Goal: Transaction & Acquisition: Purchase product/service

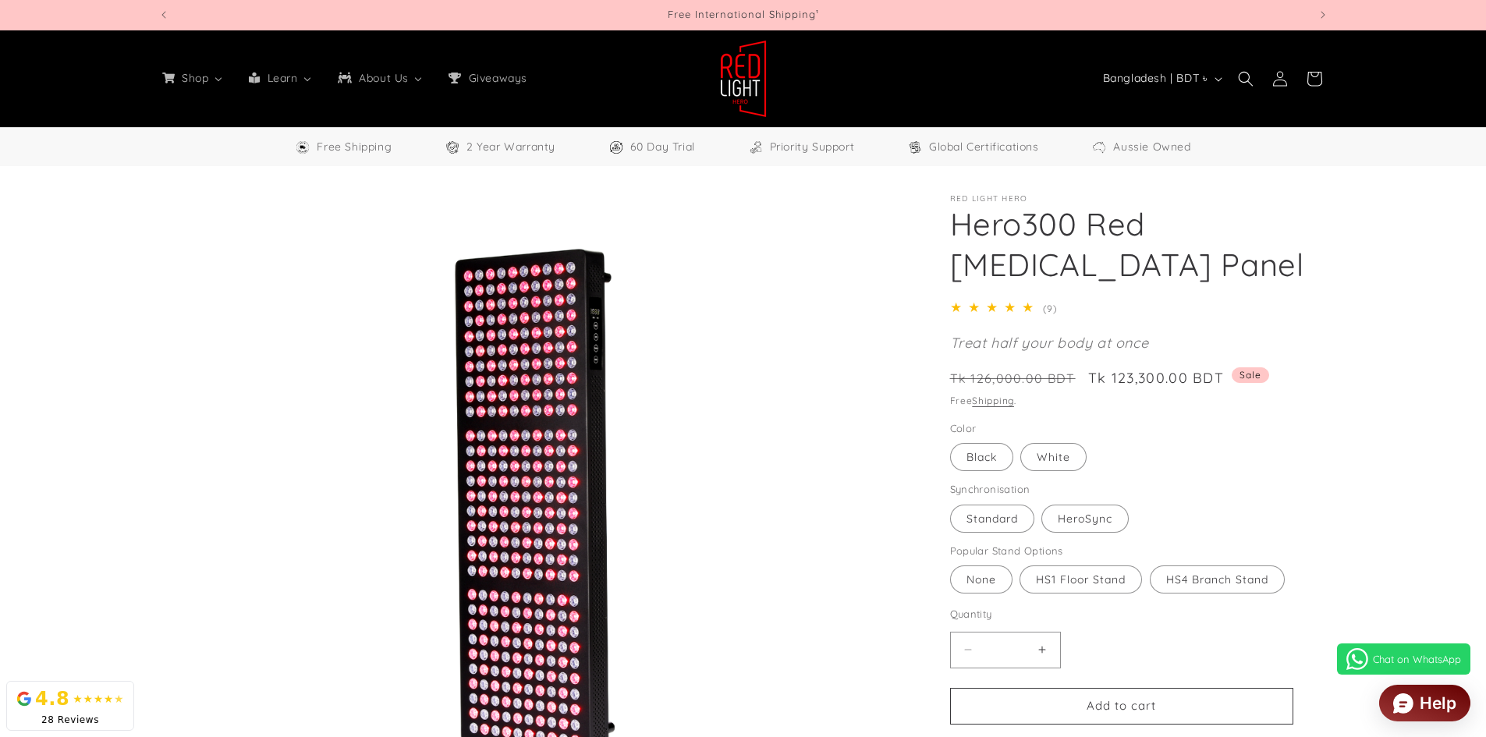
select select "**"
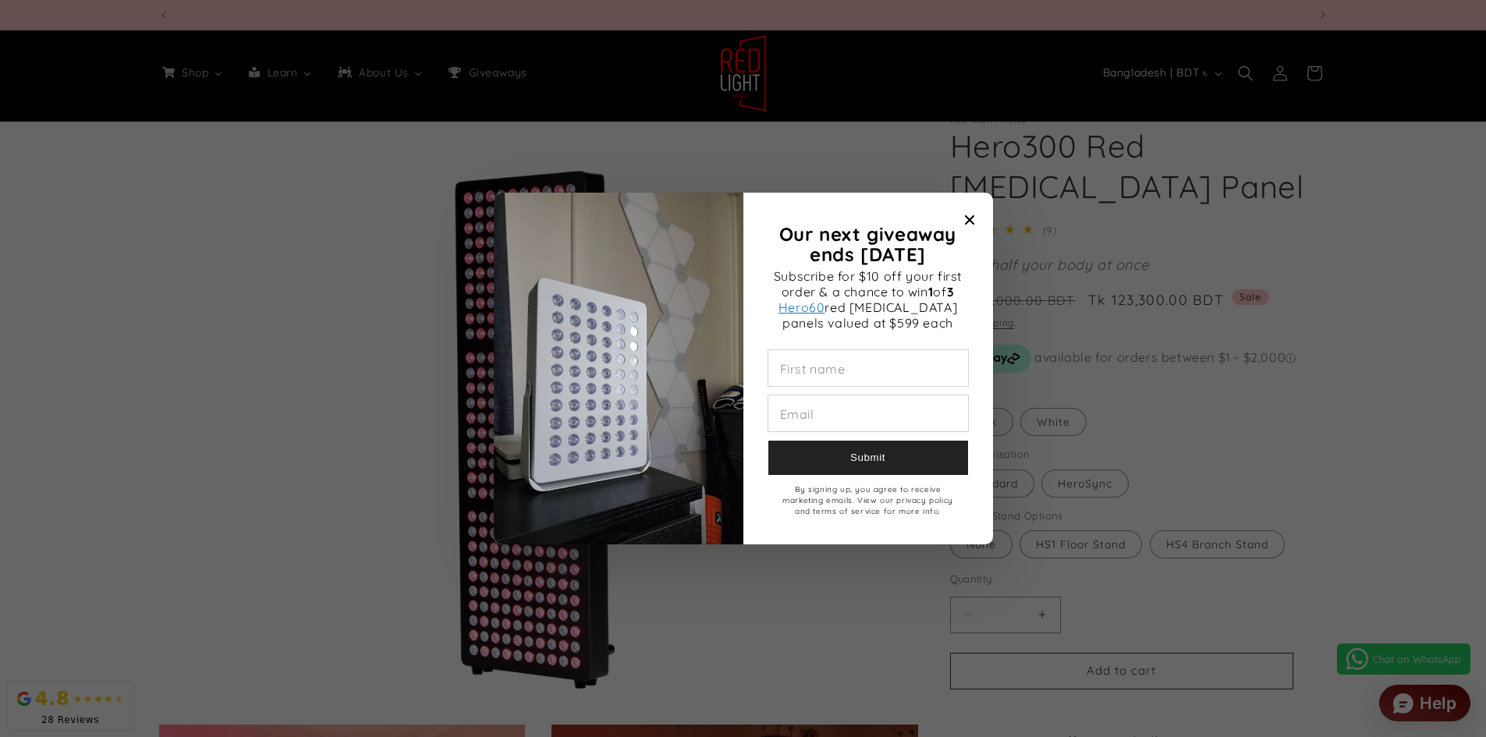
scroll to position [0, 3449]
click at [967, 222] on icon "Close modal" at bounding box center [968, 219] width 9 height 9
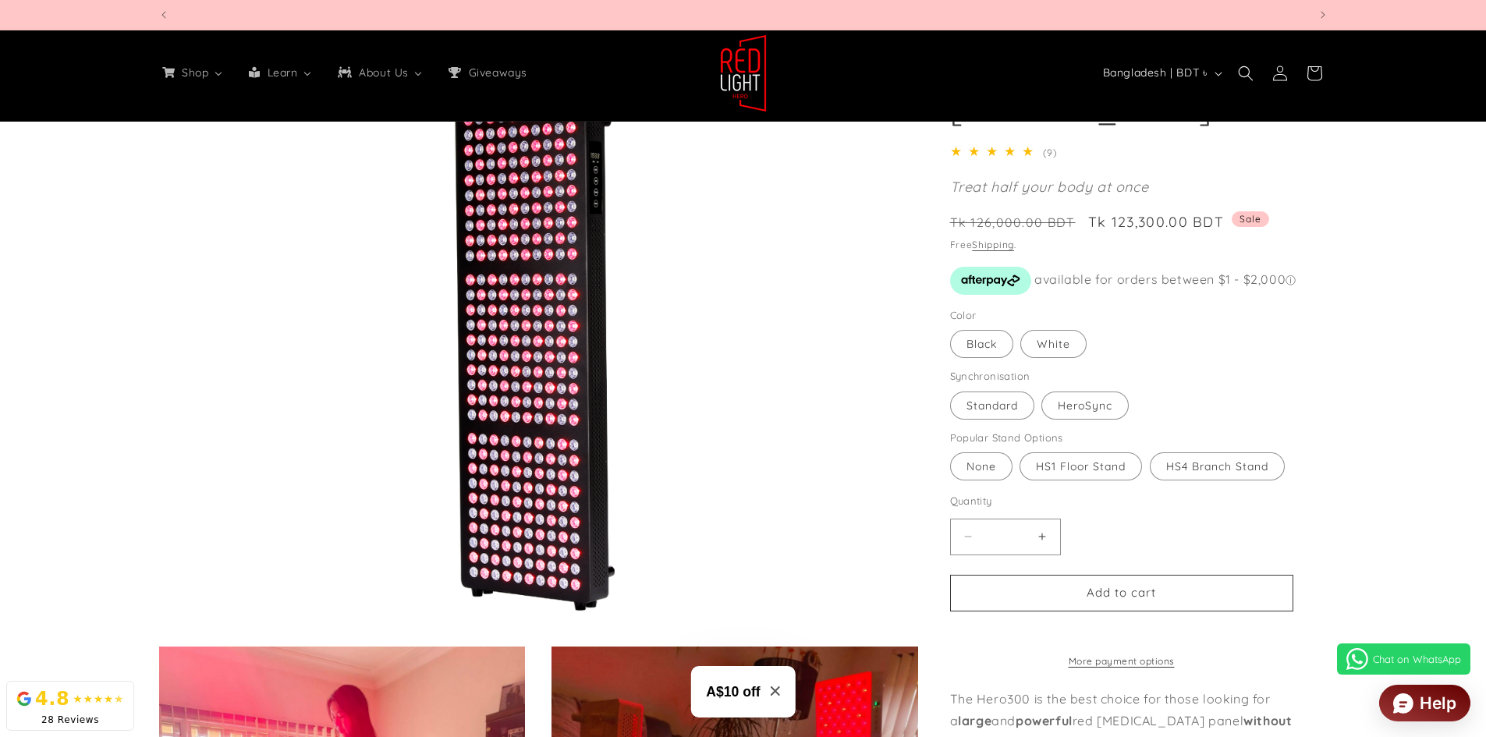
scroll to position [0, 4598]
click at [1081, 406] on label "HeroSync Variant sold out or unavailable" at bounding box center [1084, 406] width 87 height 28
click at [1001, 401] on label "Standard Variant sold out or unavailable" at bounding box center [992, 406] width 84 height 28
click at [1110, 388] on fieldset "Synchronisation Standard Variant sold out or unavailable HeroSync Variant sold …" at bounding box center [1121, 395] width 343 height 52
click at [1092, 405] on label "HeroSync Variant sold out or unavailable" at bounding box center [1084, 406] width 87 height 28
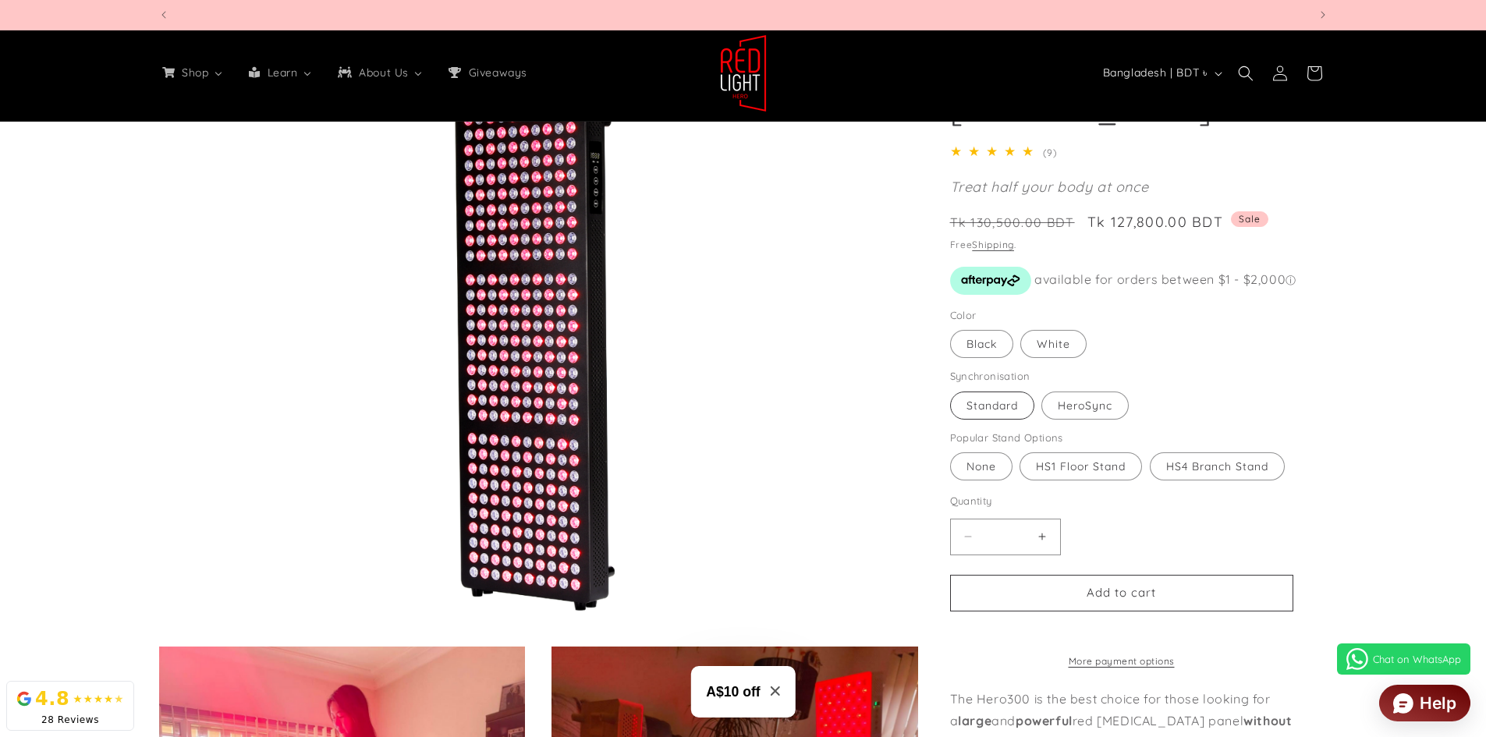
scroll to position [0, 1150]
click at [998, 413] on label "Standard Variant sold out or unavailable" at bounding box center [992, 406] width 84 height 28
click at [1086, 402] on label "HeroSync Variant sold out or unavailable" at bounding box center [1084, 406] width 87 height 28
click at [997, 409] on label "Standard Variant sold out or unavailable" at bounding box center [992, 406] width 84 height 28
click at [1083, 403] on label "HeroSync Variant sold out or unavailable" at bounding box center [1084, 406] width 87 height 28
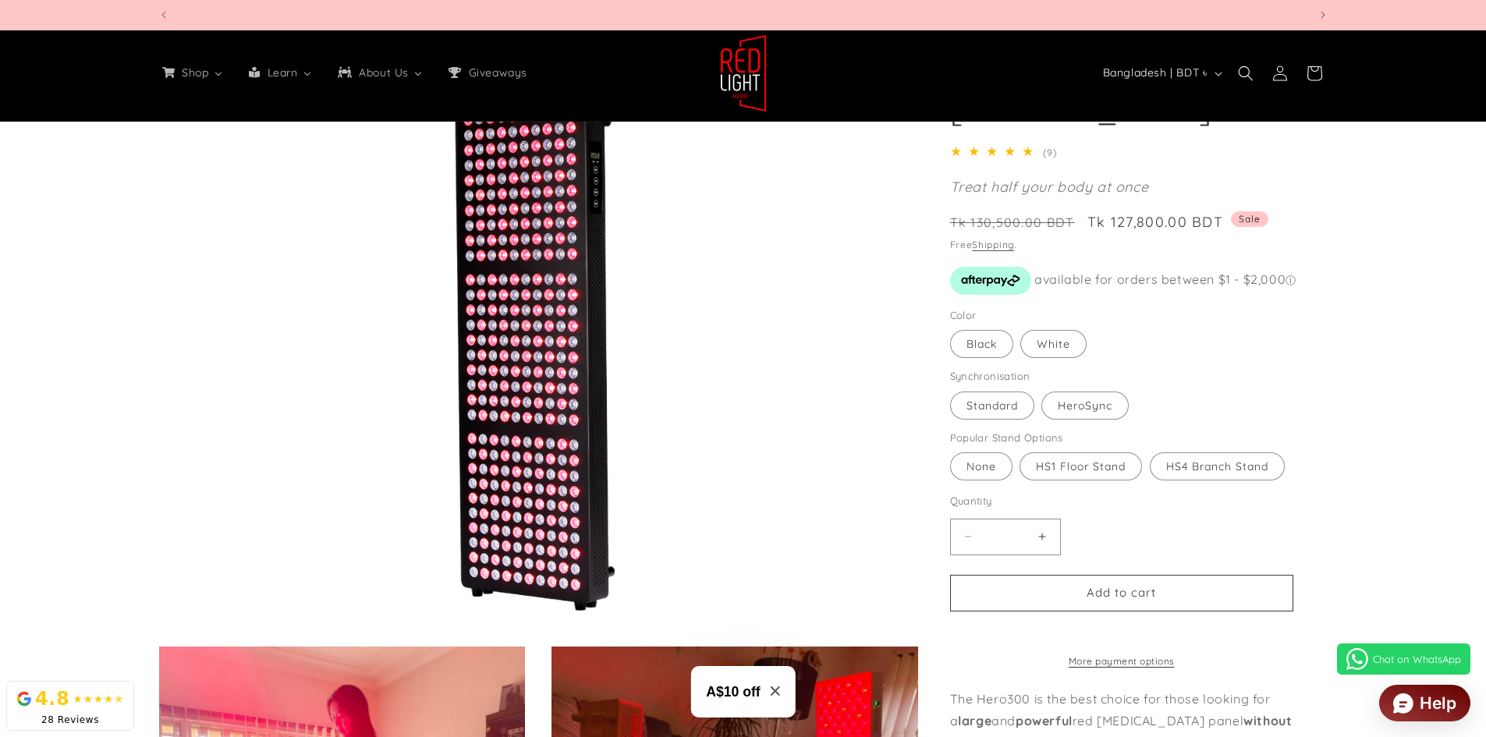
scroll to position [0, 2299]
click at [1017, 414] on label "Standard Variant sold out or unavailable" at bounding box center [992, 406] width 84 height 28
click at [1059, 353] on label "White Variant sold out or unavailable" at bounding box center [1053, 344] width 66 height 28
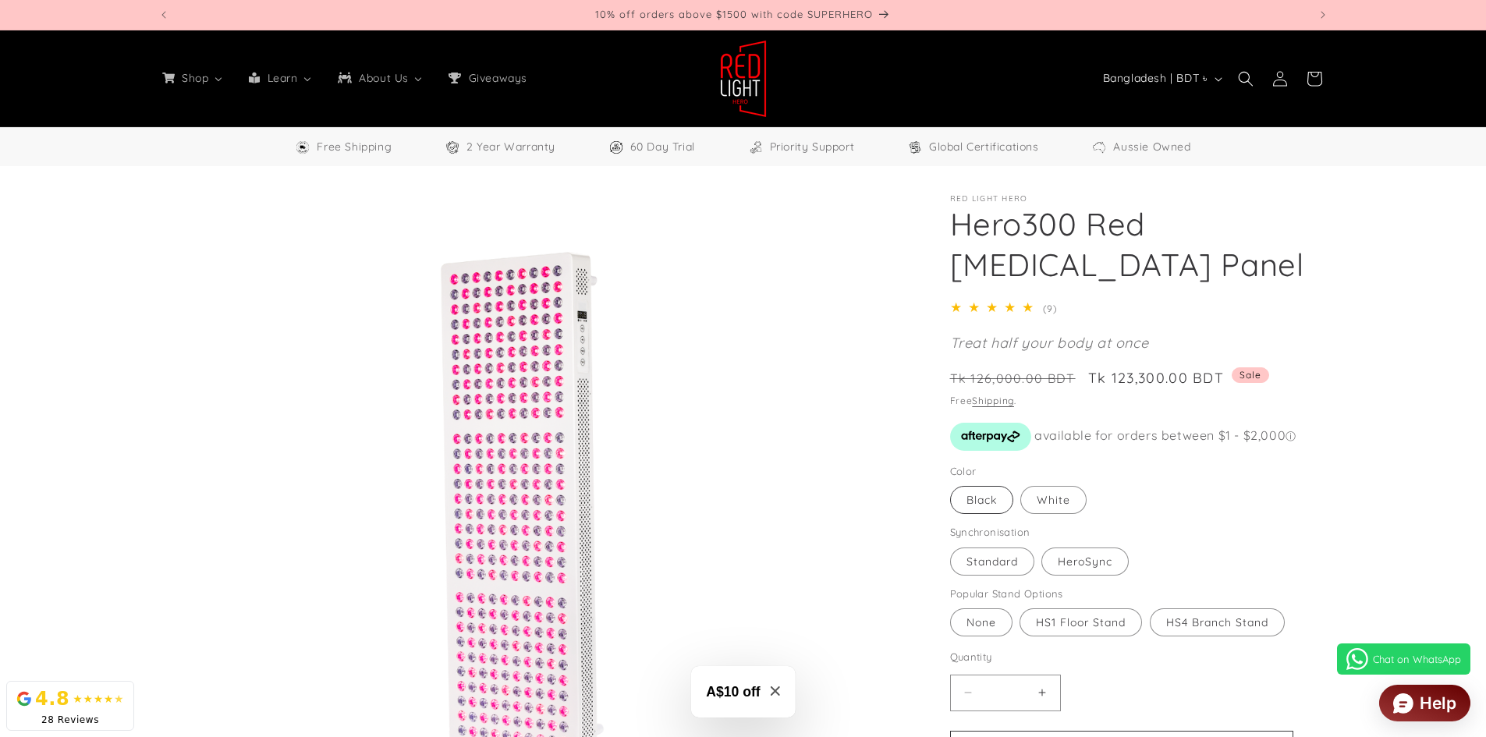
click at [991, 487] on label "Black Variant sold out or unavailable" at bounding box center [981, 500] width 63 height 28
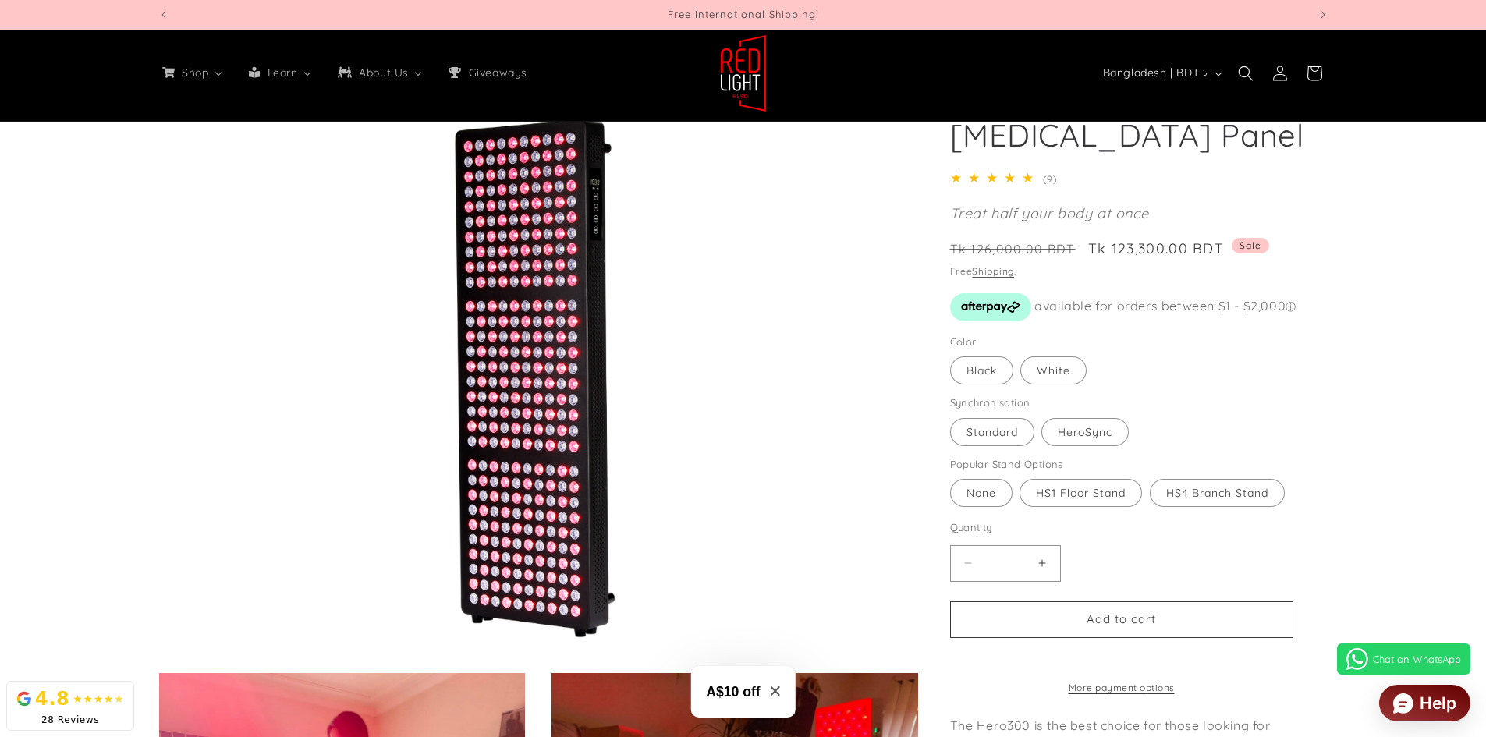
scroll to position [156, 0]
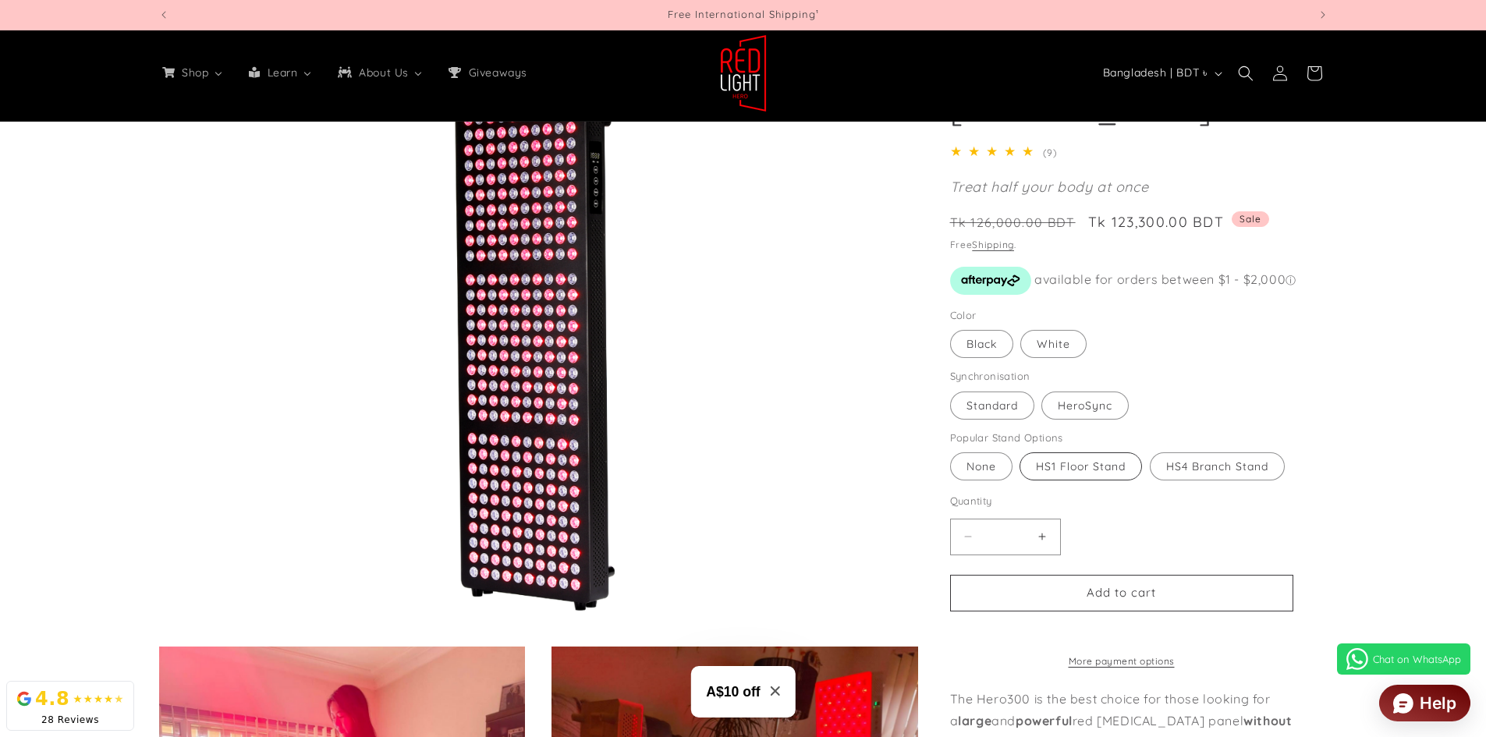
click at [1072, 463] on label "HS1 Floor Stand Variant sold out or unavailable" at bounding box center [1080, 466] width 122 height 28
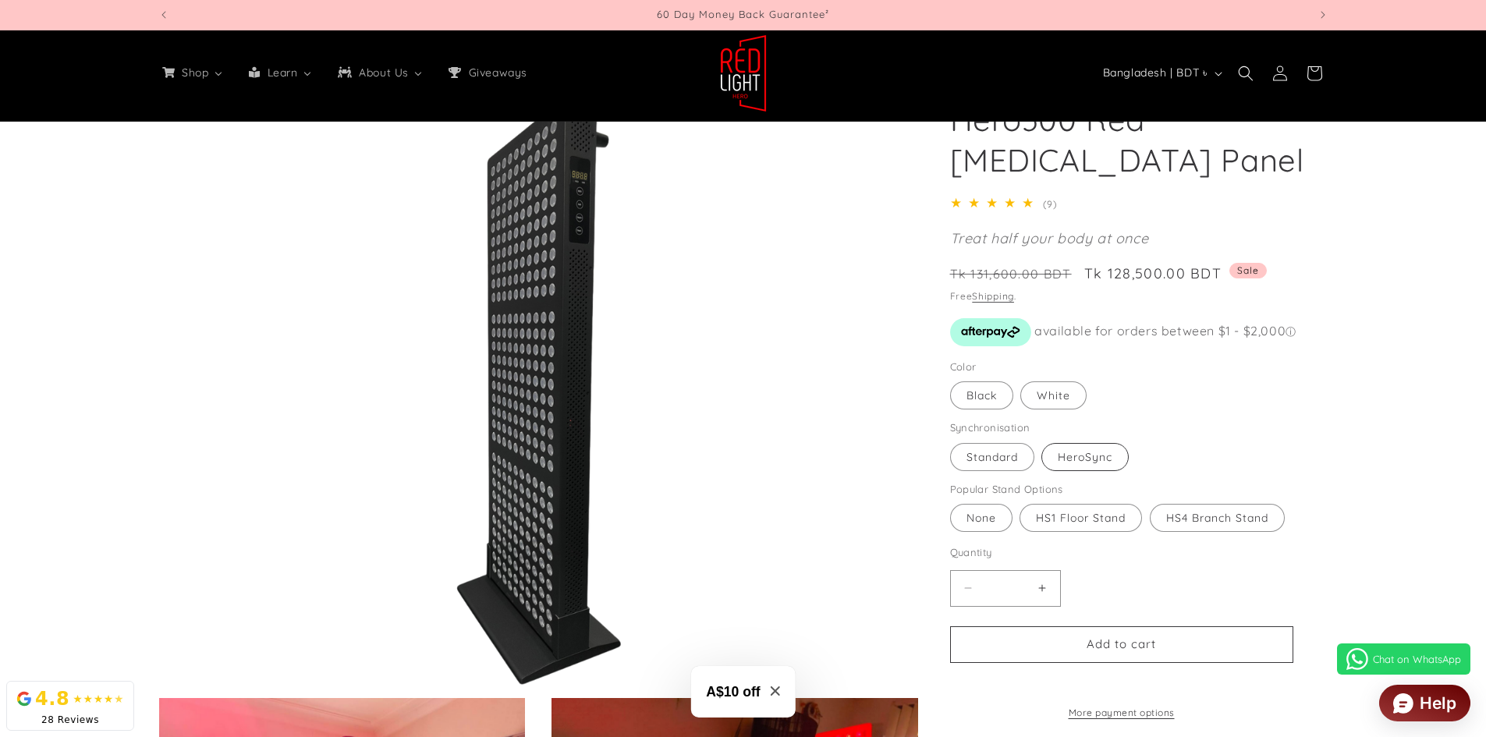
scroll to position [78, 0]
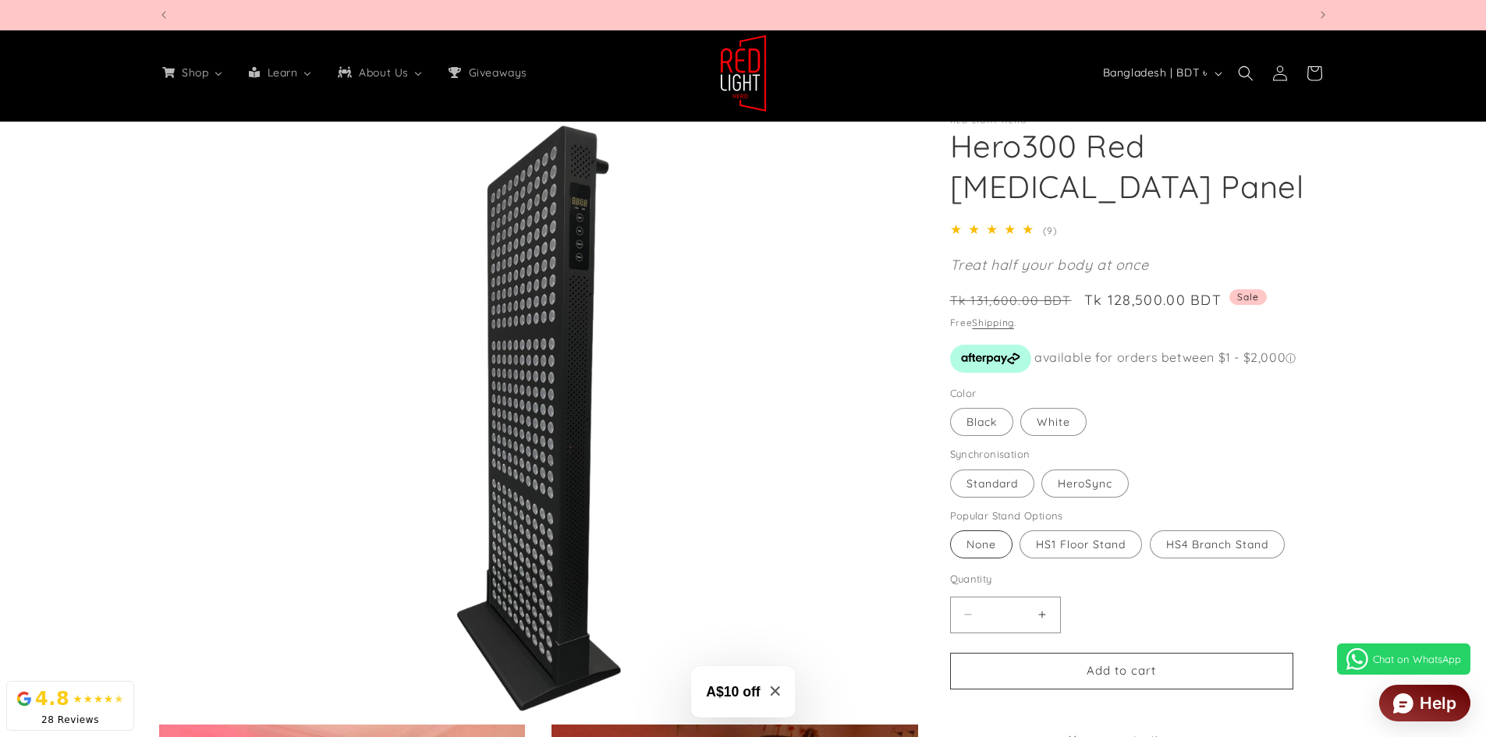
click at [969, 540] on label "None Variant sold out or unavailable" at bounding box center [981, 544] width 62 height 28
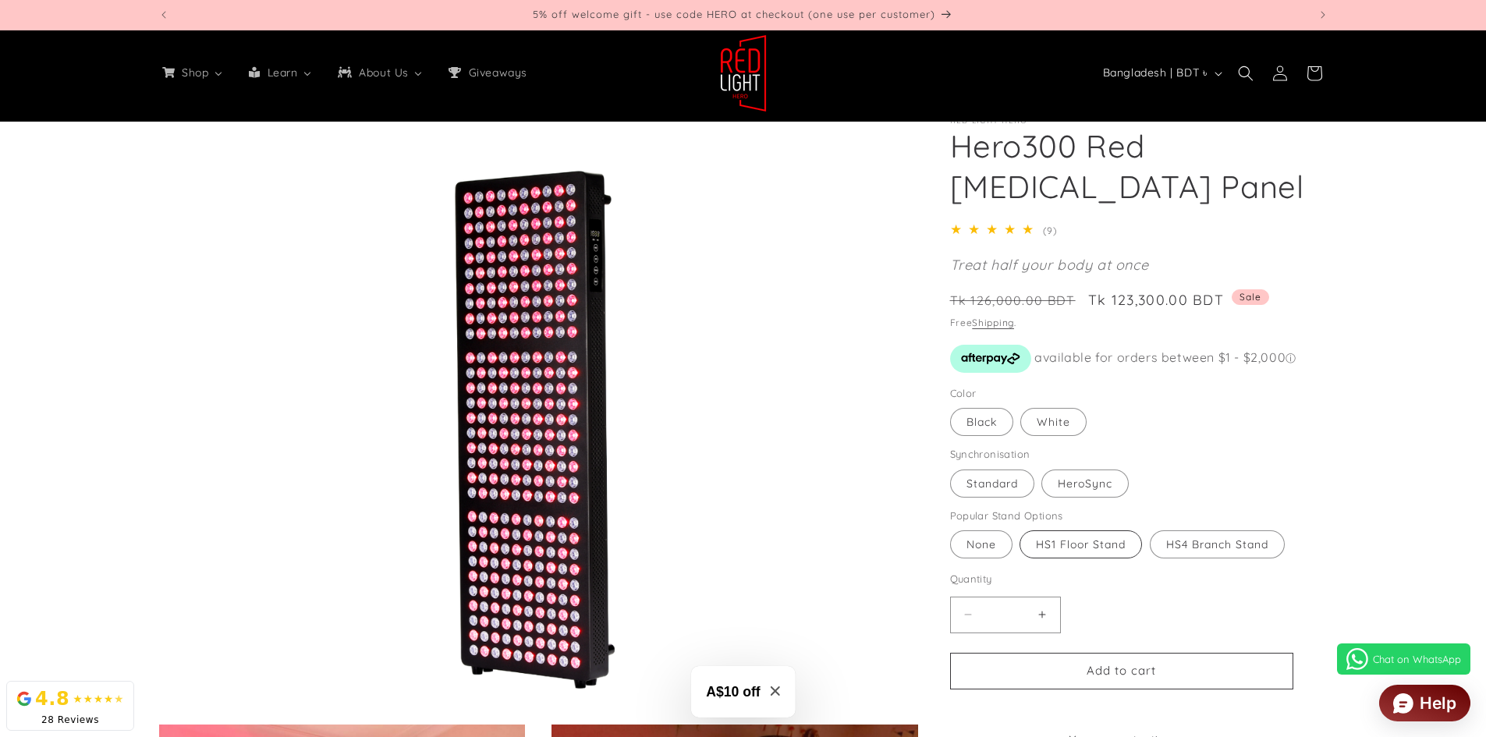
click at [1107, 548] on label "HS1 Floor Stand Variant sold out or unavailable" at bounding box center [1080, 544] width 122 height 28
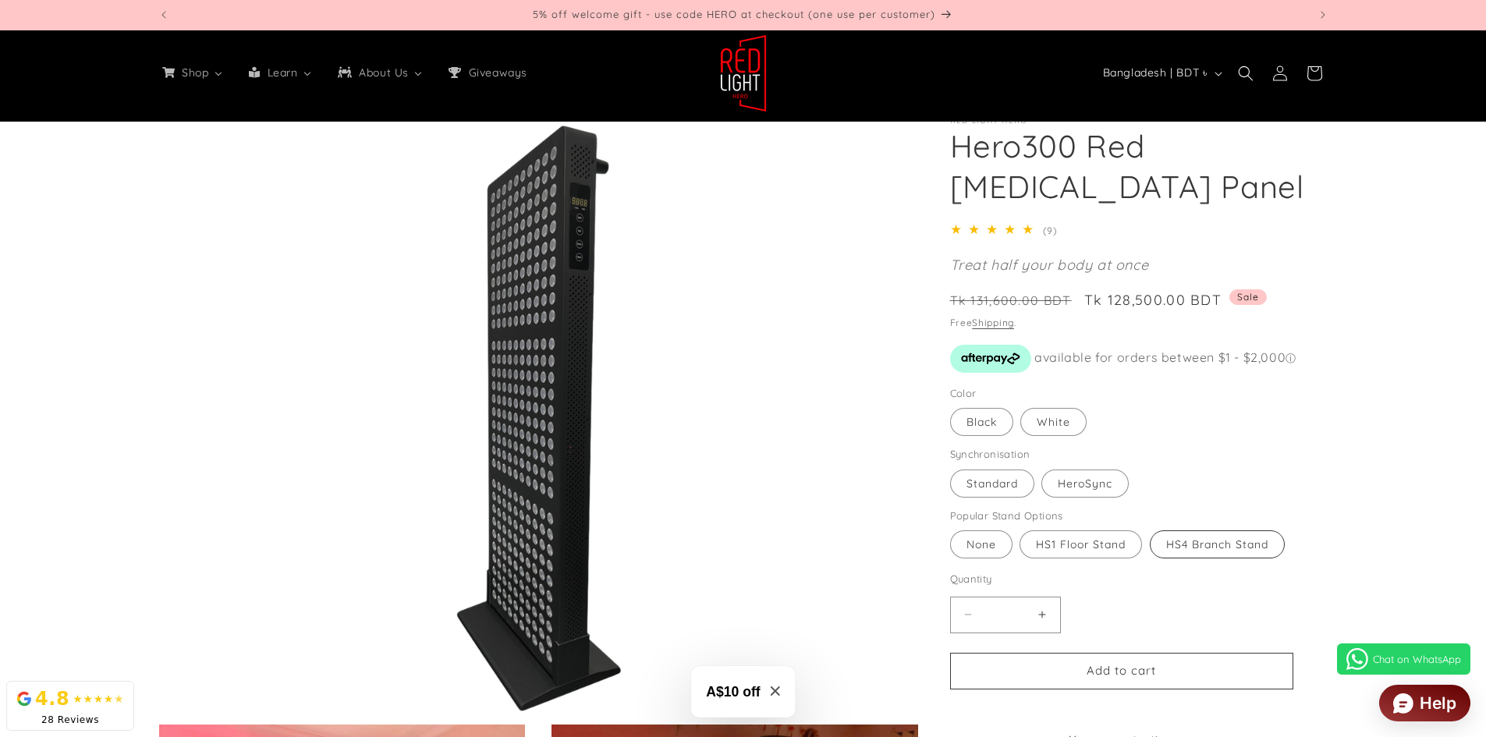
click at [1222, 543] on label "HS4 Branch Stand Variant sold out or unavailable" at bounding box center [1217, 544] width 135 height 28
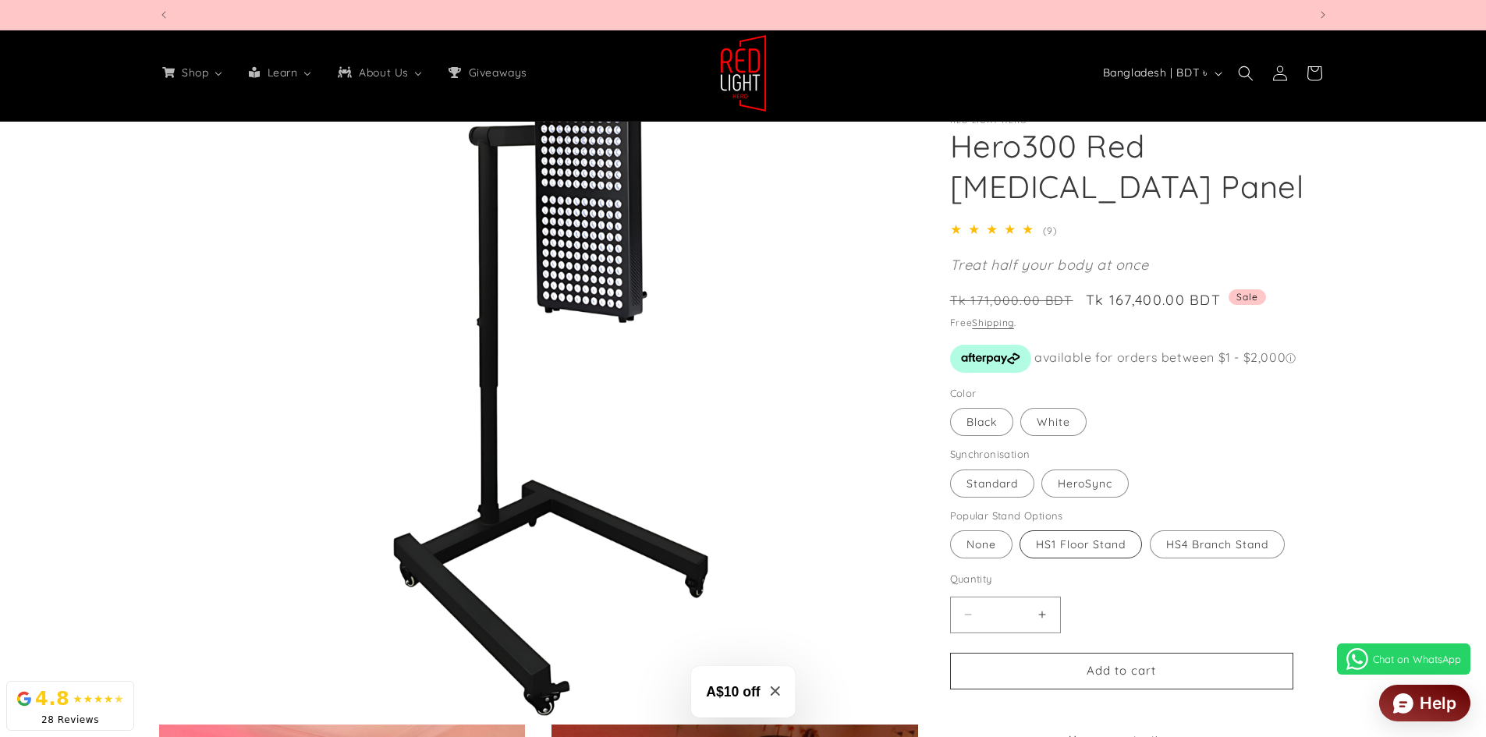
scroll to position [0, 3449]
click at [1095, 544] on label "HS1 Floor Stand Variant sold out or unavailable" at bounding box center [1080, 544] width 122 height 28
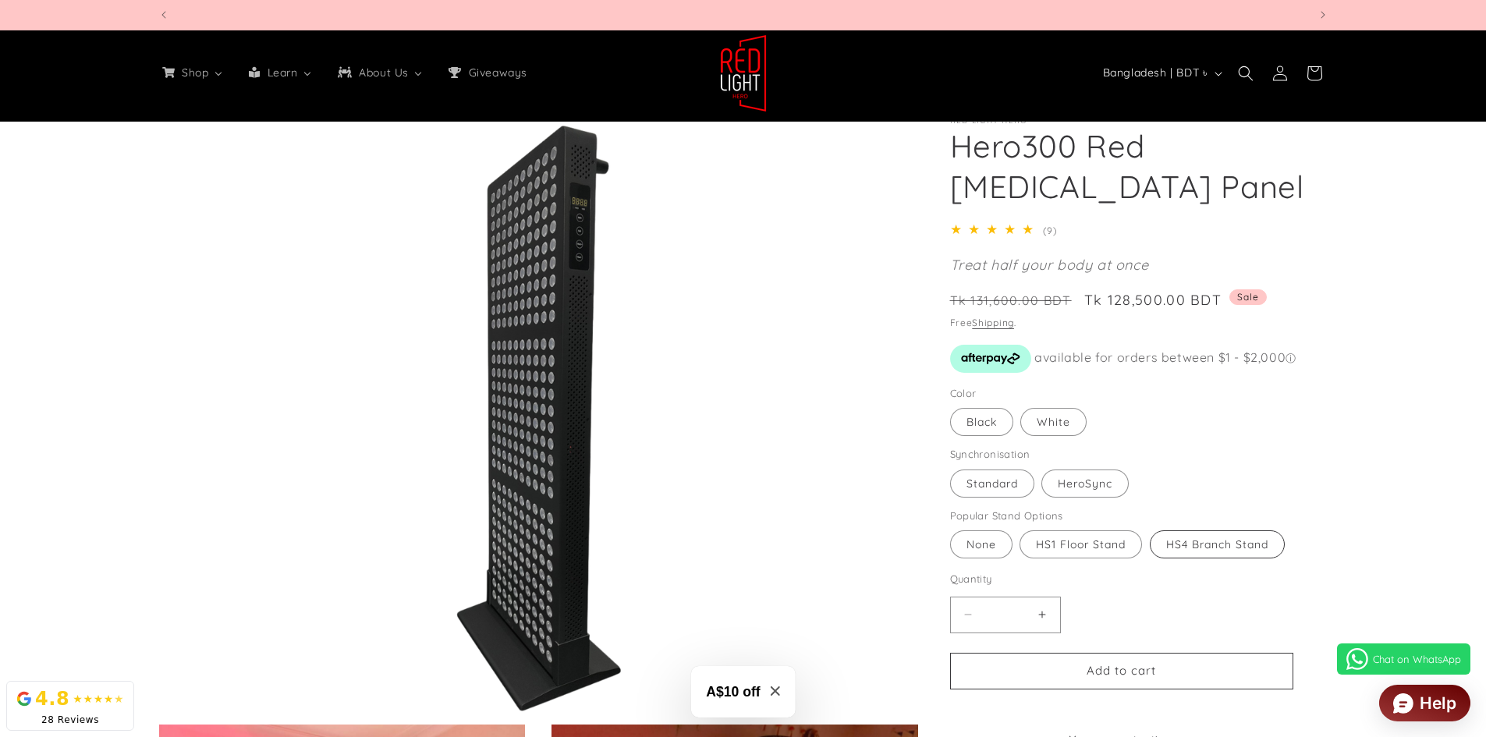
click at [1170, 539] on label "HS4 Branch Stand Variant sold out or unavailable" at bounding box center [1217, 544] width 135 height 28
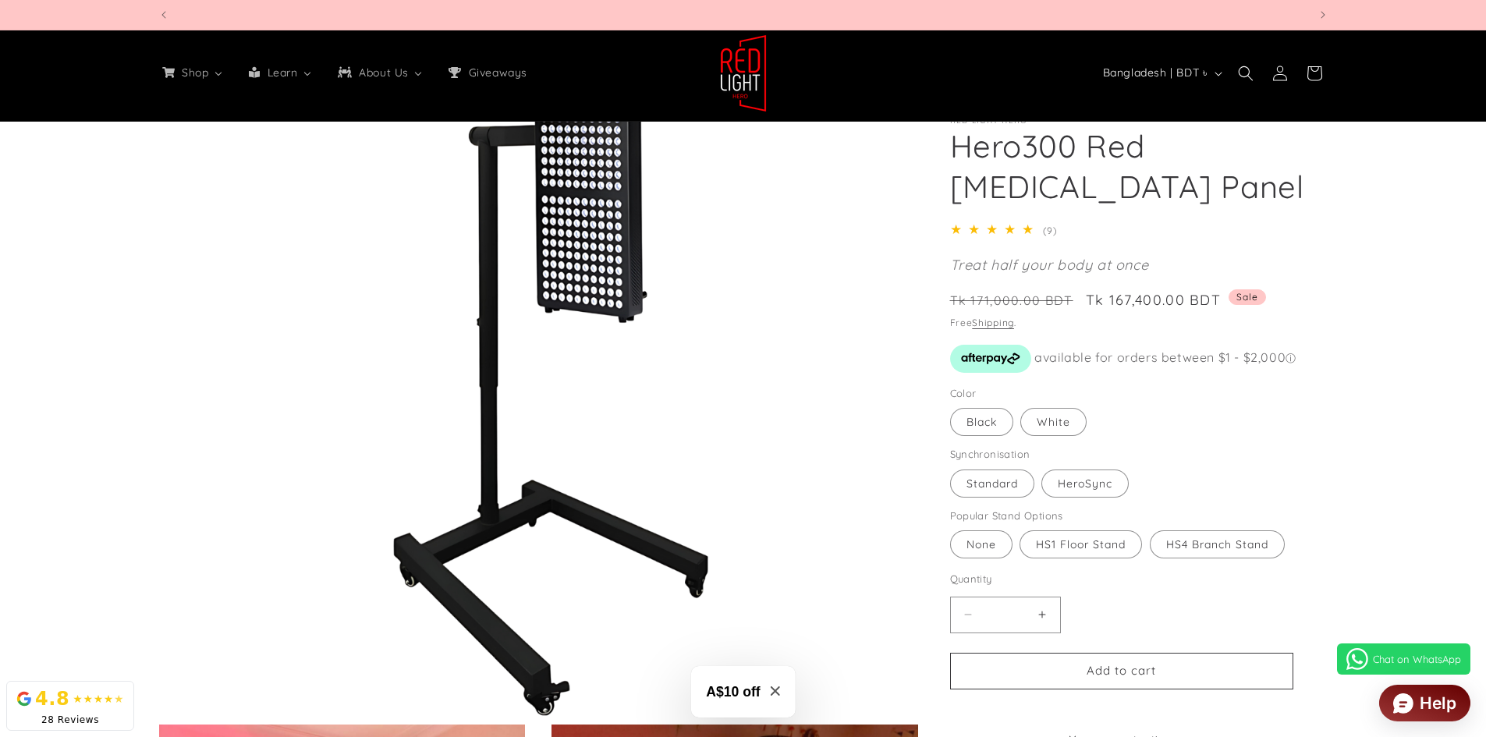
scroll to position [0, 4598]
click at [1071, 548] on label "HS1 Floor Stand Variant sold out or unavailable" at bounding box center [1080, 544] width 122 height 28
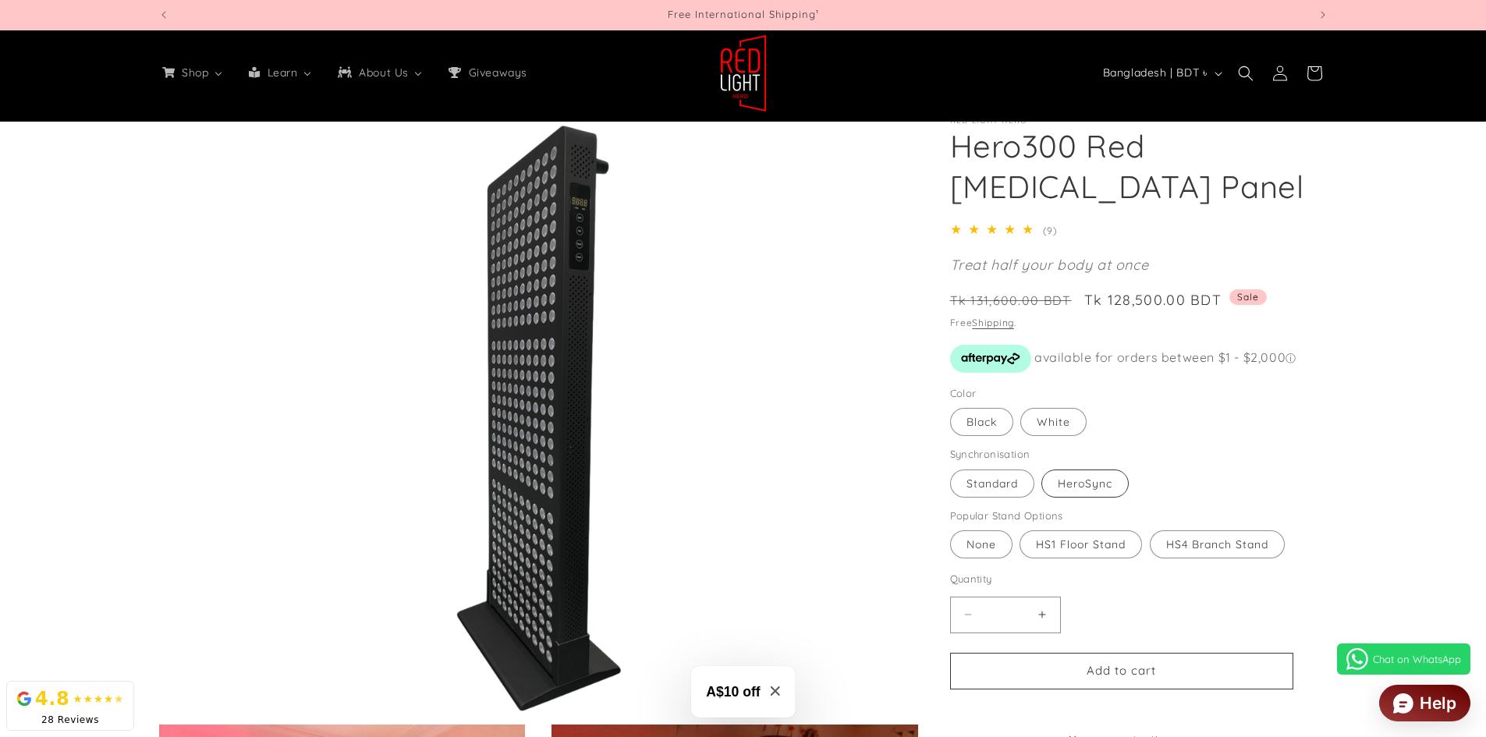
click at [1105, 484] on label "HeroSync Variant sold out or unavailable" at bounding box center [1084, 484] width 87 height 28
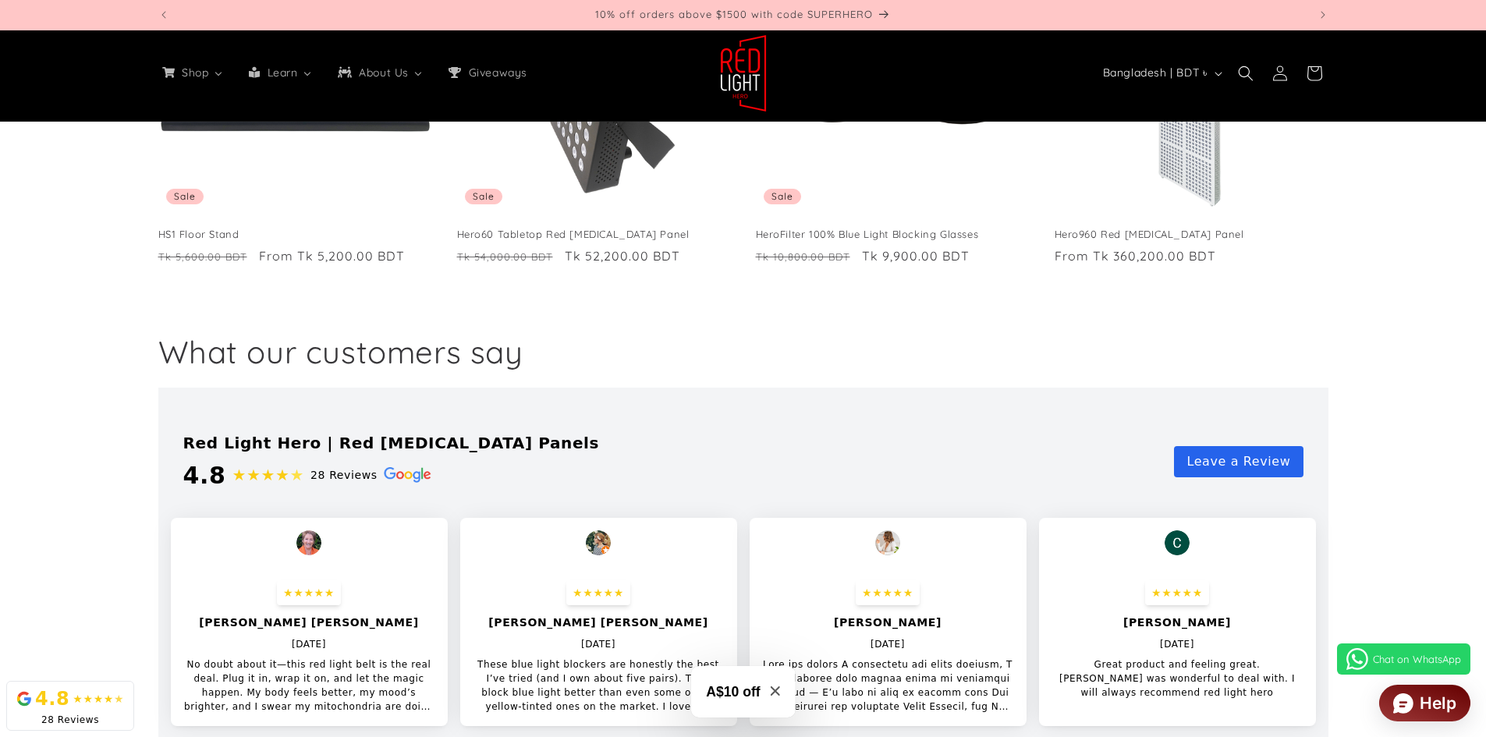
click at [1408, 700] on img at bounding box center [1403, 703] width 20 height 20
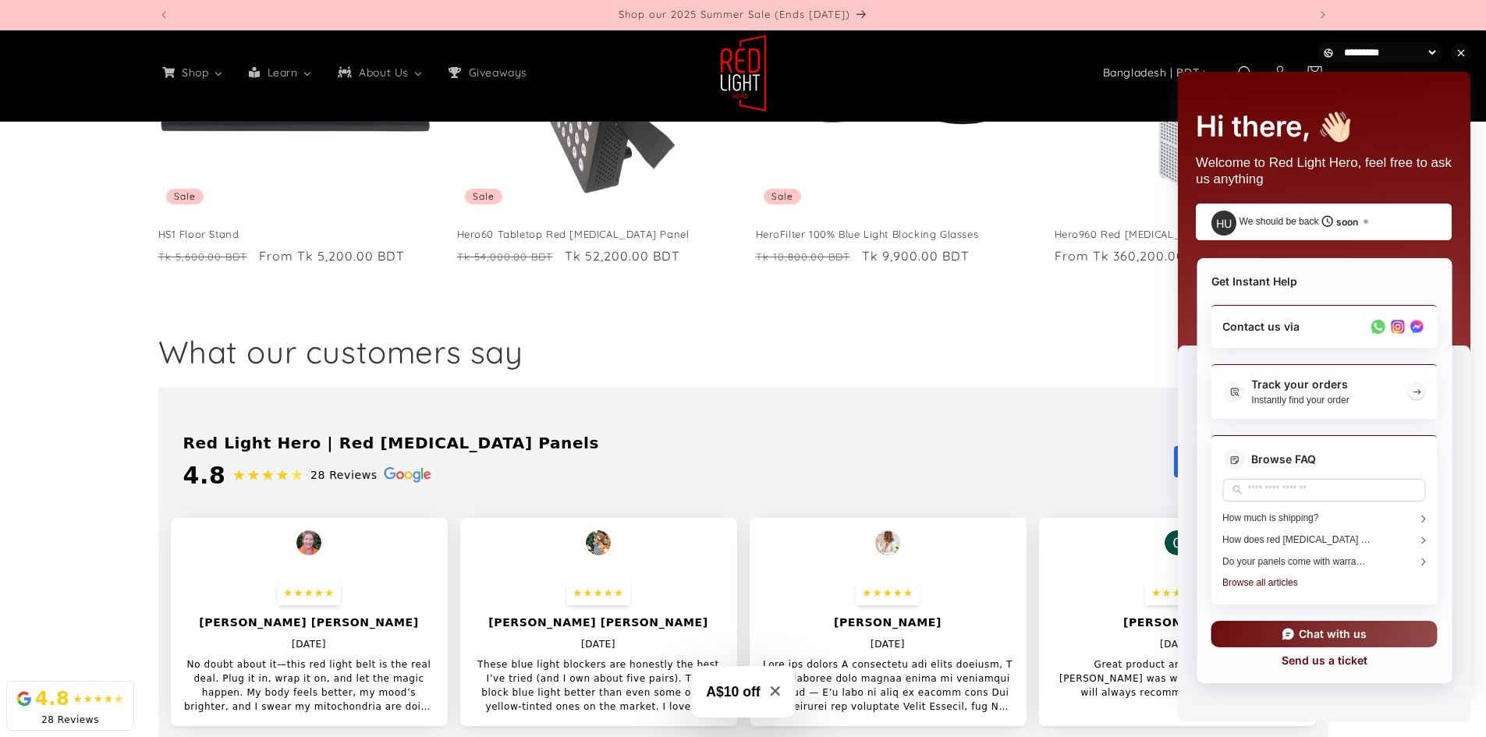
click at [1026, 408] on div "Red Light Hero | Red Light Therapy Panels 4.8 ★★★★ ★ 28 Reviews Leave a Review …" at bounding box center [743, 598] width 1170 height 420
click at [1459, 55] on icon at bounding box center [1461, 53] width 16 height 14
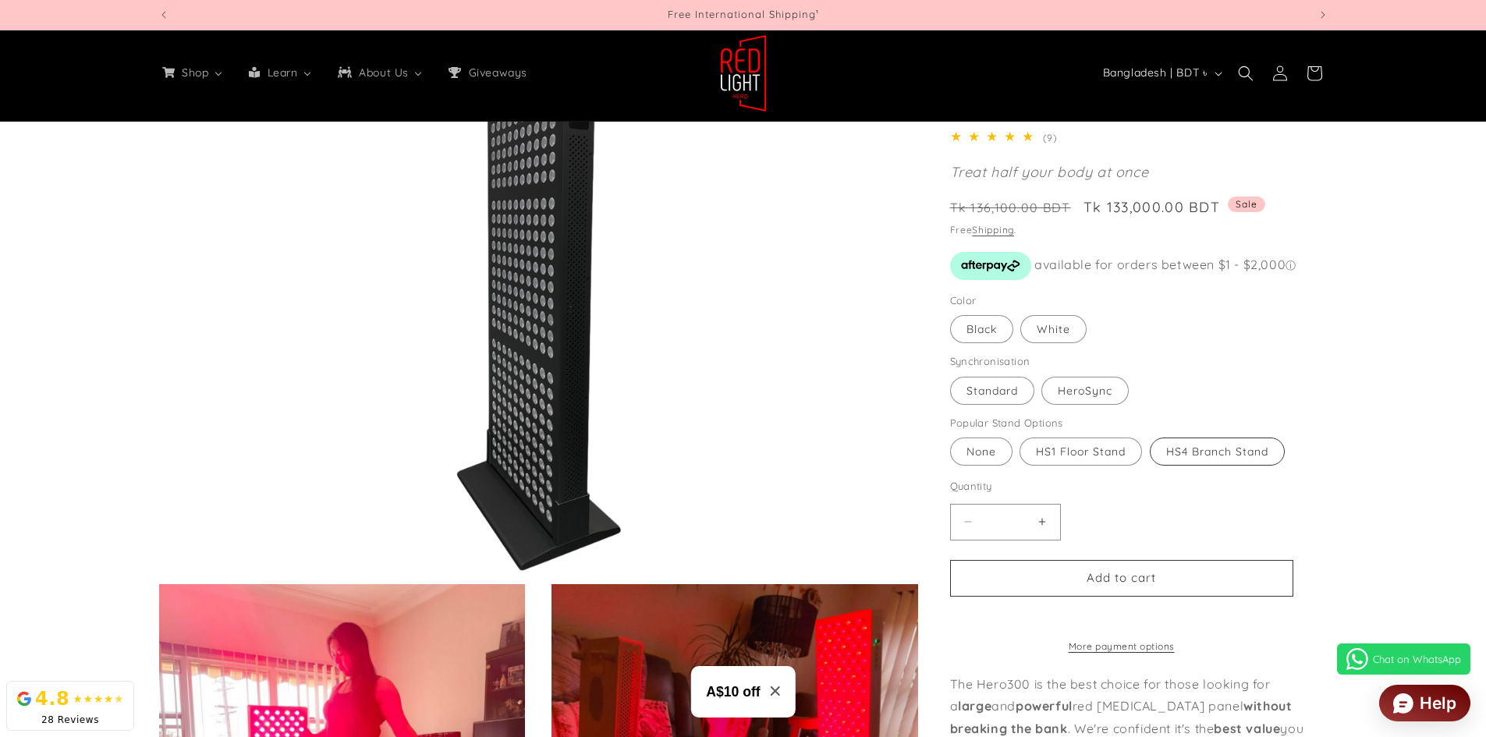
click at [1234, 441] on label "HS4 Branch Stand Variant sold out or unavailable" at bounding box center [1217, 452] width 135 height 28
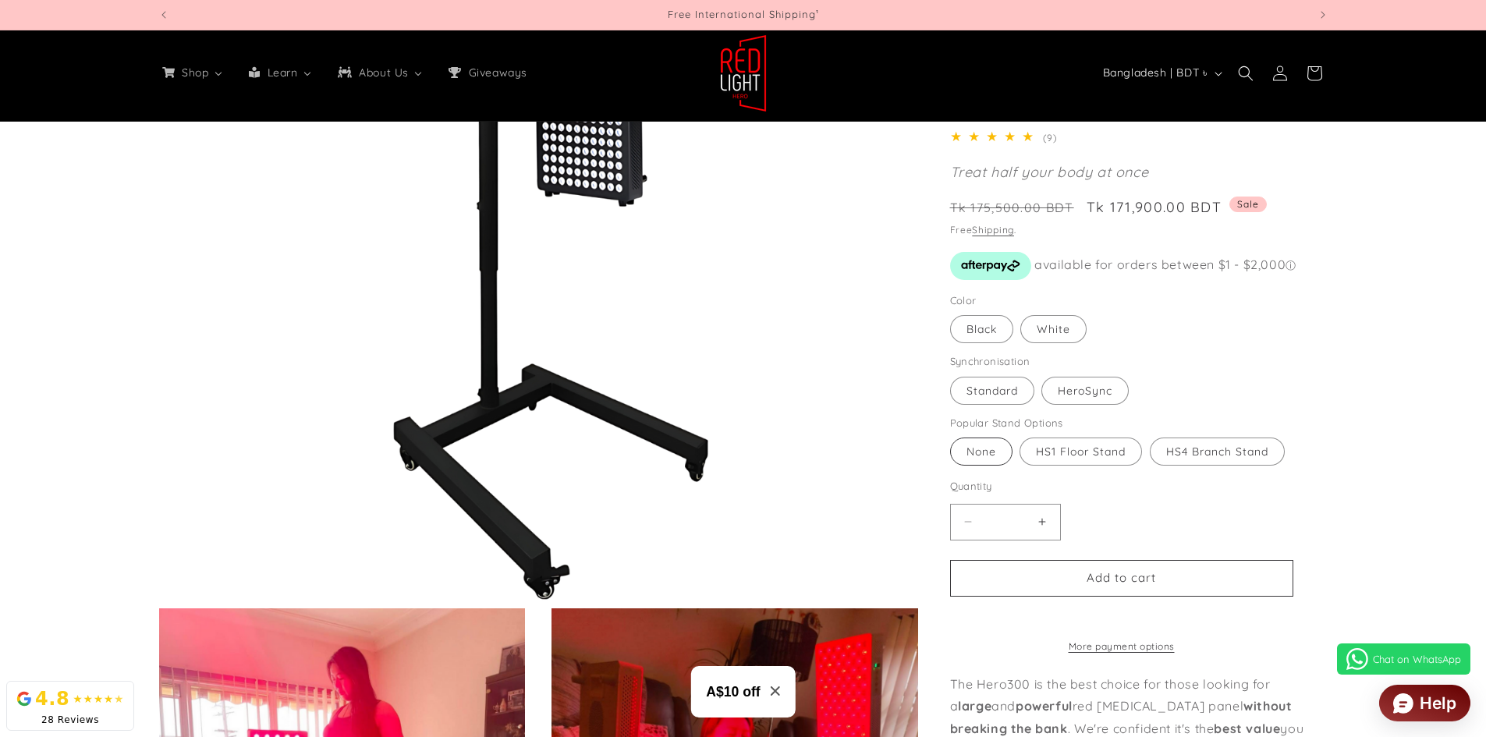
click at [954, 448] on label "None Variant sold out or unavailable" at bounding box center [981, 452] width 62 height 28
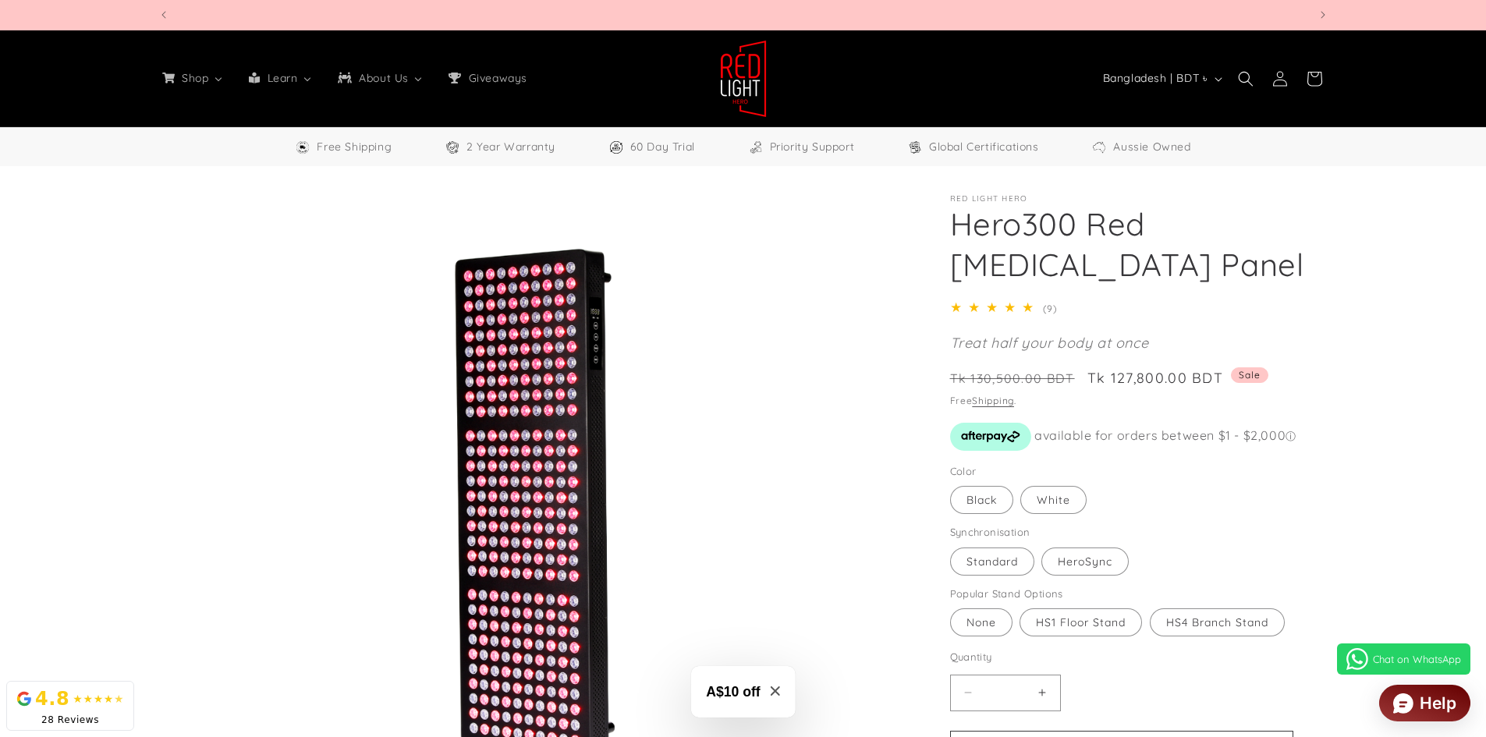
scroll to position [0, 2299]
drag, startPoint x: 162, startPoint y: 147, endPoint x: 154, endPoint y: 147, distance: 8.6
click at [162, 147] on div "Free Shipping 2 Year Warranty 60 Day Trial Priority Support Global Certificatio…" at bounding box center [743, 146] width 1486 height 39
click at [50, 63] on sticky-header "Shop All Products Shop our entire collection Panels & Stands 3 sizes available …" at bounding box center [743, 78] width 1486 height 97
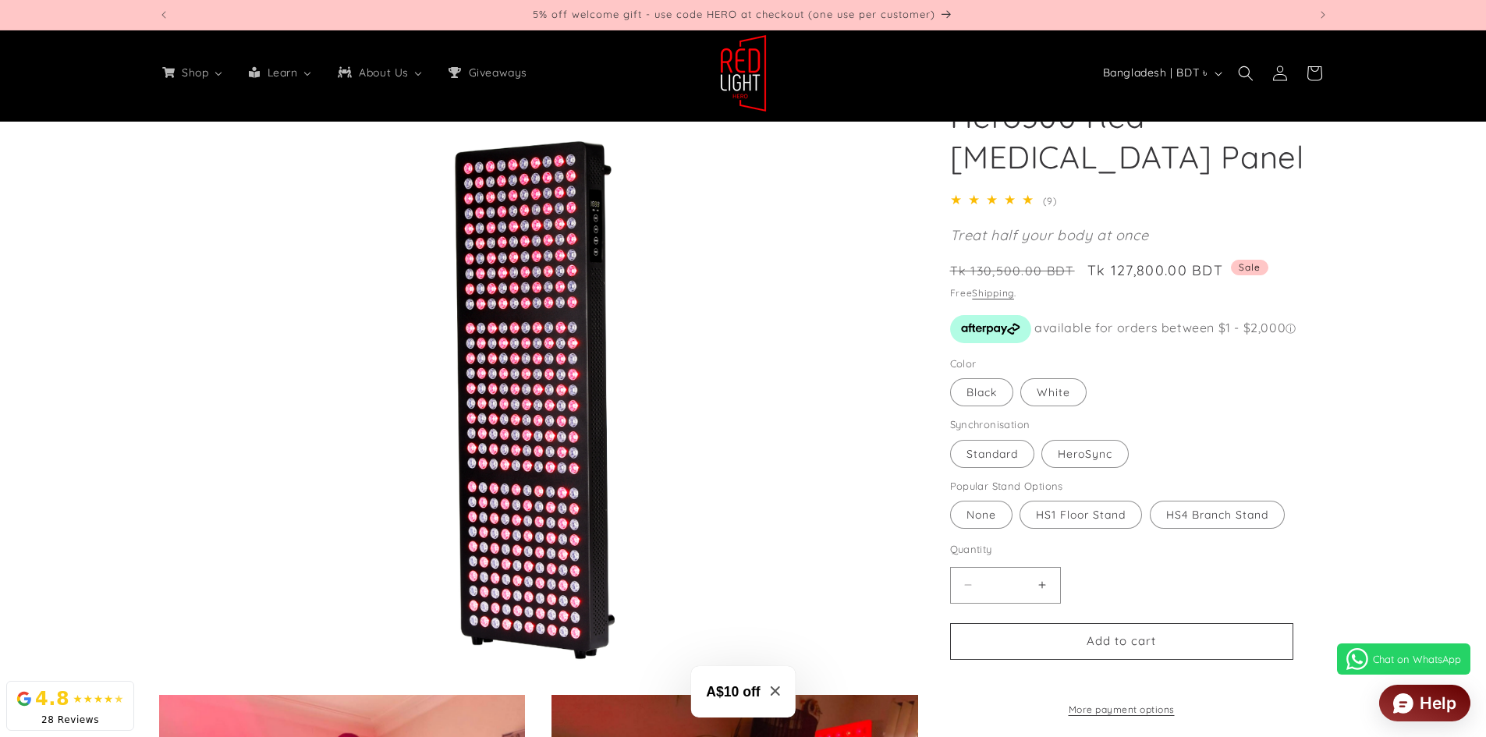
scroll to position [78, 0]
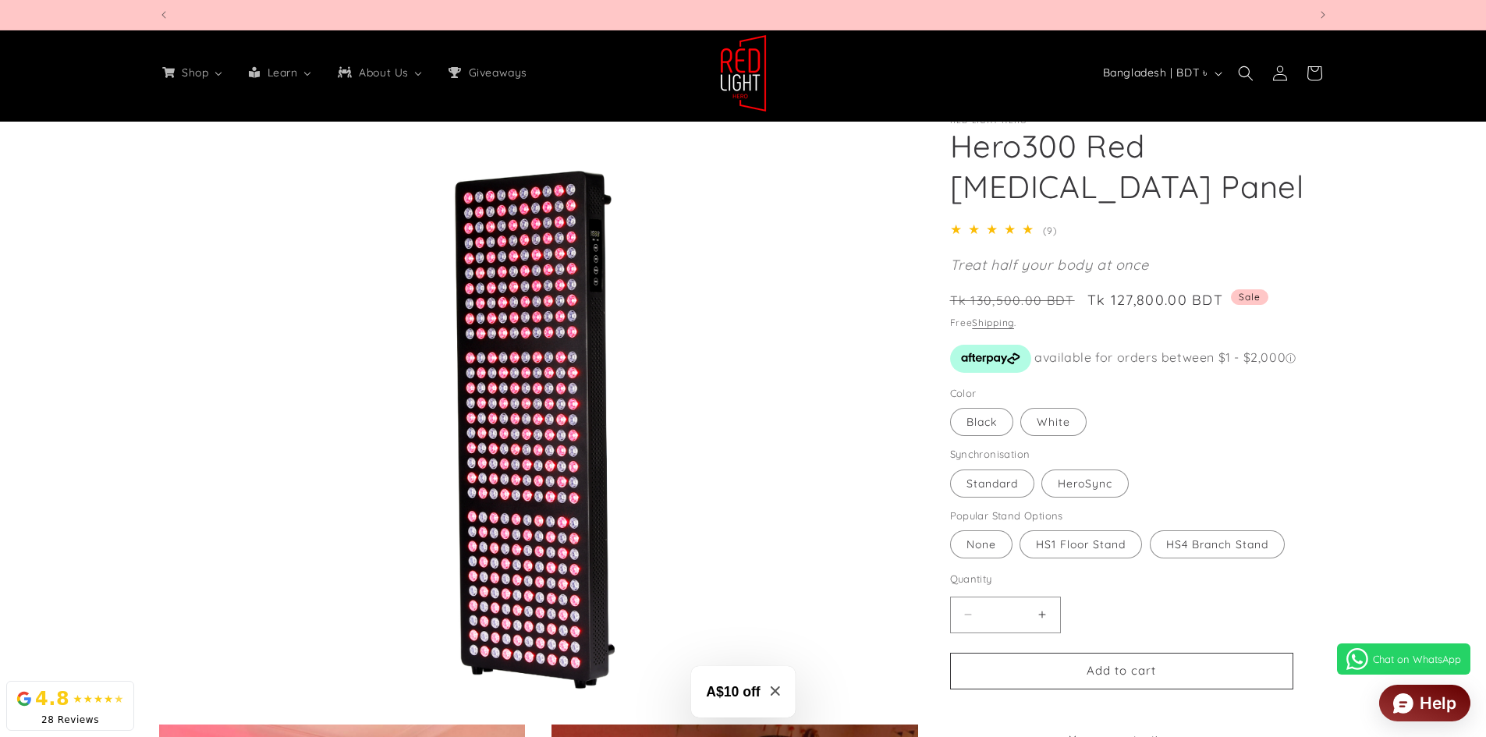
click at [731, 83] on img at bounding box center [743, 73] width 47 height 78
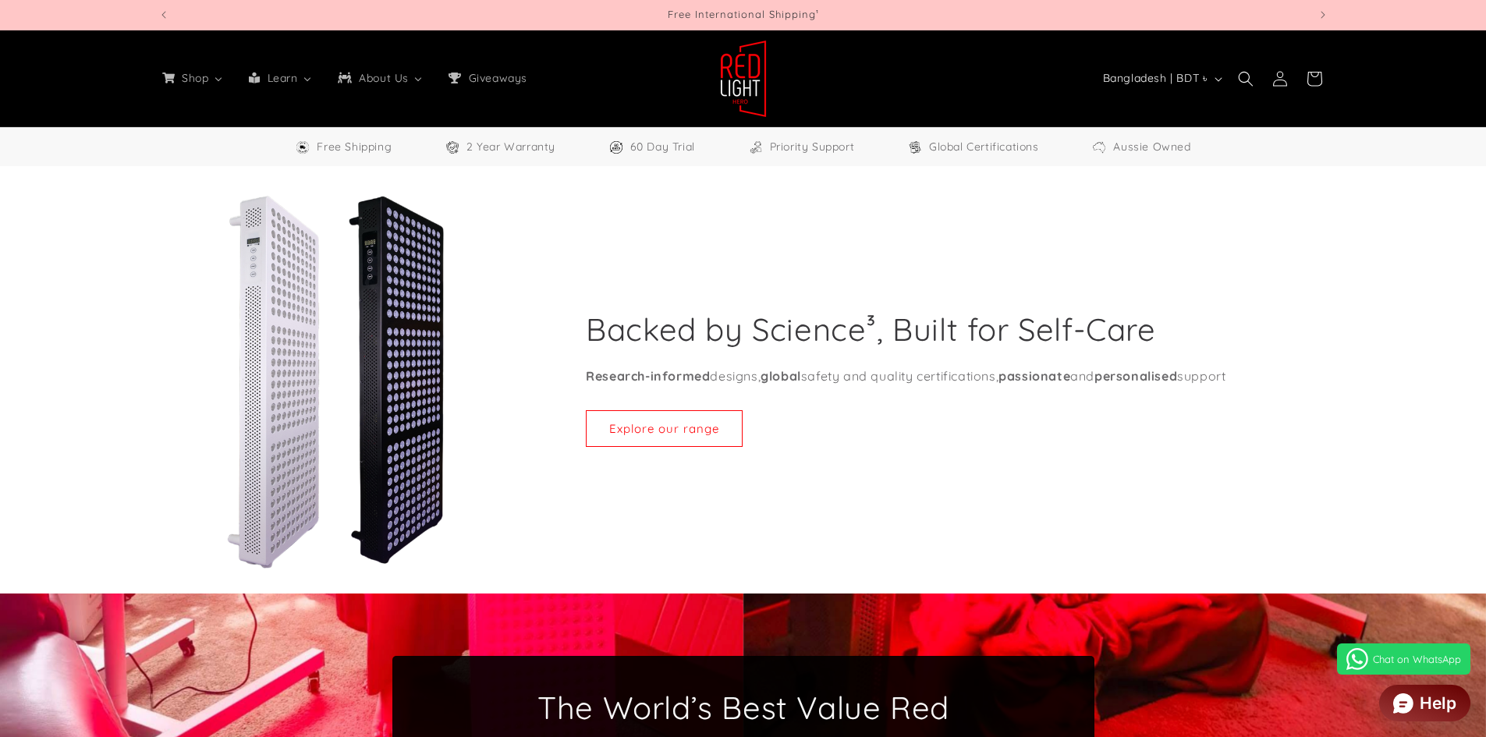
select select "**"
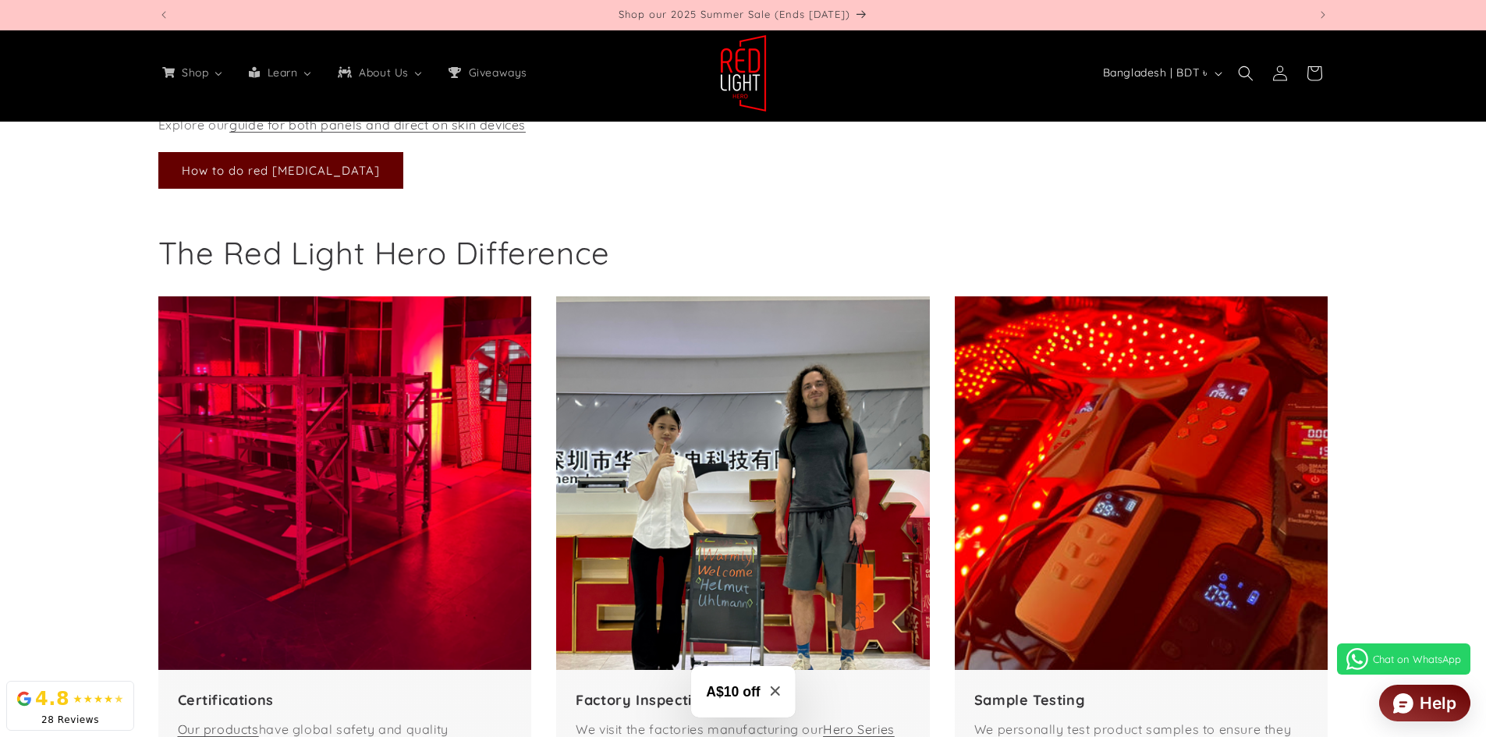
click at [360, 449] on img at bounding box center [345, 483] width 374 height 374
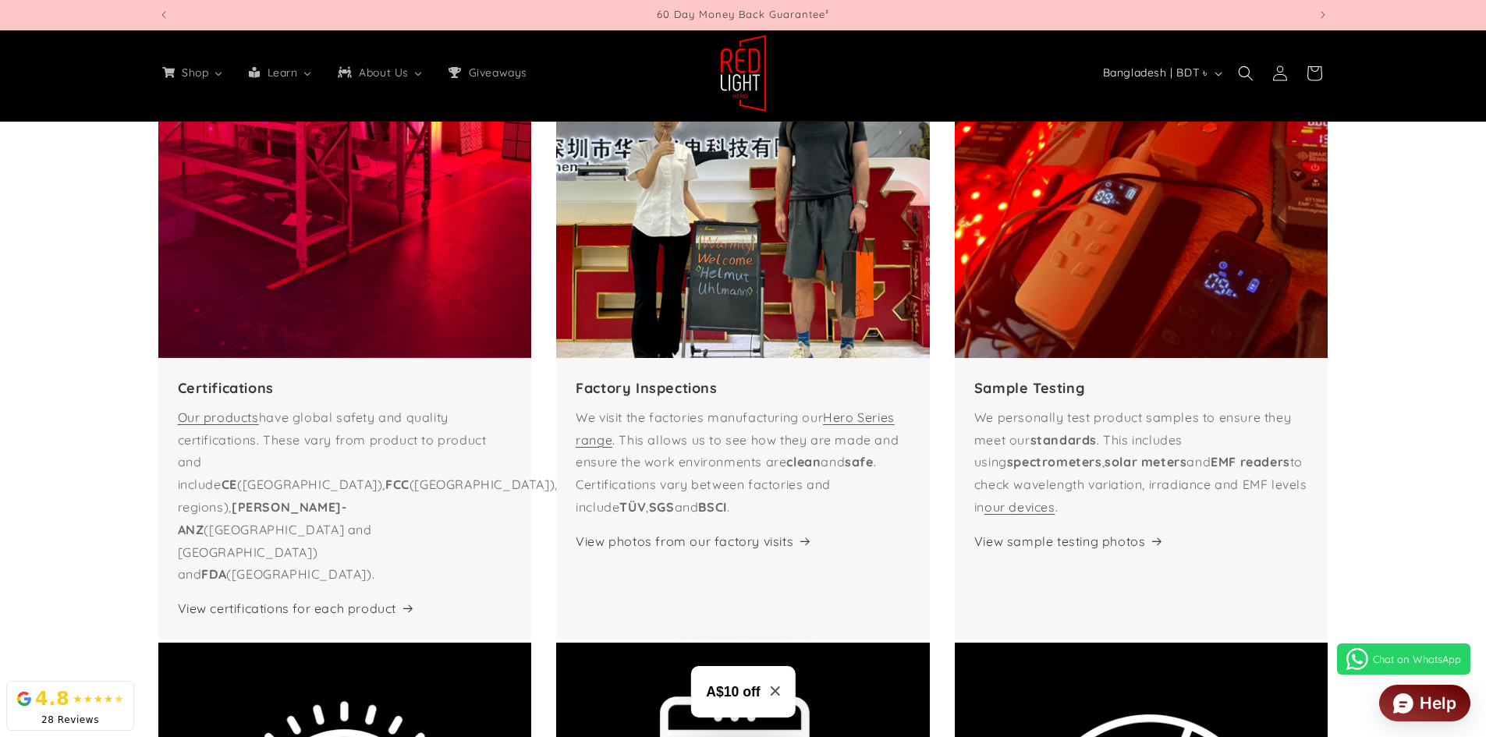
click at [558, 481] on strong "RoHS" at bounding box center [575, 485] width 35 height 16
click at [242, 397] on strong "Certifications" at bounding box center [226, 388] width 96 height 18
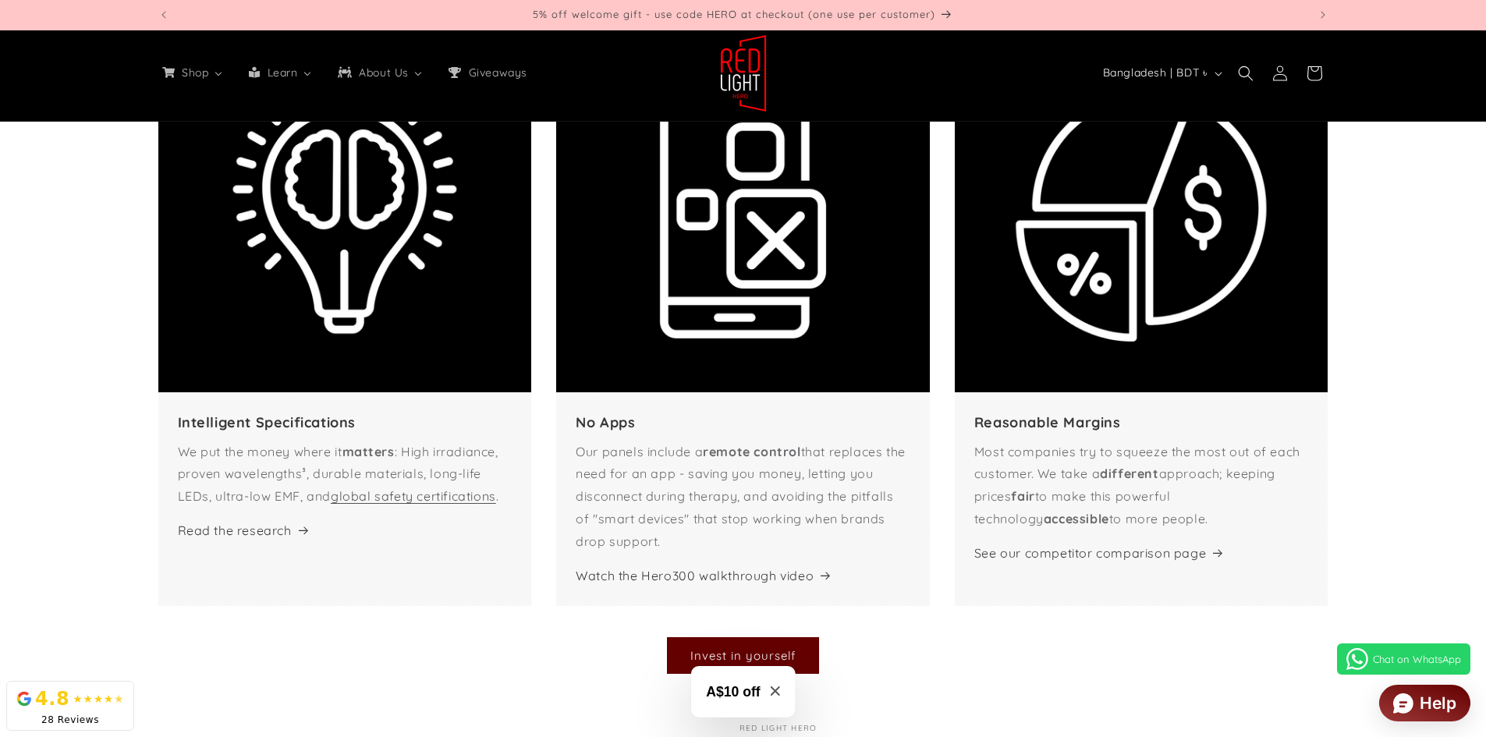
click at [701, 475] on p "Our panels include a remote control that replaces the need for an app - saving …" at bounding box center [743, 497] width 335 height 112
drag, startPoint x: 486, startPoint y: 397, endPoint x: 590, endPoint y: 390, distance: 104.0
click at [491, 441] on p "We put the money where it matters : High irradiance, proven wavelengths³, durab…" at bounding box center [345, 474] width 335 height 67
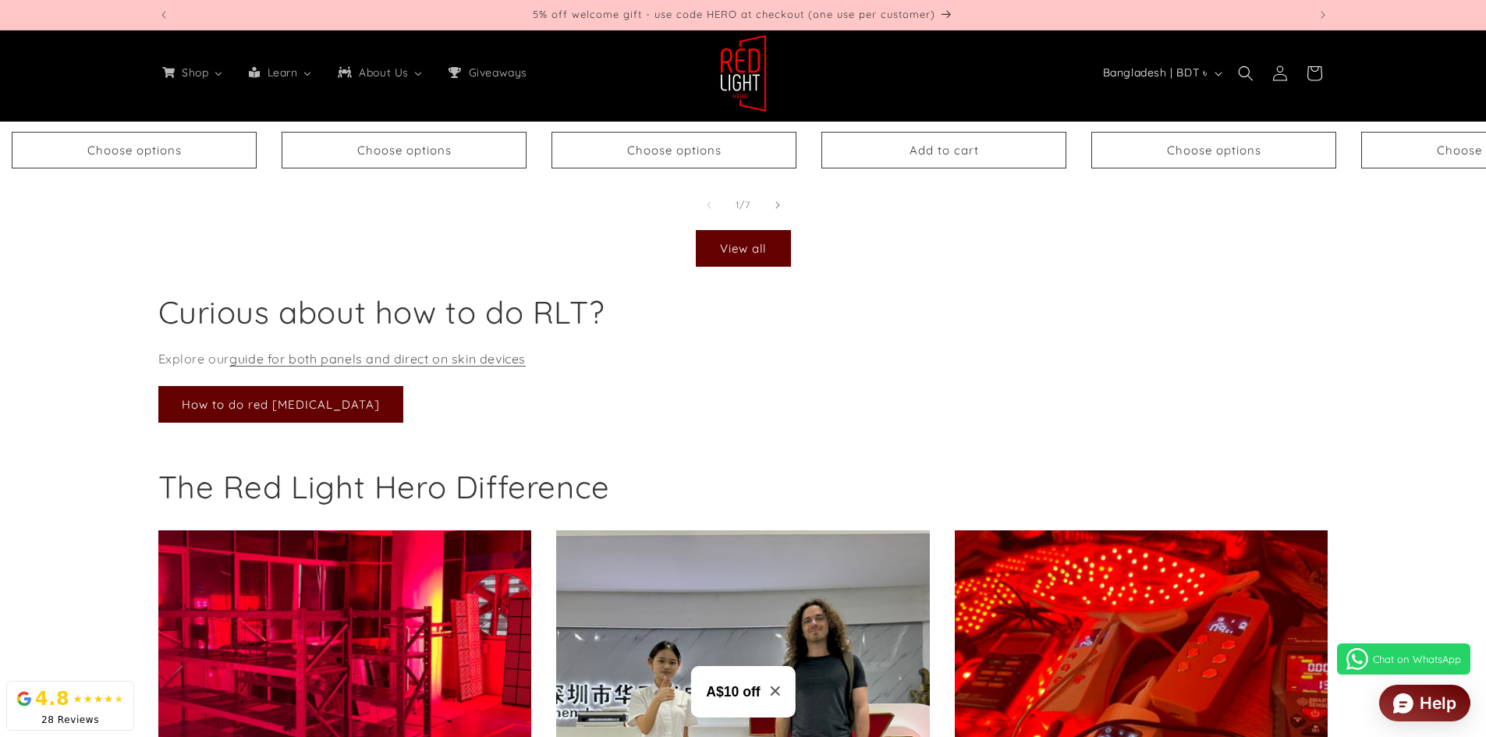
drag, startPoint x: 551, startPoint y: 332, endPoint x: 562, endPoint y: 332, distance: 10.9
click at [558, 332] on h2 "Curious about how to do RLT?" at bounding box center [462, 312] width 608 height 41
click at [650, 370] on p "Explore our guide for both panels and direct on skin devices" at bounding box center [462, 359] width 608 height 23
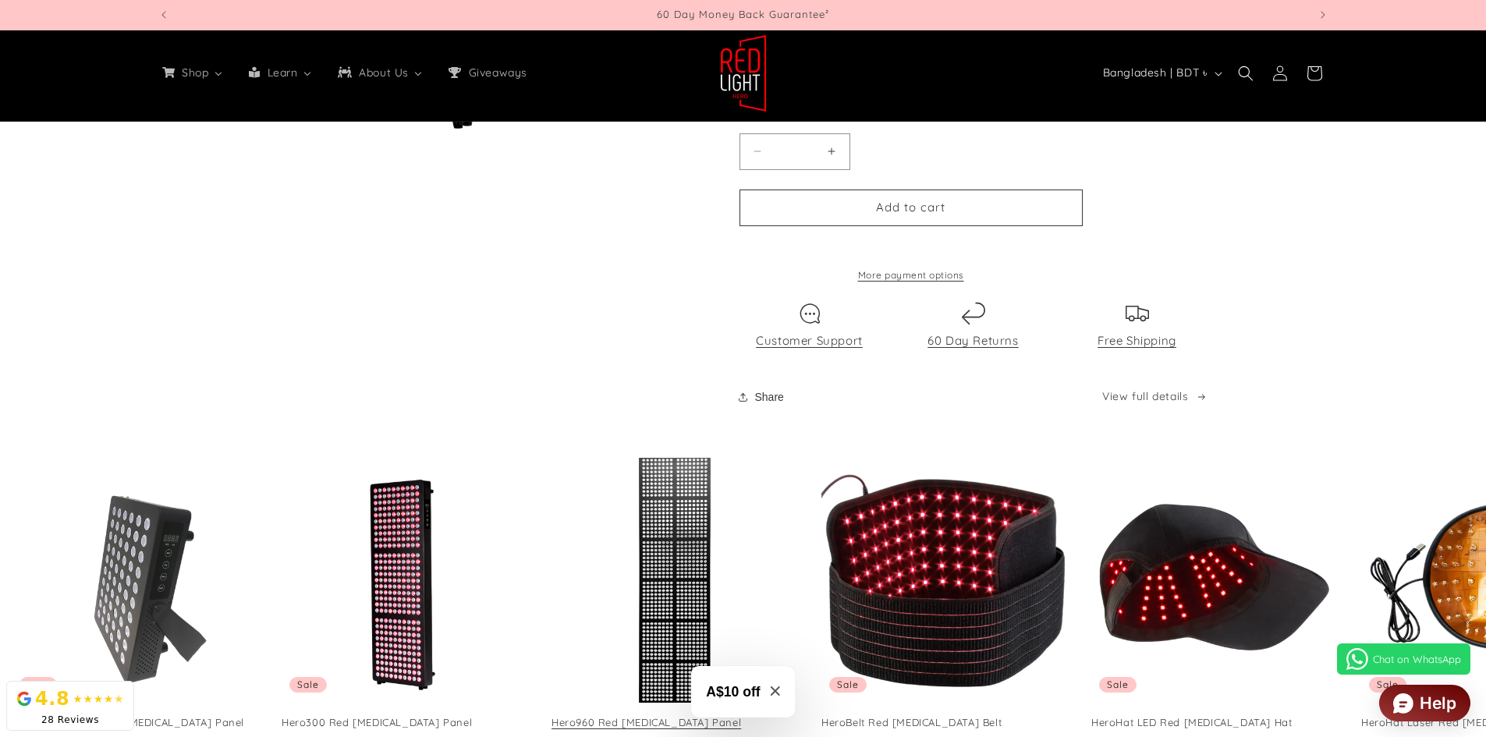
drag, startPoint x: 786, startPoint y: 404, endPoint x: 774, endPoint y: 483, distance: 79.6
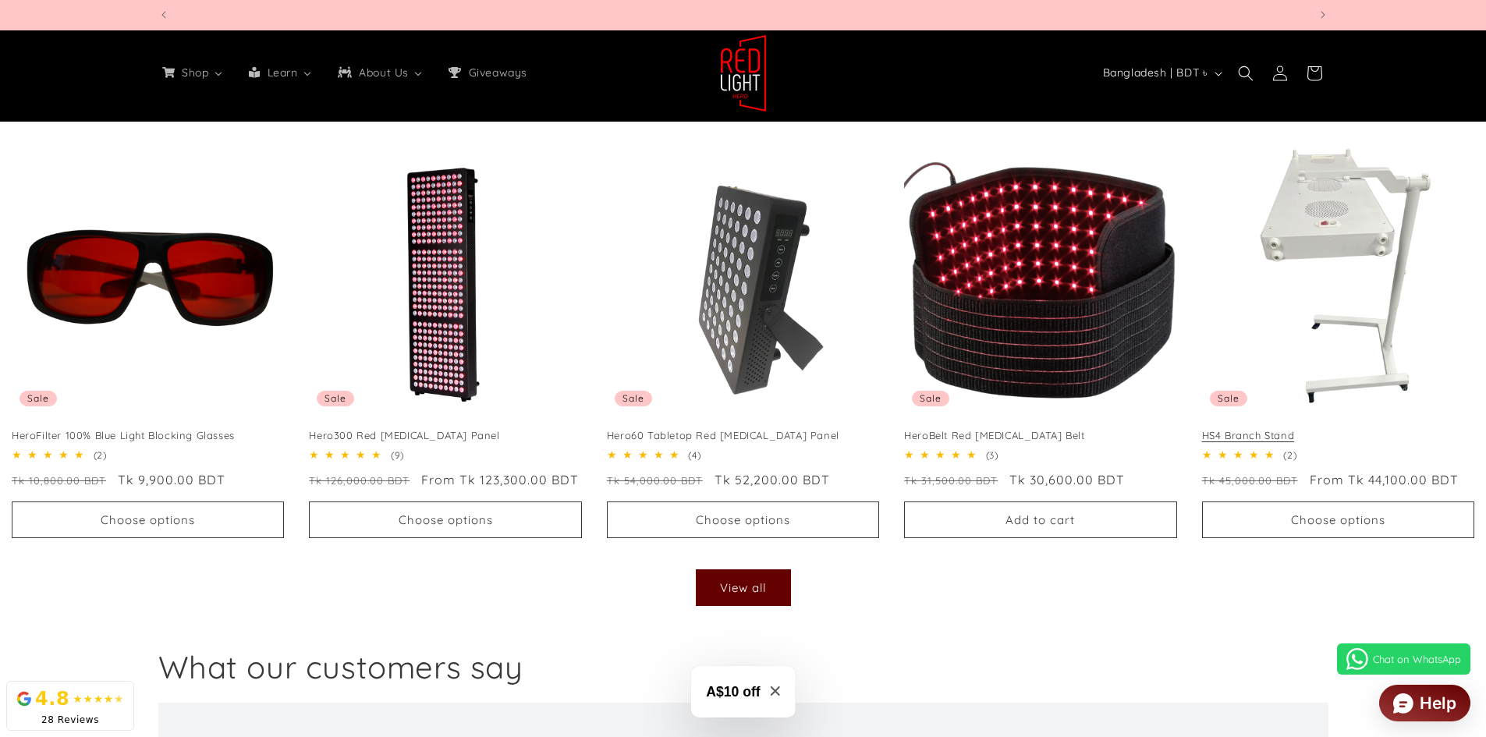
scroll to position [0, 2299]
click at [1307, 429] on link "HS4 Branch Stand" at bounding box center [1338, 435] width 272 height 13
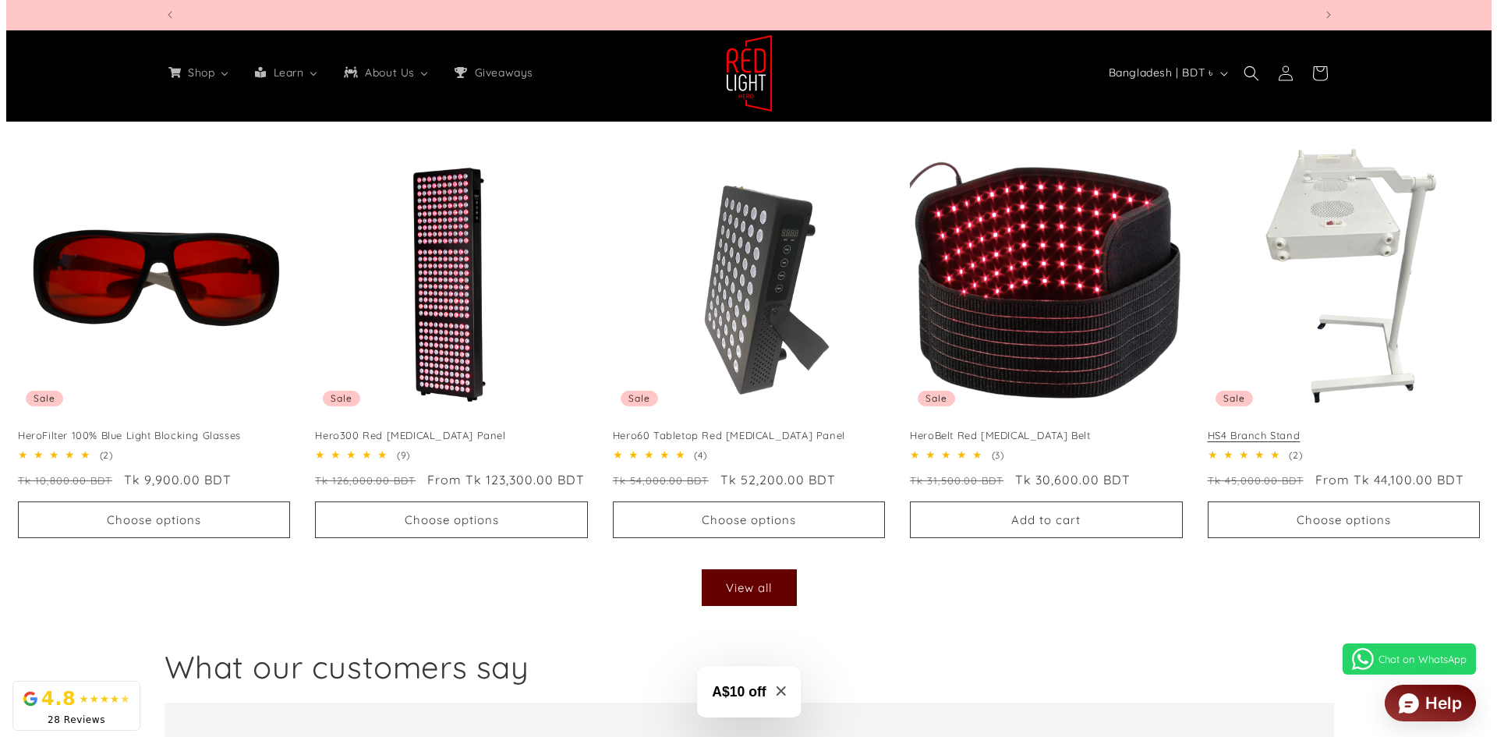
scroll to position [0, 0]
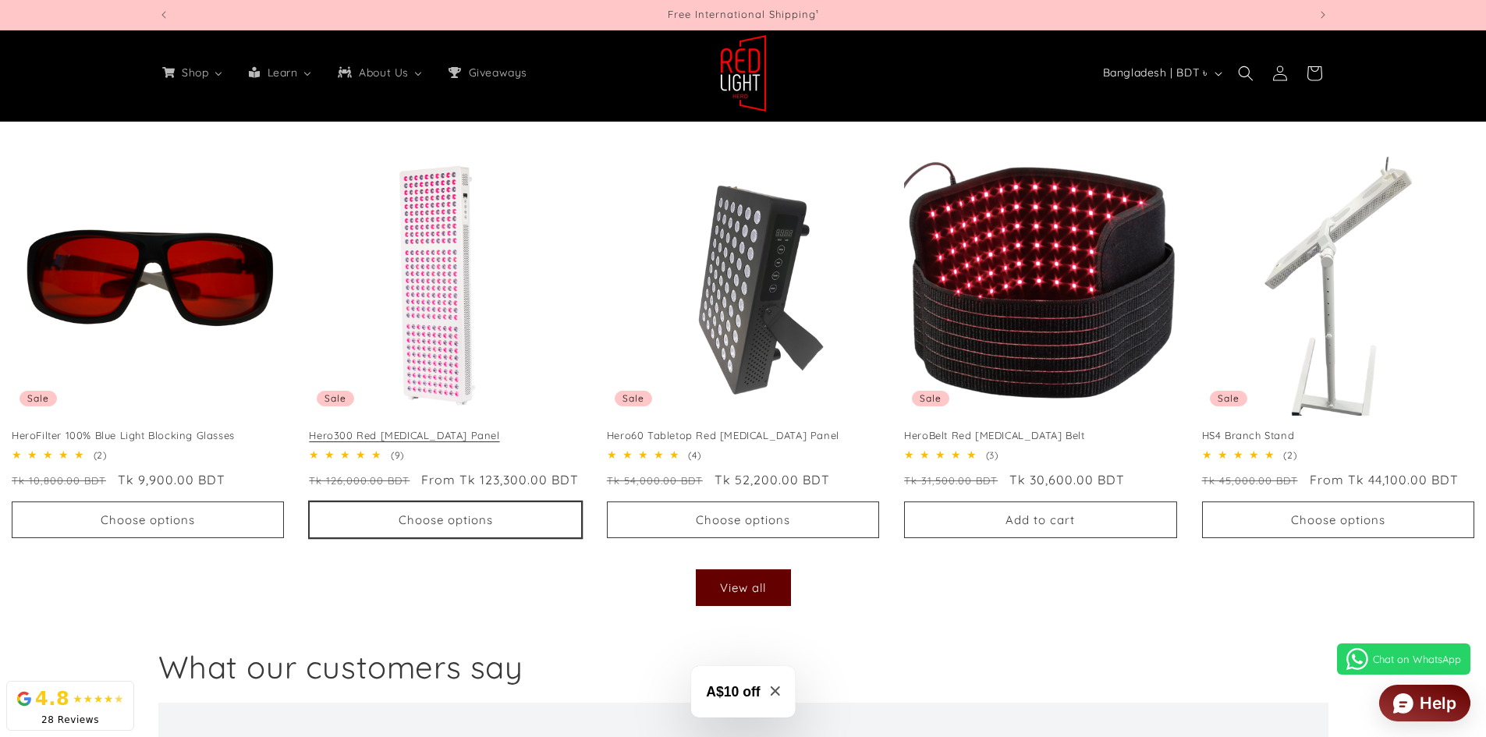
click at [523, 512] on button "Choose options" at bounding box center [445, 519] width 272 height 37
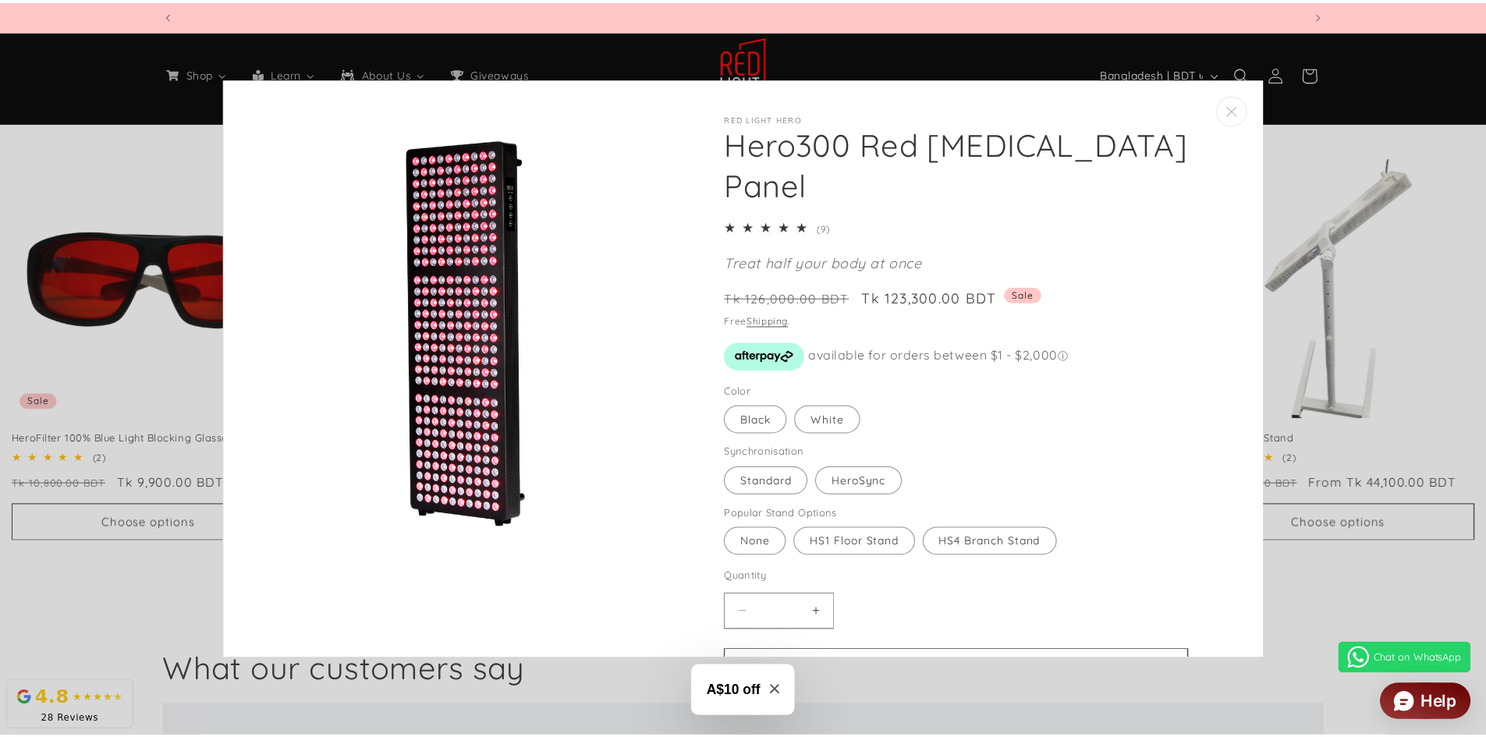
scroll to position [0, 4598]
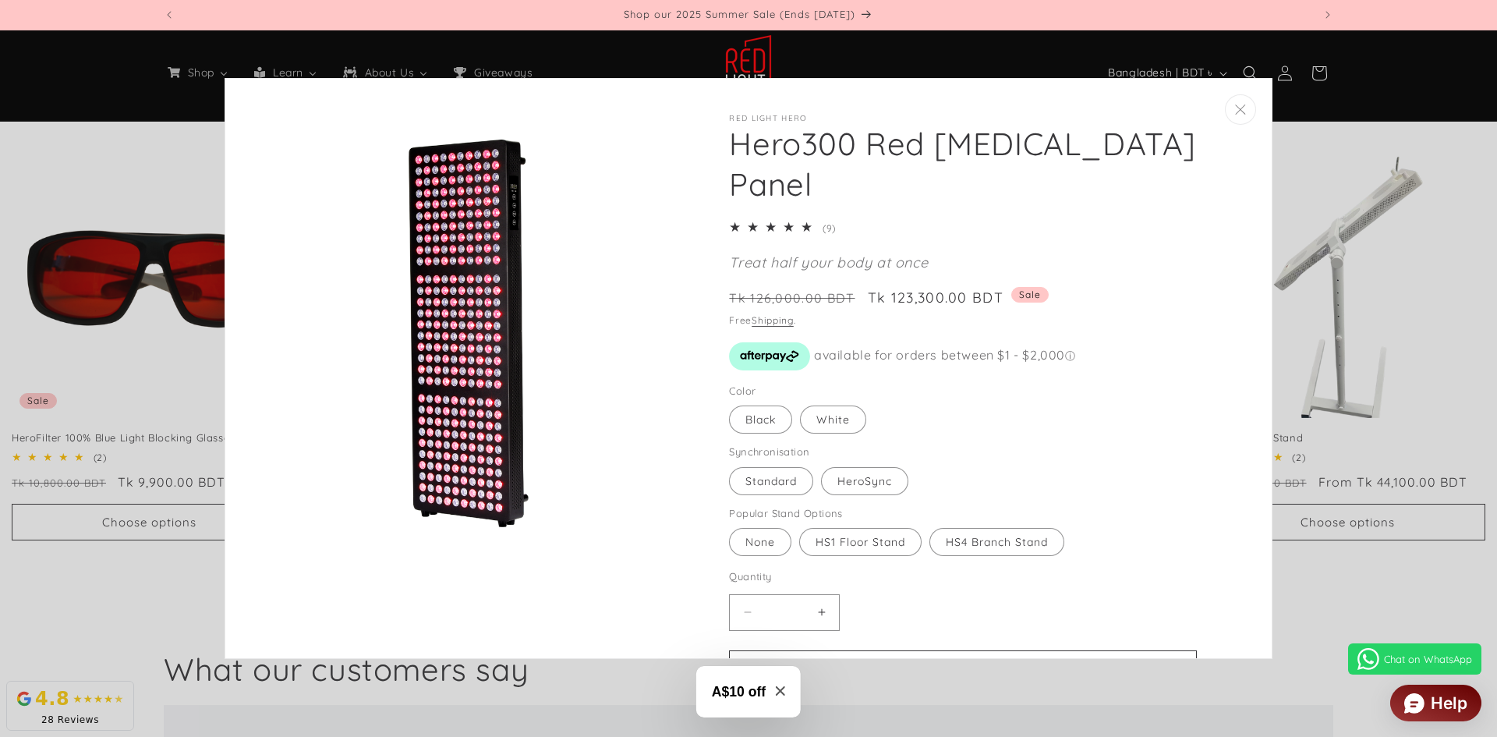
click at [1235, 105] on icon "Close" at bounding box center [1240, 110] width 11 height 10
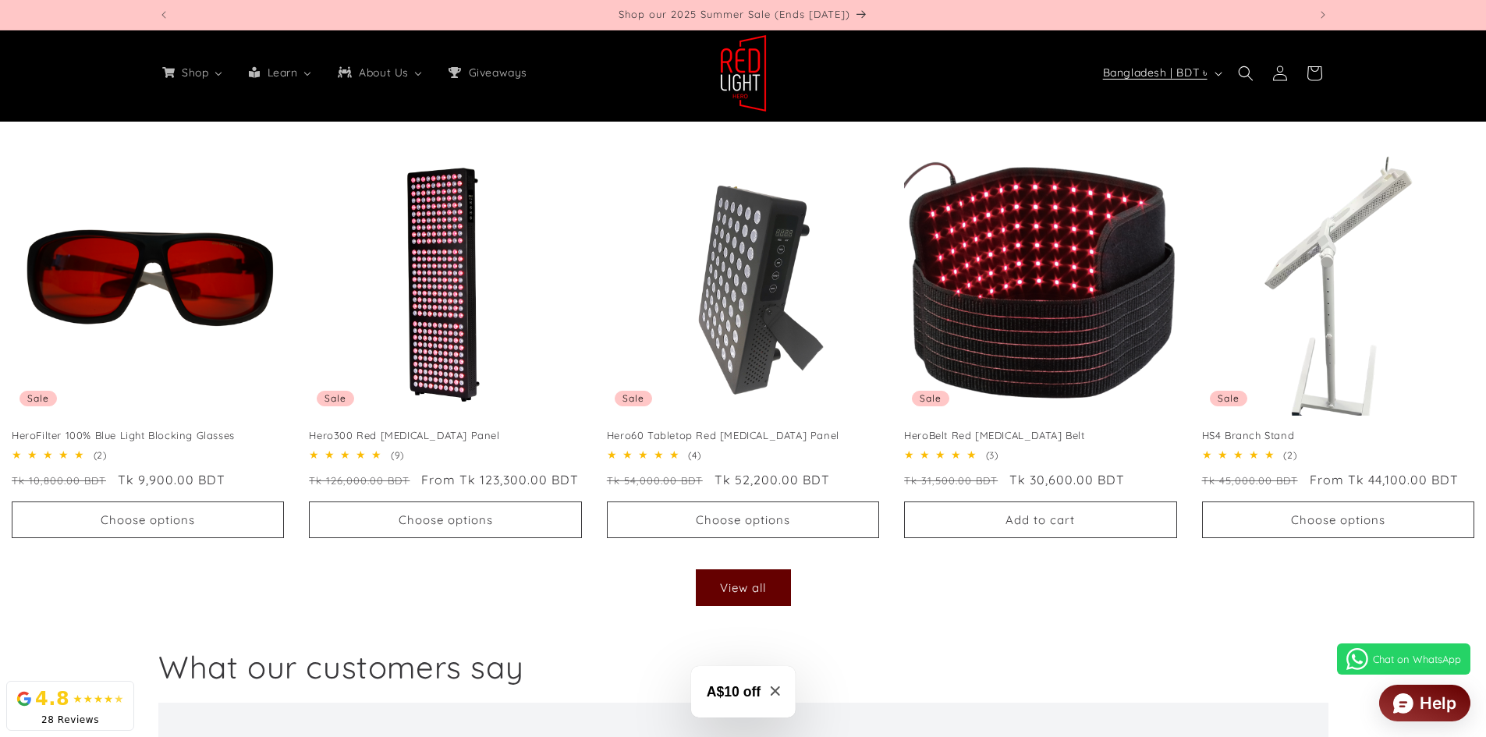
click at [1210, 73] on button "Bangladesh | BDT ৳" at bounding box center [1160, 73] width 135 height 30
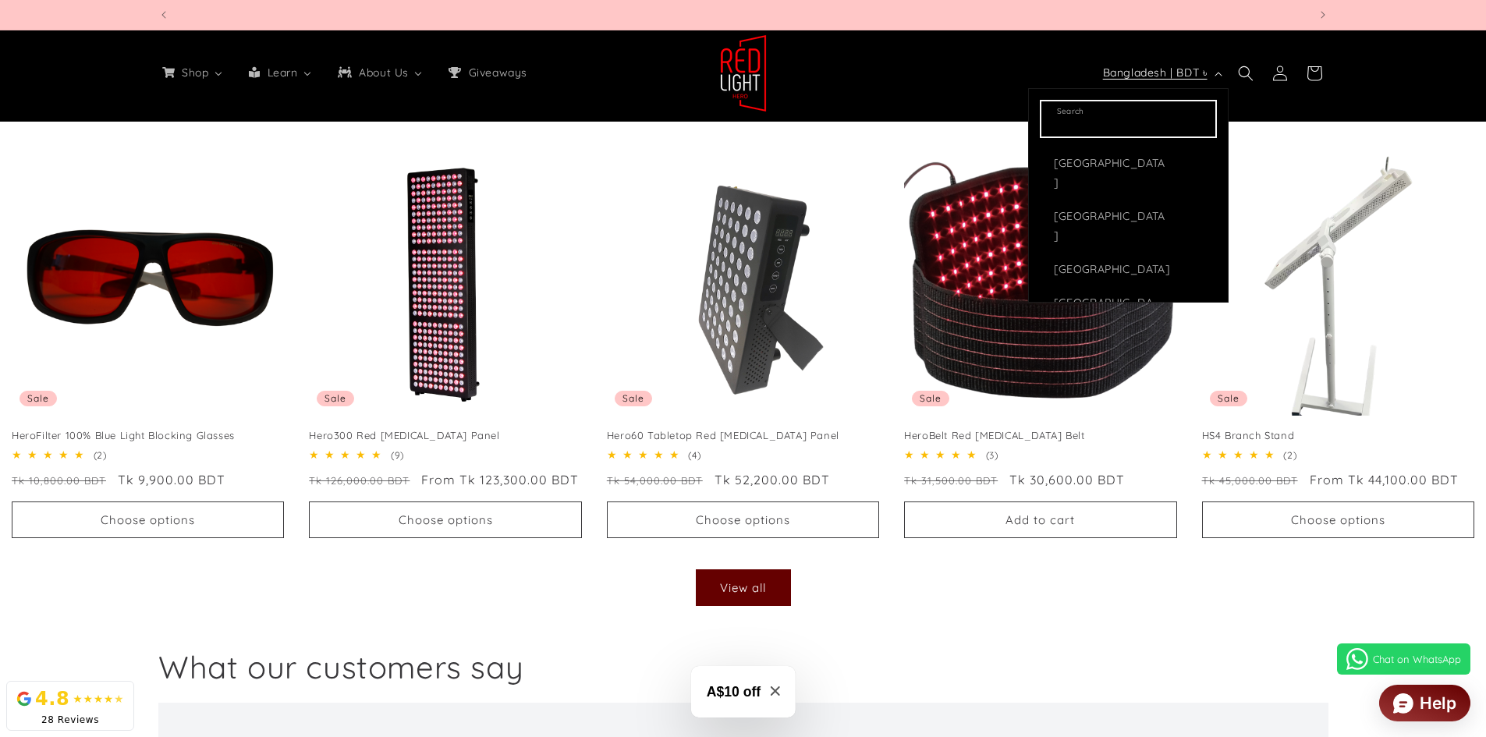
scroll to position [0, 0]
click at [1312, 101] on header "Shop All Products Shop our entire collection Panels & Stands 3 sizes available …" at bounding box center [743, 73] width 1248 height 96
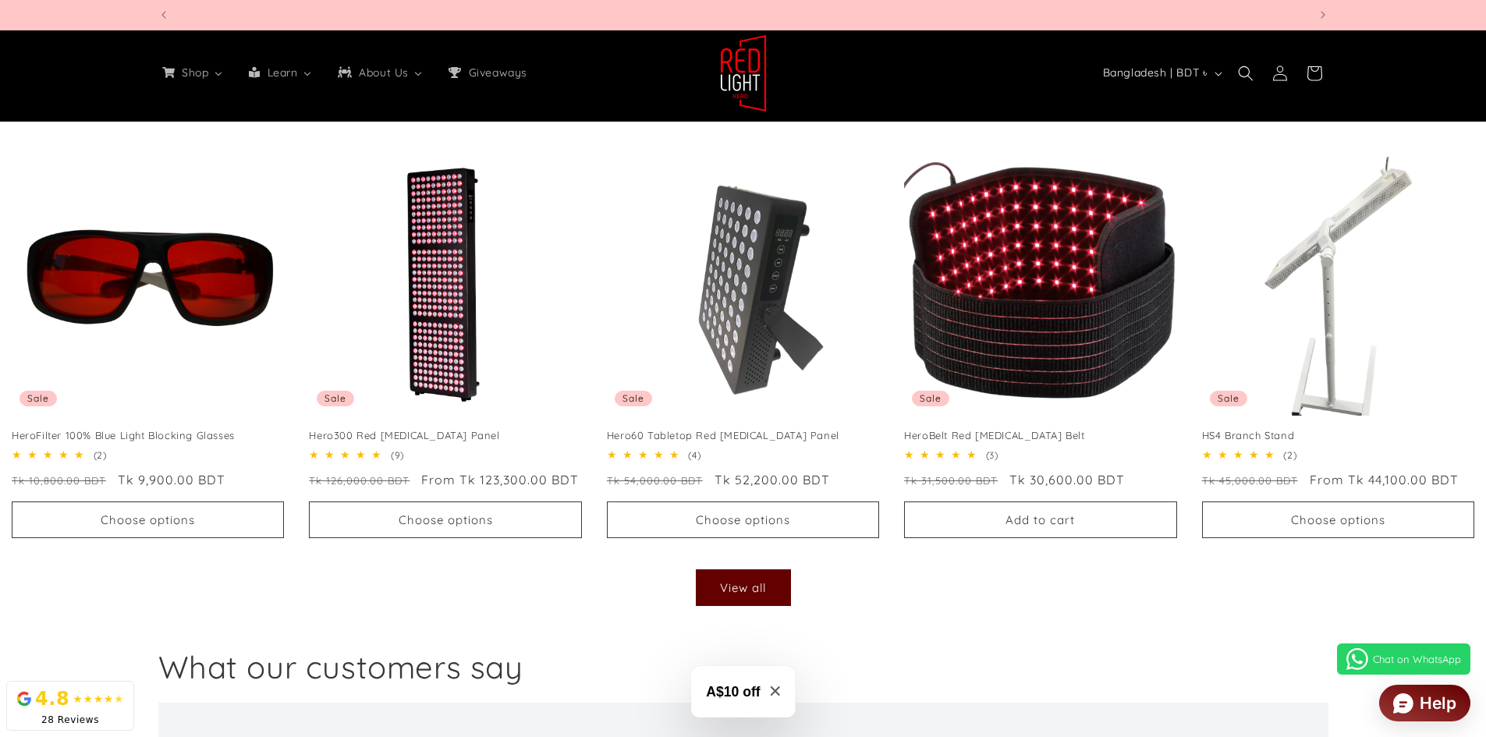
scroll to position [0, 1150]
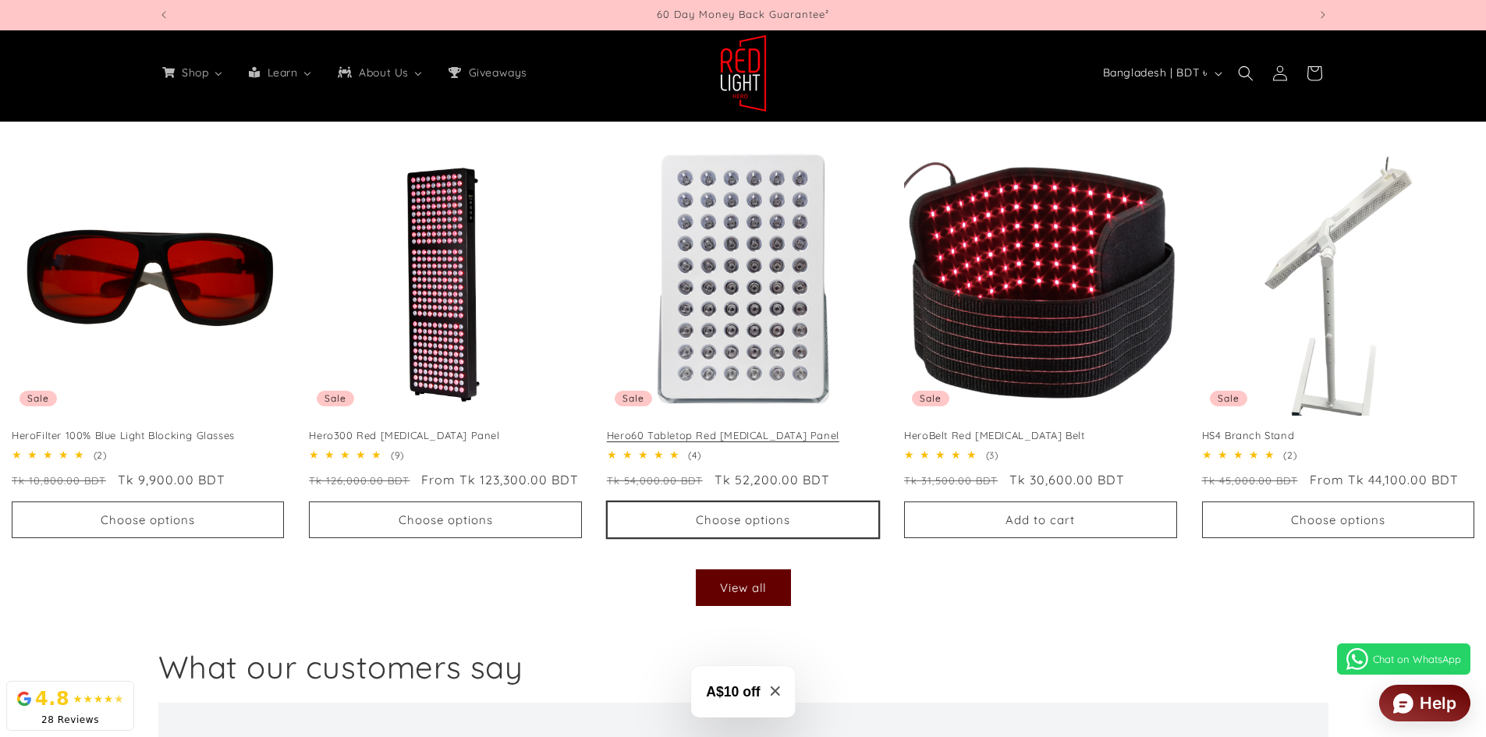
click at [736, 512] on button "Choose options" at bounding box center [743, 519] width 272 height 37
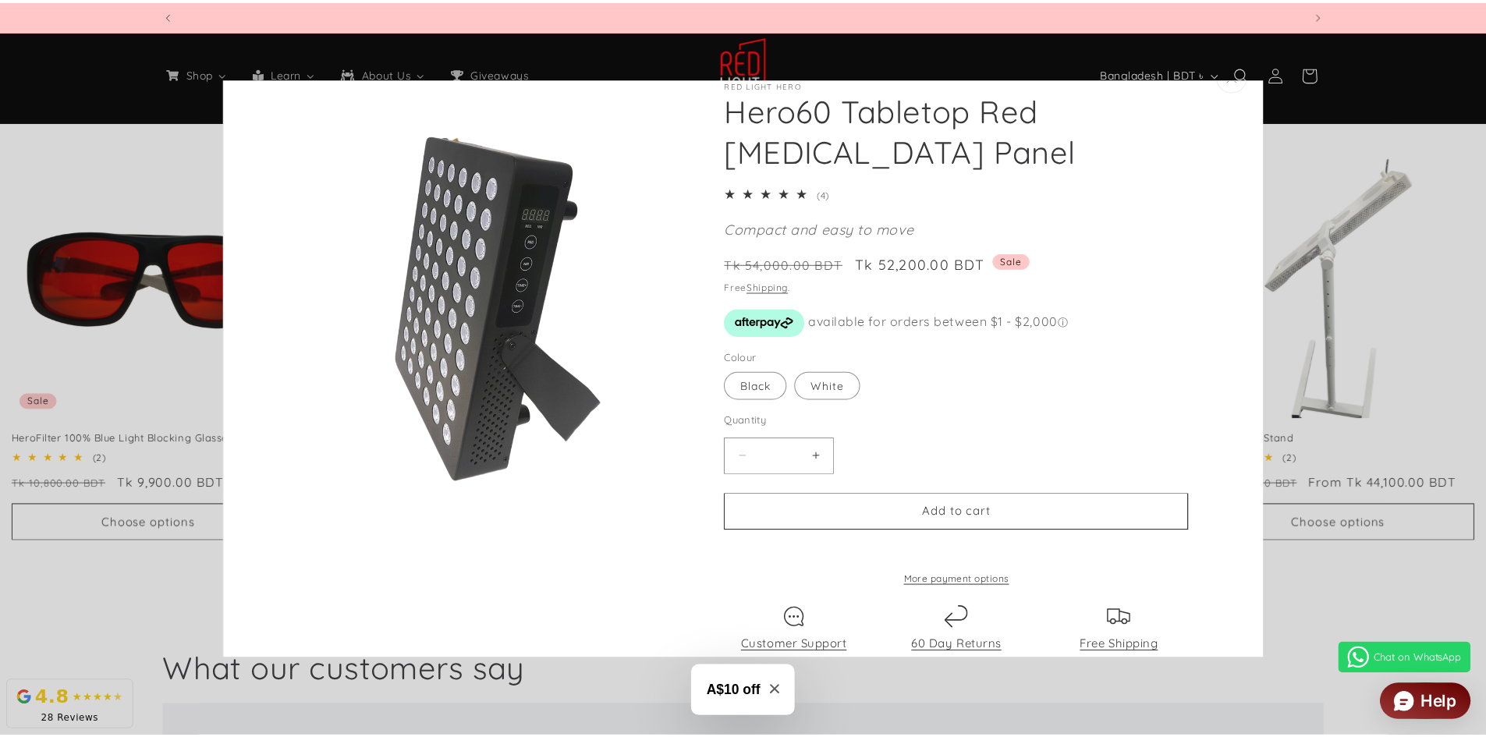
scroll to position [0, 3449]
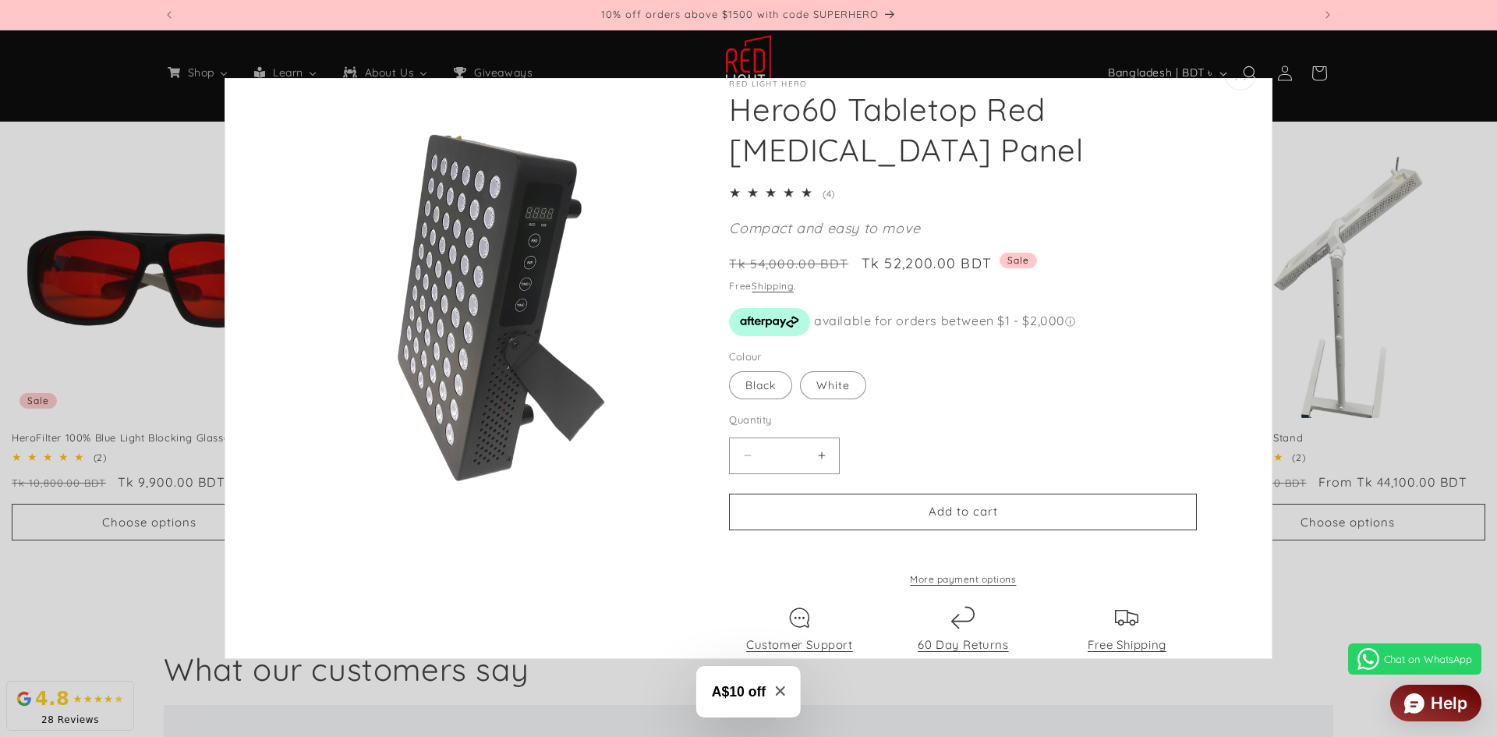
click at [1361, 93] on quick-add-modal "Skip to product information Open media 1 in modal Open media 2 in modal Open me…" at bounding box center [748, 368] width 1497 height 737
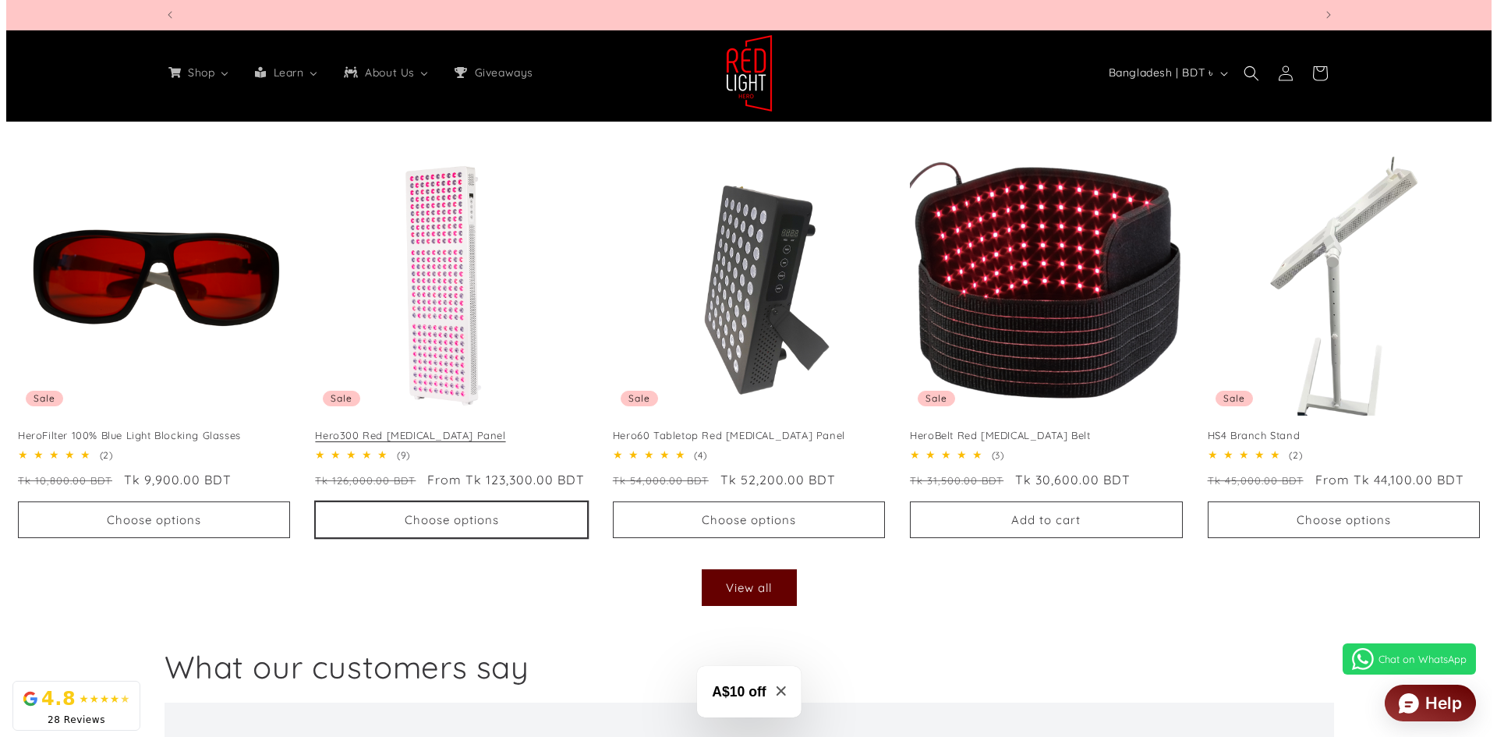
scroll to position [0, 4598]
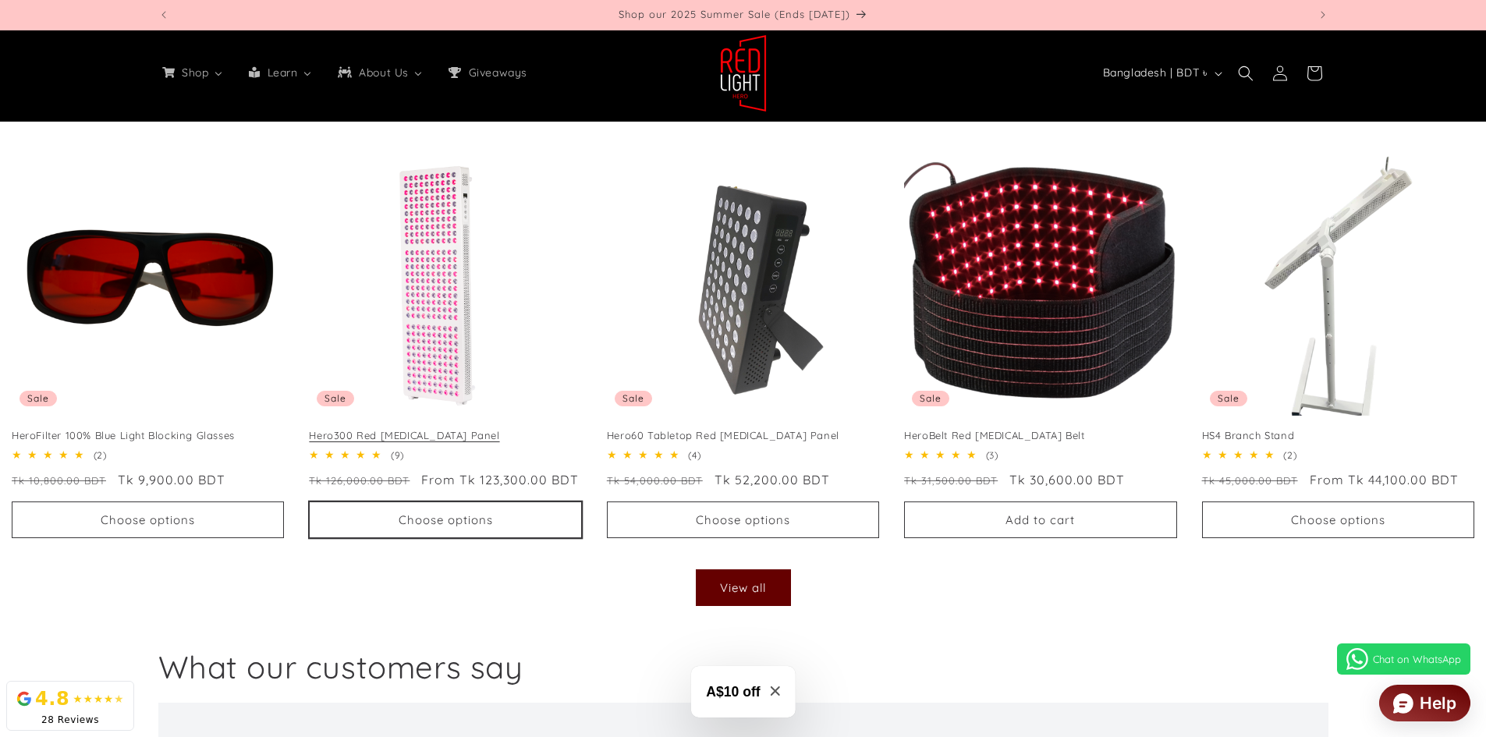
click at [503, 518] on button "Choose options" at bounding box center [445, 519] width 272 height 37
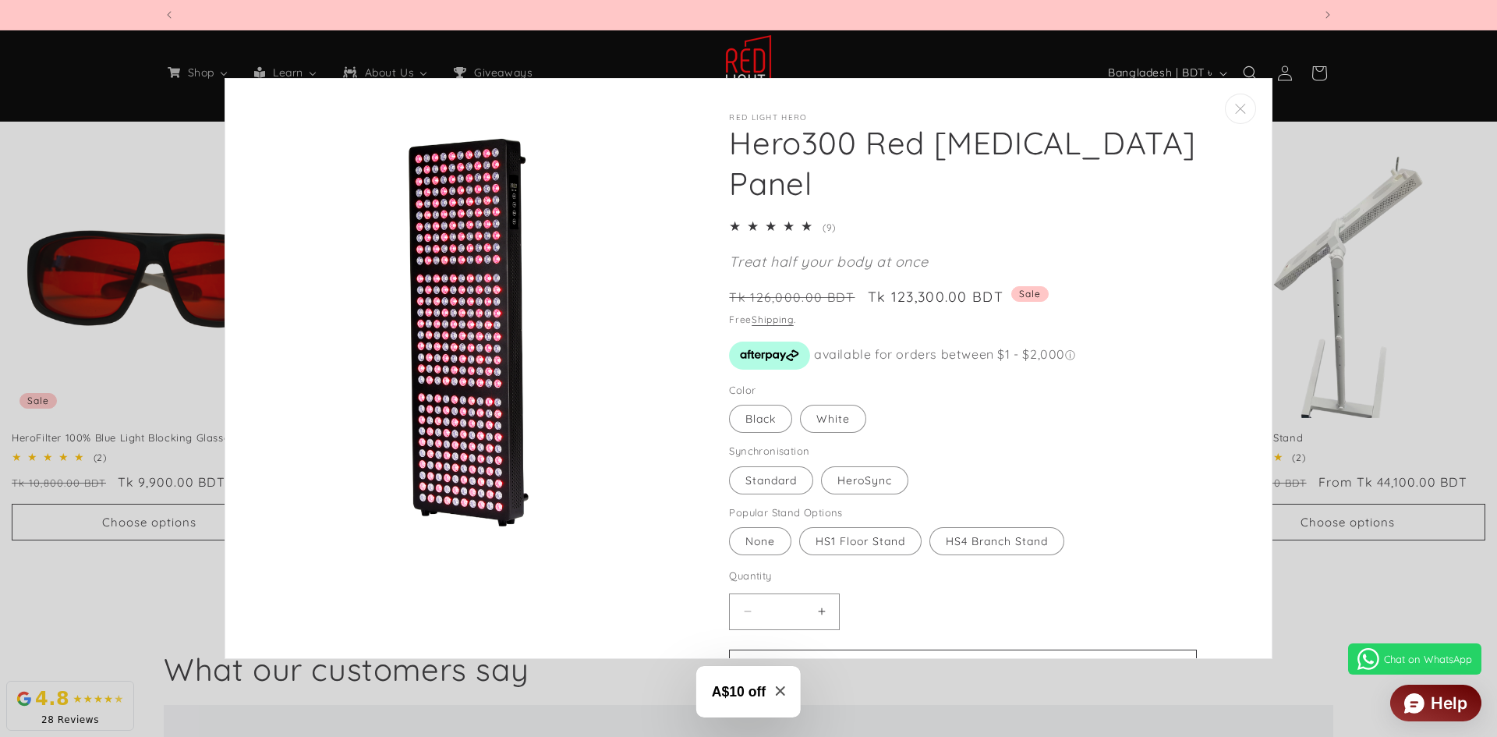
scroll to position [0, 0]
click at [870, 529] on label "HS1 Floor Stand Variant sold out or unavailable" at bounding box center [860, 541] width 122 height 28
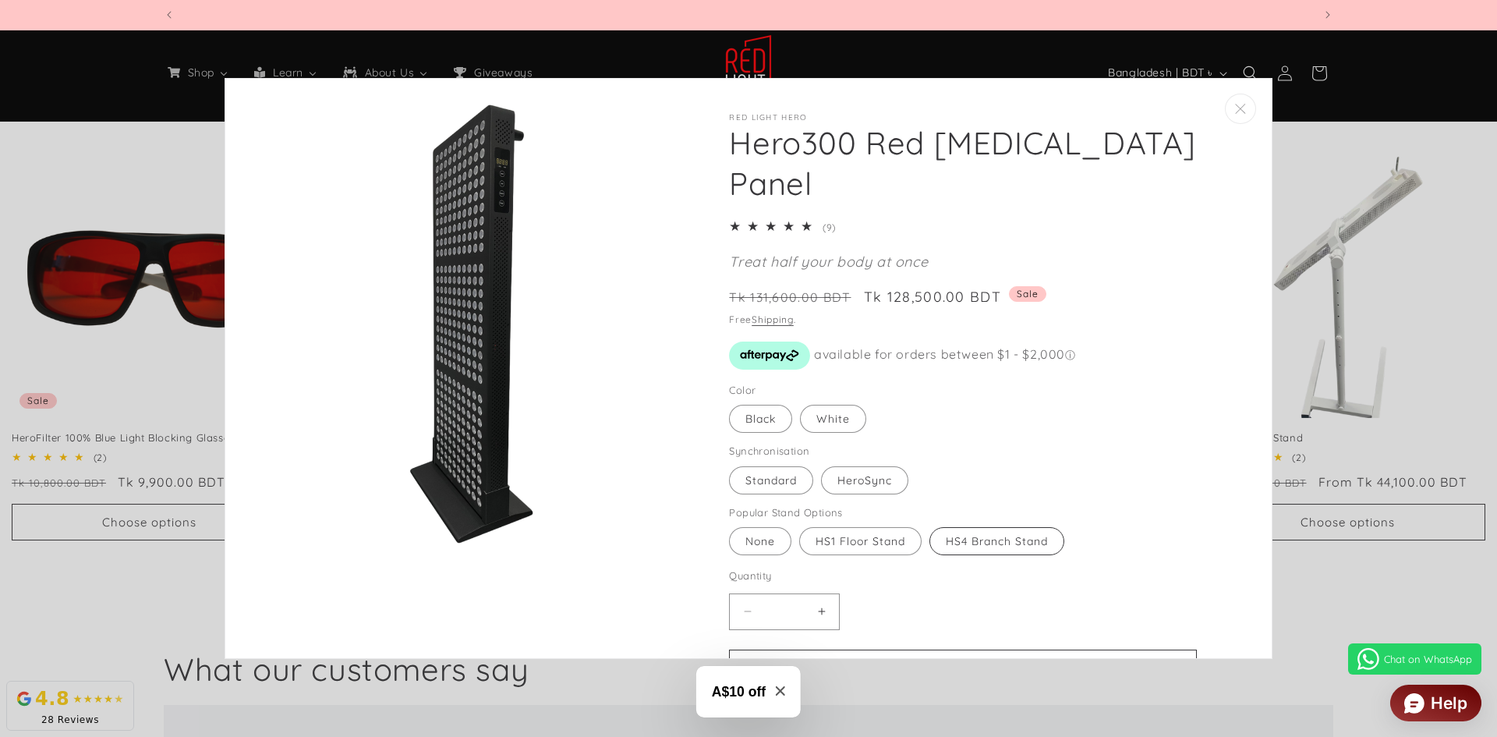
scroll to position [0, 1150]
click at [997, 541] on label "HS4 Branch Stand Variant sold out or unavailable" at bounding box center [997, 541] width 135 height 28
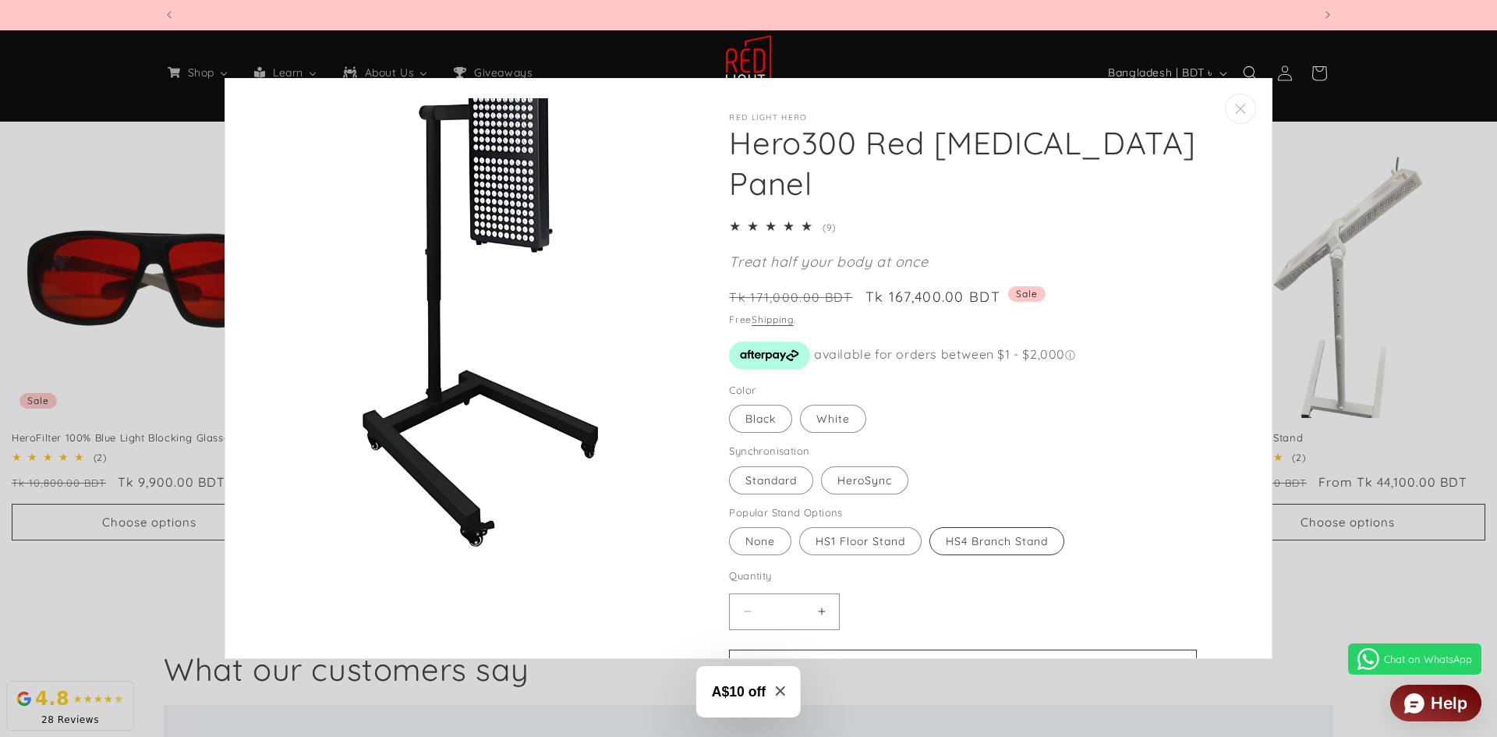
scroll to position [0, 2299]
click at [874, 473] on label "HeroSync Variant sold out or unavailable" at bounding box center [864, 480] width 87 height 28
click at [762, 478] on label "Standard Variant sold out or unavailable" at bounding box center [771, 480] width 84 height 28
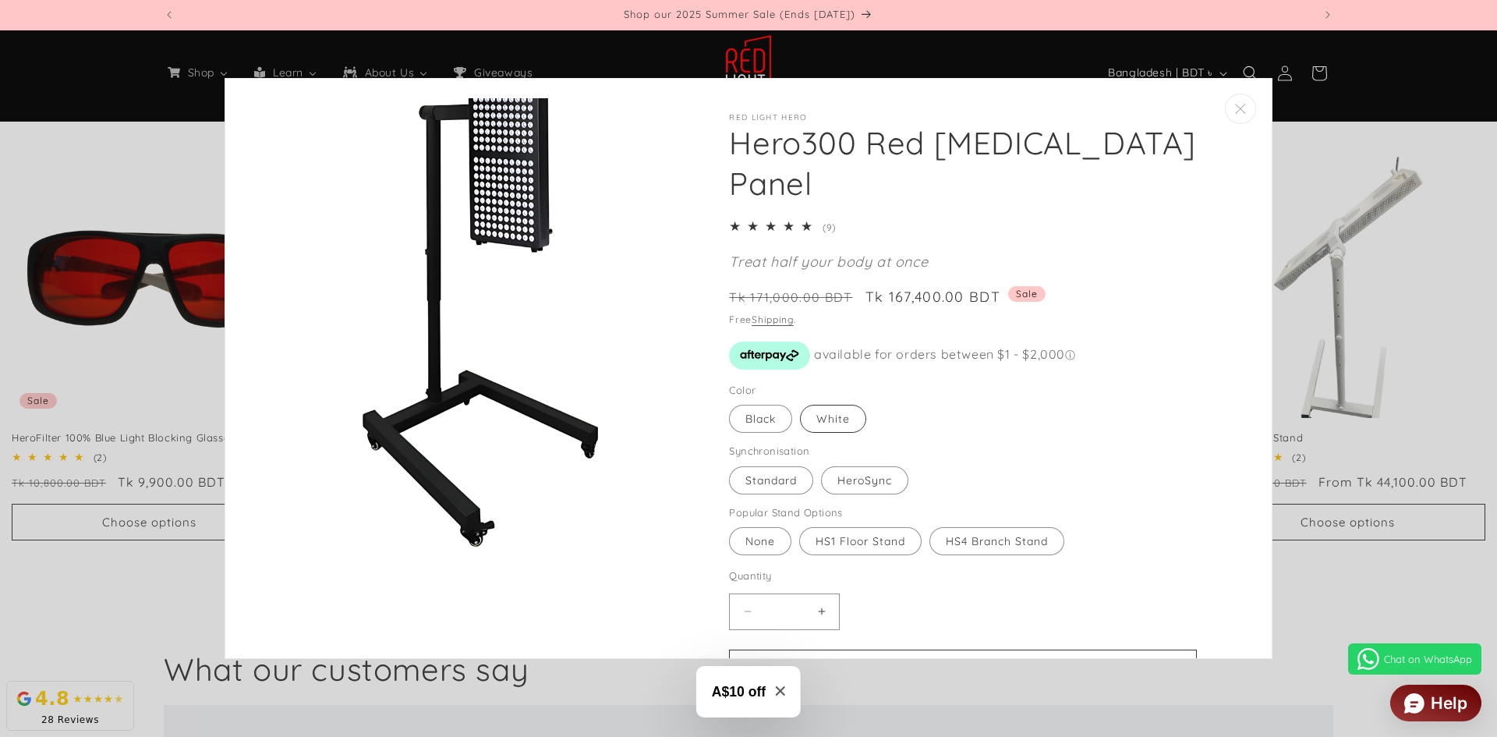
click at [809, 422] on label "White Variant sold out or unavailable" at bounding box center [833, 419] width 66 height 28
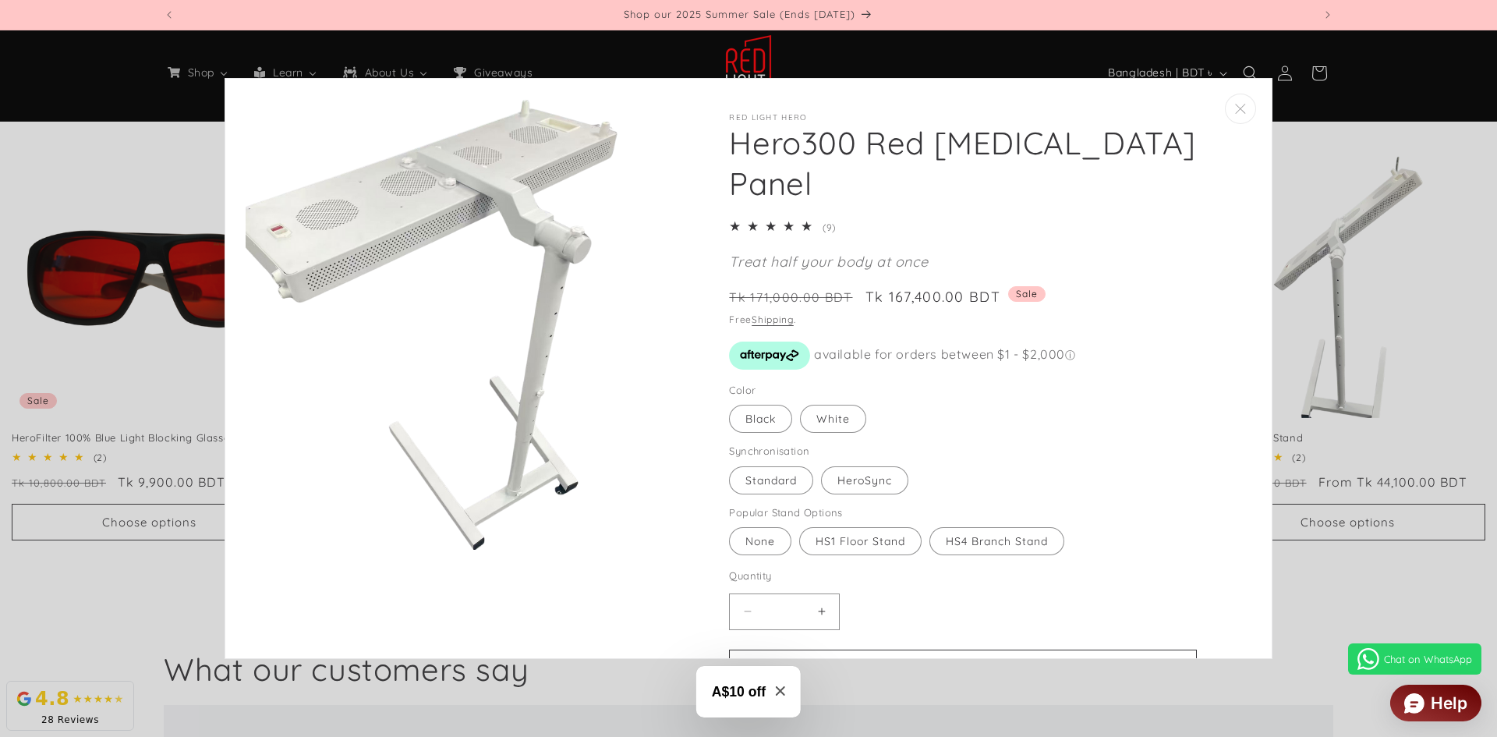
click at [729, 429] on fieldset "Color Black Variant sold out or unavailable White Variant sold out or unavailab…" at bounding box center [900, 409] width 343 height 52
click at [737, 419] on label "Black Variant sold out or unavailable" at bounding box center [760, 419] width 63 height 28
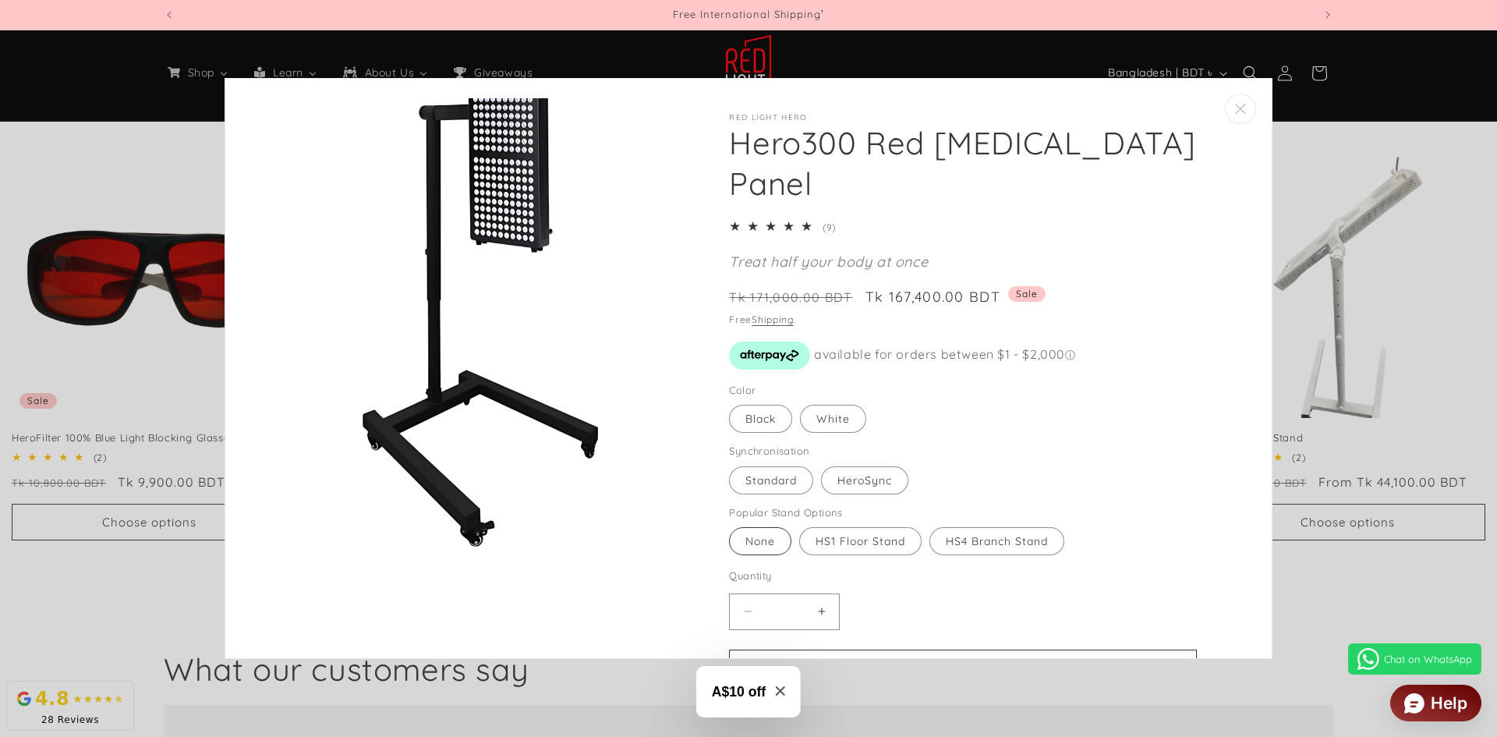
click at [771, 547] on label "None Variant sold out or unavailable" at bounding box center [760, 541] width 62 height 28
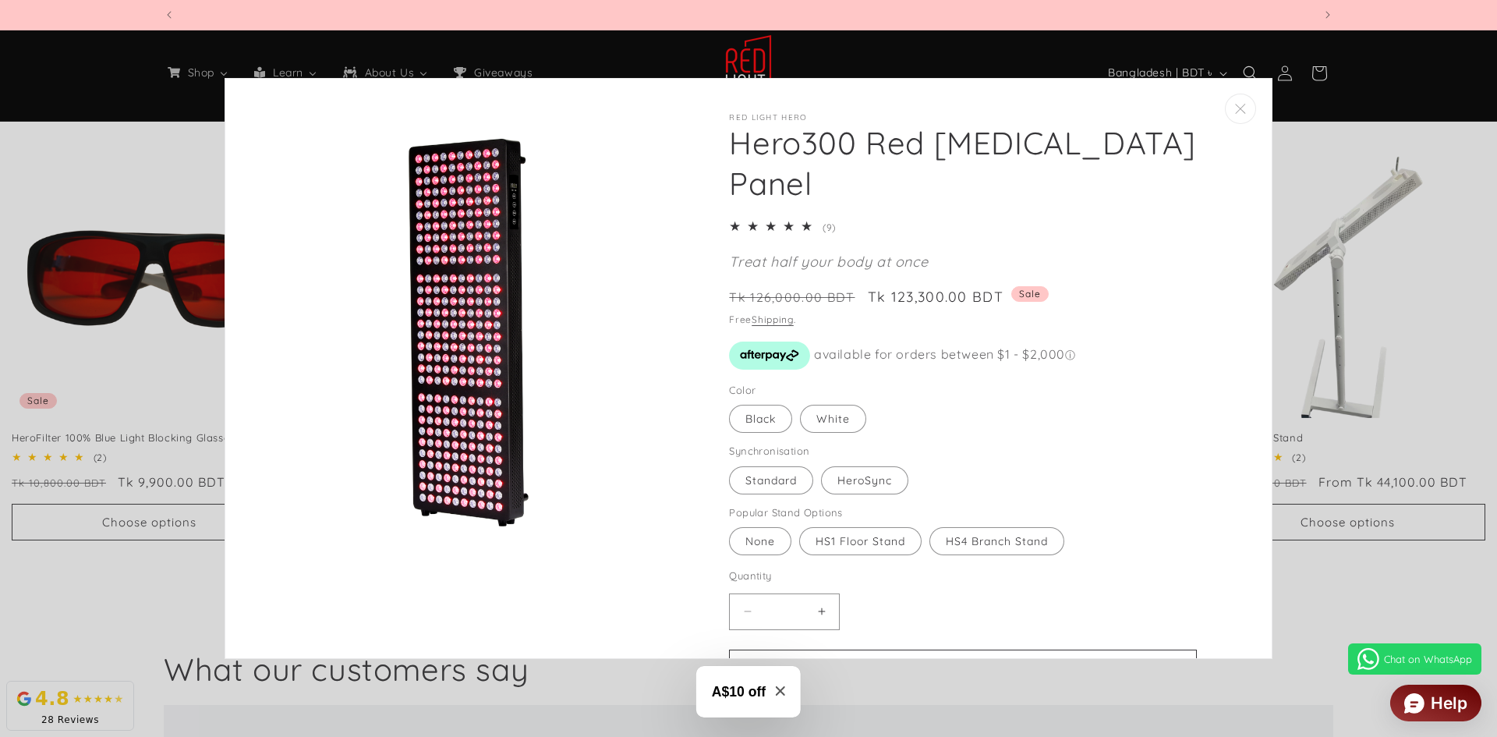
scroll to position [0, 1150]
click at [761, 414] on label "Black Variant sold out or unavailable" at bounding box center [760, 419] width 63 height 28
click at [780, 487] on label "Standard Variant sold out or unavailable" at bounding box center [771, 480] width 84 height 28
click at [846, 483] on label "HeroSync Variant sold out or unavailable" at bounding box center [864, 480] width 87 height 28
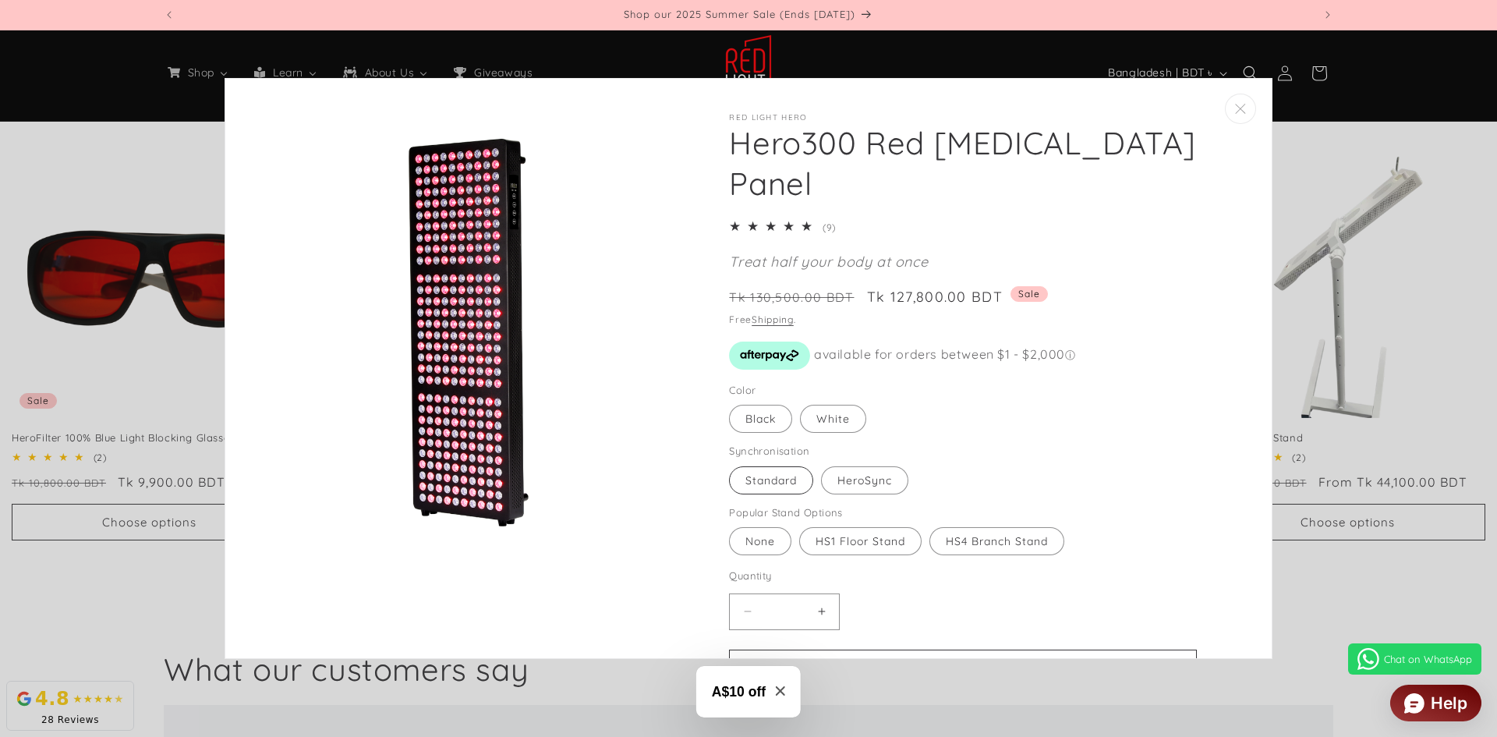
click at [748, 489] on label "Standard Variant sold out or unavailable" at bounding box center [771, 480] width 84 height 28
click at [815, 541] on label "HS1 Floor Stand Variant sold out or unavailable" at bounding box center [860, 541] width 122 height 28
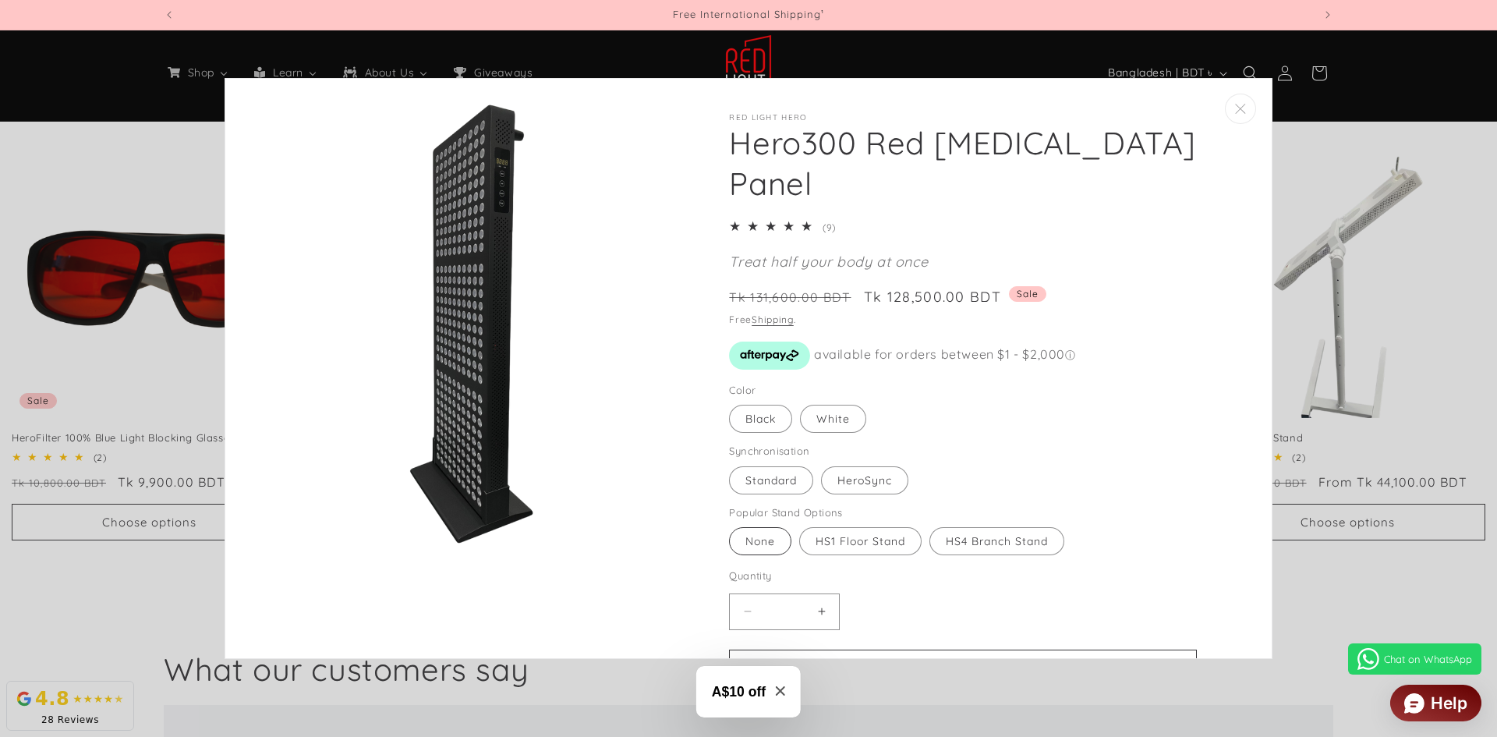
click at [760, 546] on label "None Variant sold out or unavailable" at bounding box center [760, 541] width 62 height 28
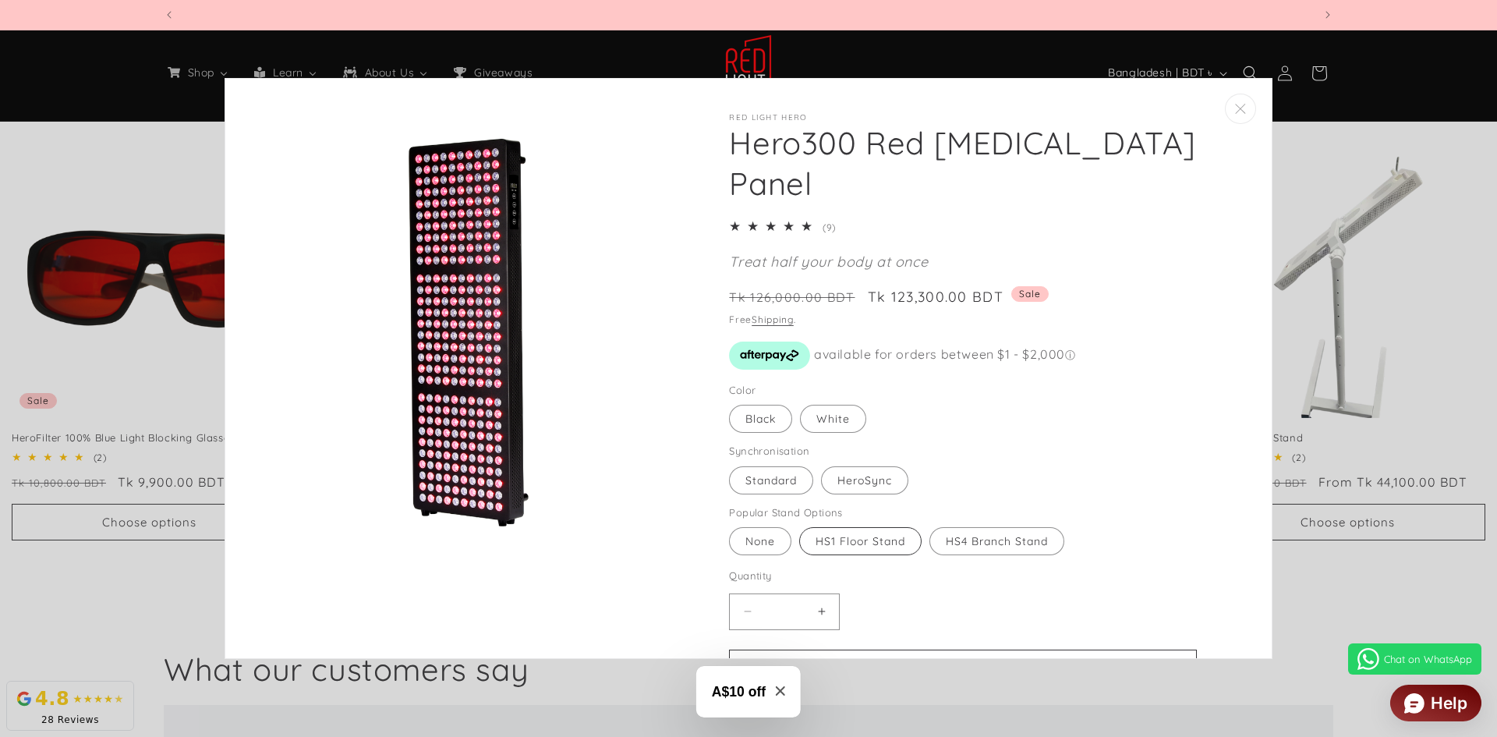
click at [855, 540] on label "HS1 Floor Stand Variant sold out or unavailable" at bounding box center [860, 541] width 122 height 28
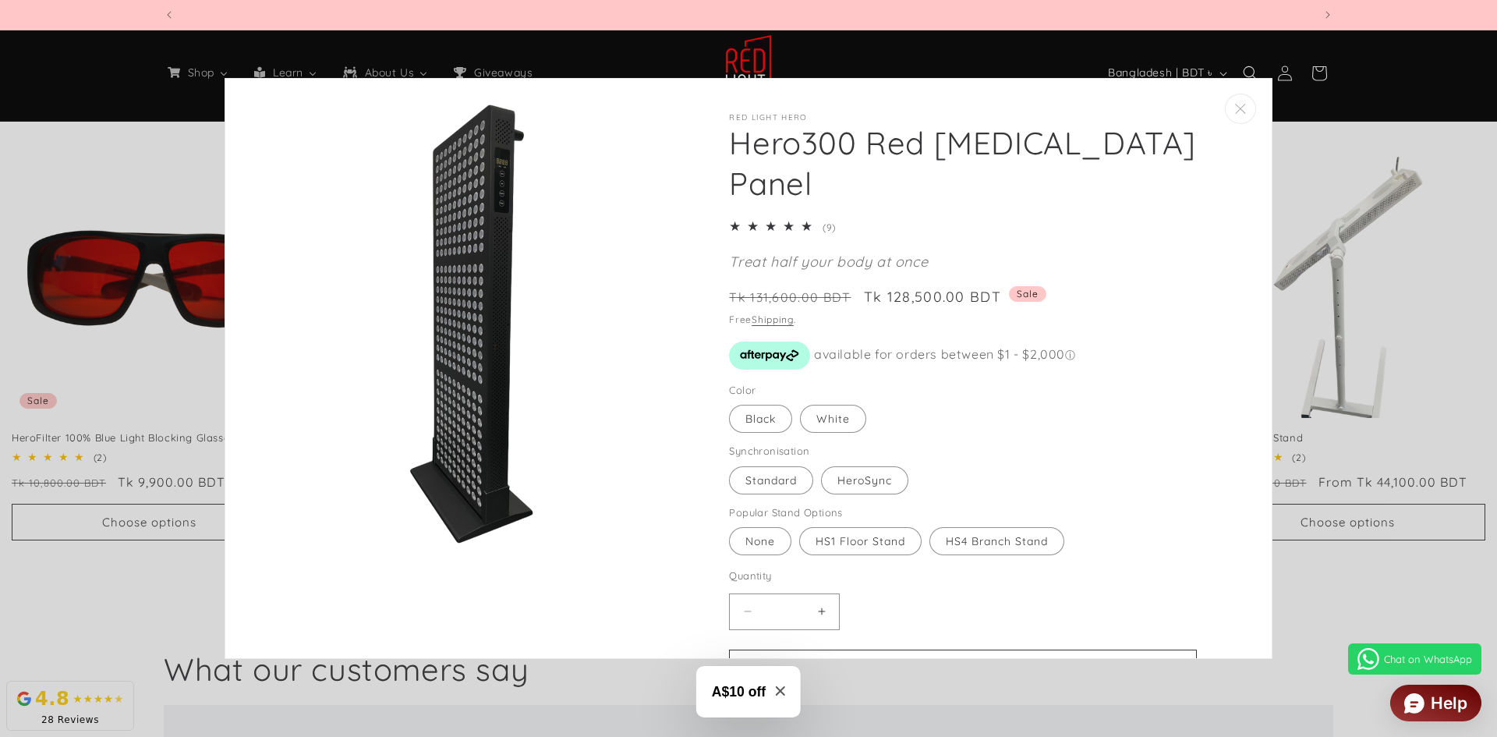
scroll to position [0, 1150]
click at [999, 542] on label "HS4 Branch Stand Variant sold out or unavailable" at bounding box center [997, 541] width 135 height 28
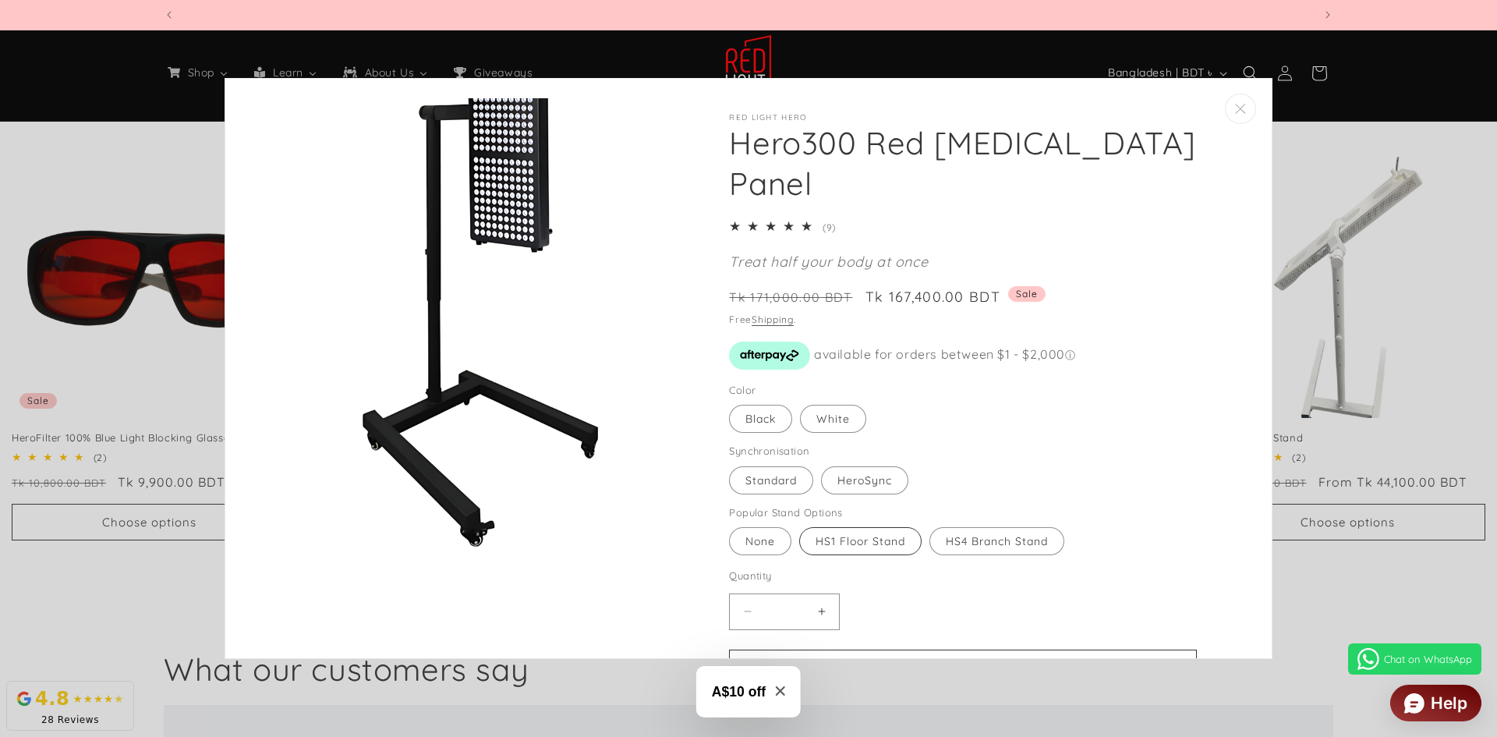
click at [884, 534] on label "HS1 Floor Stand Variant sold out or unavailable" at bounding box center [860, 541] width 122 height 28
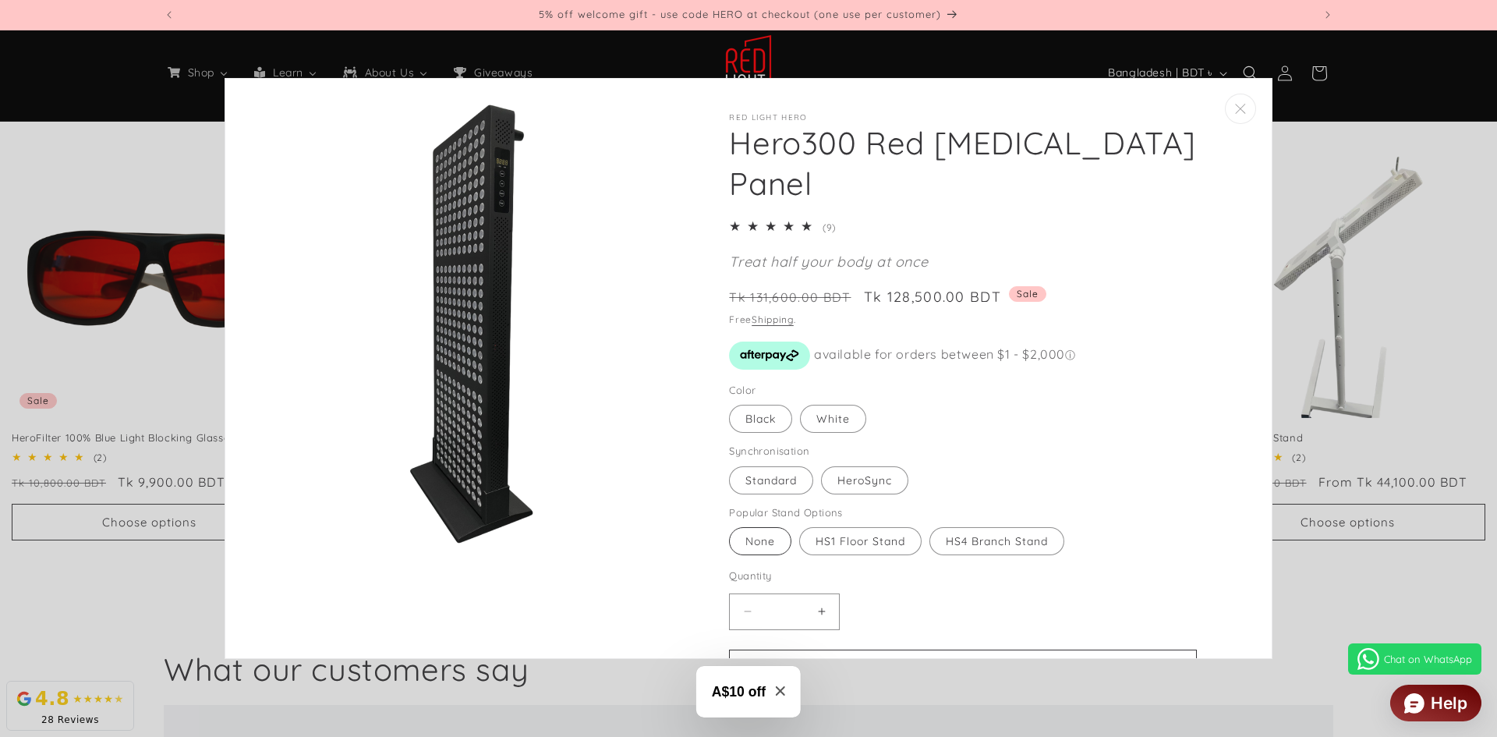
click at [745, 552] on label "None Variant sold out or unavailable" at bounding box center [760, 541] width 62 height 28
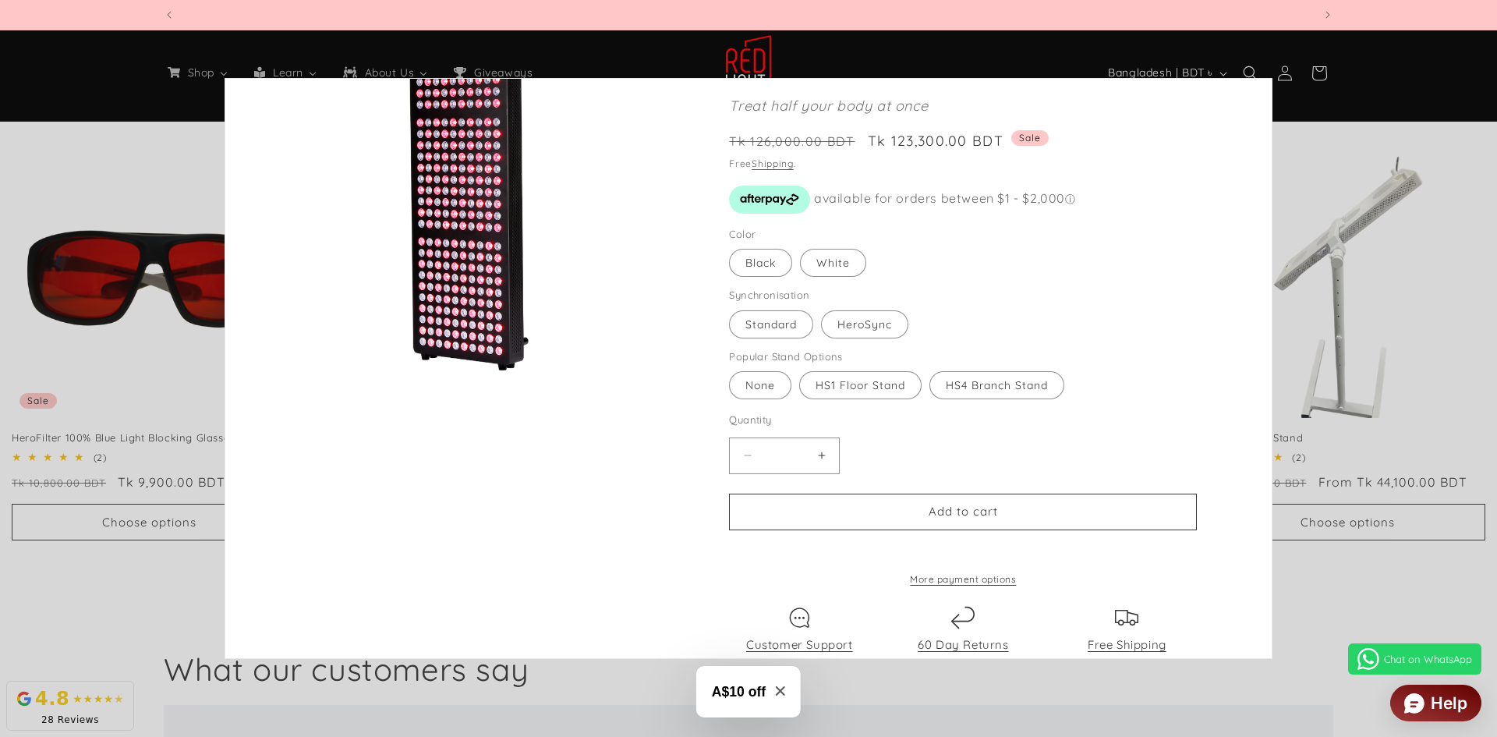
scroll to position [0, 4598]
click at [844, 384] on label "HS1 Floor Stand Variant sold out or unavailable" at bounding box center [860, 385] width 122 height 28
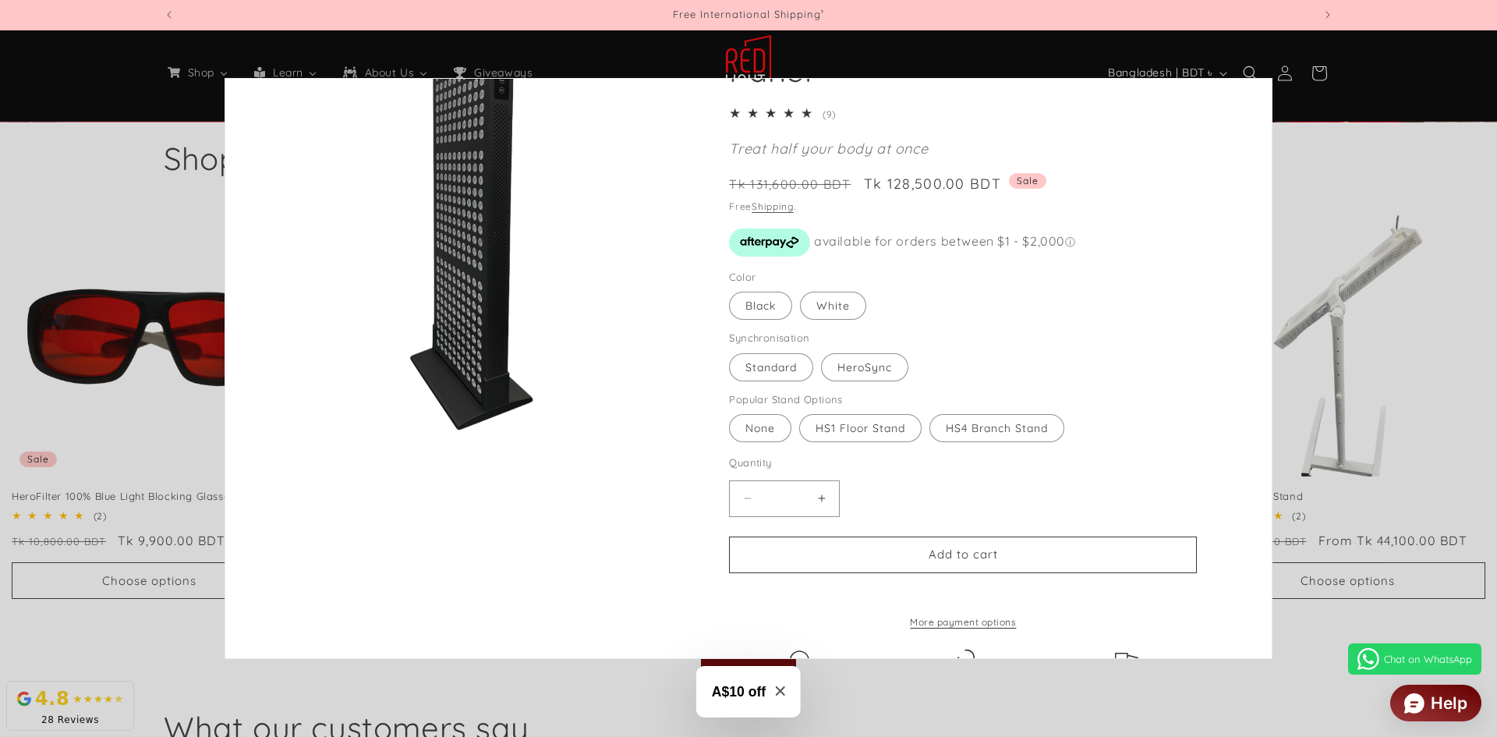
scroll to position [79, 0]
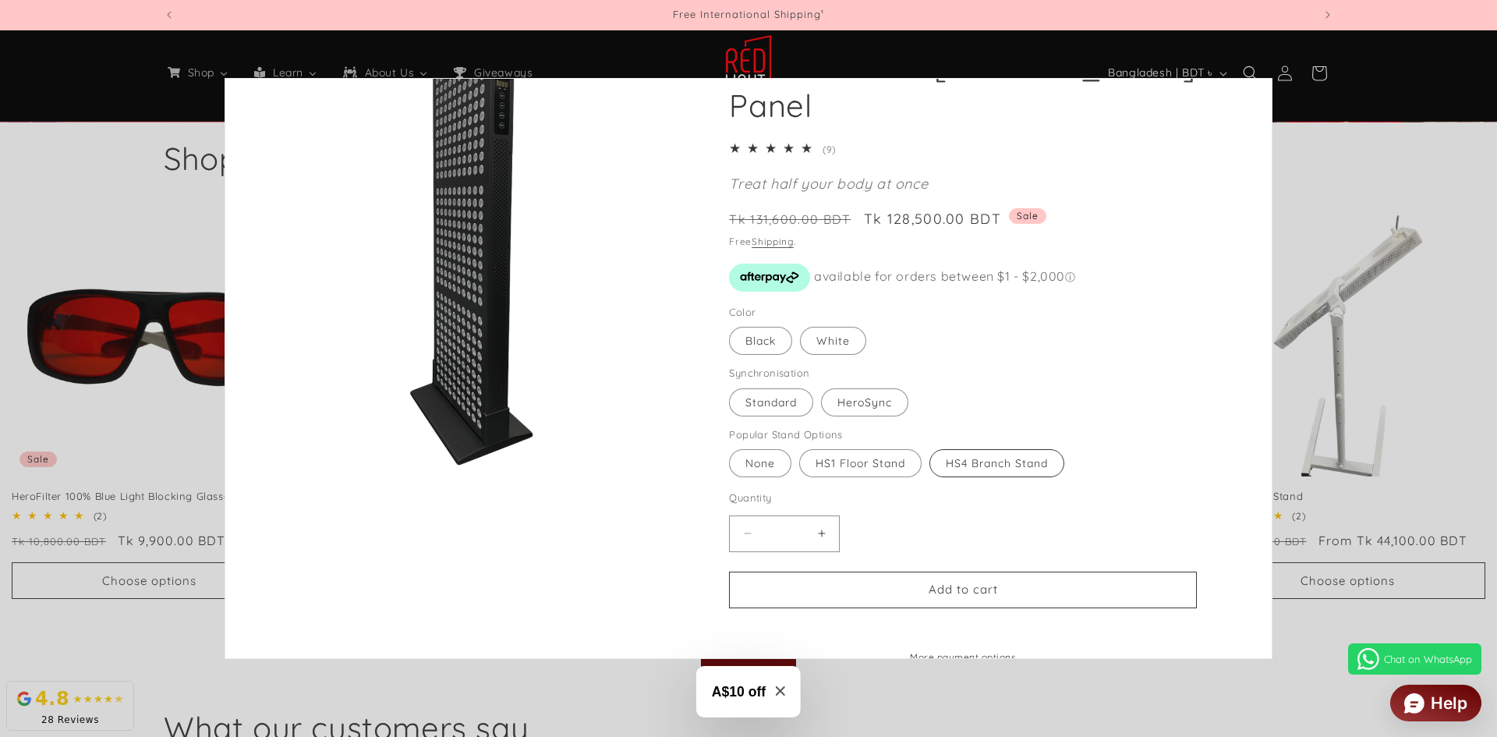
click at [974, 463] on label "HS4 Branch Stand Variant sold out or unavailable" at bounding box center [997, 463] width 135 height 28
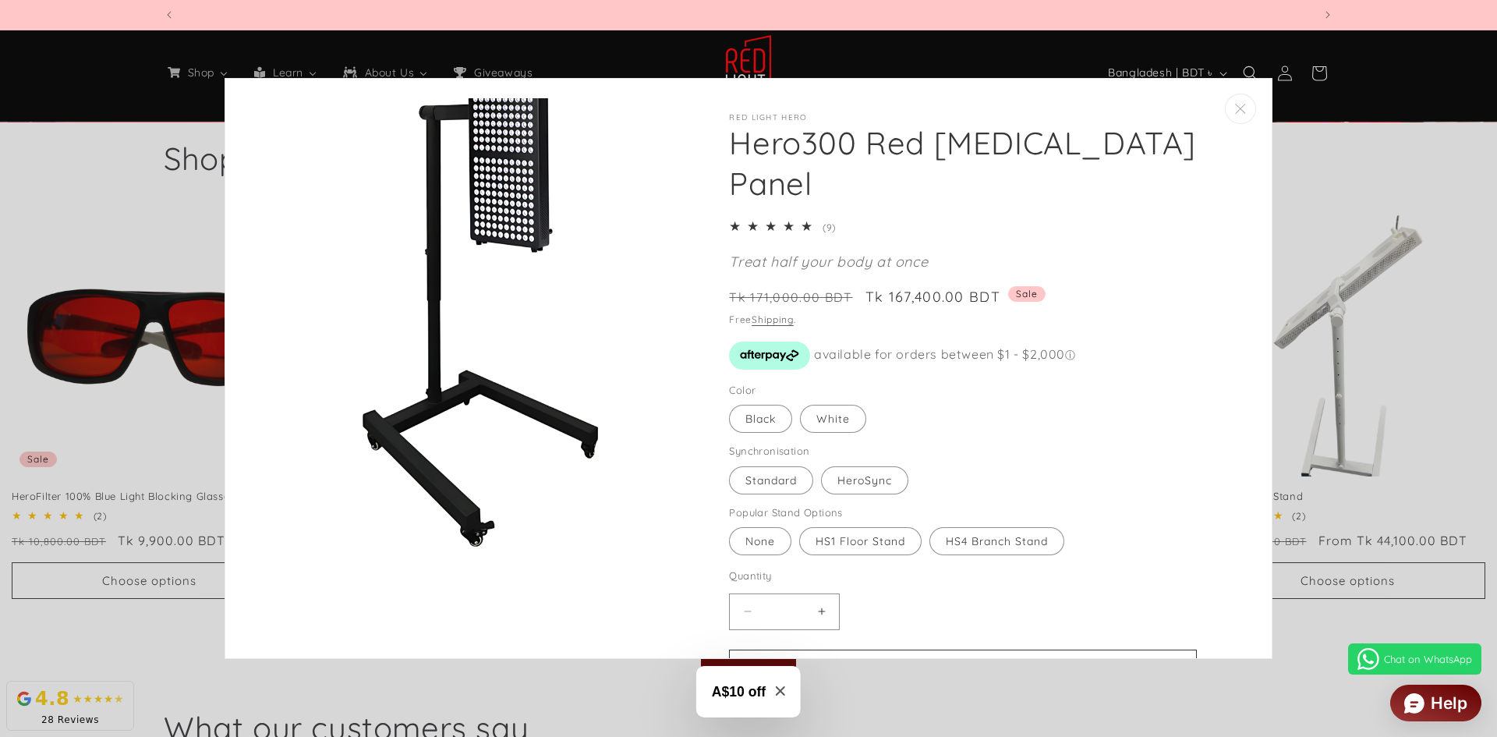
scroll to position [0, 3449]
click at [849, 543] on label "HS1 Floor Stand Variant sold out or unavailable" at bounding box center [860, 541] width 122 height 28
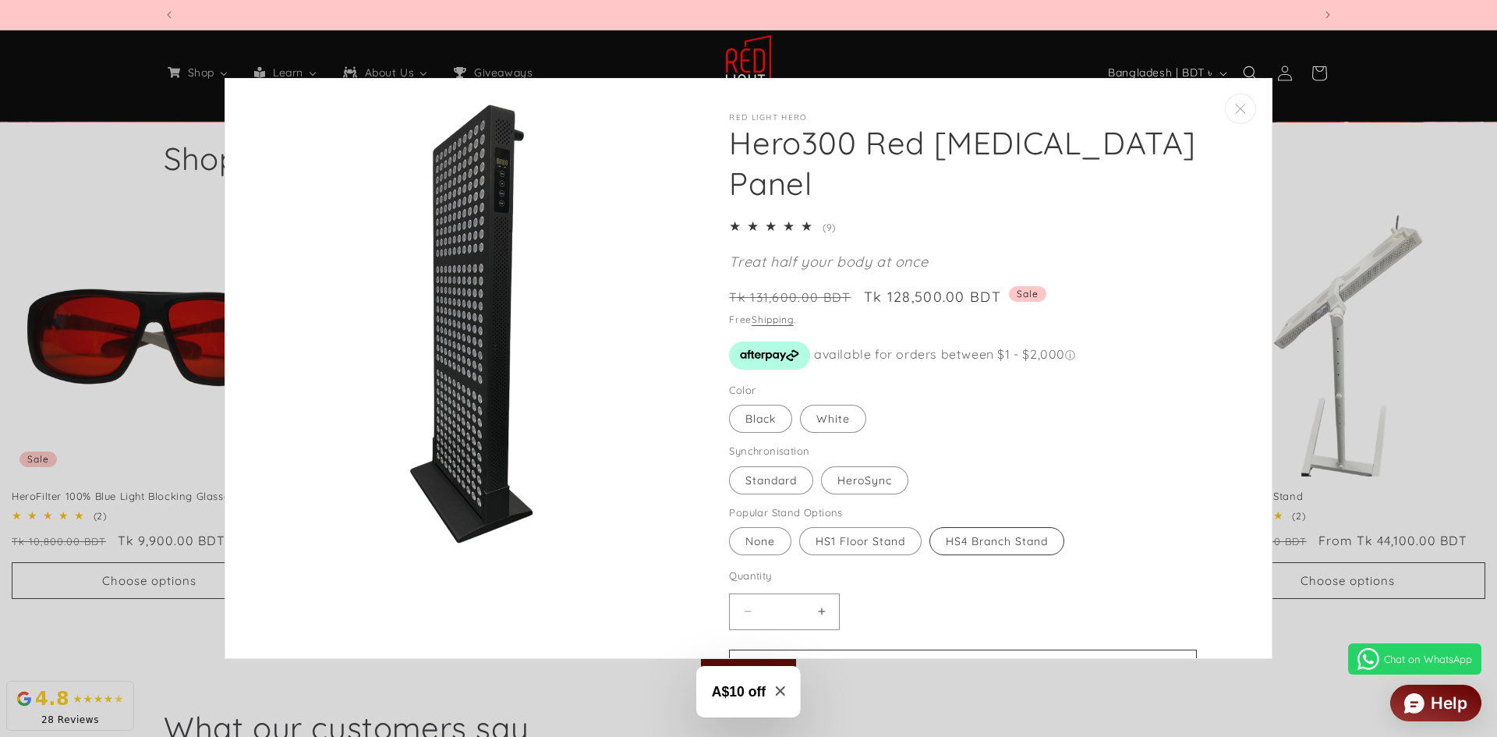
click at [963, 544] on label "HS4 Branch Stand Variant sold out or unavailable" at bounding box center [997, 541] width 135 height 28
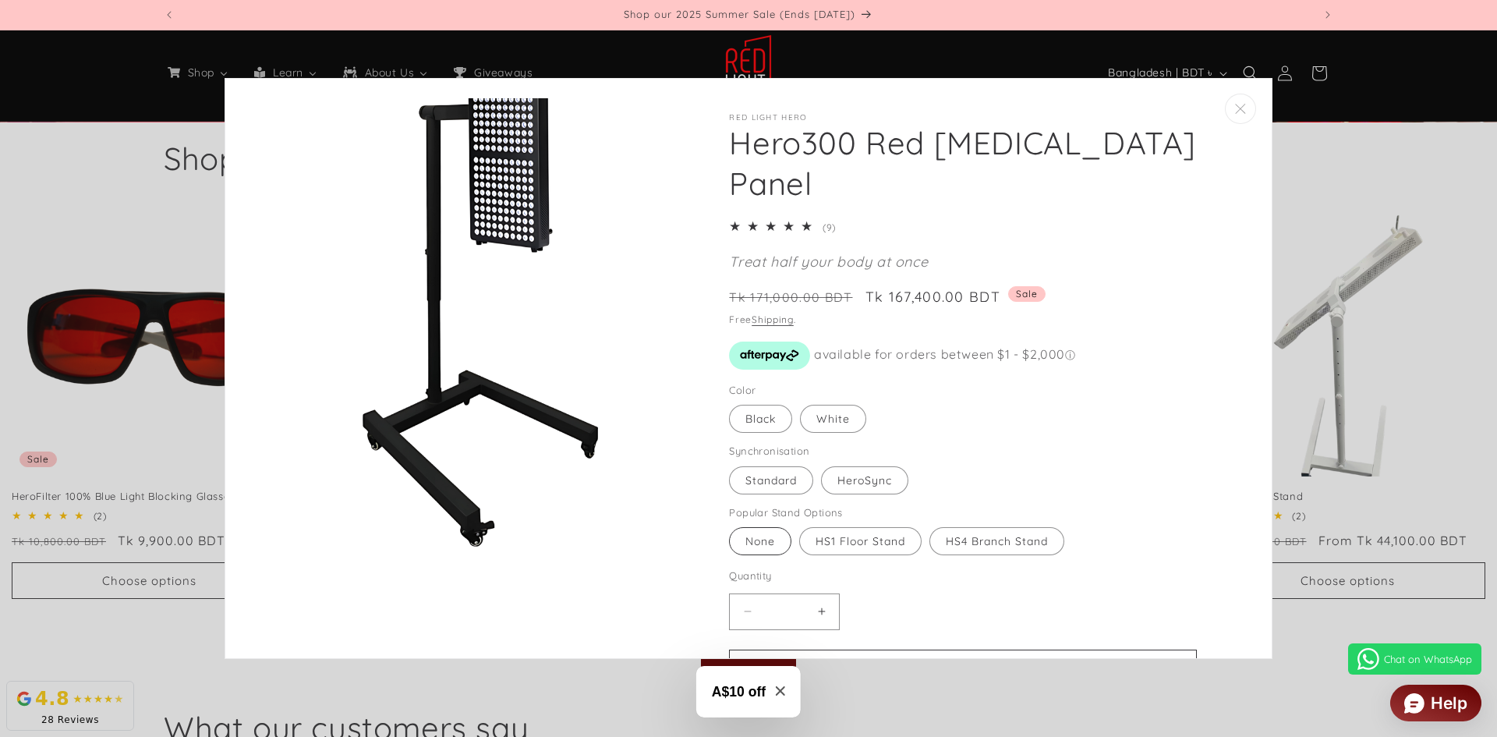
click at [750, 543] on label "None Variant sold out or unavailable" at bounding box center [760, 541] width 62 height 28
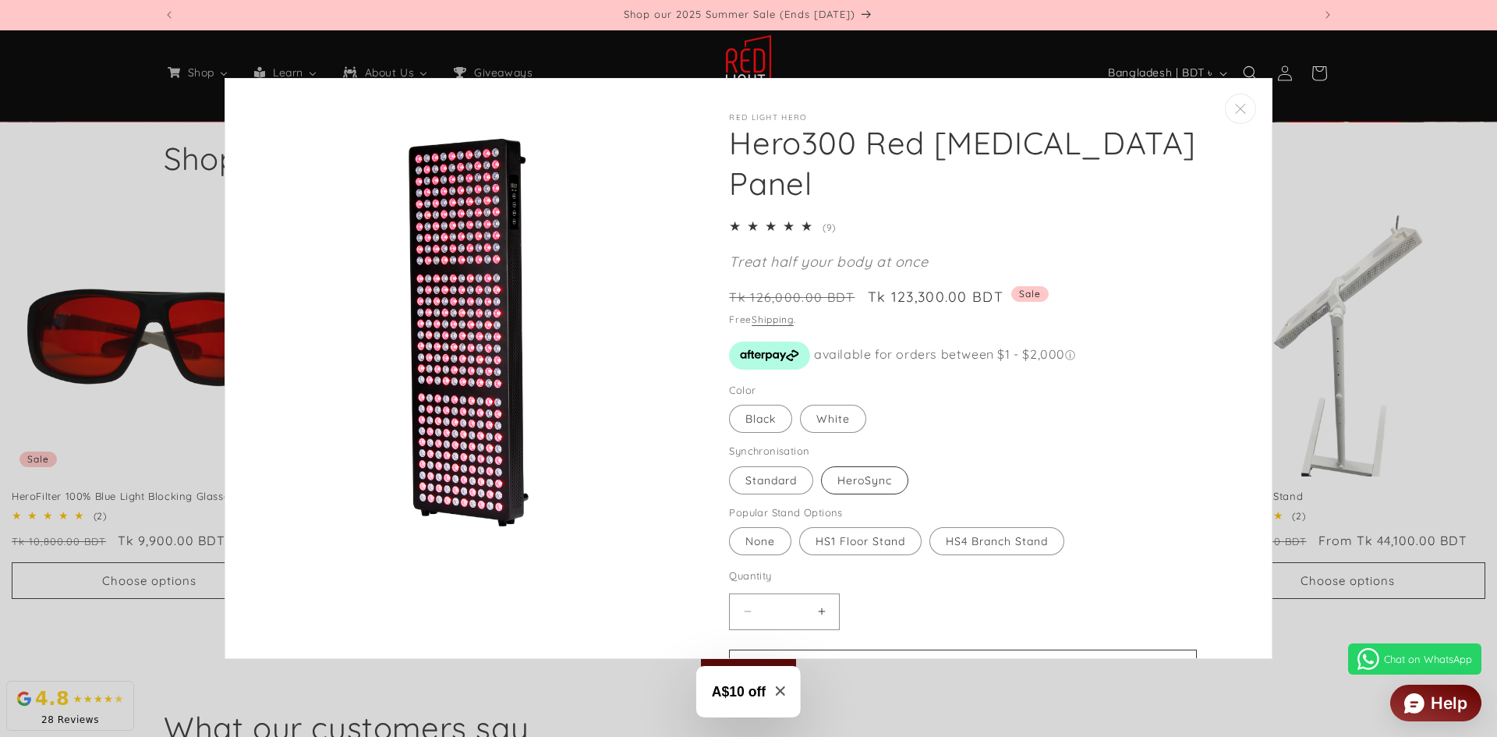
click at [871, 482] on label "HeroSync Variant sold out or unavailable" at bounding box center [864, 480] width 87 height 28
click at [827, 410] on label "White Variant sold out or unavailable" at bounding box center [833, 419] width 66 height 28
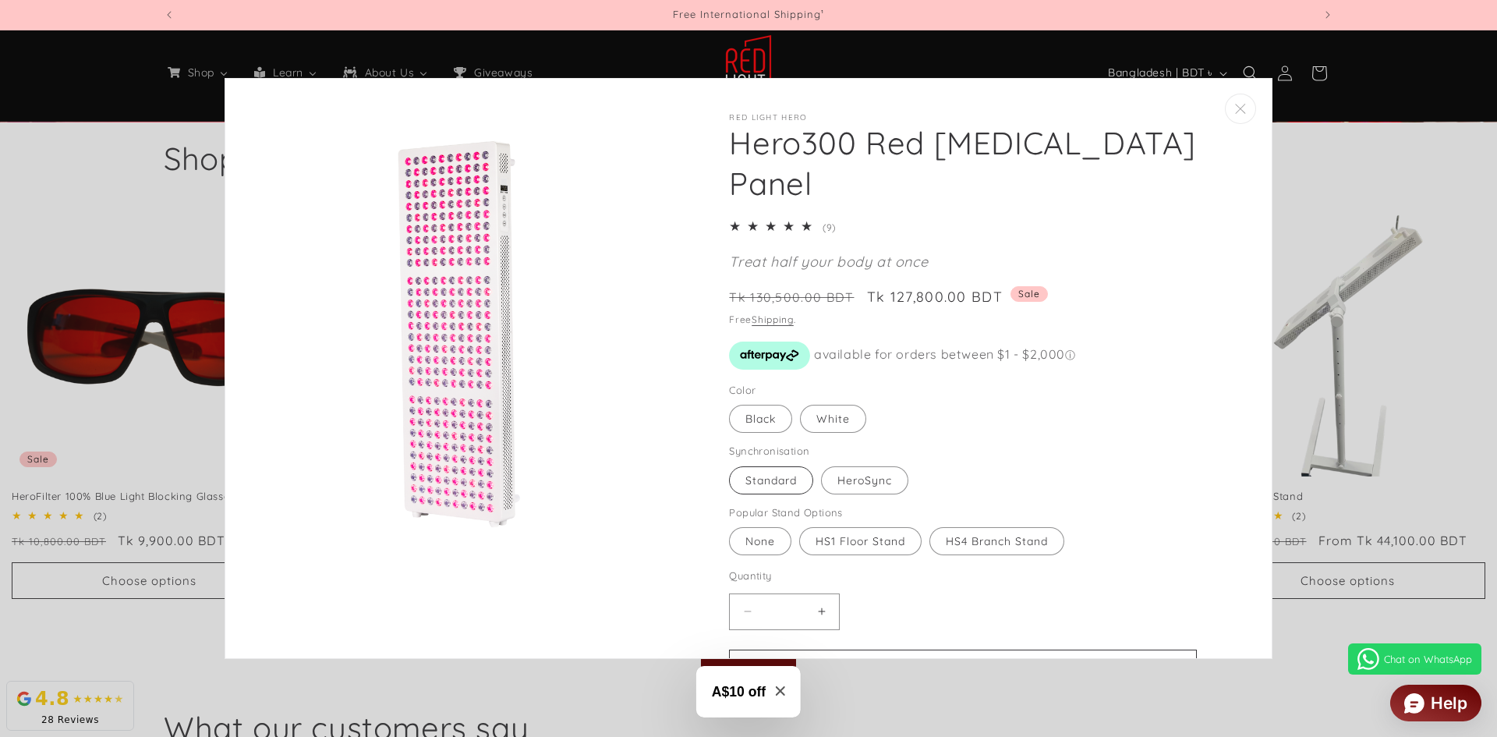
click at [761, 482] on label "Standard Variant sold out or unavailable" at bounding box center [771, 480] width 84 height 28
click at [754, 412] on label "Black Variant sold out or unavailable" at bounding box center [760, 419] width 63 height 28
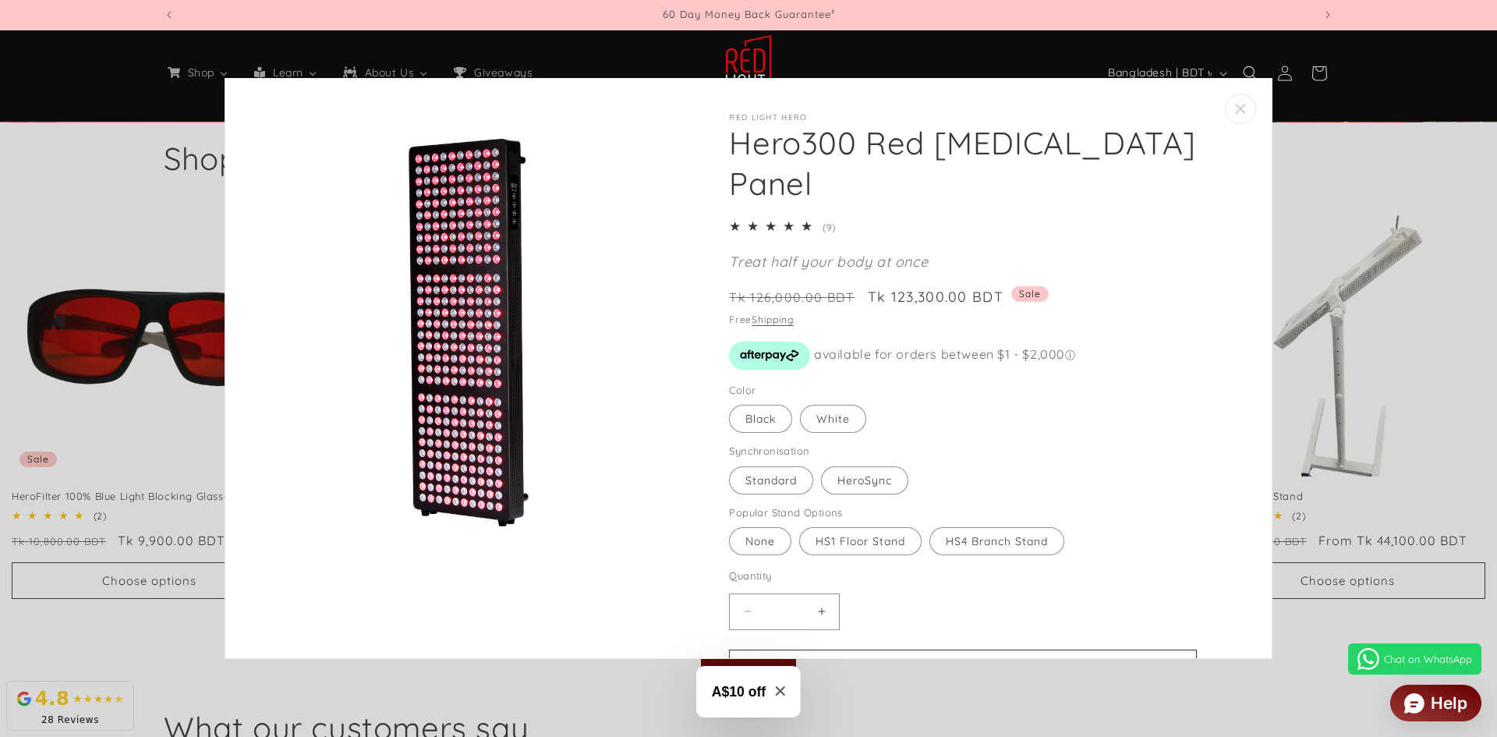
click at [857, 479] on label "HeroSync Variant sold out or unavailable" at bounding box center [864, 480] width 87 height 28
click at [843, 434] on fieldset "Color Black Variant sold out or unavailable White Variant sold out or unavailab…" at bounding box center [900, 409] width 343 height 52
click at [838, 430] on label "White Variant sold out or unavailable" at bounding box center [833, 419] width 66 height 28
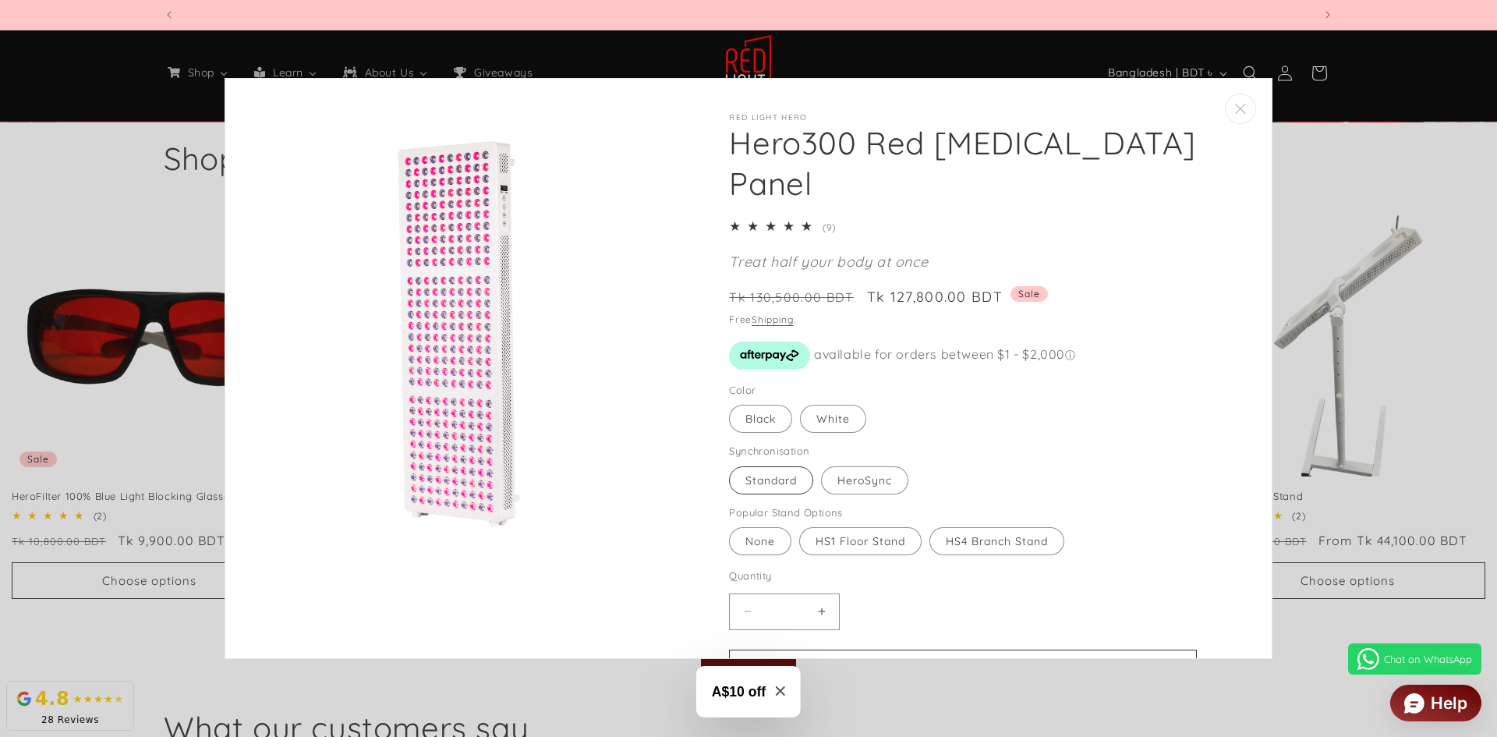
scroll to position [0, 2299]
click at [774, 487] on label "Standard Variant sold out or unavailable" at bounding box center [771, 480] width 84 height 28
click at [753, 421] on label "Black Variant sold out or unavailable" at bounding box center [760, 419] width 63 height 28
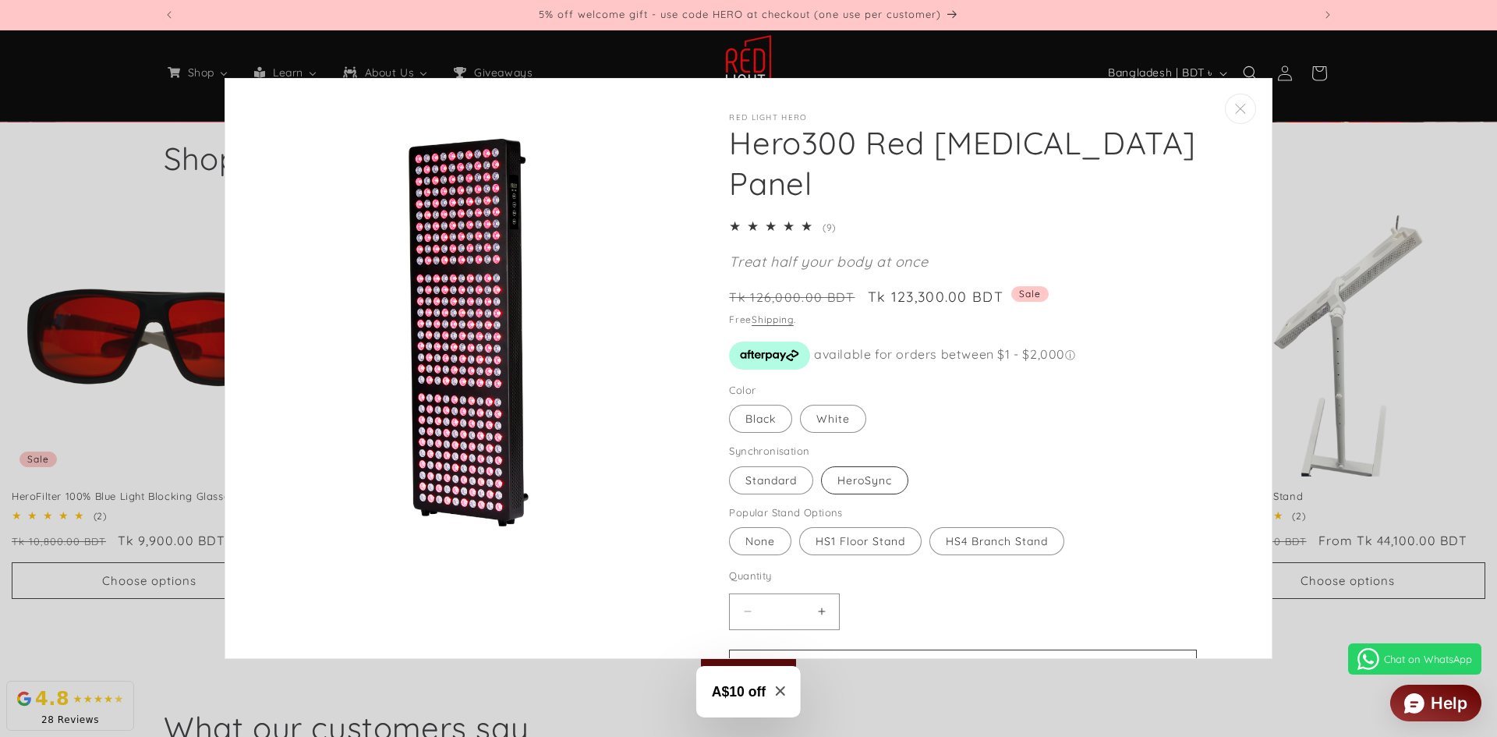
click at [874, 484] on label "HeroSync Variant sold out or unavailable" at bounding box center [864, 480] width 87 height 28
click at [874, 533] on label "HS1 Floor Stand Variant sold out or unavailable" at bounding box center [860, 541] width 122 height 28
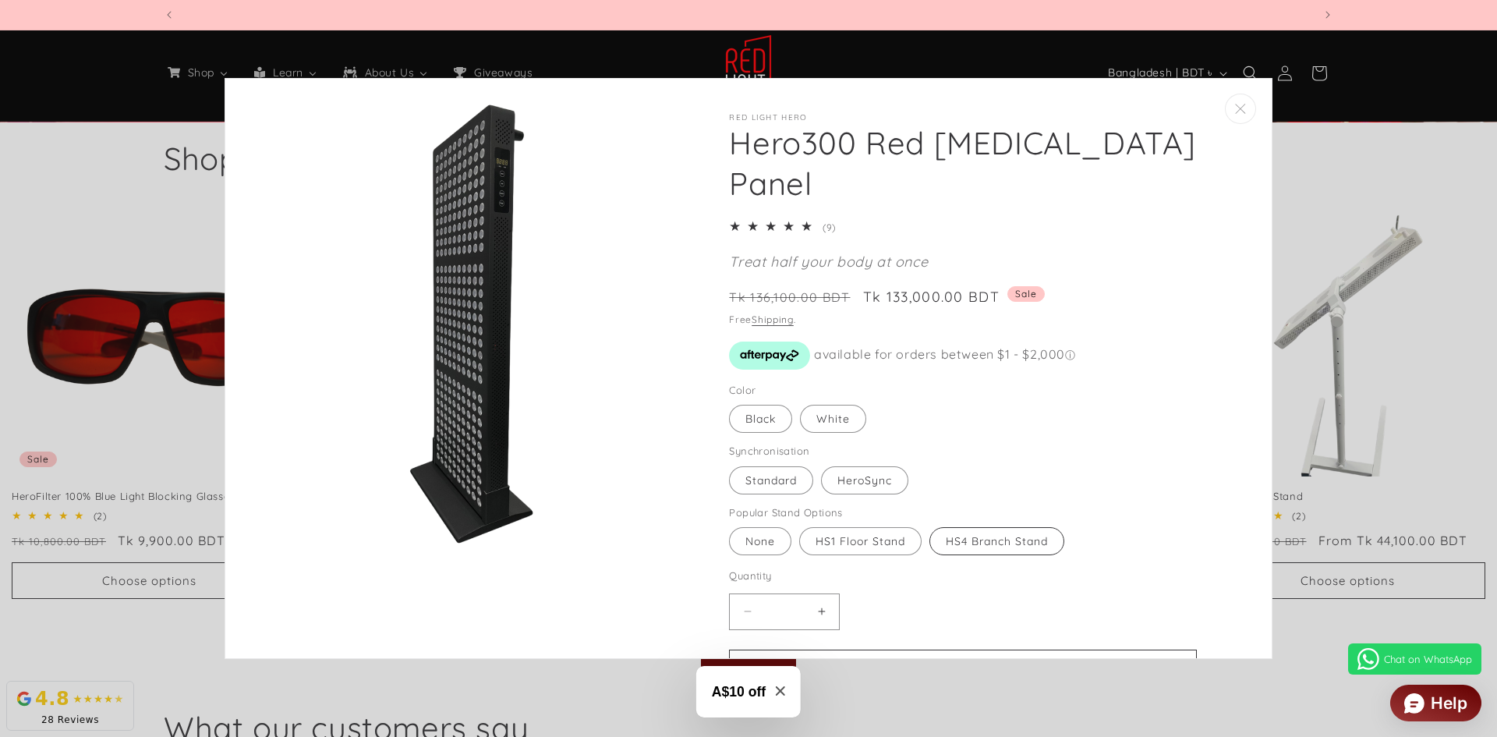
scroll to position [0, 3449]
click at [1019, 537] on label "HS4 Branch Stand Variant sold out or unavailable" at bounding box center [997, 541] width 135 height 28
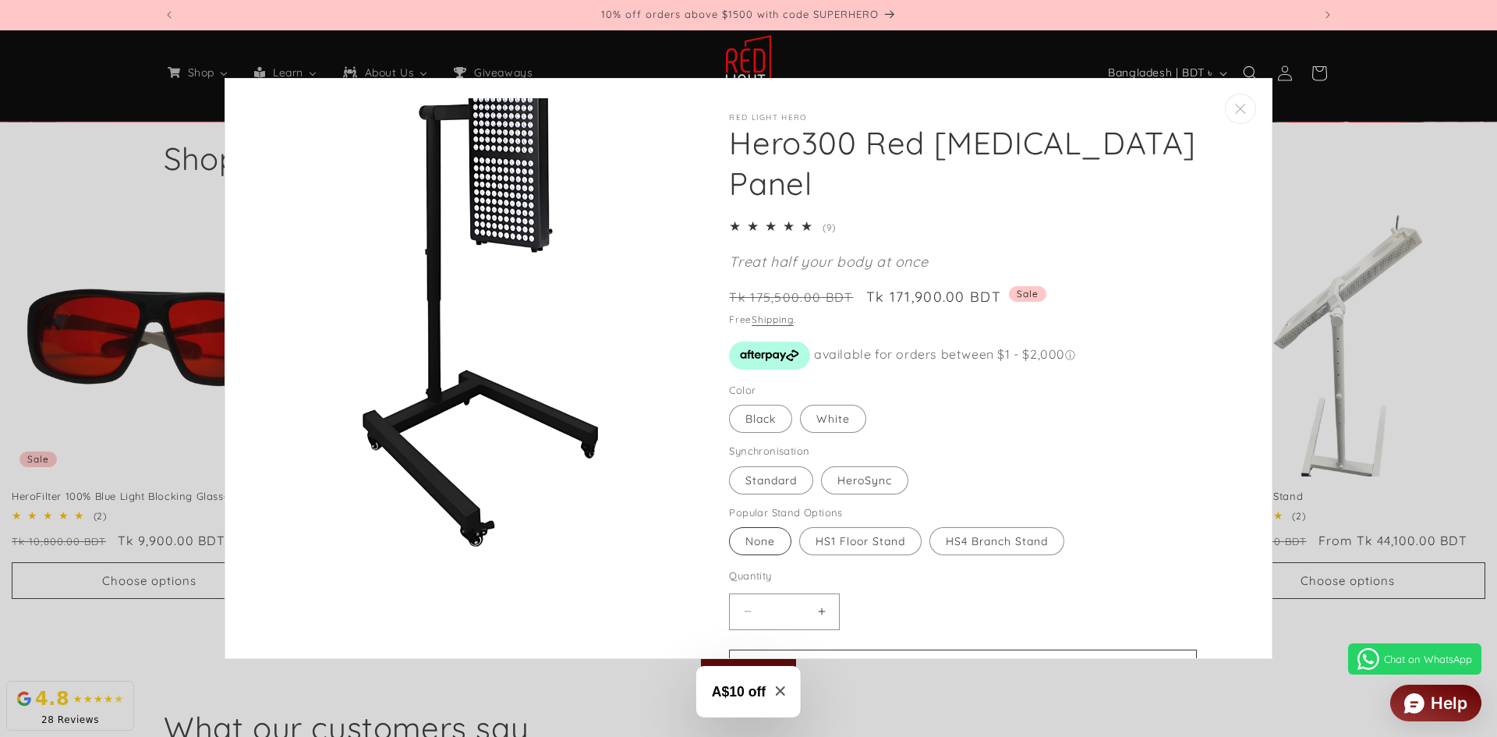
click at [757, 536] on label "None Variant sold out or unavailable" at bounding box center [760, 541] width 62 height 28
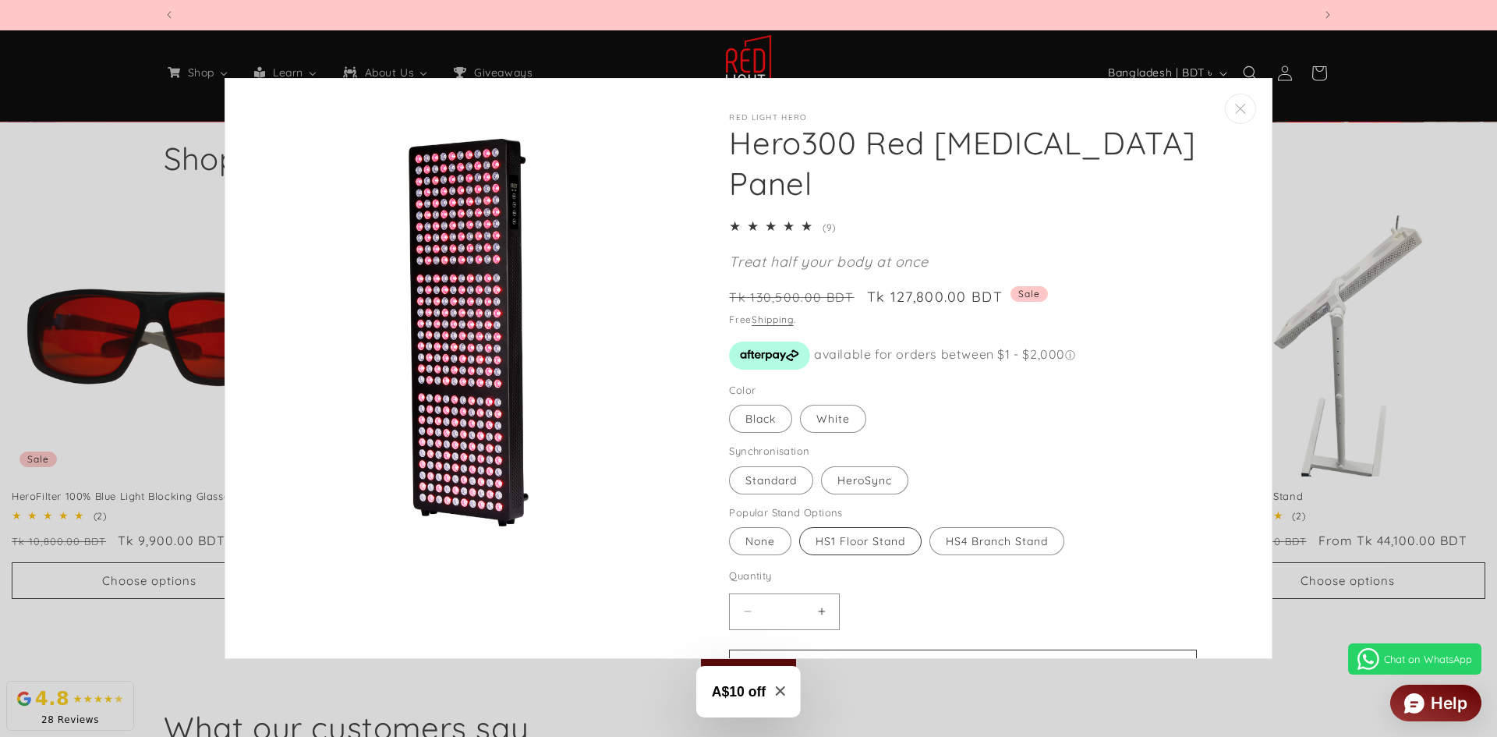
scroll to position [0, 4598]
click at [831, 540] on label "HS1 Floor Stand Variant sold out or unavailable" at bounding box center [860, 541] width 122 height 28
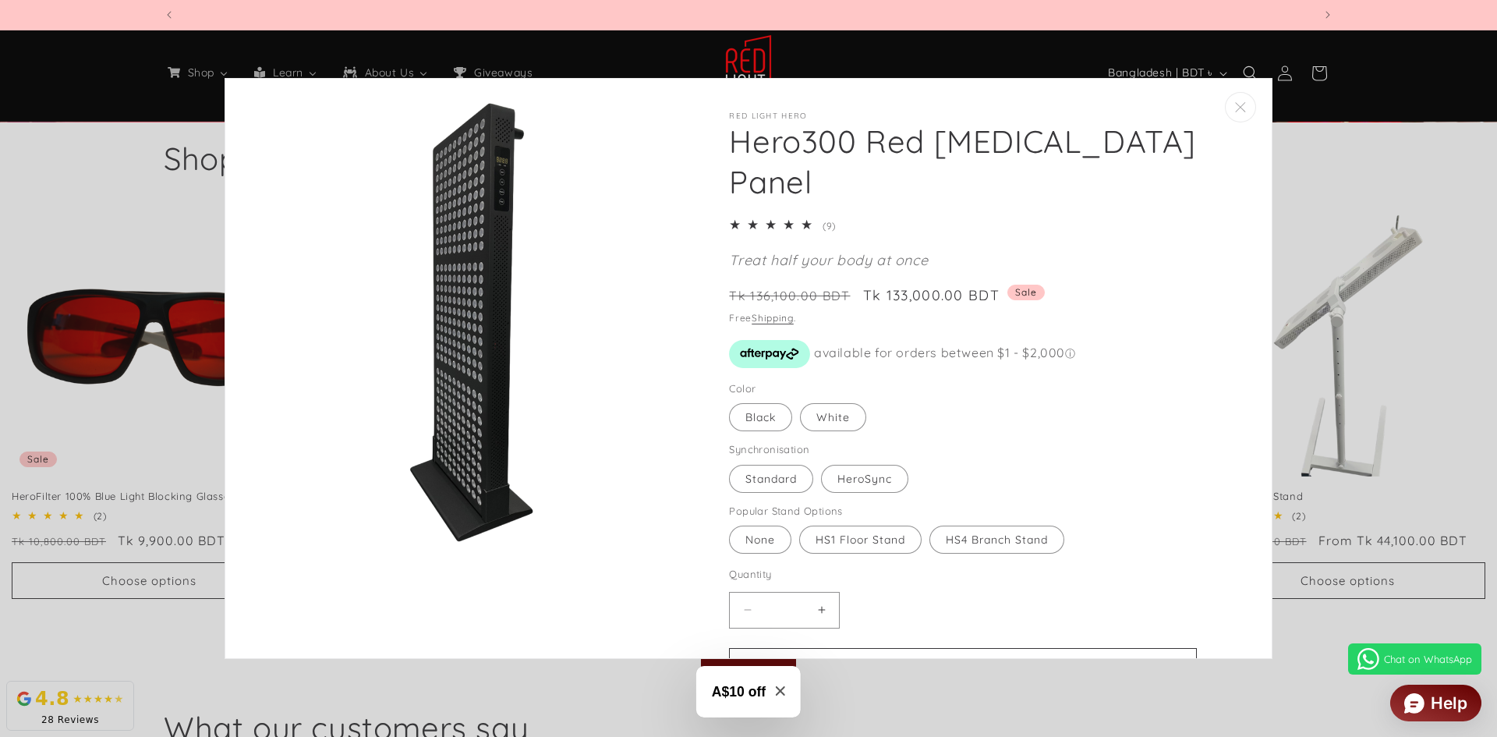
scroll to position [0, 0]
click at [1235, 112] on icon "Close" at bounding box center [1240, 110] width 11 height 10
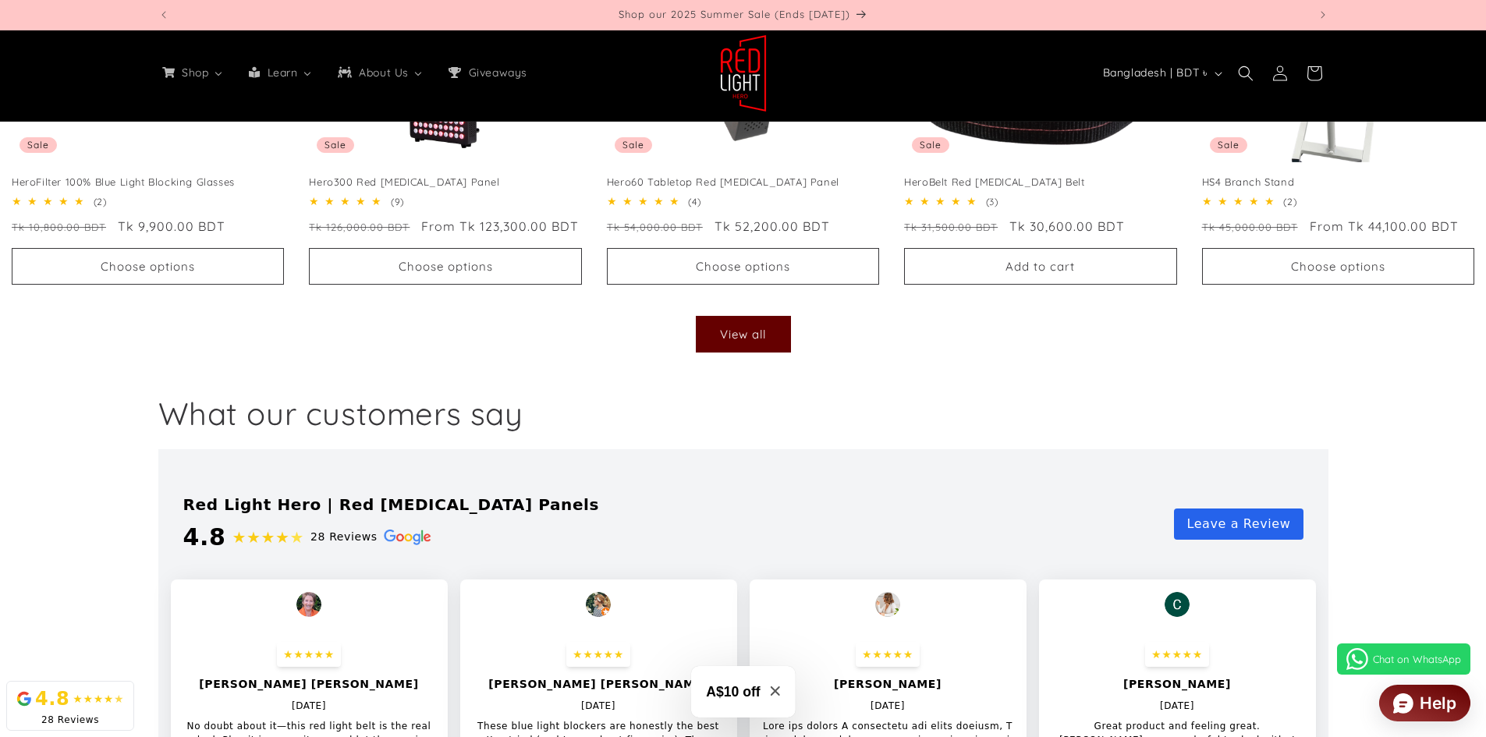
click at [1126, 383] on div "What our customers say" at bounding box center [743, 405] width 1486 height 87
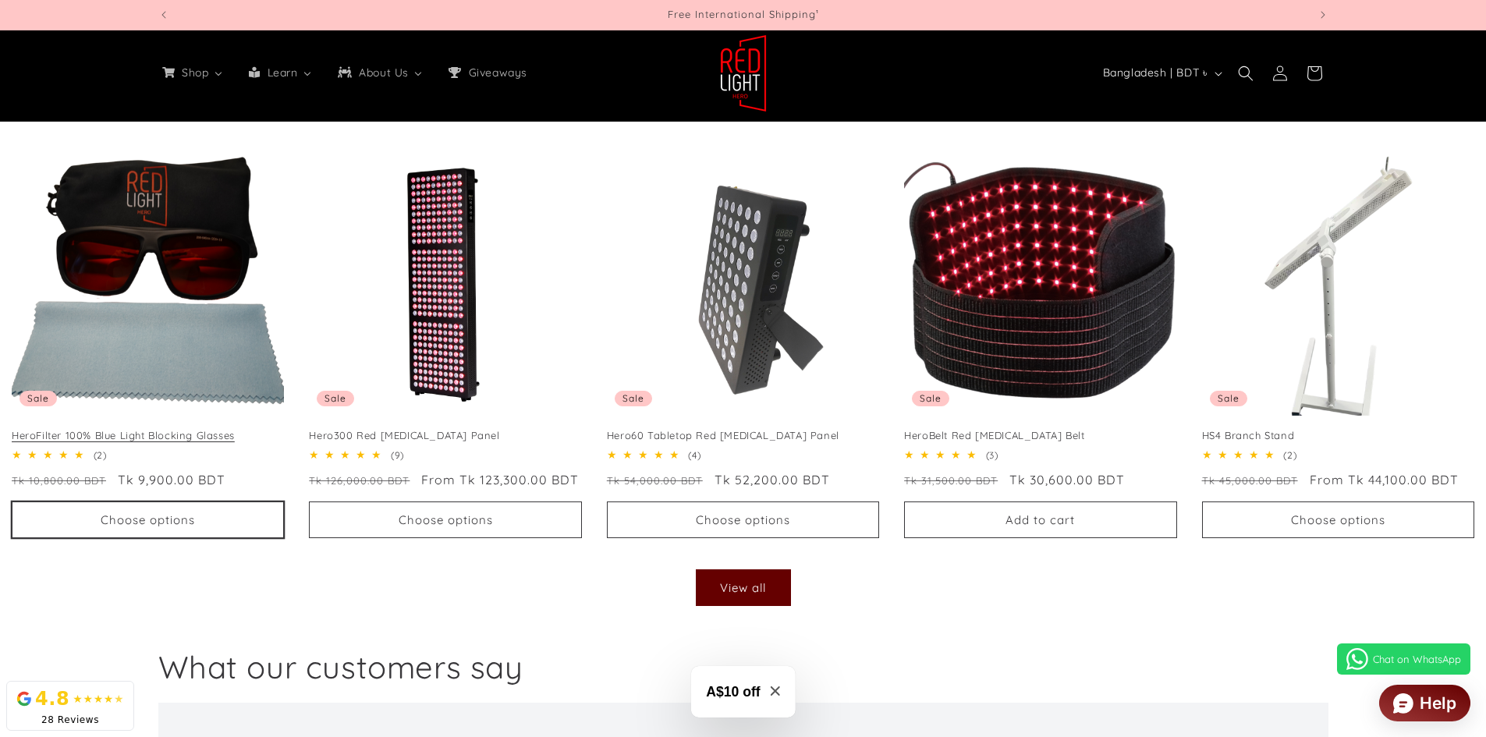
click at [176, 516] on button "Choose options" at bounding box center [148, 519] width 272 height 37
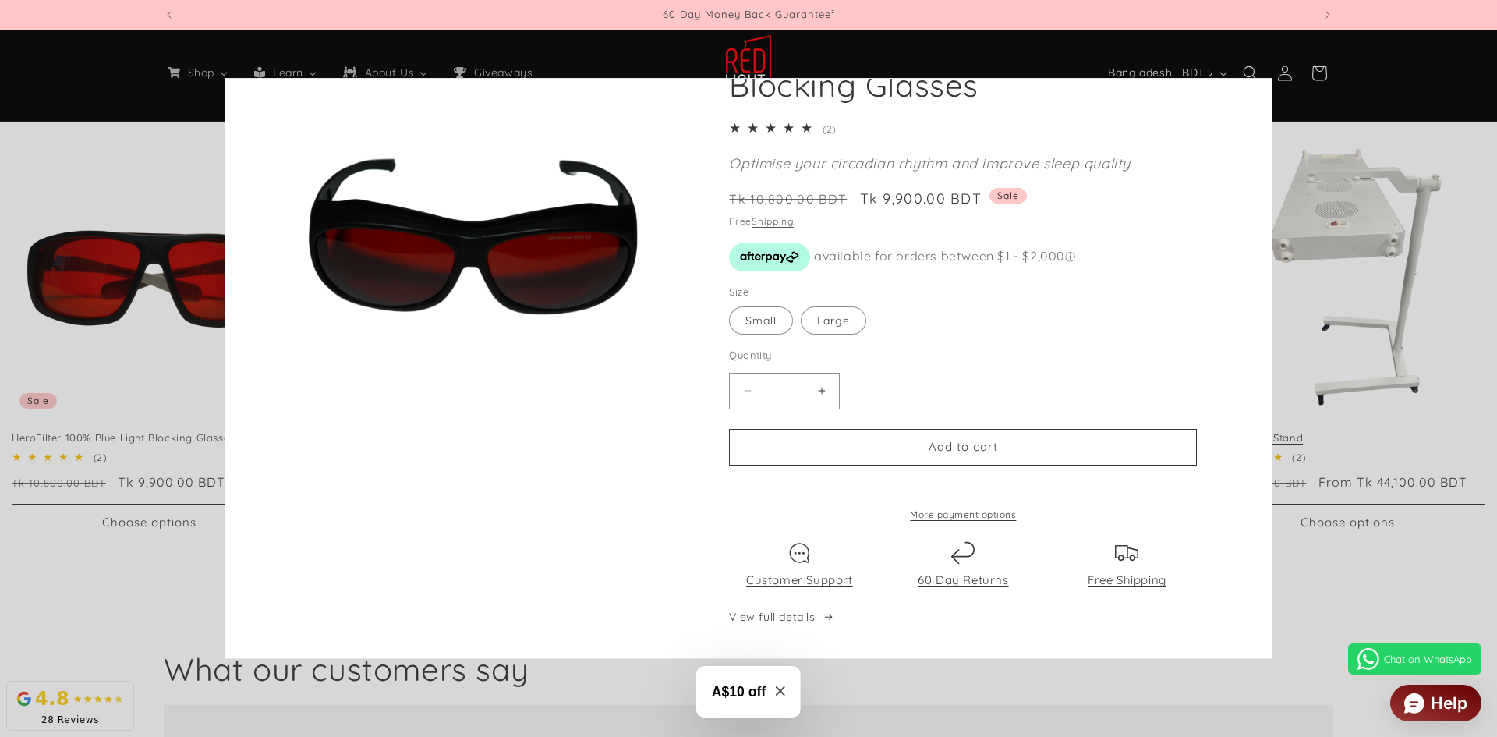
click at [1315, 144] on quick-add-modal "Skip to product information Open media 1 in modal Open media 2 in modal Open me…" at bounding box center [748, 368] width 1497 height 737
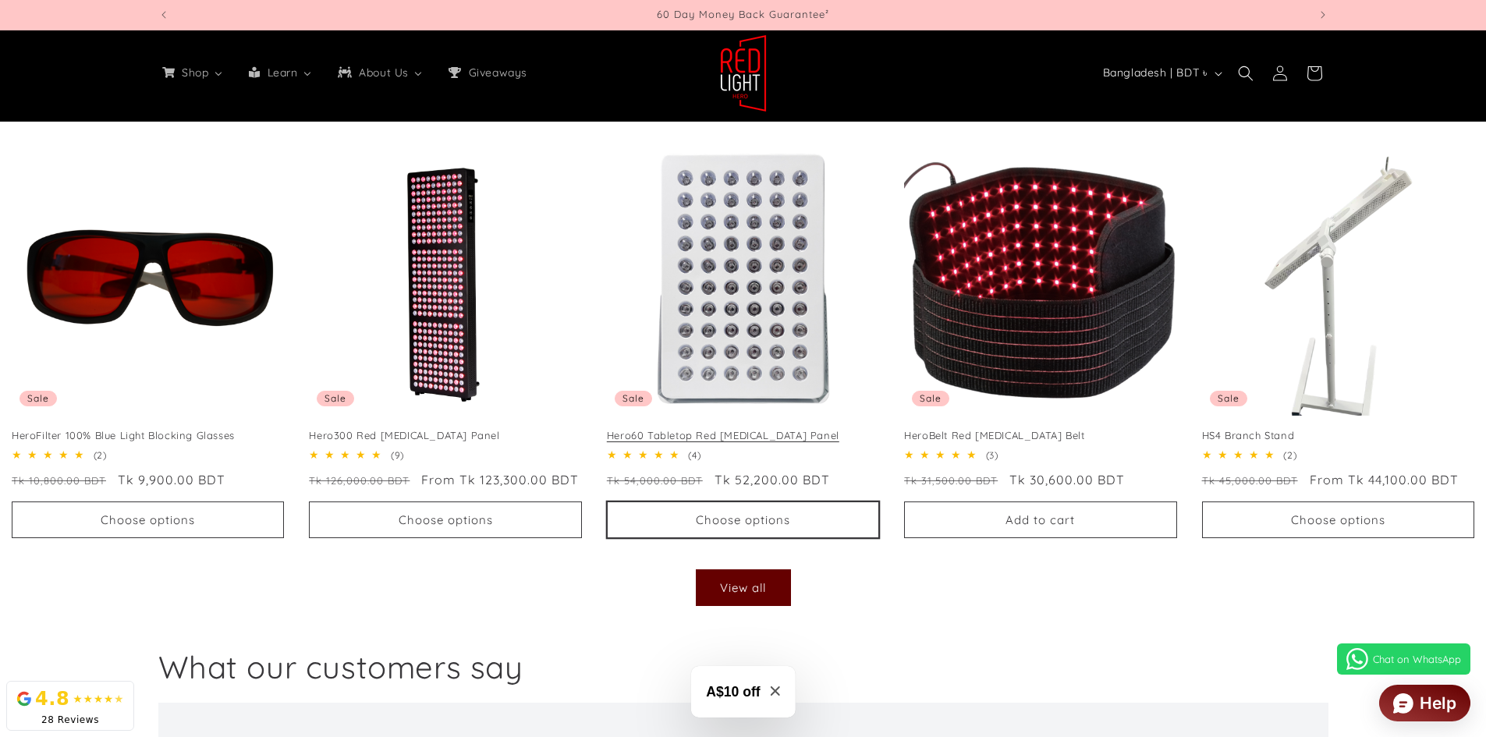
click at [798, 523] on button "Choose options" at bounding box center [743, 519] width 272 height 37
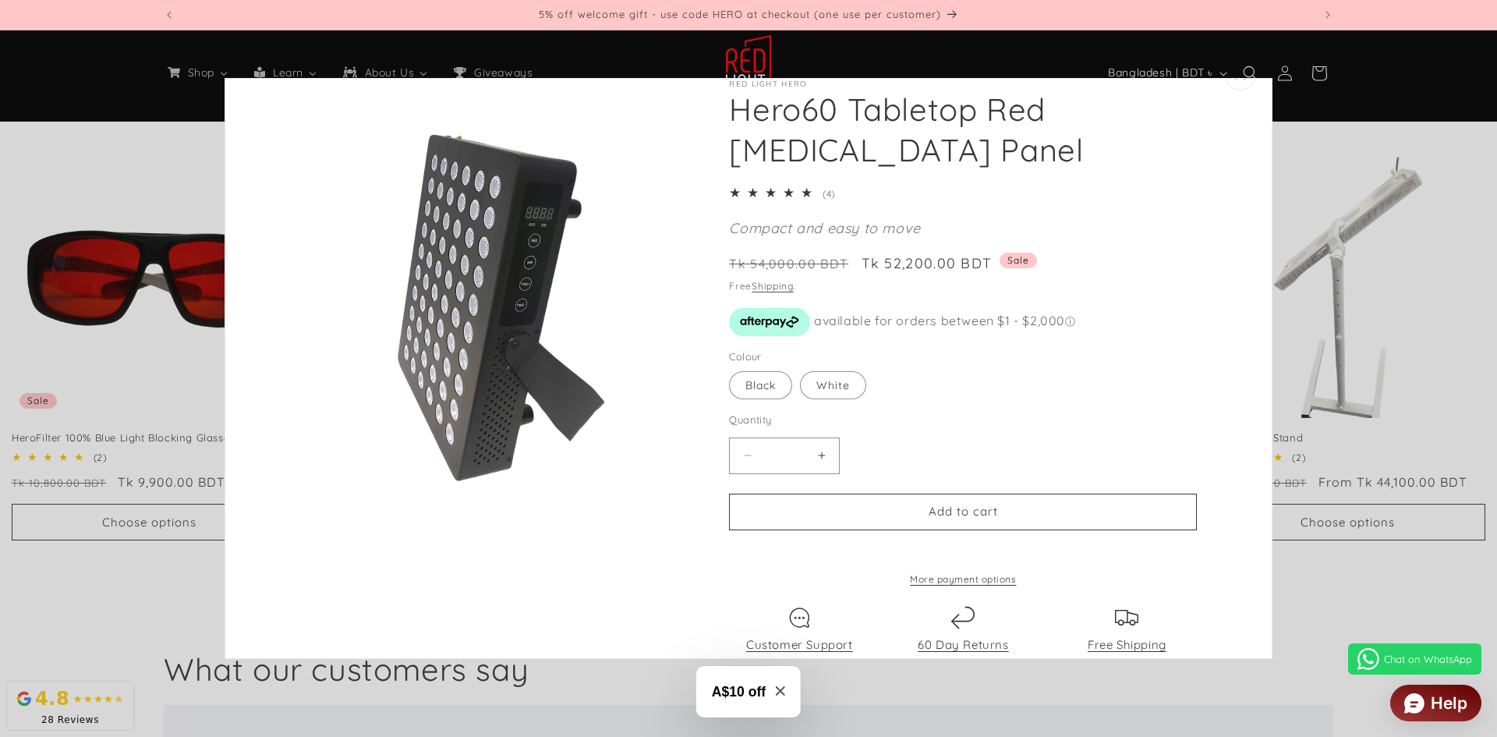
click at [1433, 307] on quick-add-modal "Skip to product information Open media 1 in modal Open media 2 in modal Open me…" at bounding box center [748, 368] width 1497 height 737
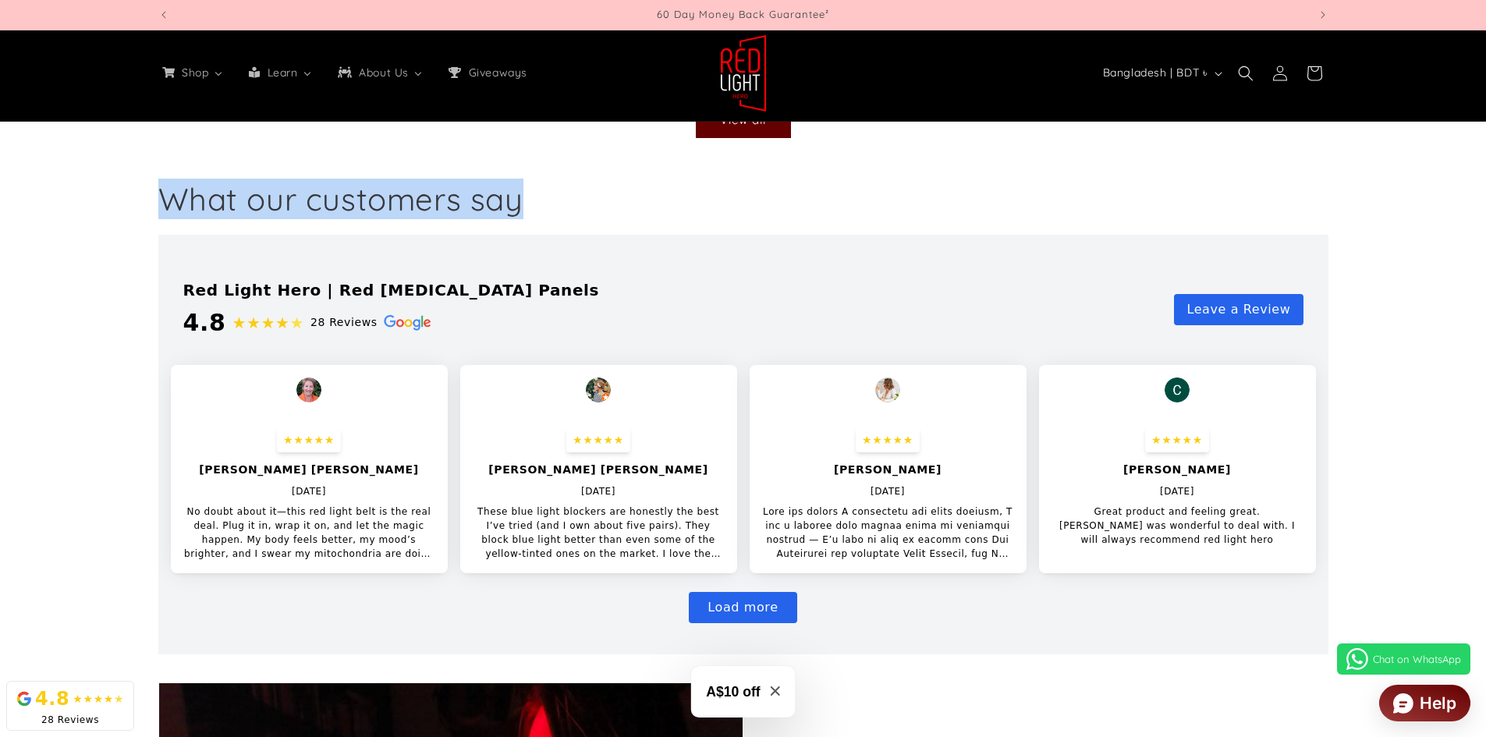
drag, startPoint x: 1485, startPoint y: 139, endPoint x: 1497, endPoint y: 290, distance: 151.8
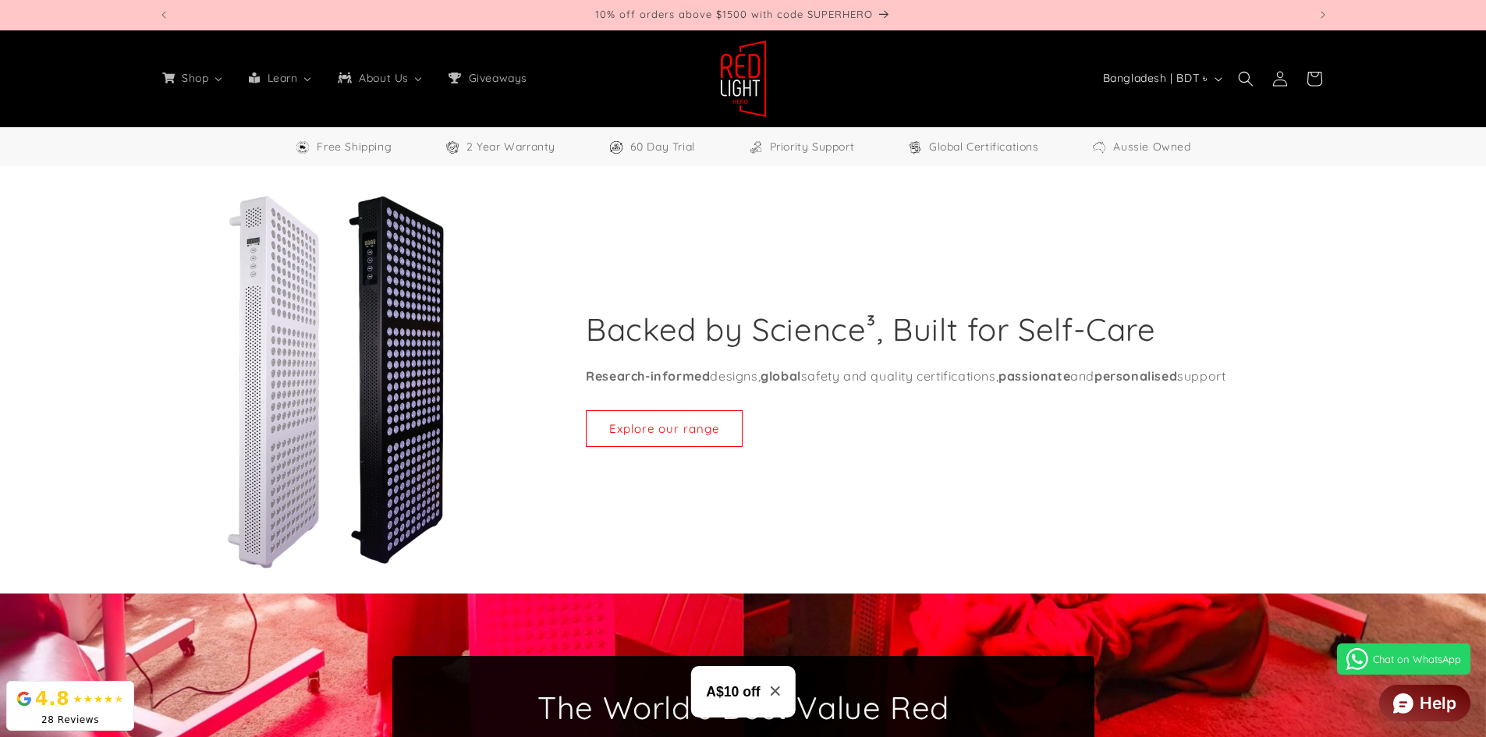
drag, startPoint x: 1387, startPoint y: 486, endPoint x: 1399, endPoint y: 486, distance: 12.5
click at [1388, 485] on div "Backed by Science³, Built for Self-Care Research-informed designs, global safet…" at bounding box center [743, 380] width 1486 height 428
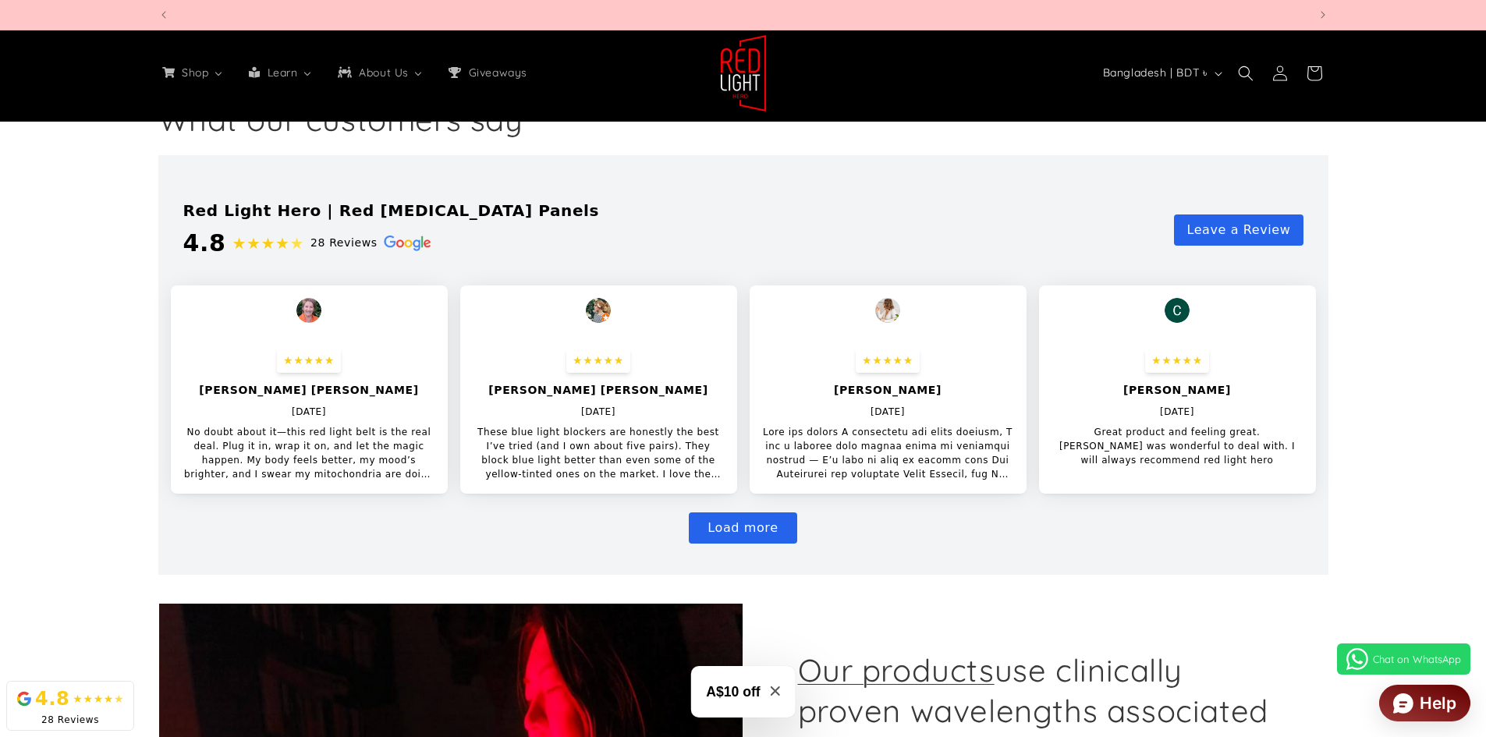
click at [1236, 228] on link "Leave a Review" at bounding box center [1238, 229] width 129 height 31
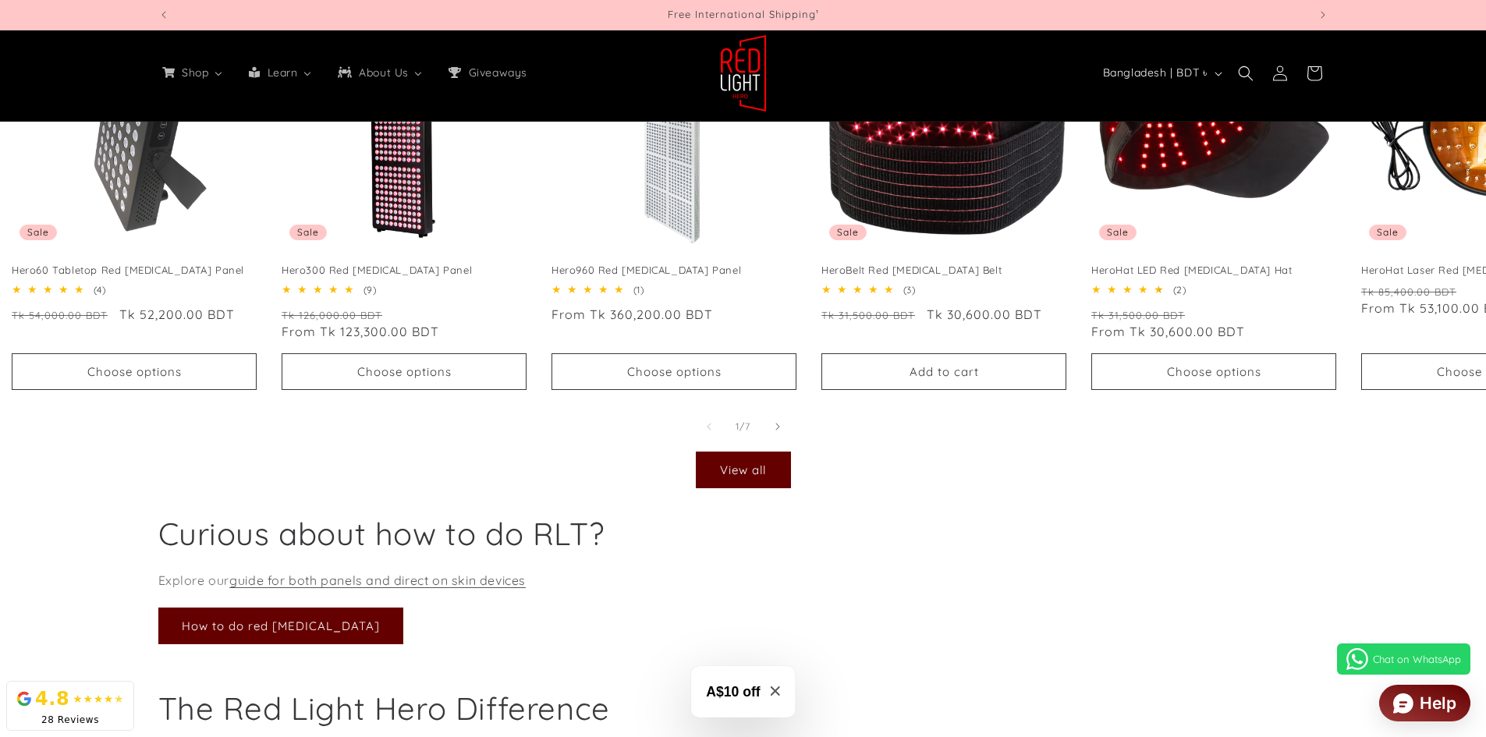
scroll to position [4962, 0]
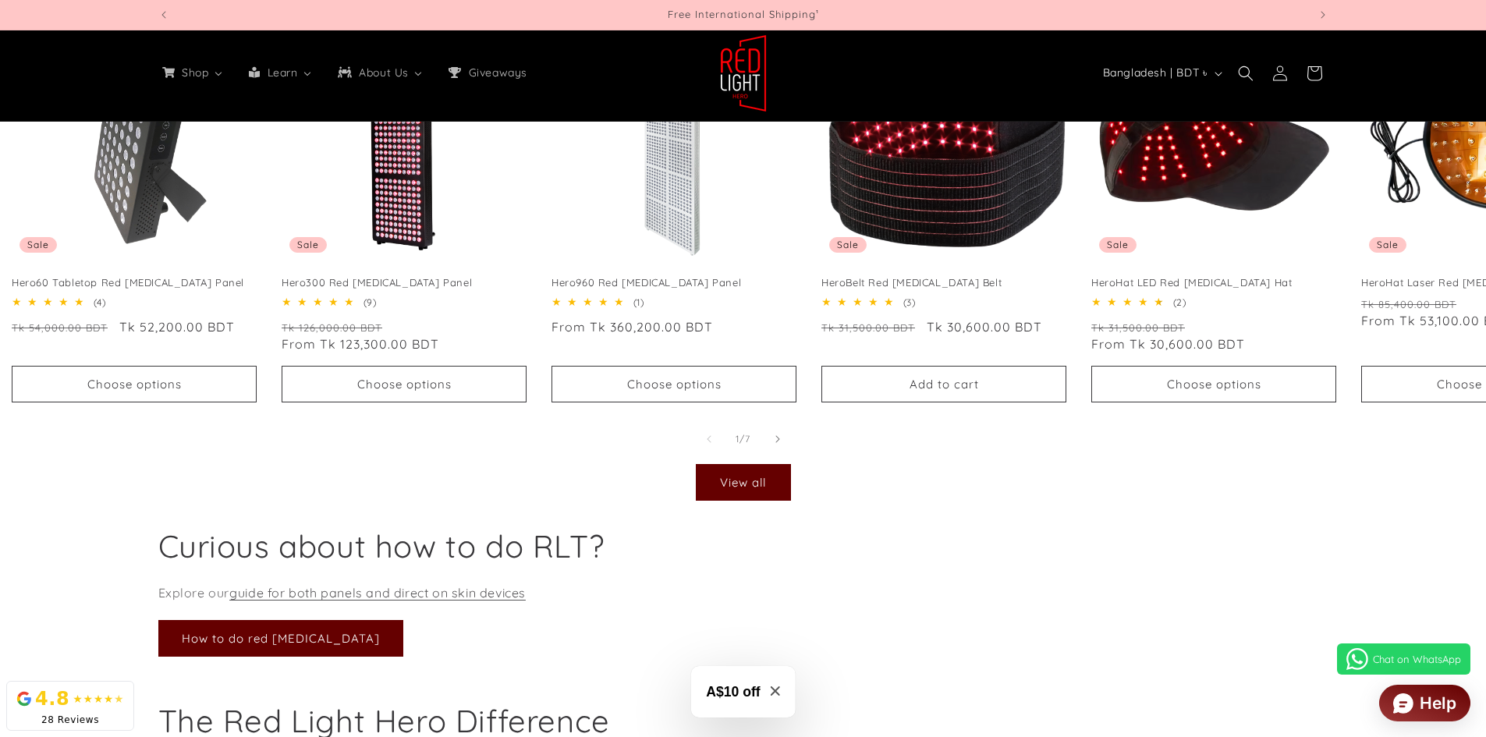
click at [1178, 501] on div "View all" at bounding box center [743, 478] width 1486 height 44
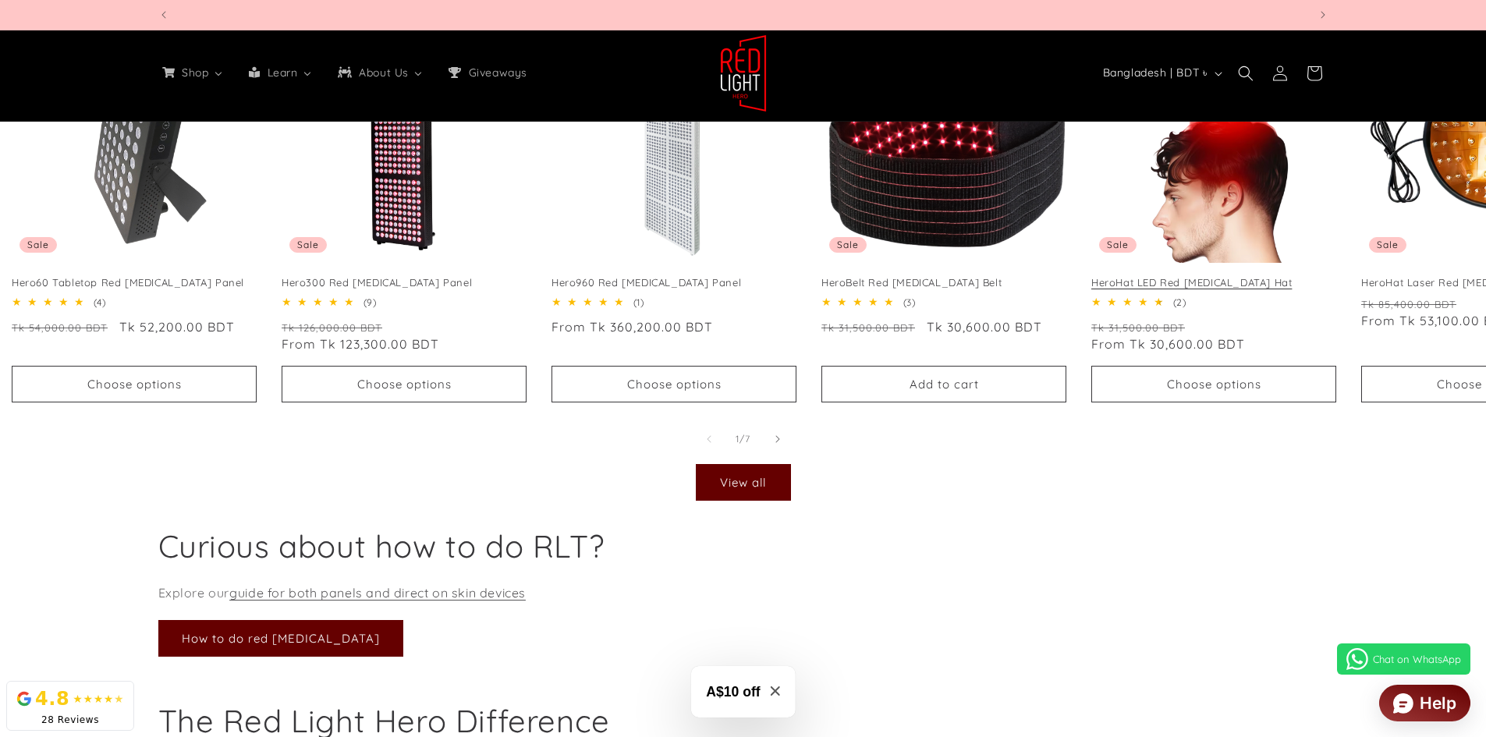
scroll to position [0, 1150]
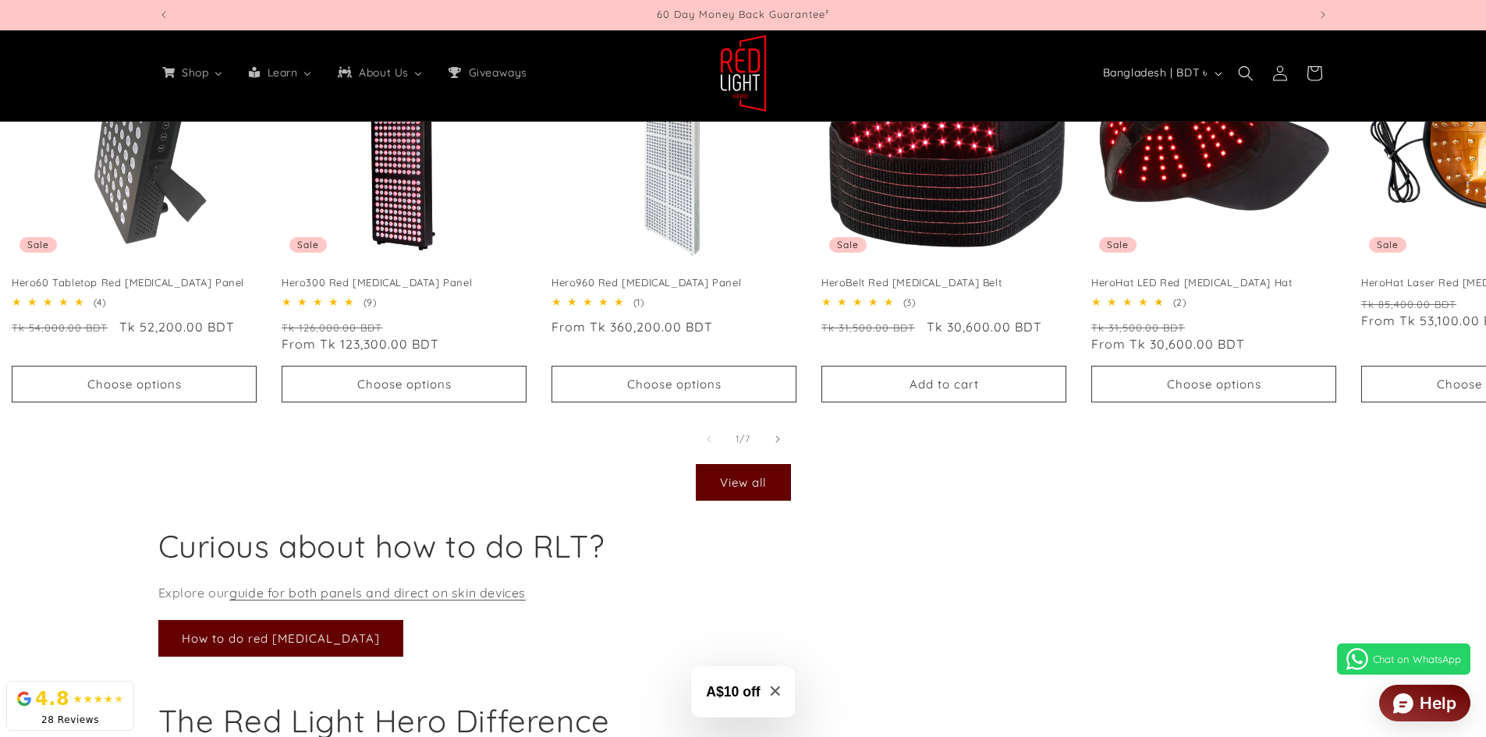
click at [1212, 575] on div "Curious about how to do RLT? Explore our guide for both panels and direct on sk…" at bounding box center [743, 591] width 1248 height 131
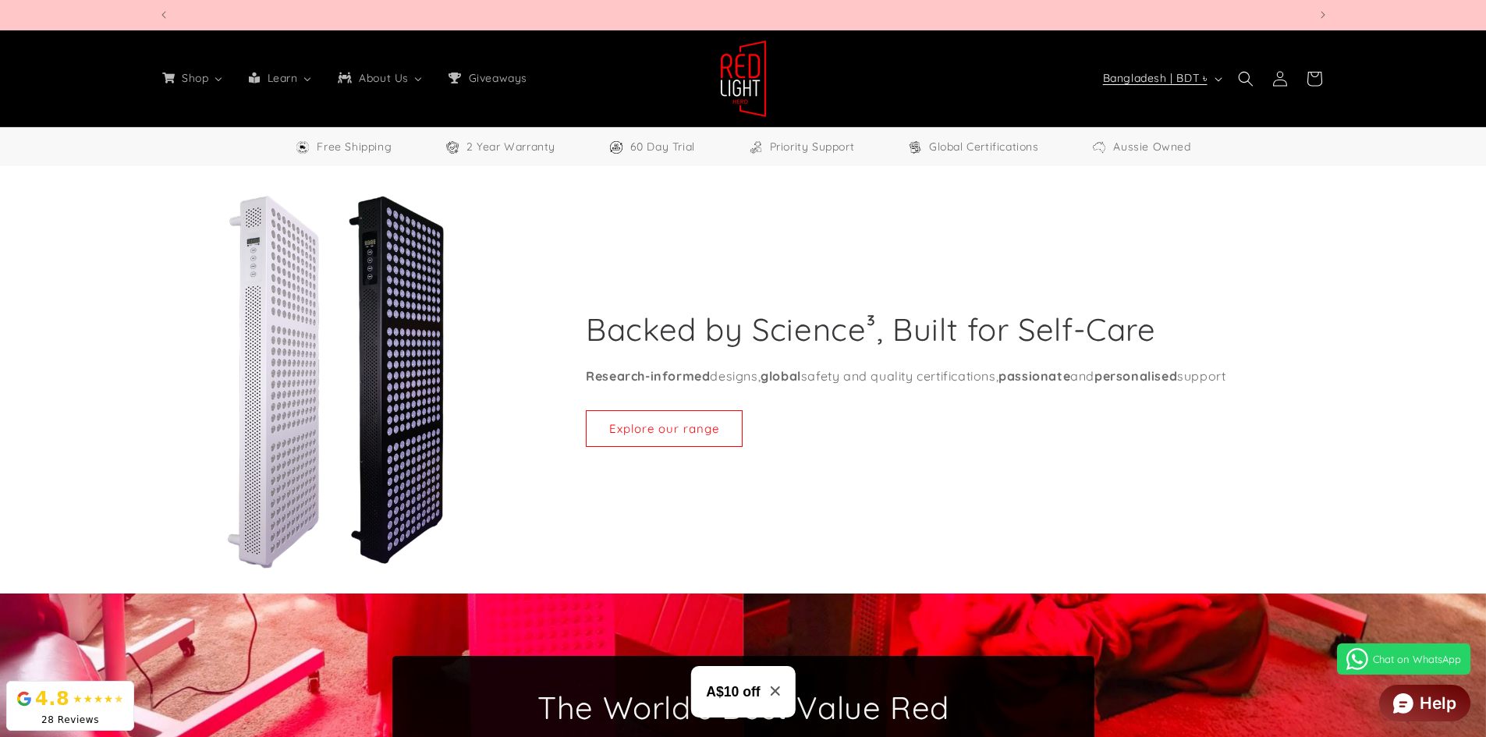
scroll to position [0, 3449]
click at [1218, 77] on icon "button" at bounding box center [1218, 79] width 8 height 5
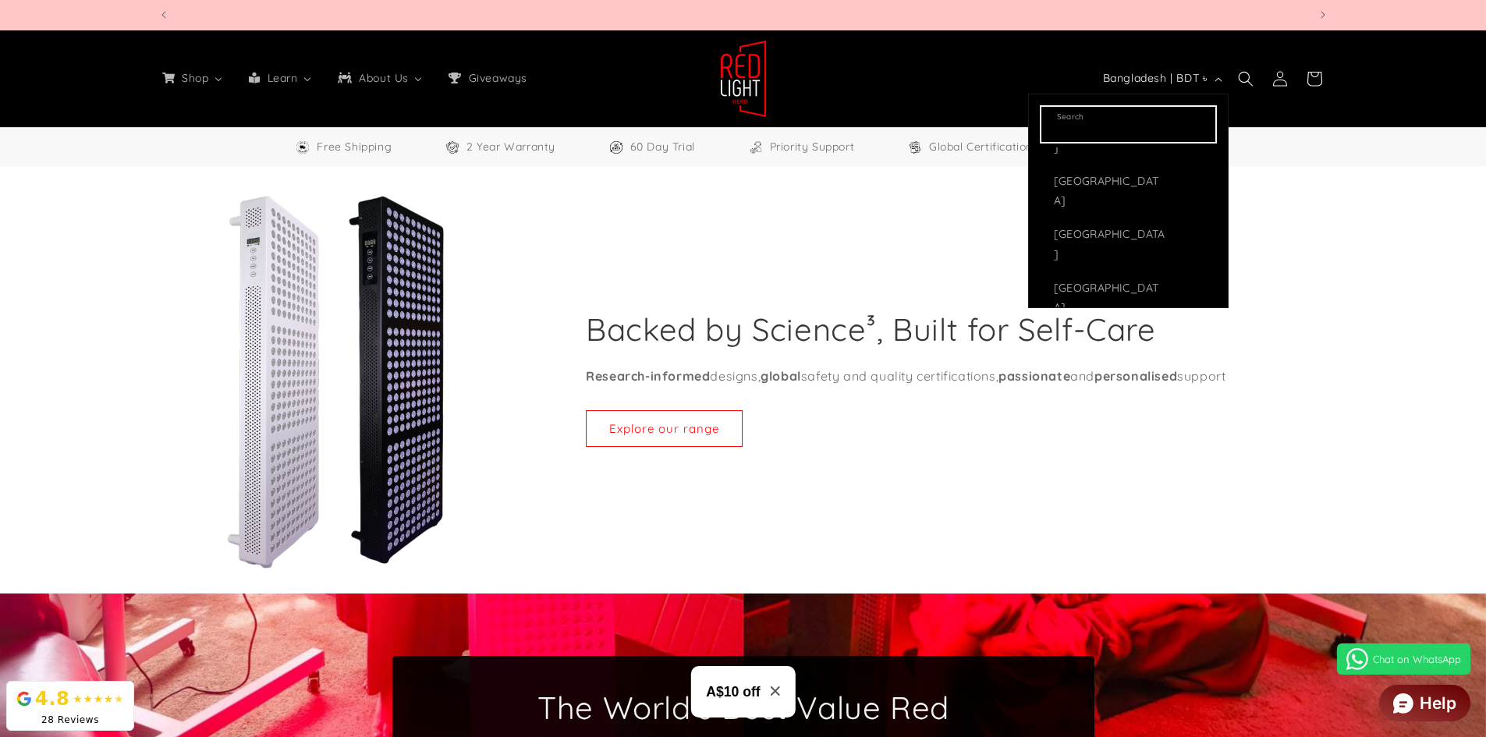
scroll to position [0, 4598]
click at [1354, 317] on div "Backed by Science³, Built for Self-Care Research-informed designs, global safet…" at bounding box center [743, 381] width 1248 height 375
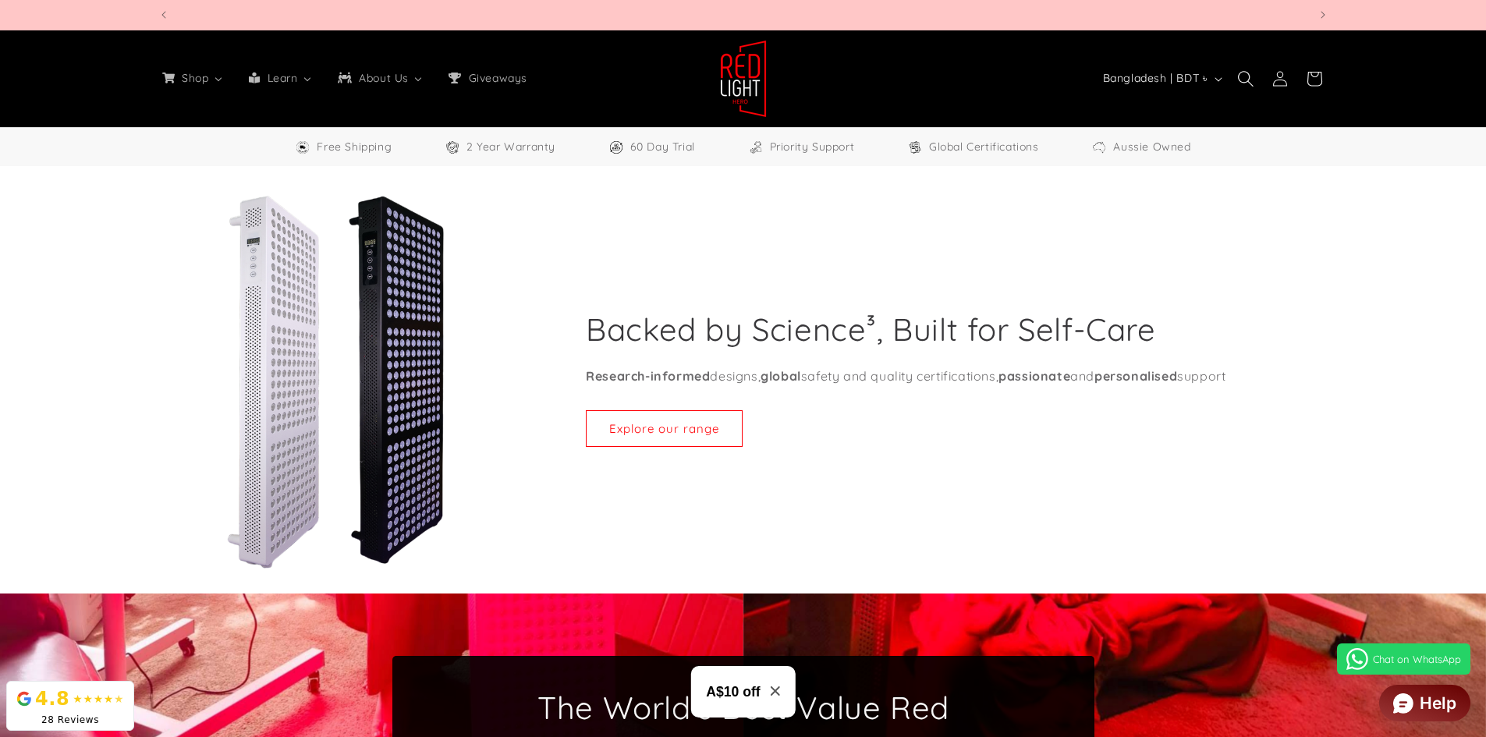
scroll to position [0, 0]
click at [1315, 80] on icon at bounding box center [1313, 78] width 37 height 37
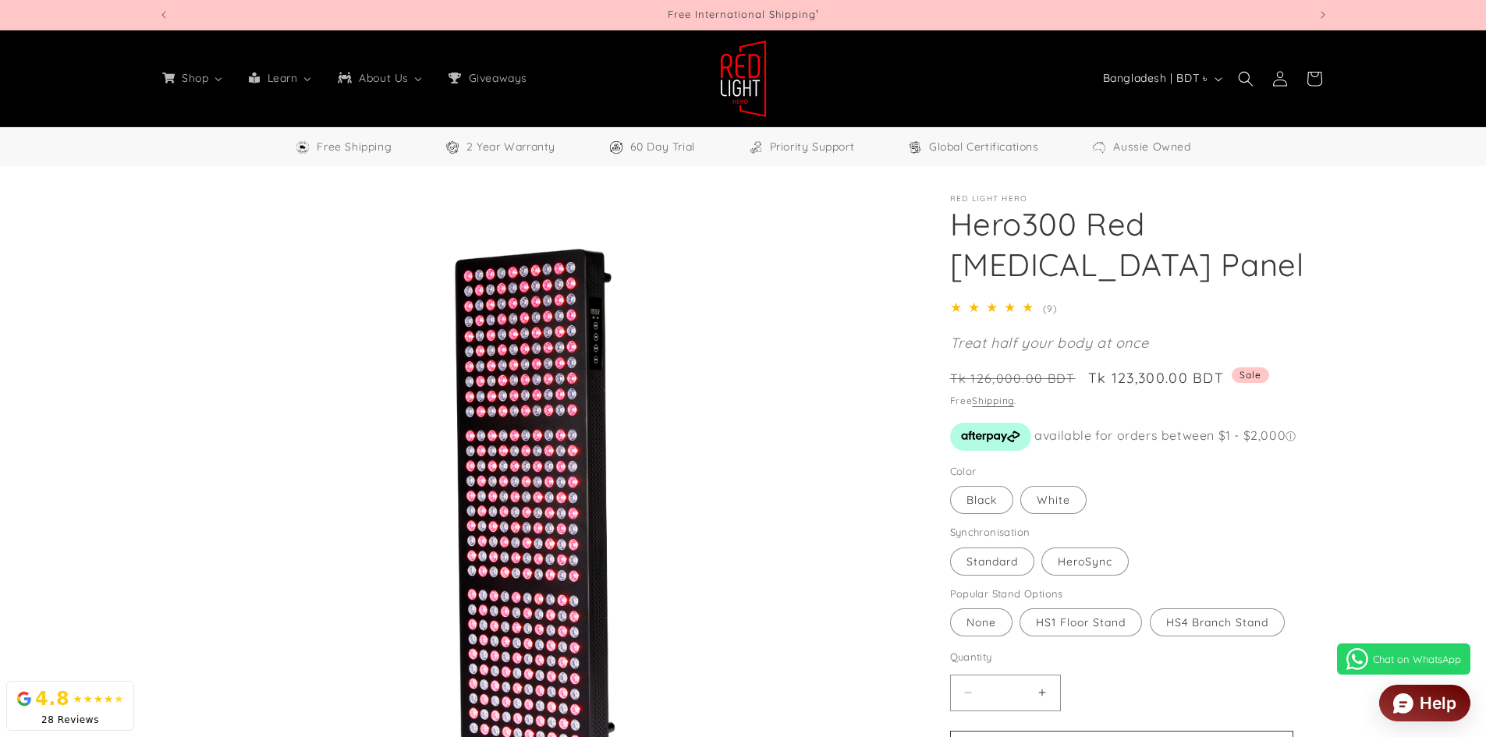
select select "**"
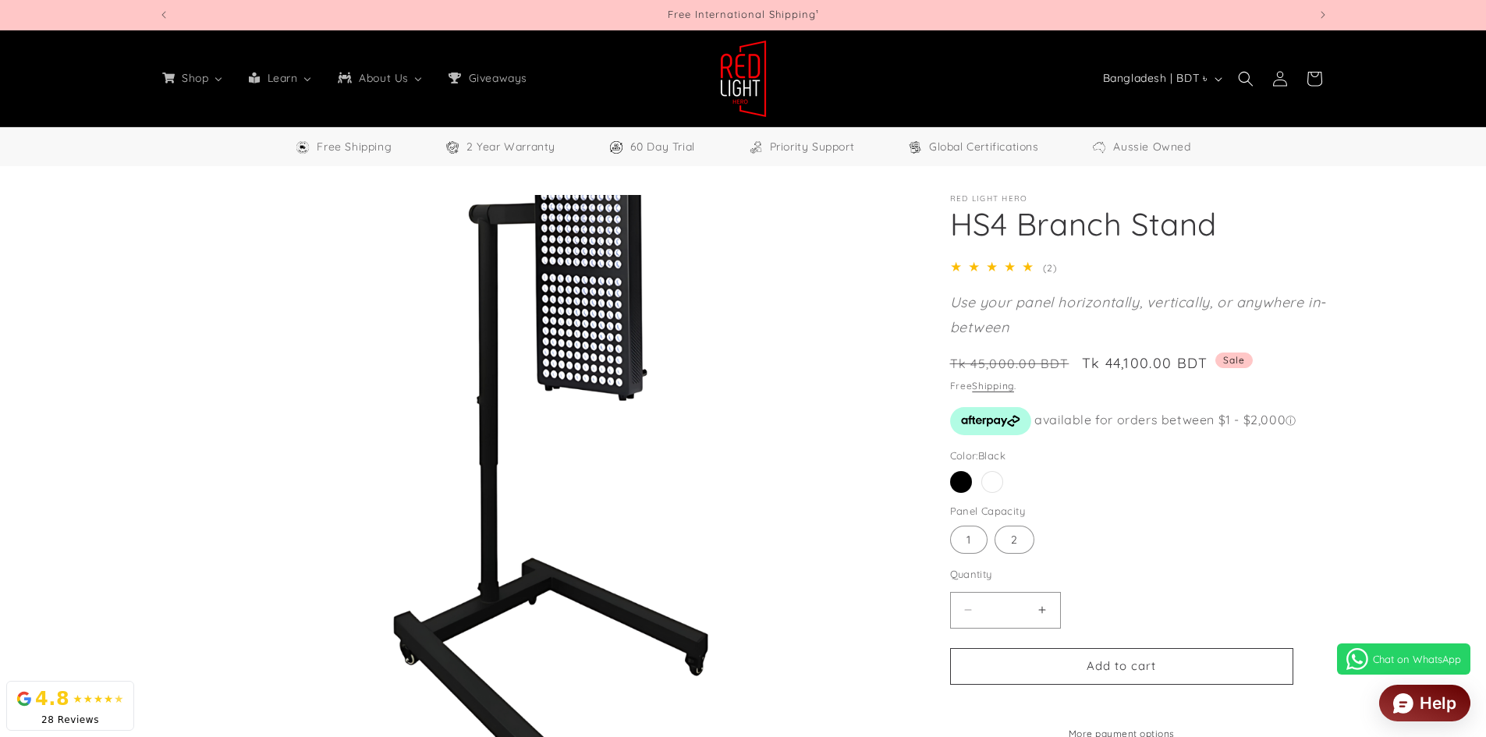
select select "**"
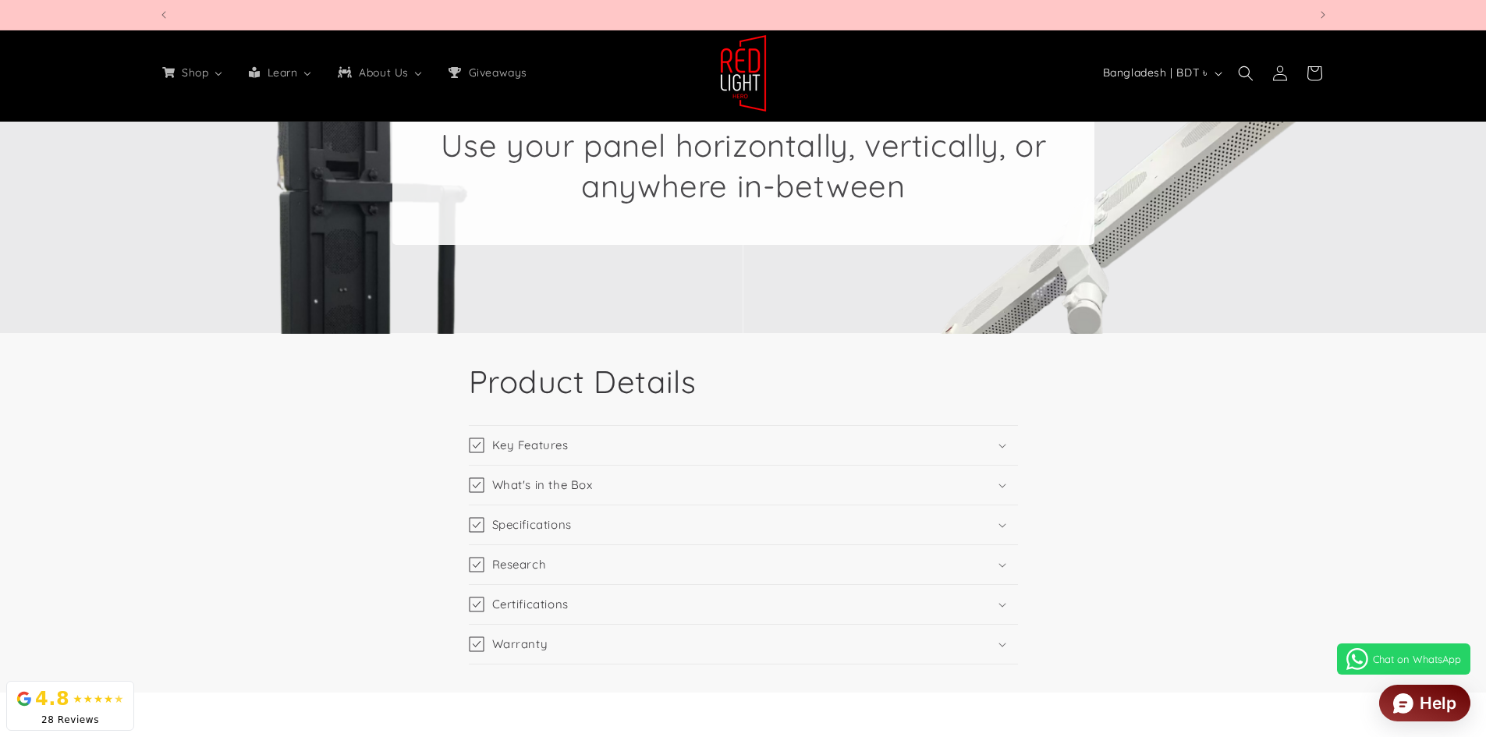
scroll to position [0, 2299]
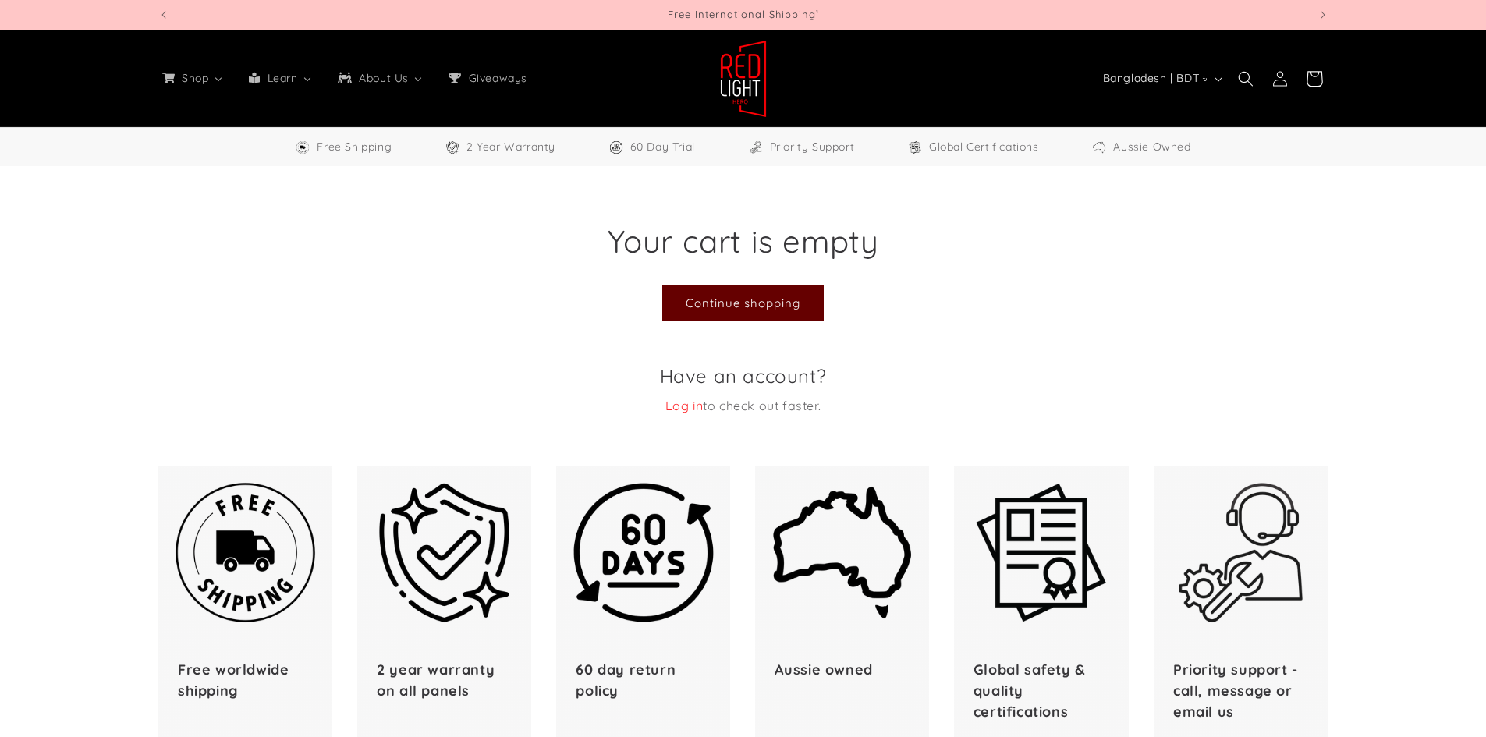
select select "**"
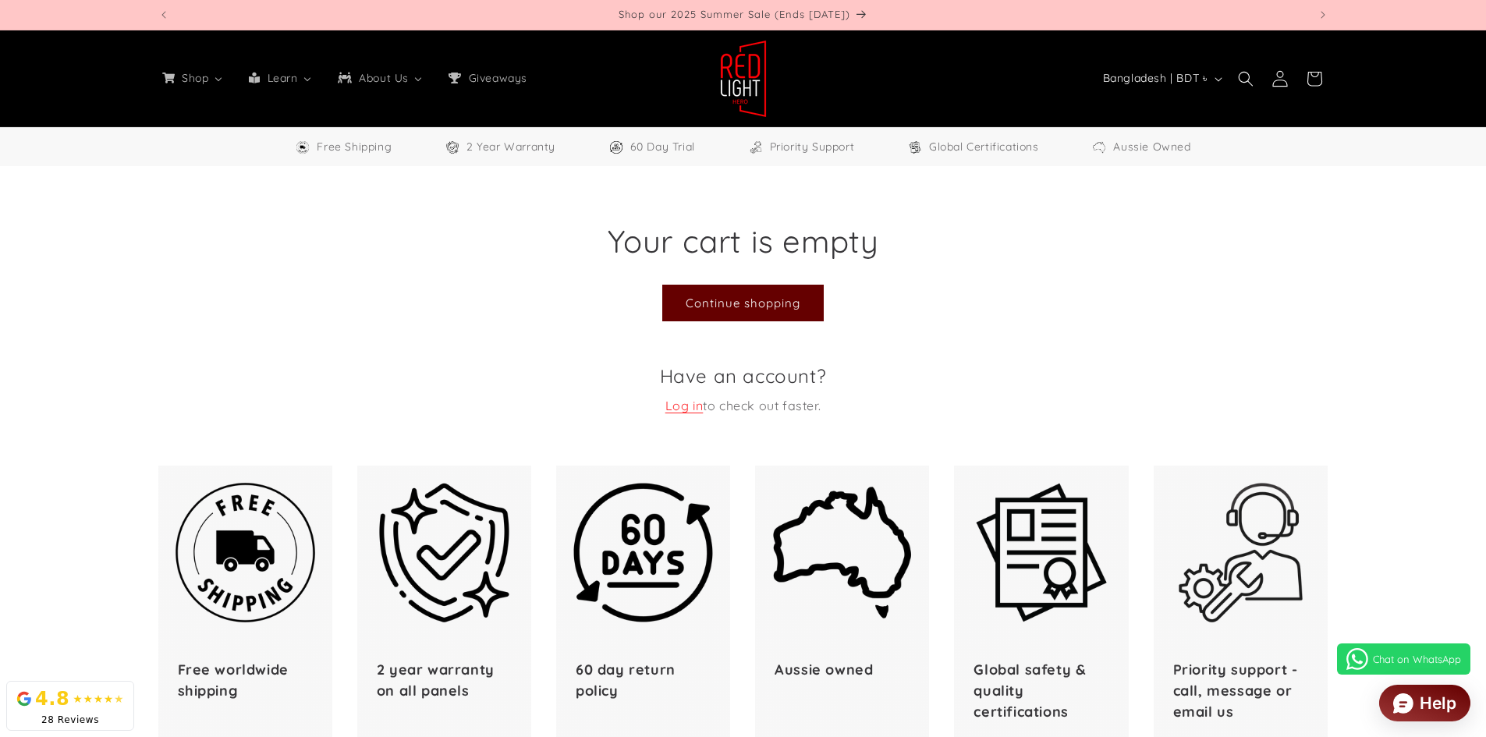
click at [1279, 83] on icon at bounding box center [1279, 78] width 16 height 16
click at [1323, 13] on icon "Next announcement" at bounding box center [1322, 15] width 5 height 8
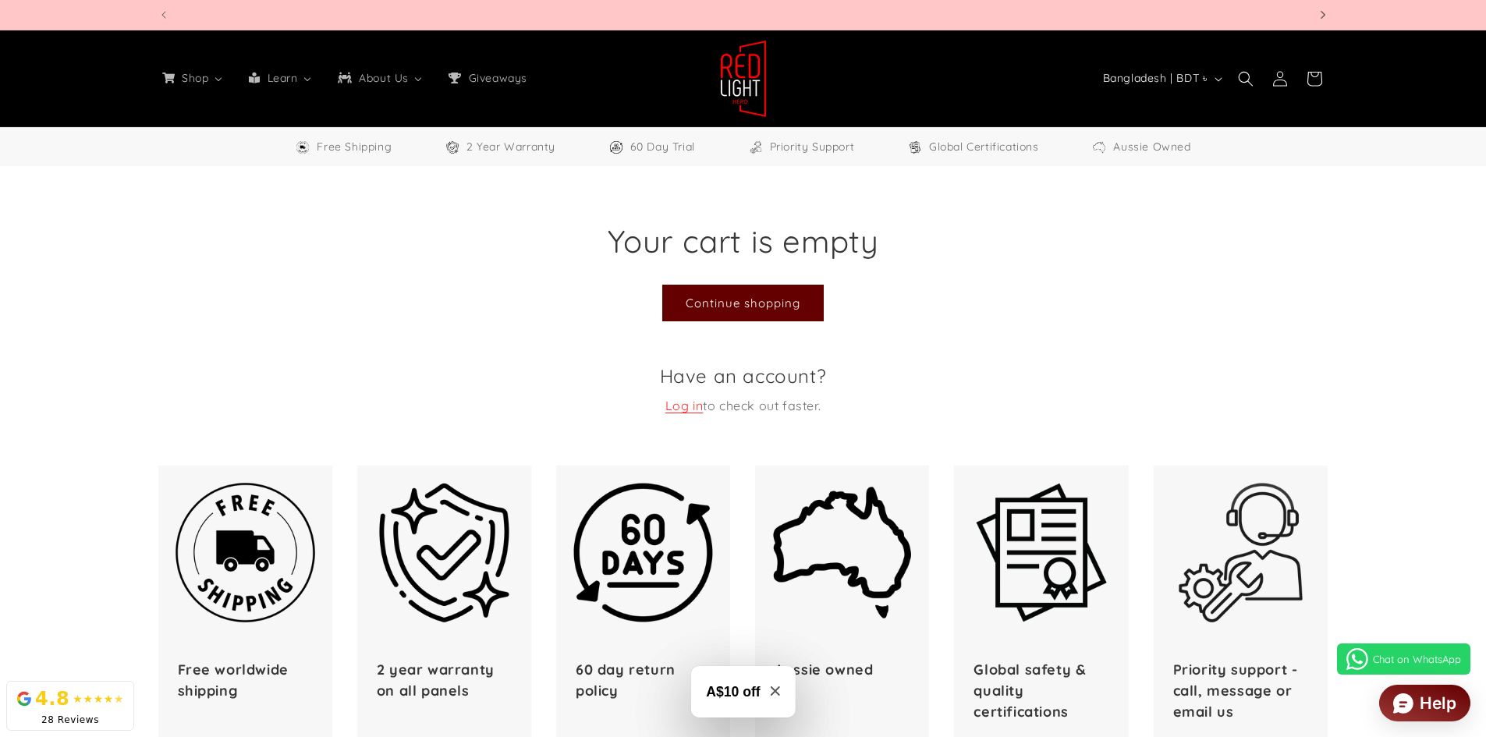
scroll to position [0, 0]
click at [1323, 13] on icon "Next announcement" at bounding box center [1322, 15] width 5 height 8
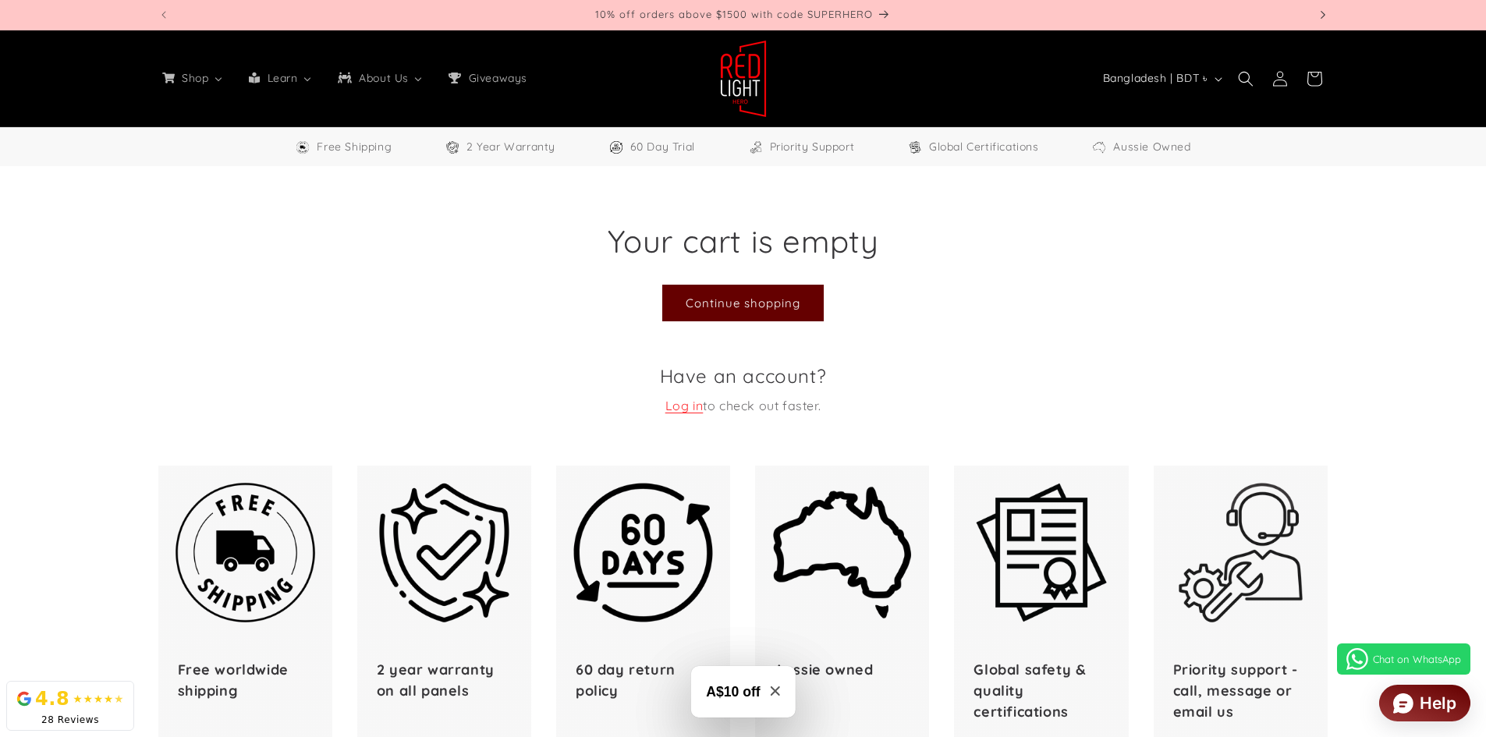
click at [1324, 13] on icon "Next announcement" at bounding box center [1322, 14] width 5 height 17
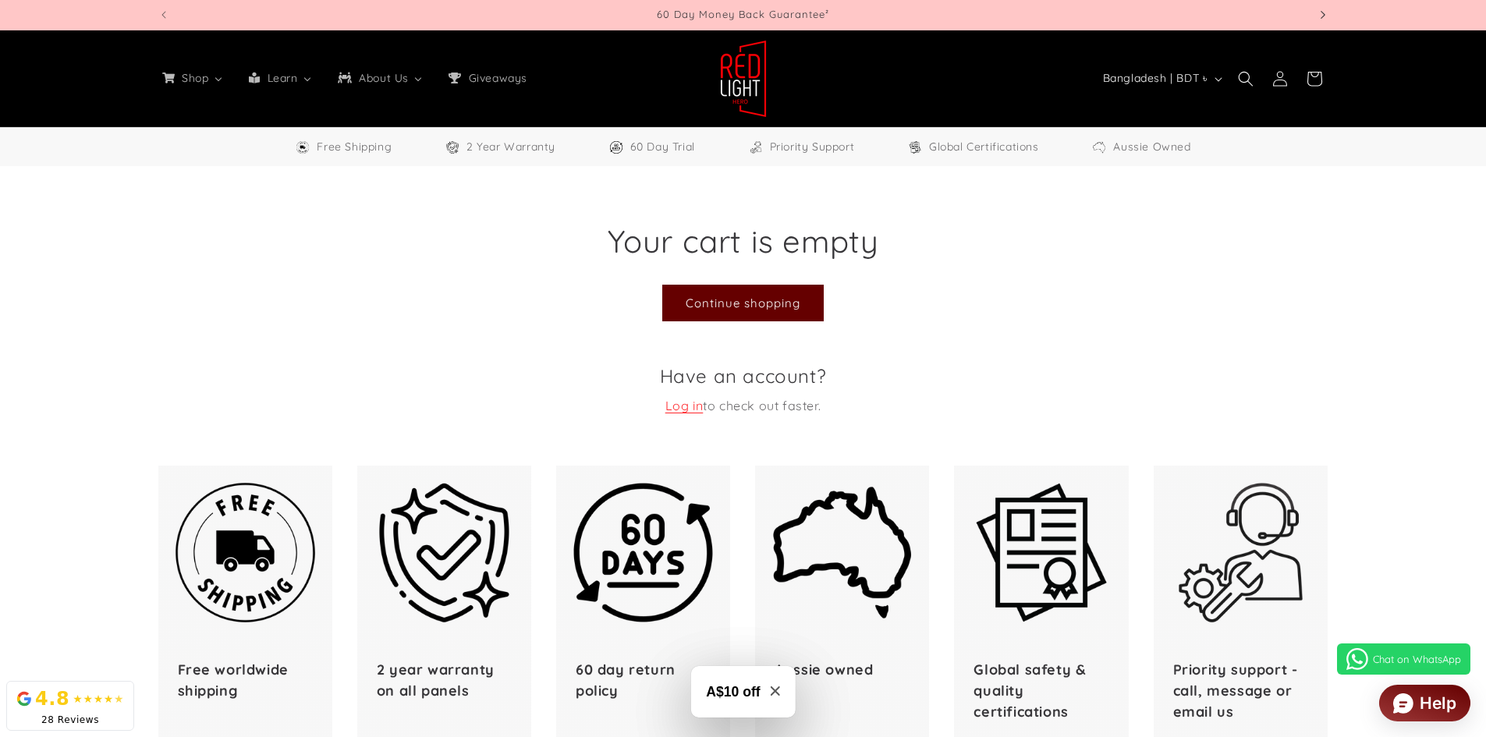
click at [1324, 13] on icon "Next announcement" at bounding box center [1322, 14] width 5 height 17
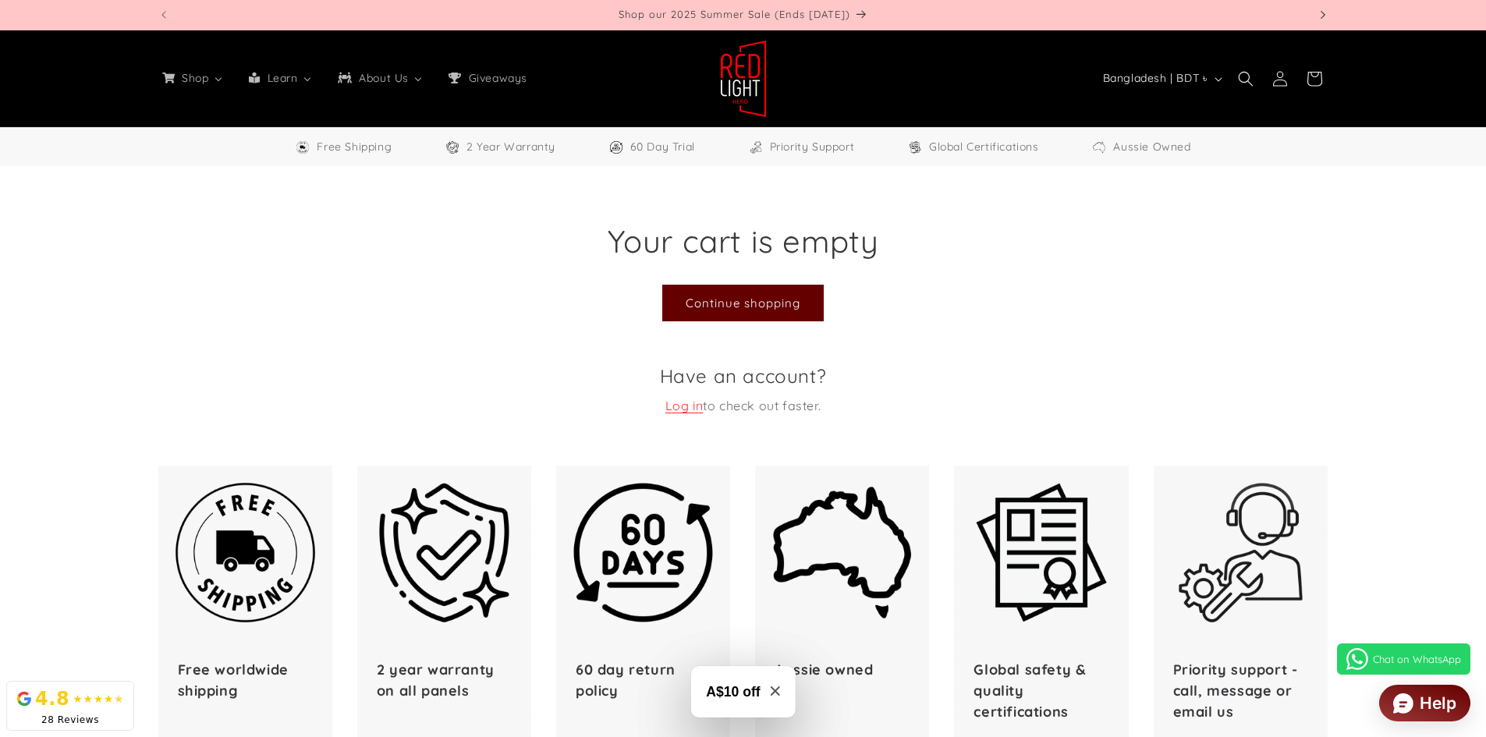
click at [1324, 12] on icon "Next announcement" at bounding box center [1322, 14] width 5 height 17
click at [1434, 323] on cart-items "Your cart Continue shopping Your cart is empty Continue shopping Have an accoun…" at bounding box center [743, 301] width 1486 height 271
click at [1215, 80] on icon "button" at bounding box center [1218, 79] width 8 height 5
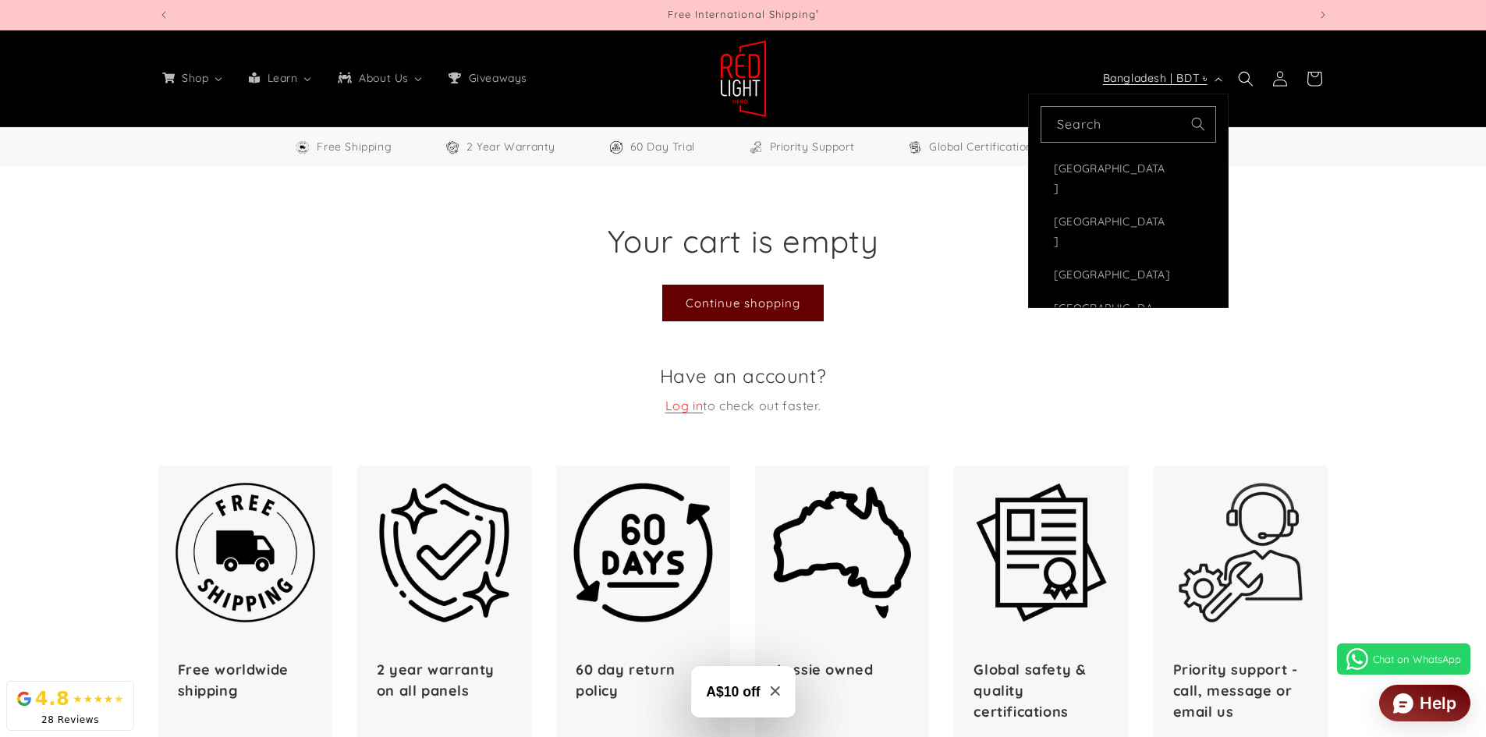
click at [1215, 80] on icon "button" at bounding box center [1218, 79] width 8 height 5
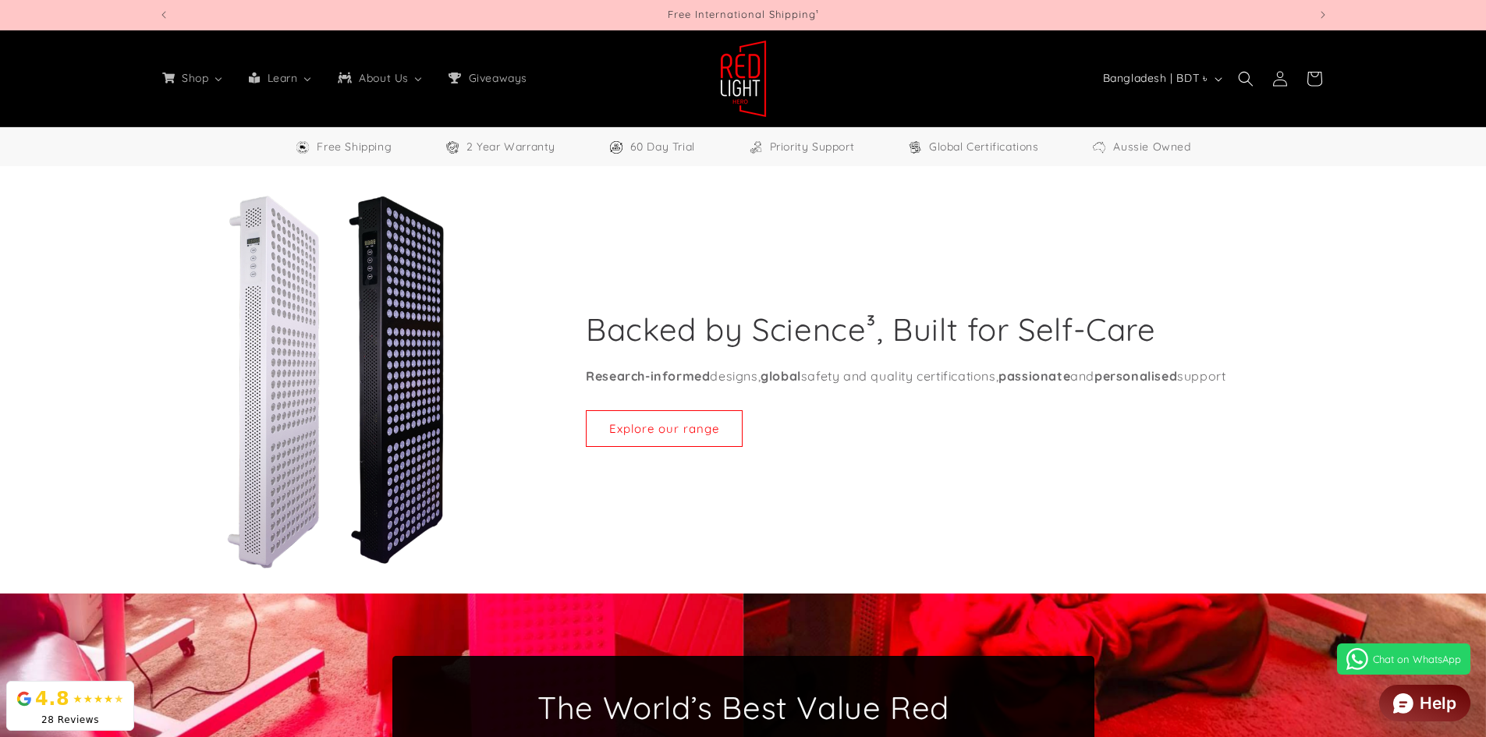
select select "**"
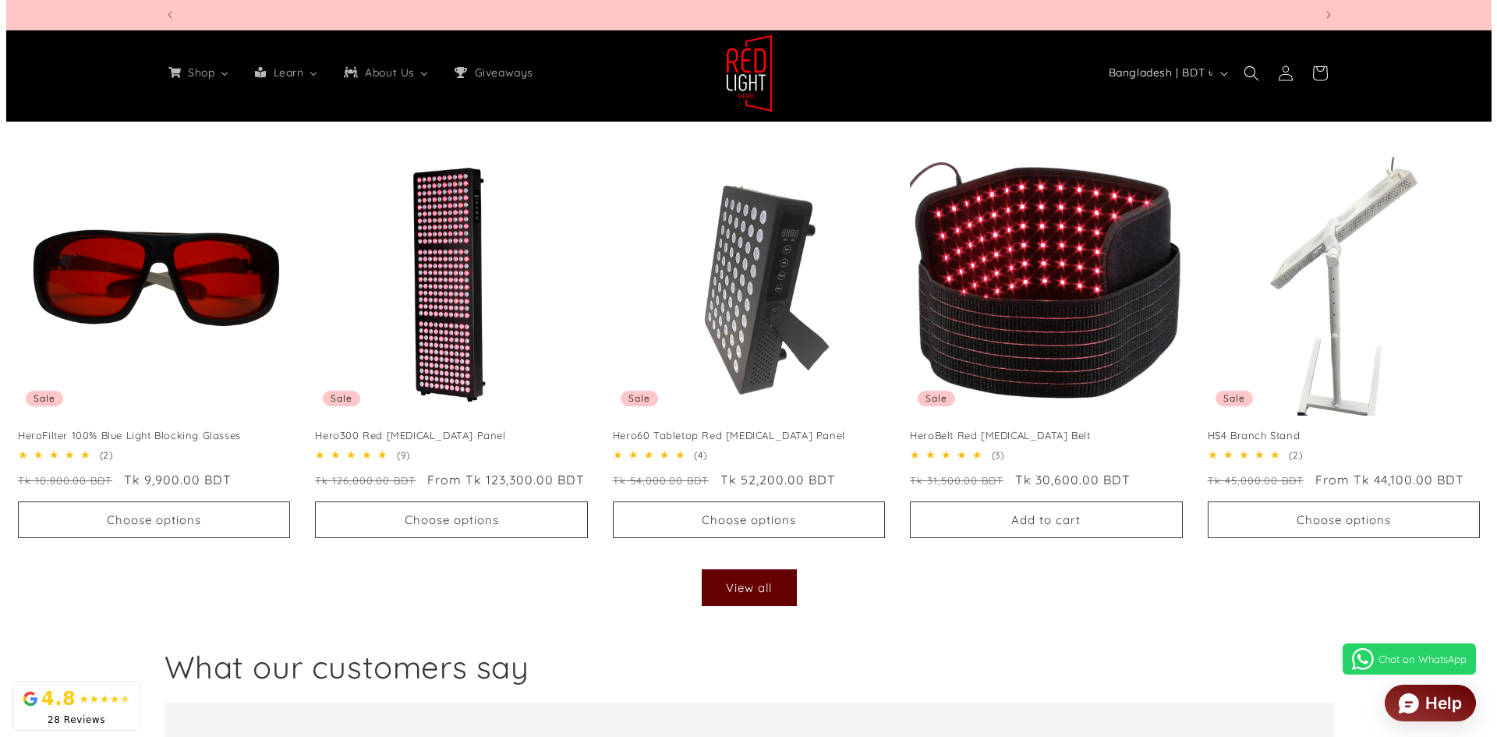
scroll to position [0, 1150]
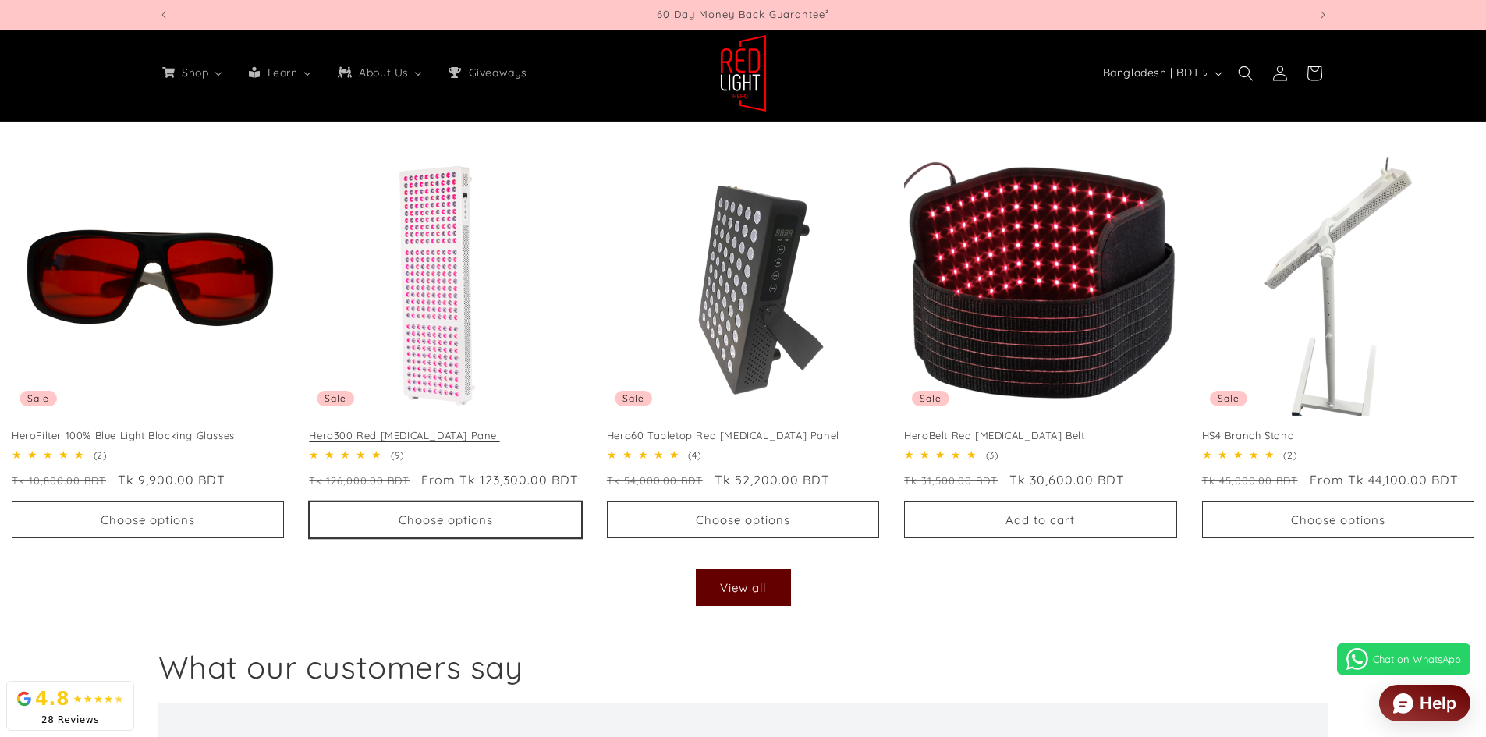
click at [471, 522] on button "Choose options" at bounding box center [445, 519] width 272 height 37
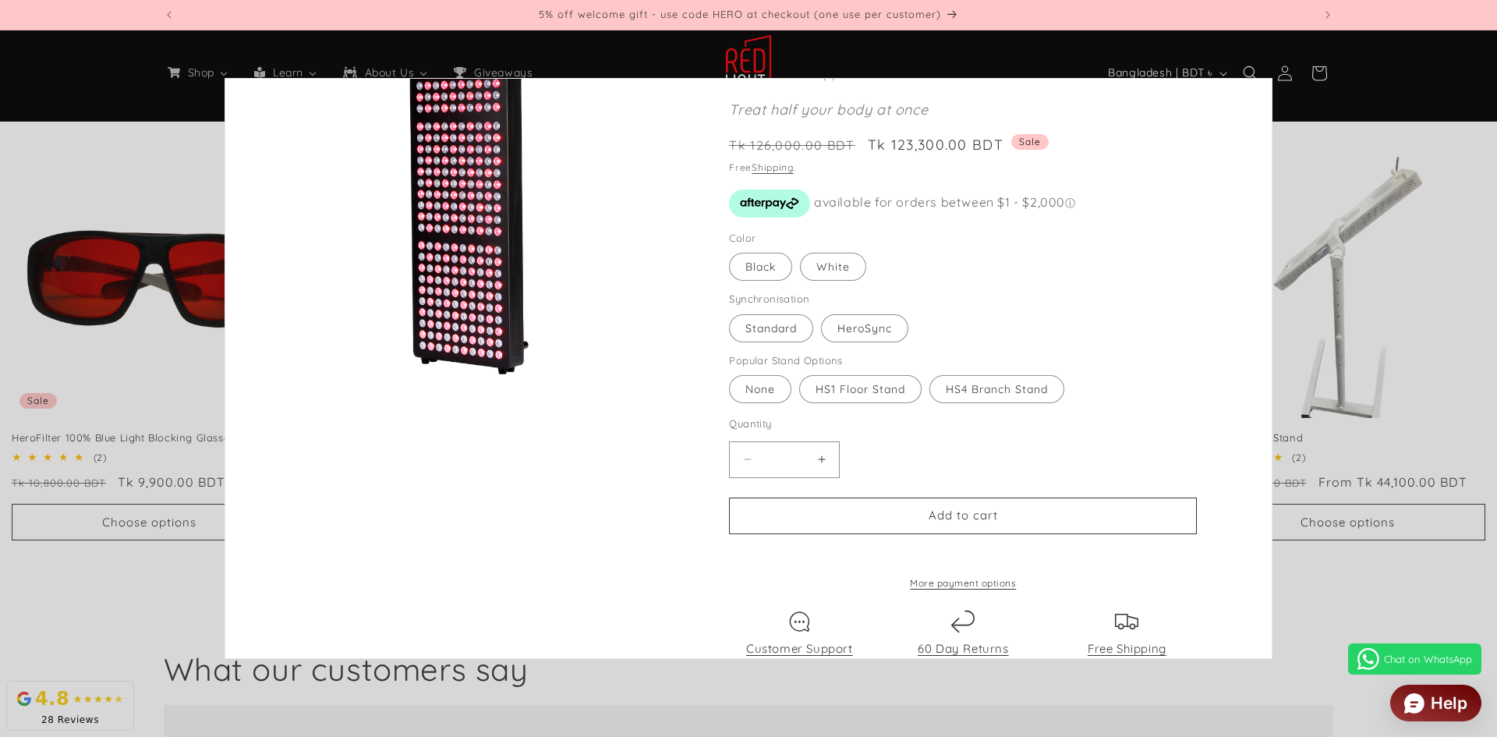
scroll to position [156, 0]
click at [835, 388] on label "HS1 Floor Stand Variant sold out or unavailable" at bounding box center [860, 386] width 122 height 28
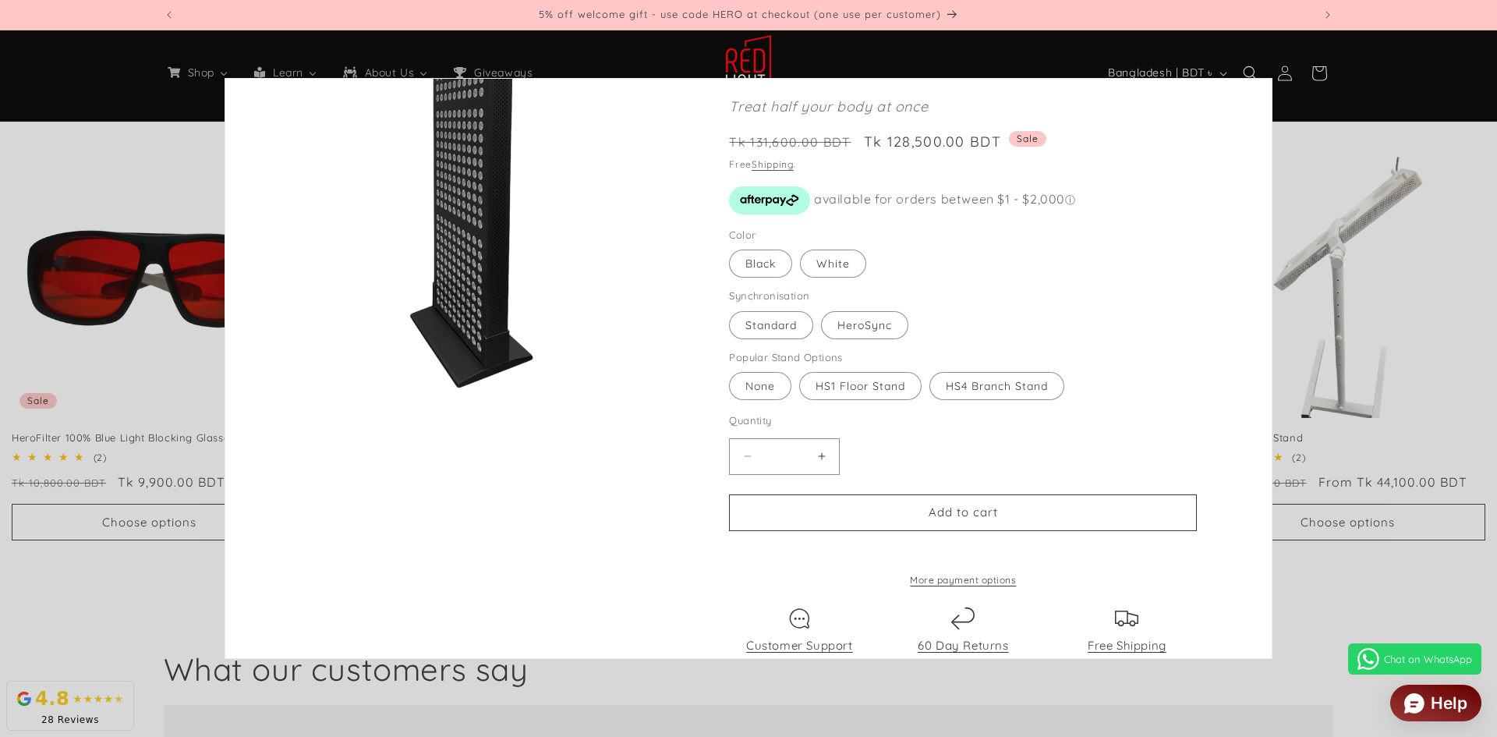
scroll to position [800, 0]
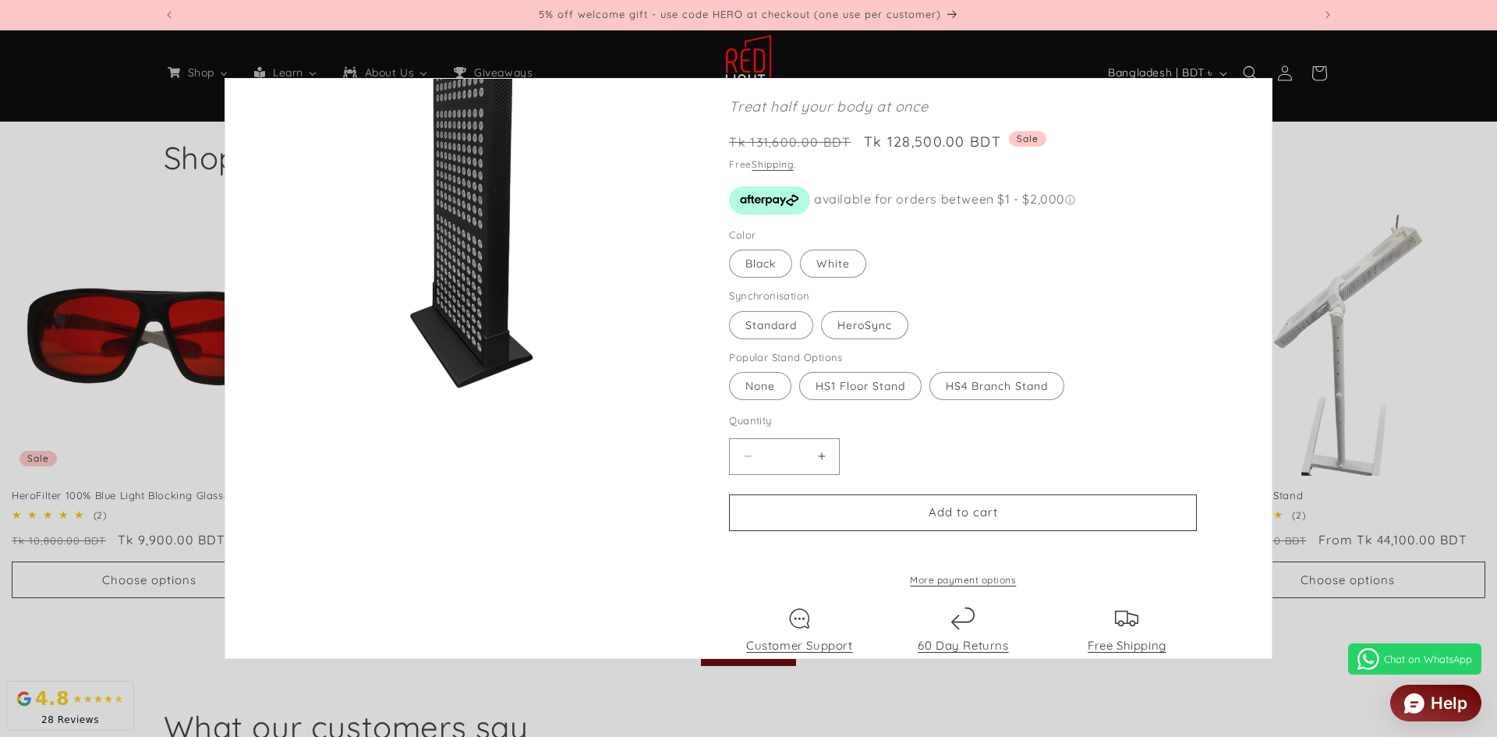
click at [998, 371] on fieldset "Popular Stand Options None Variant sold out or unavailable HS1 Floor Stand Vari…" at bounding box center [900, 376] width 343 height 52
click at [1006, 401] on fieldset "Popular Stand Options None Variant sold out or unavailable HS1 Floor Stand Vari…" at bounding box center [900, 376] width 343 height 52
click at [1004, 396] on label "HS4 Branch Stand Variant sold out or unavailable" at bounding box center [997, 386] width 135 height 28
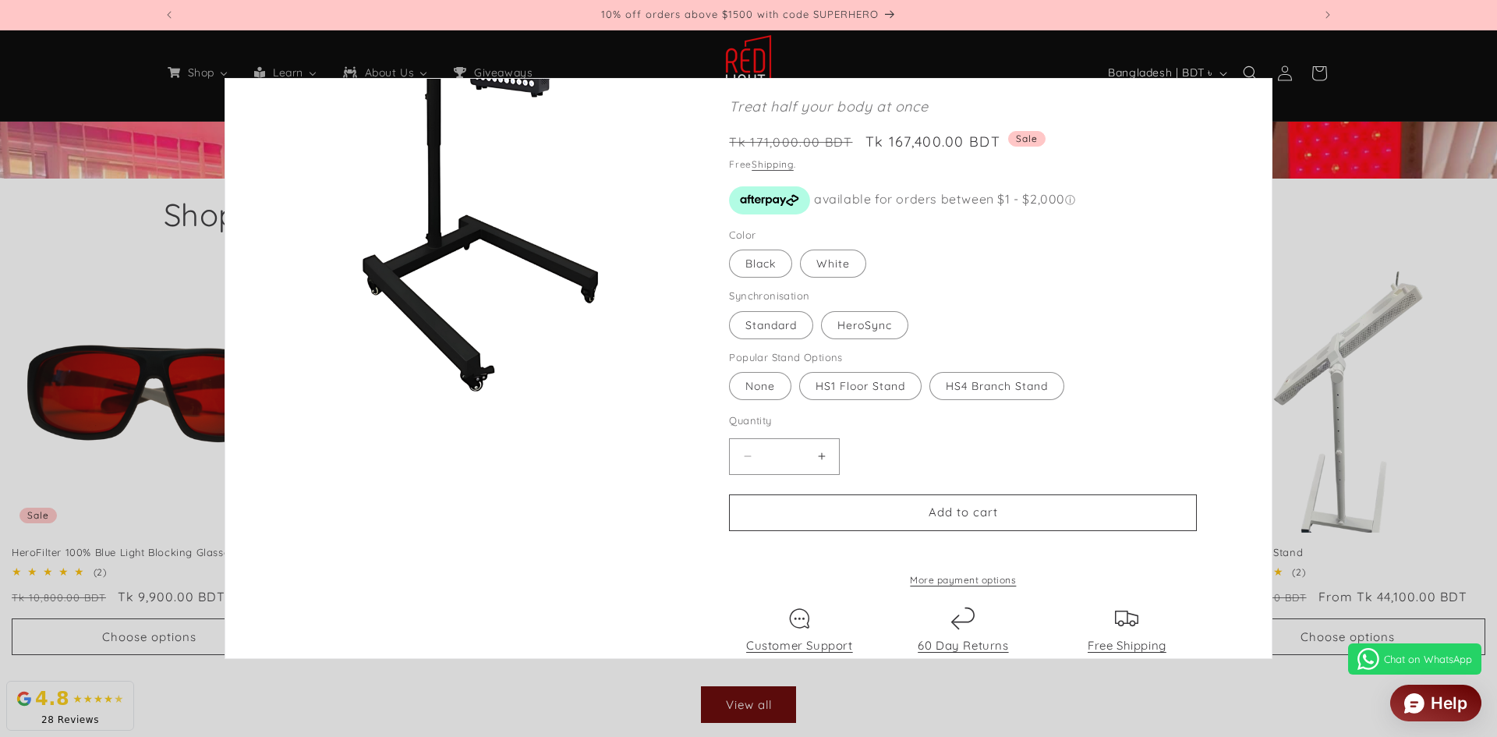
scroll to position [742, 0]
click at [883, 393] on label "HS1 Floor Stand Variant sold out or unavailable" at bounding box center [860, 386] width 122 height 28
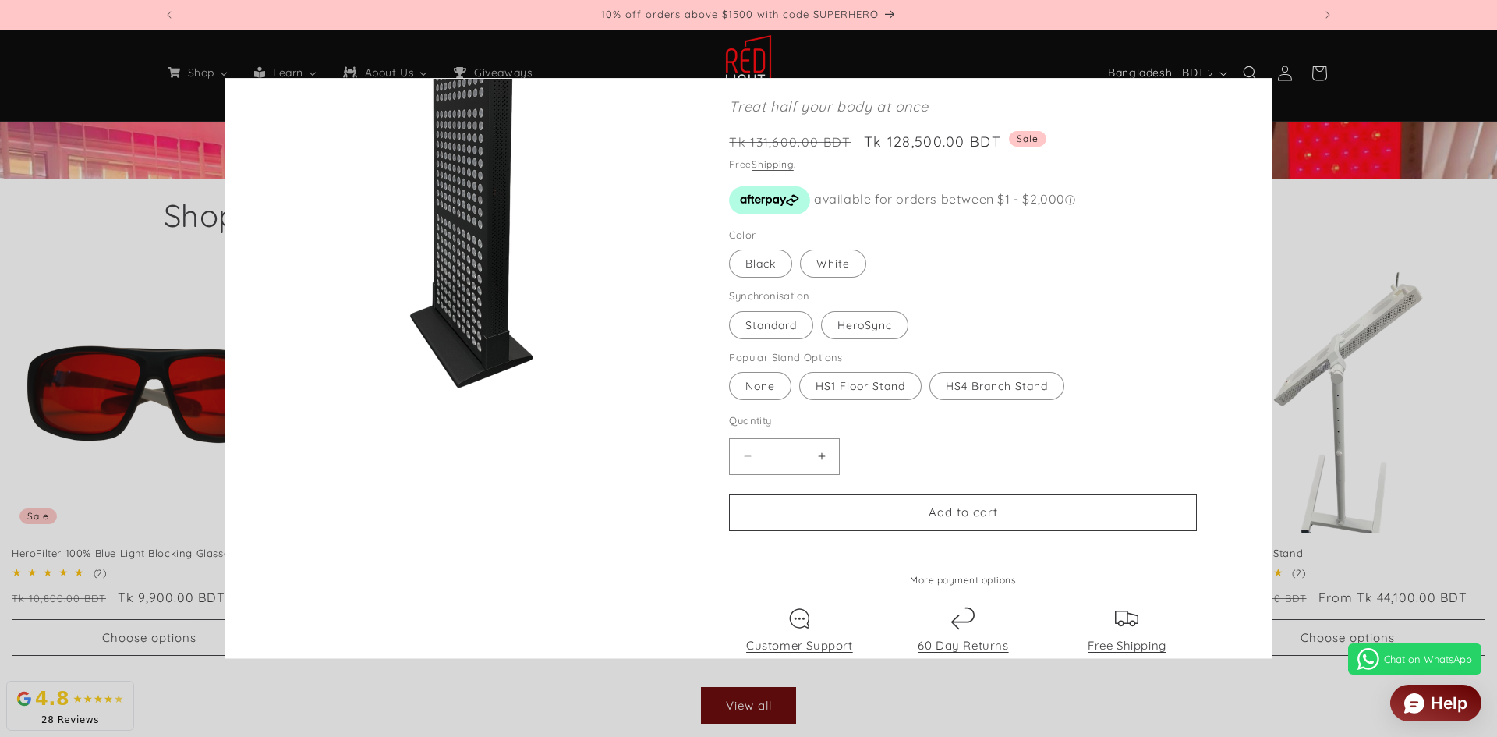
scroll to position [685, 0]
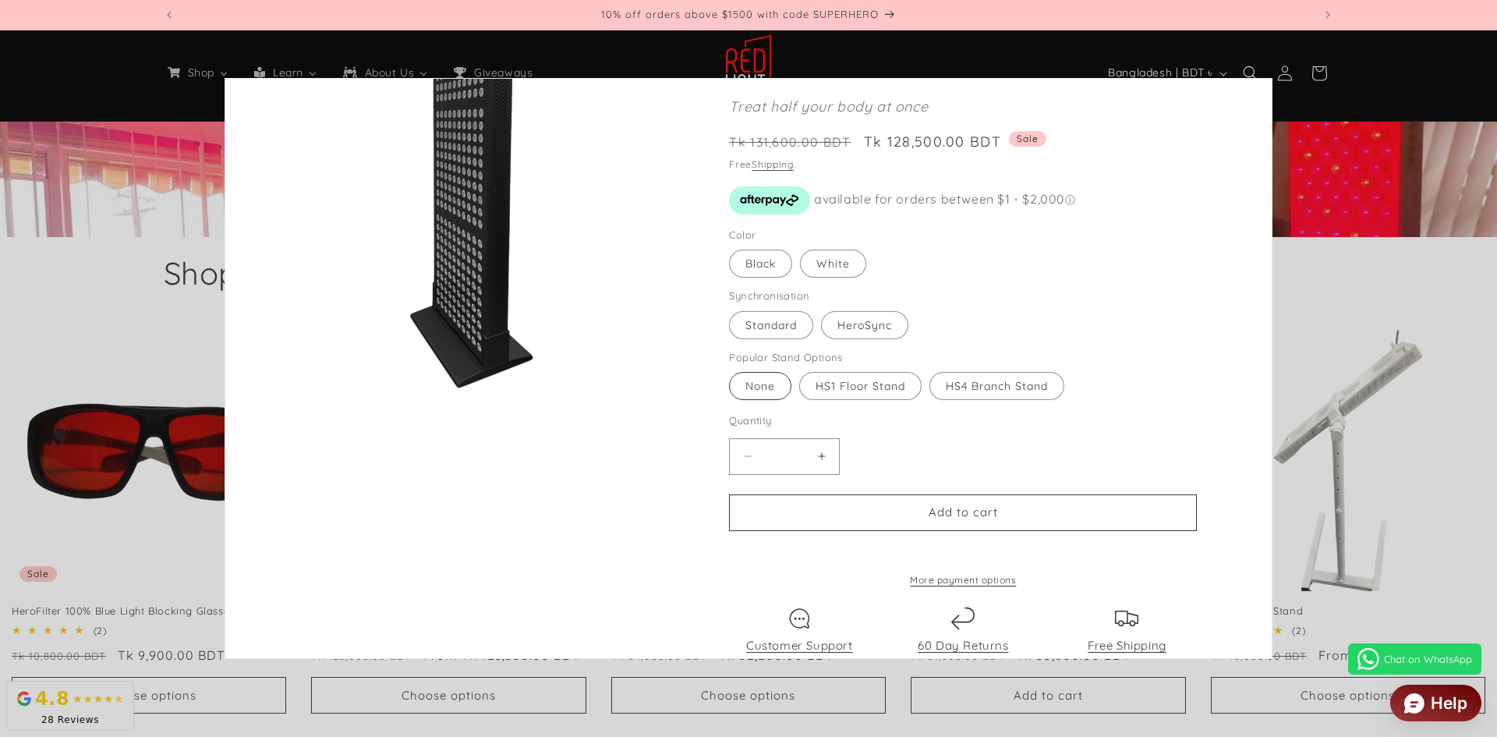
click at [770, 396] on label "None Variant sold out or unavailable" at bounding box center [760, 386] width 62 height 28
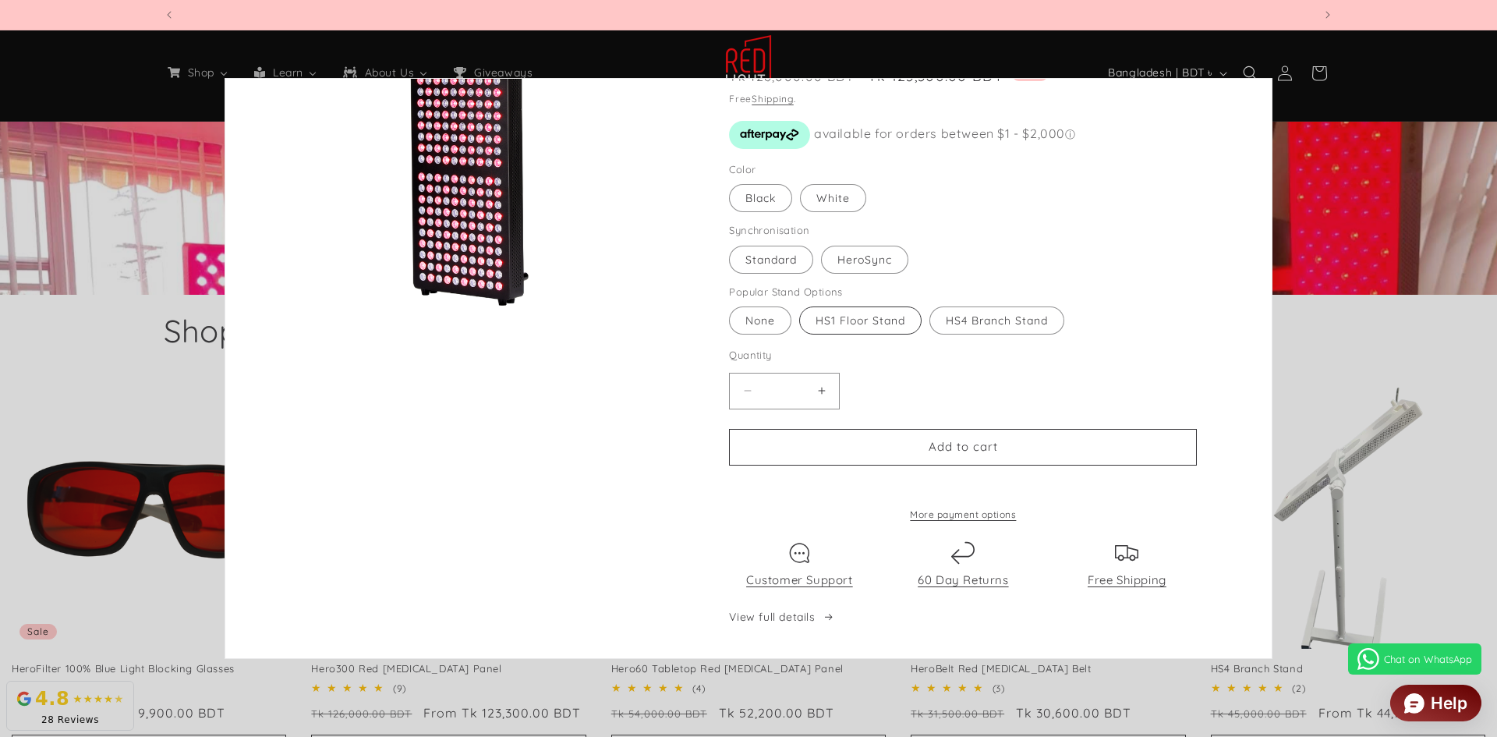
scroll to position [0, 3449]
click at [902, 308] on label "HS1 Floor Stand Variant sold out or unavailable" at bounding box center [860, 321] width 122 height 28
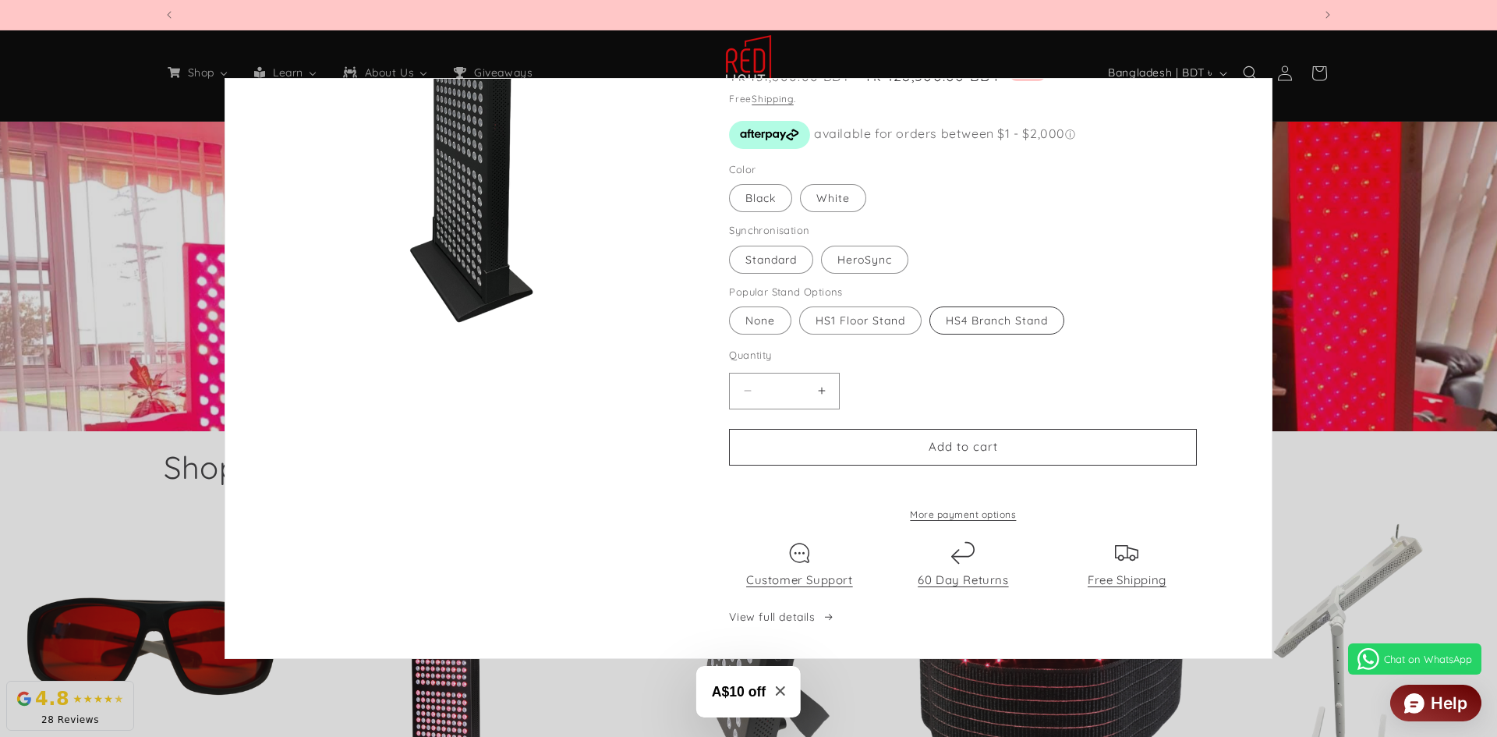
scroll to position [0, 4598]
click at [982, 310] on label "HS4 Branch Stand Variant sold out or unavailable" at bounding box center [997, 321] width 135 height 28
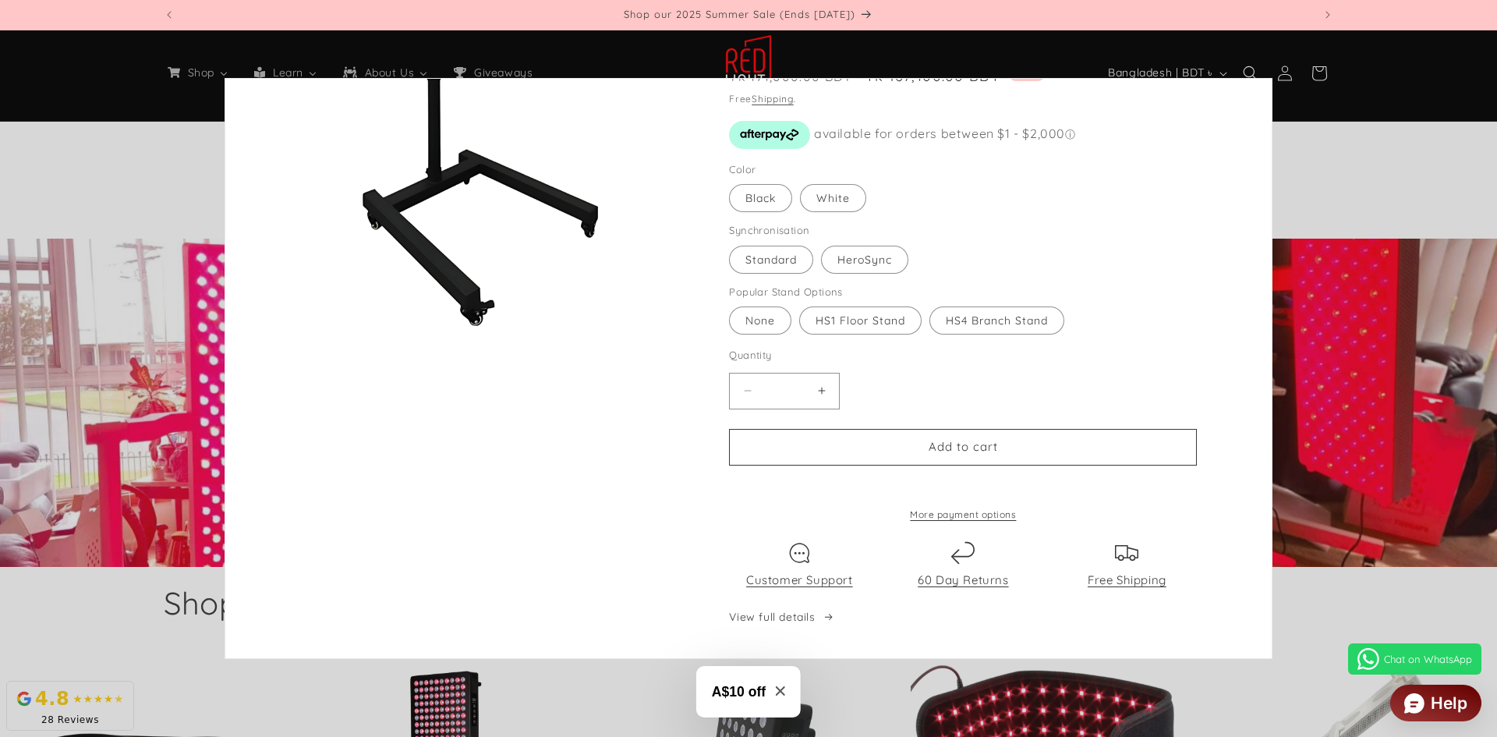
scroll to position [354, 0]
click at [849, 314] on label "HS1 Floor Stand Variant sold out or unavailable" at bounding box center [860, 321] width 122 height 28
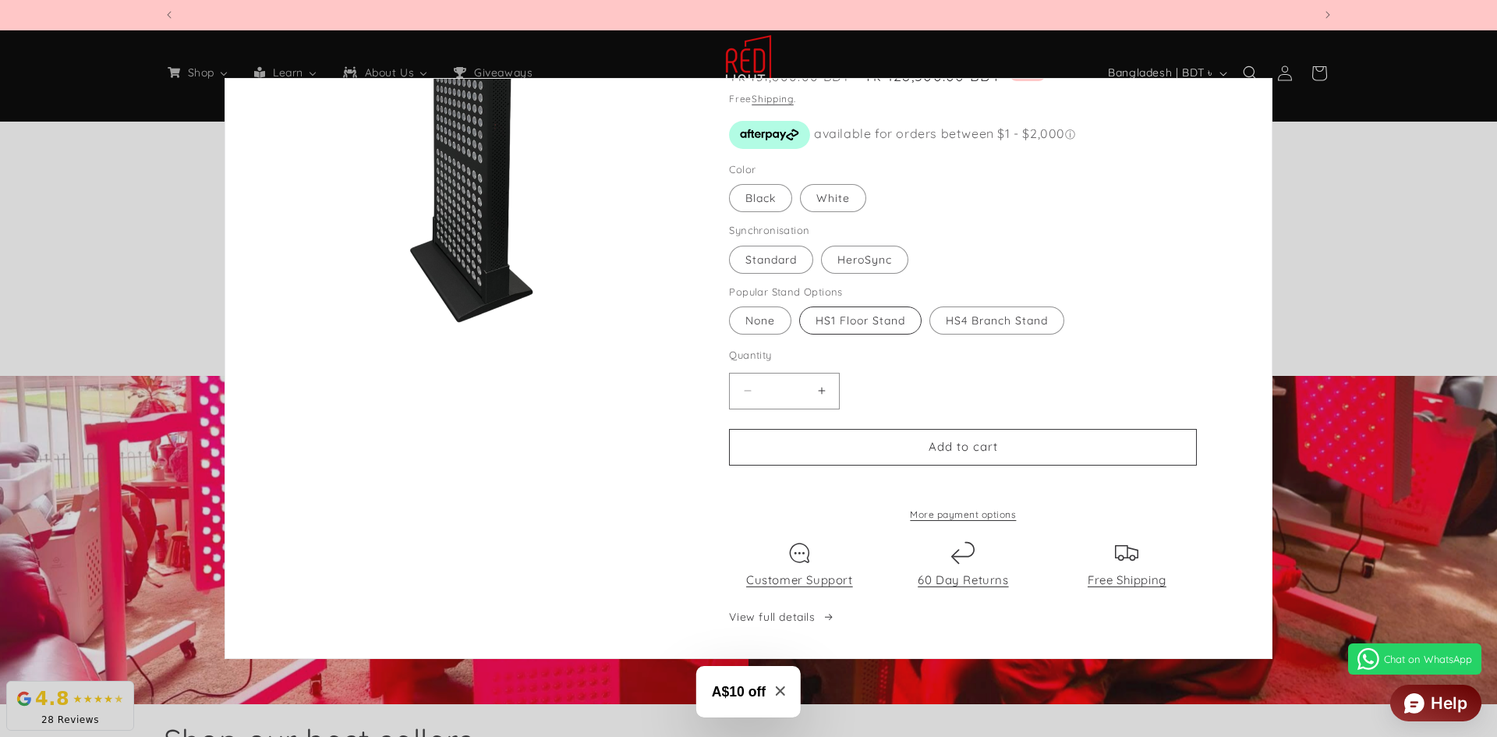
scroll to position [0, 0]
click at [764, 307] on label "None Variant sold out or unavailable" at bounding box center [760, 321] width 62 height 28
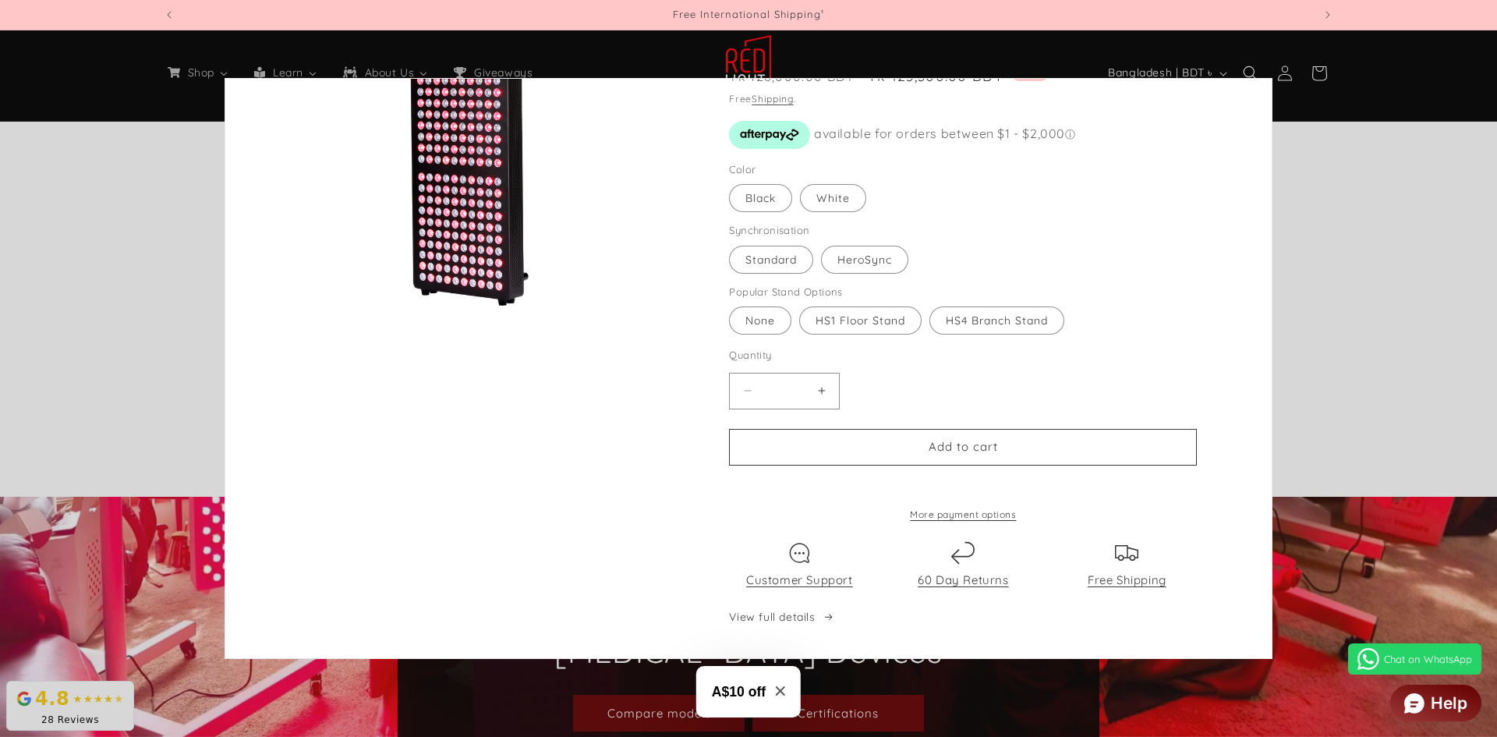
scroll to position [81, 0]
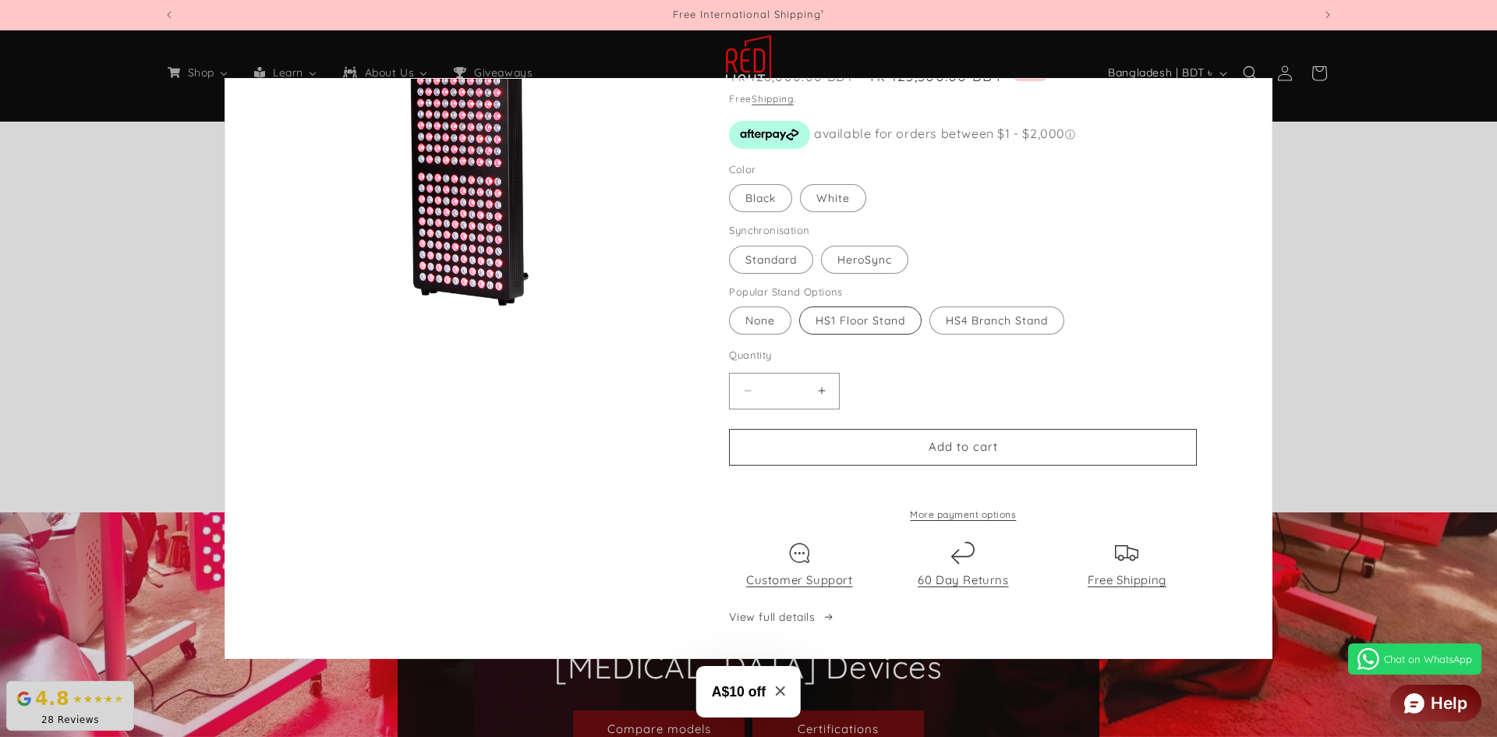
click at [871, 307] on label "HS1 Floor Stand Variant sold out or unavailable" at bounding box center [860, 321] width 122 height 28
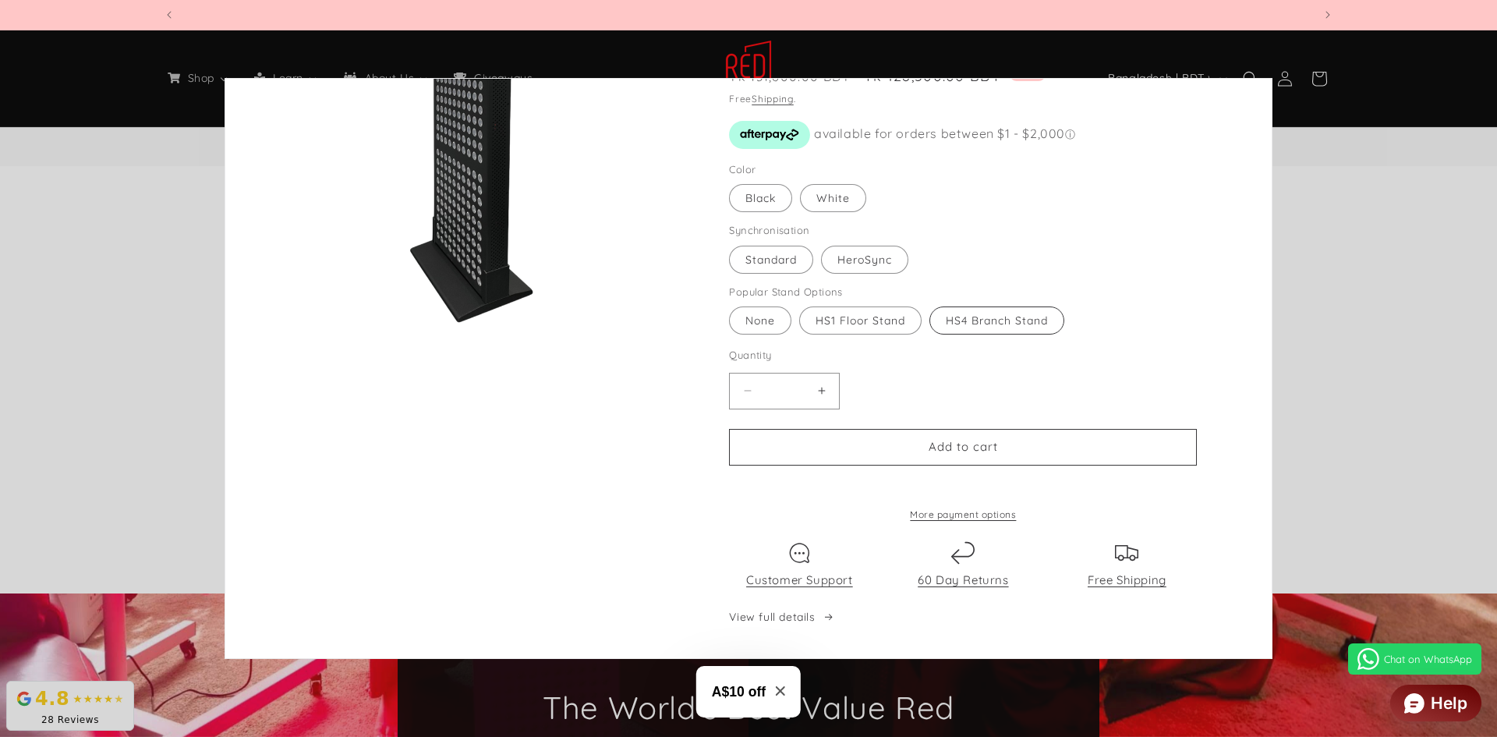
scroll to position [0, 1150]
click at [1056, 307] on label "HS4 Branch Stand Variant sold out or unavailable" at bounding box center [997, 321] width 135 height 28
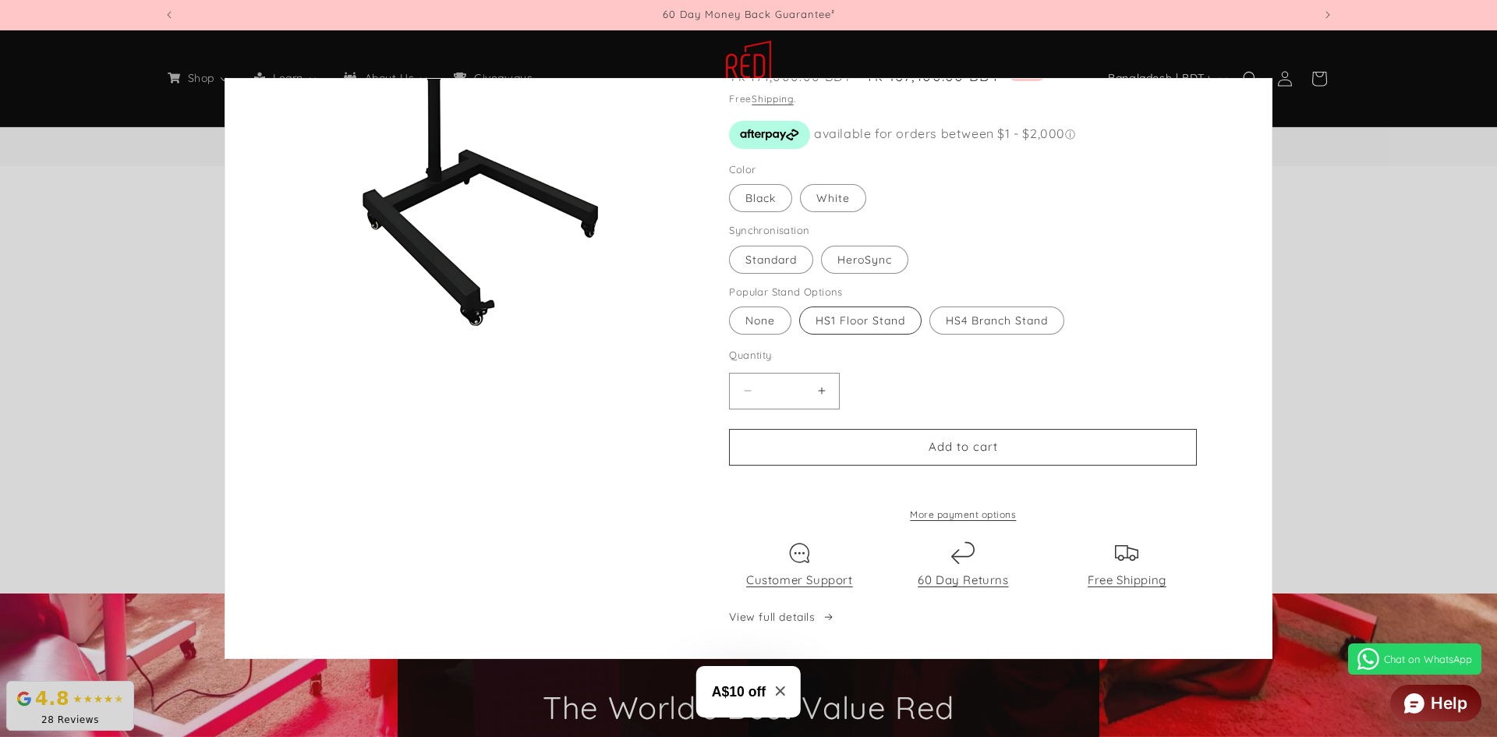
click at [880, 307] on label "HS1 Floor Stand Variant sold out or unavailable" at bounding box center [860, 321] width 122 height 28
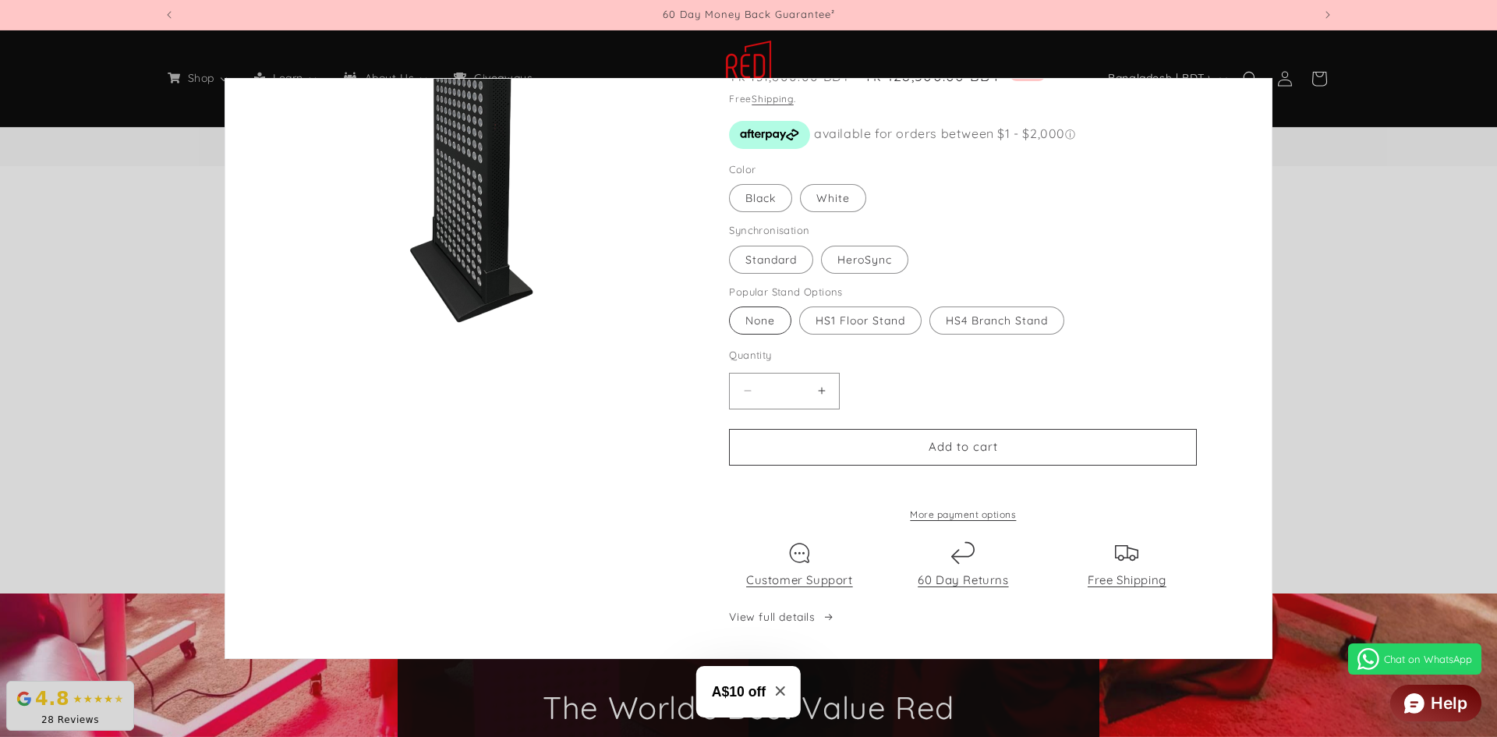
click at [753, 307] on label "None Variant sold out or unavailable" at bounding box center [760, 321] width 62 height 28
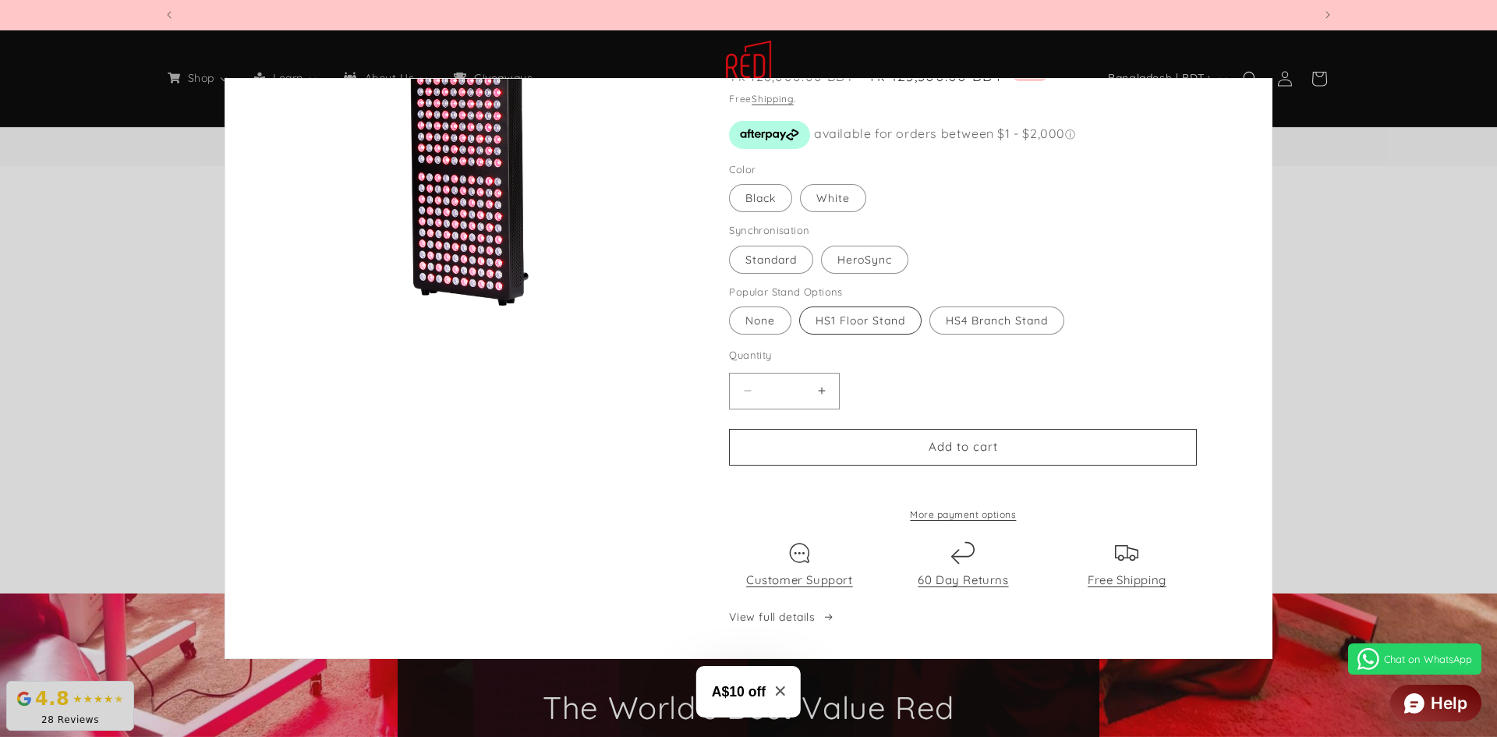
scroll to position [0, 2299]
click at [870, 314] on label "HS1 Floor Stand Variant sold out or unavailable" at bounding box center [860, 321] width 122 height 28
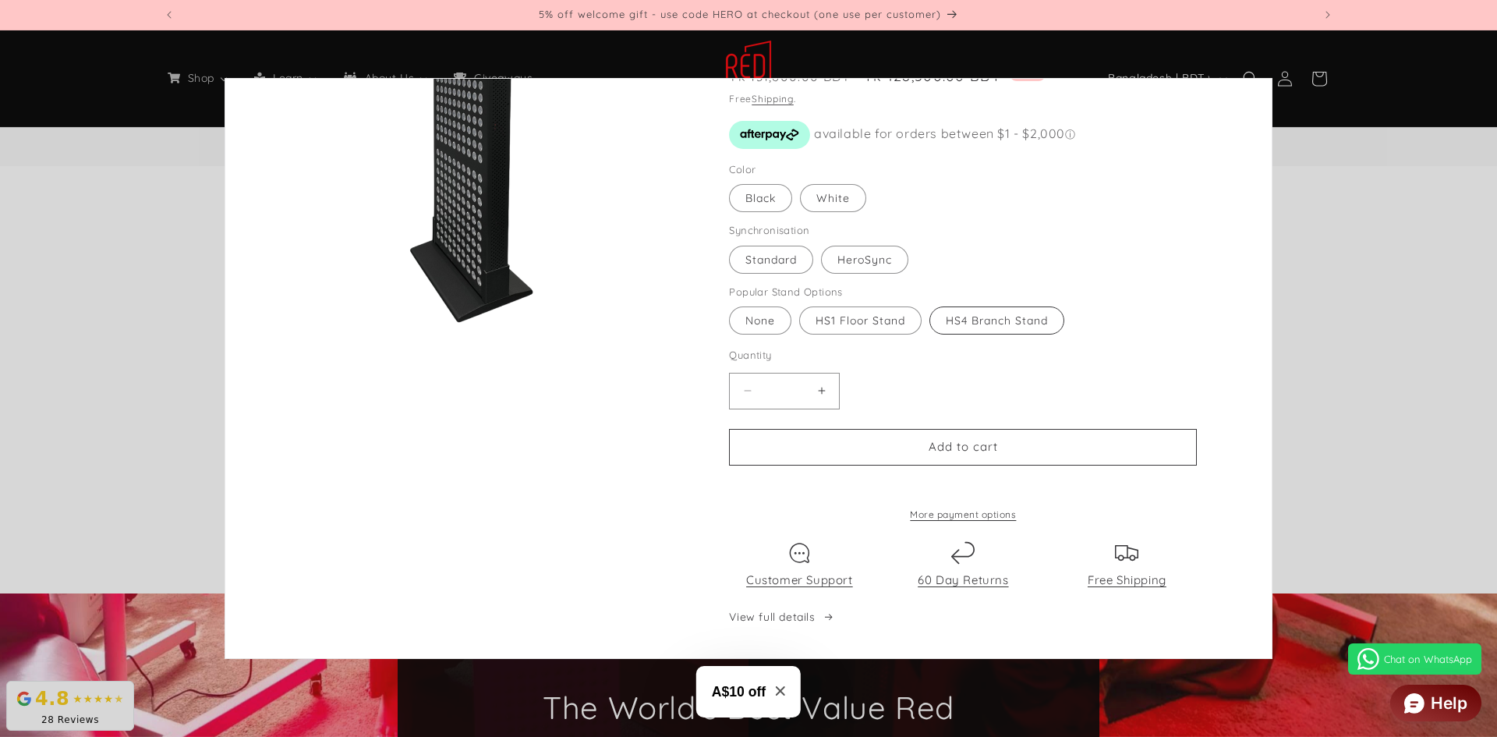
click at [963, 310] on label "HS4 Branch Stand Variant sold out or unavailable" at bounding box center [997, 321] width 135 height 28
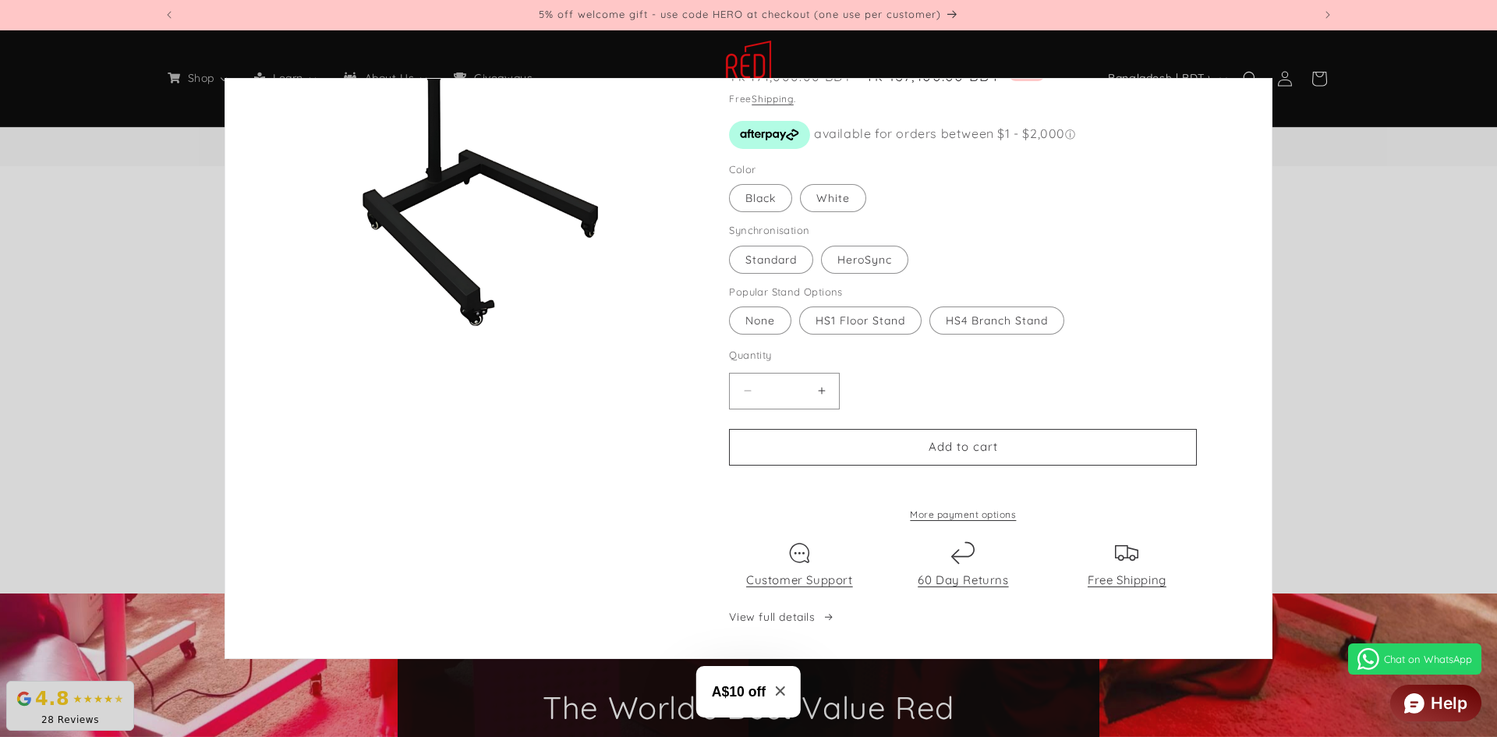
click at [991, 373] on div "Decrease quantity for Hero300 Red Light Therapy Panel * Increase quantity for H…" at bounding box center [900, 391] width 343 height 37
click at [1361, 317] on quick-add-modal "Skip to product information Open media 1 in modal Open media 2 in modal Open me…" at bounding box center [748, 368] width 1497 height 737
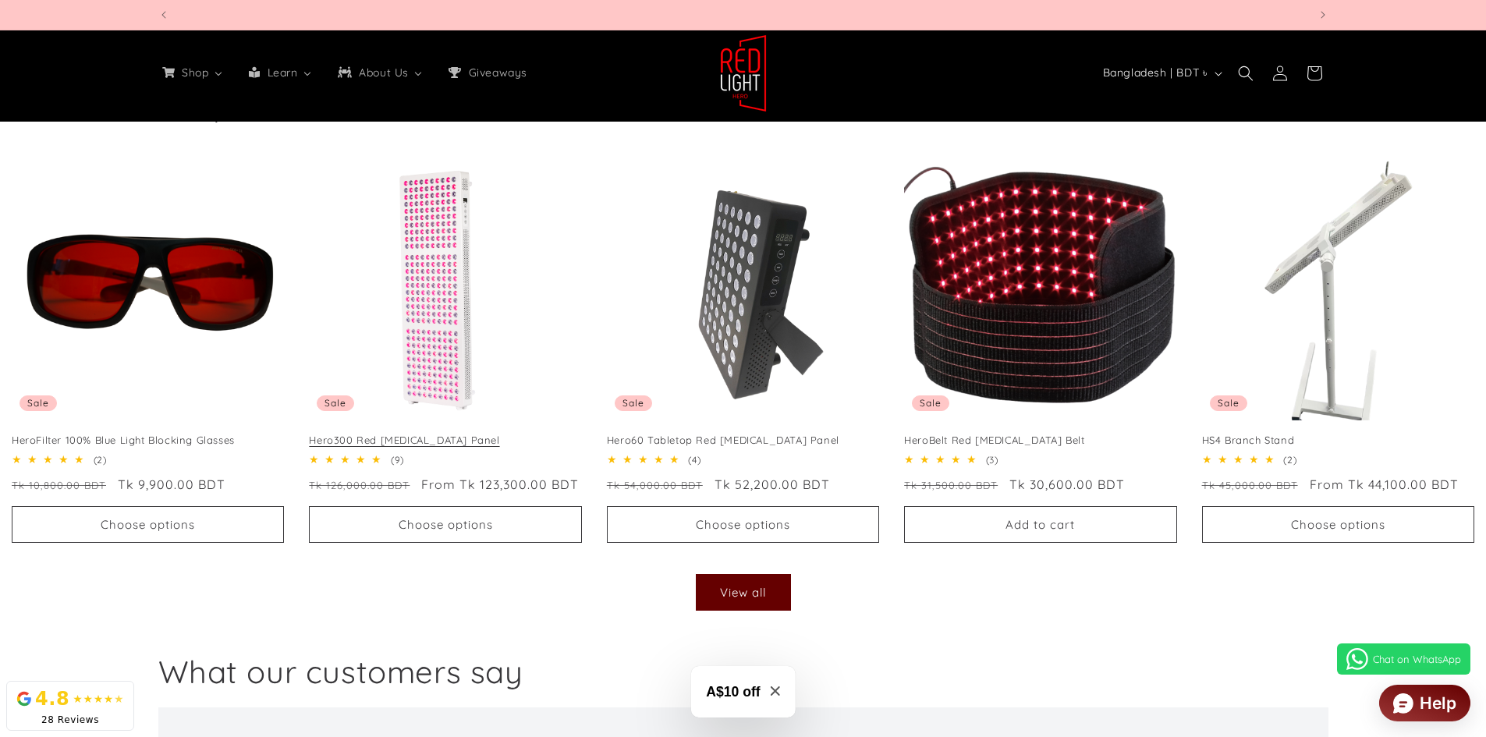
scroll to position [0, 3449]
click at [414, 434] on link "Hero300 Red [MEDICAL_DATA] Panel" at bounding box center [445, 440] width 272 height 13
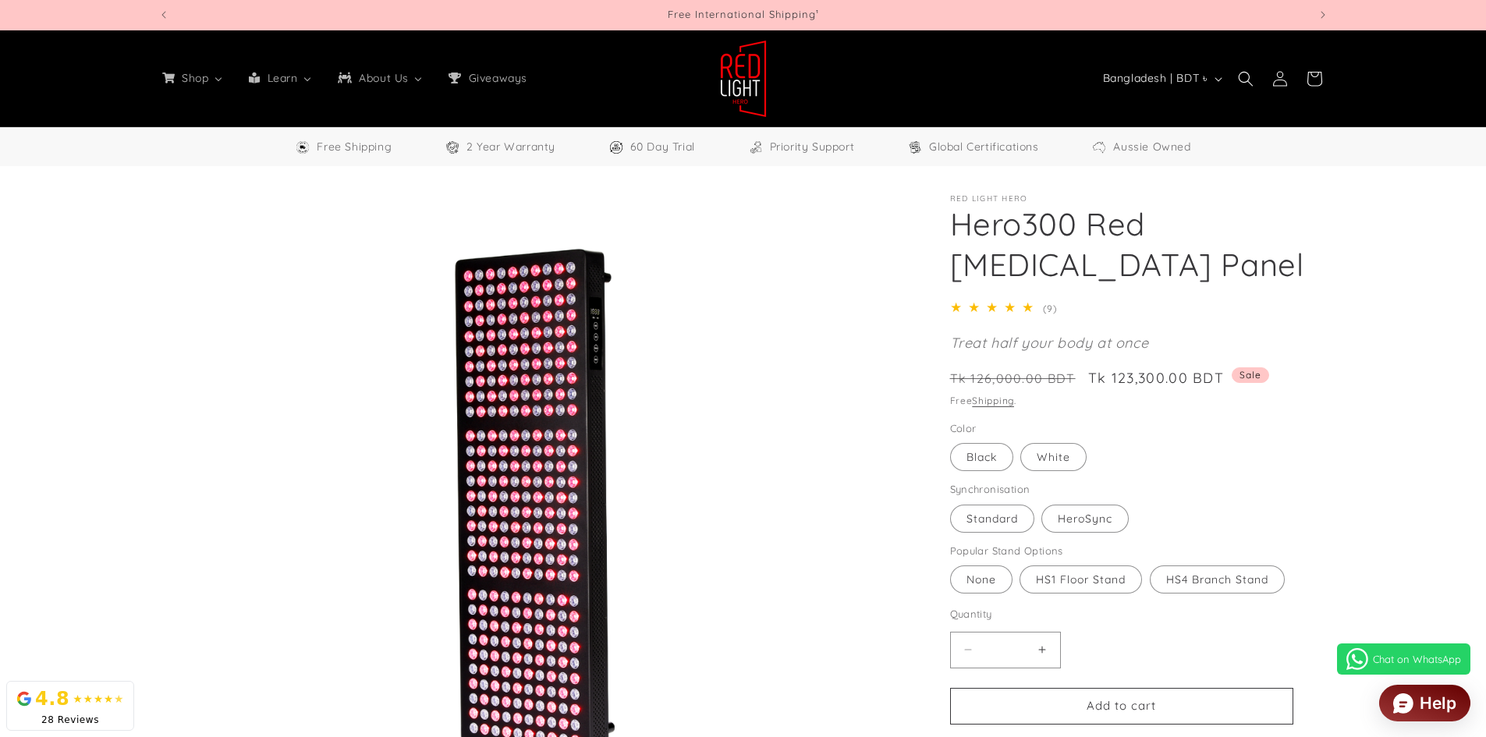
select select "**"
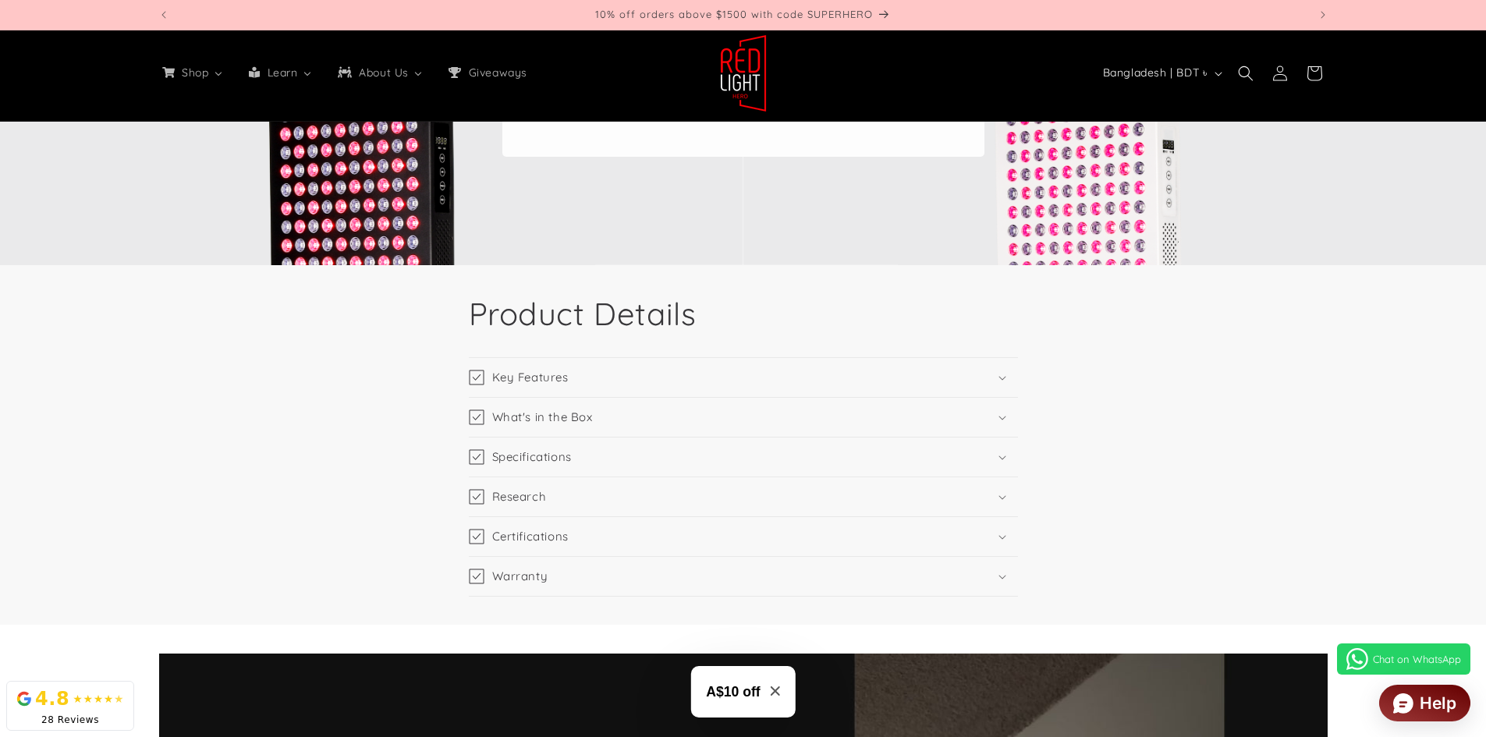
scroll to position [2344, 0]
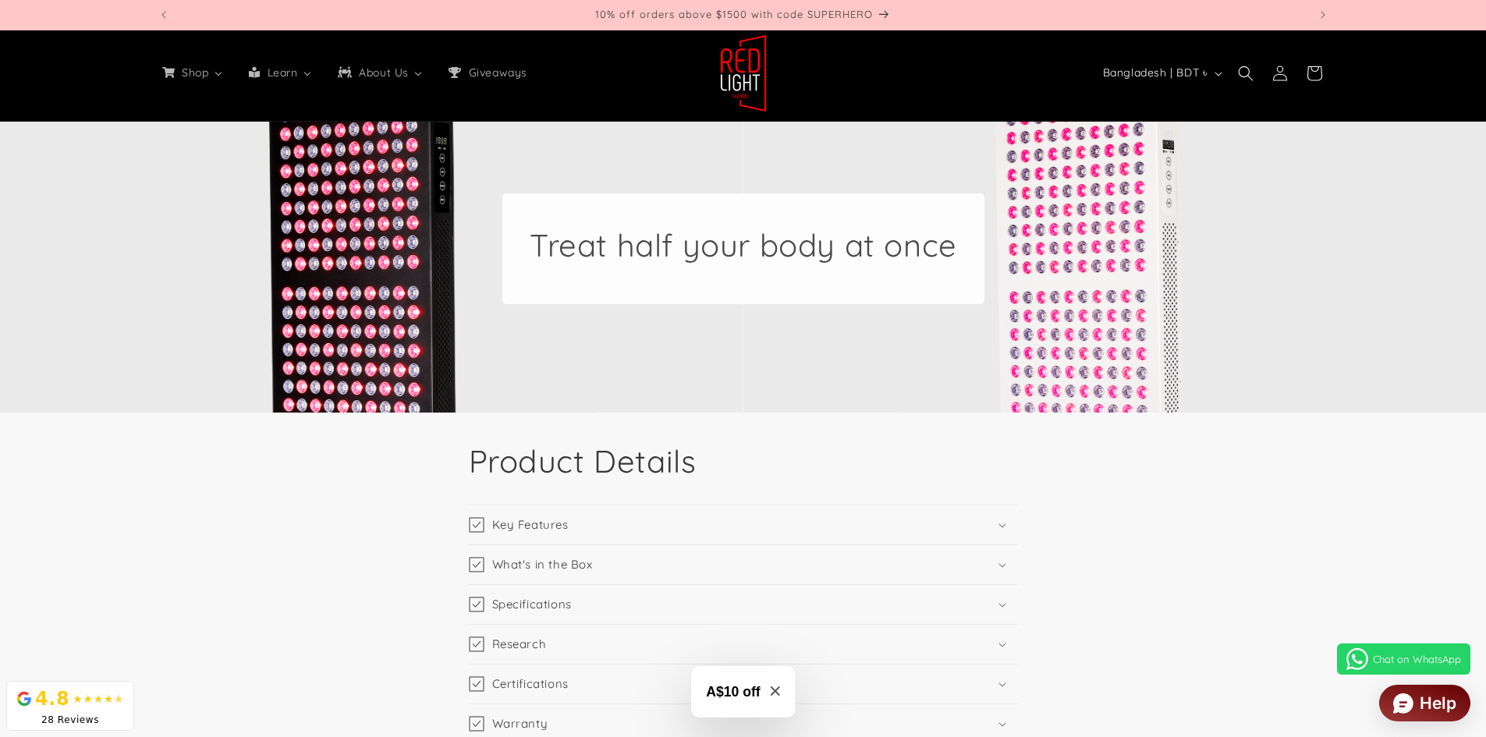
click at [745, 87] on img at bounding box center [743, 73] width 47 height 78
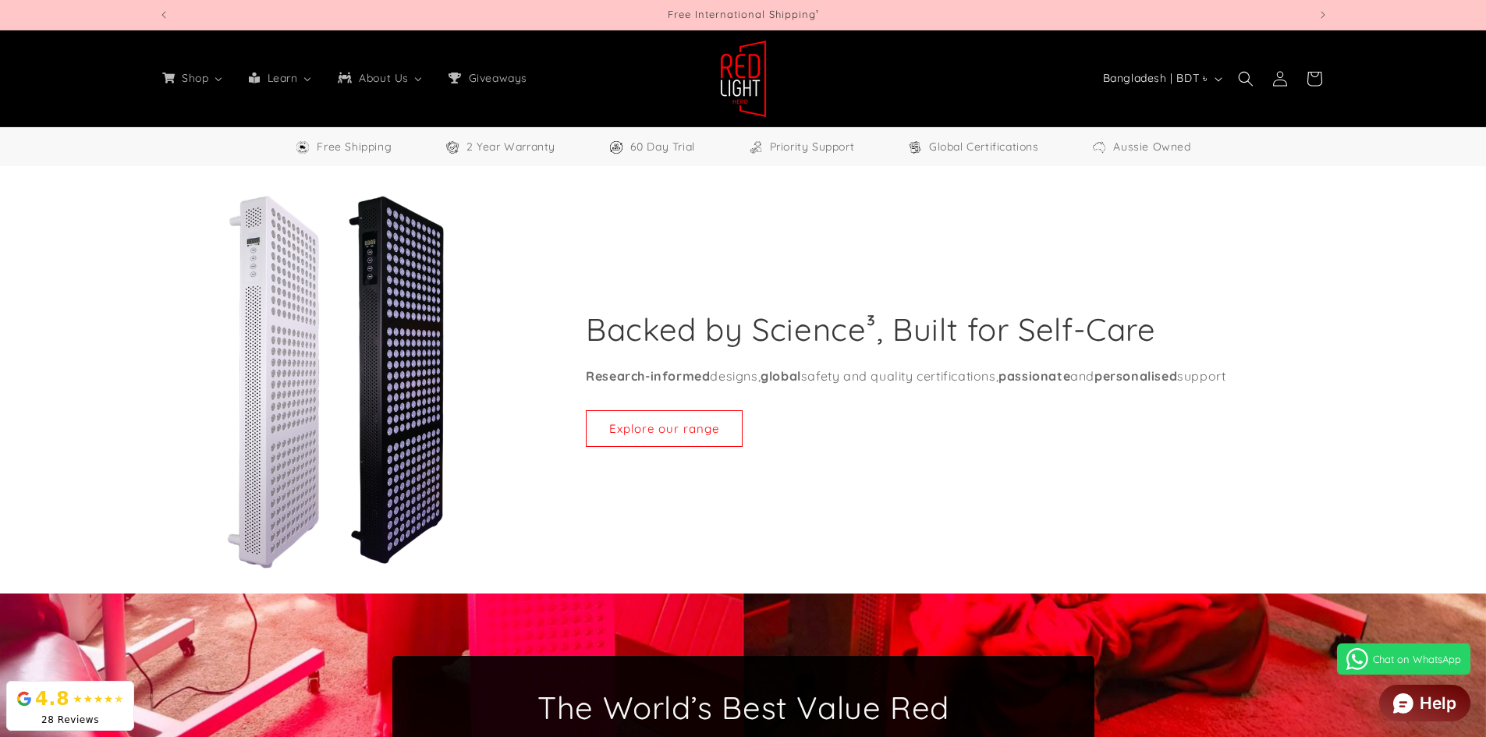
select select "**"
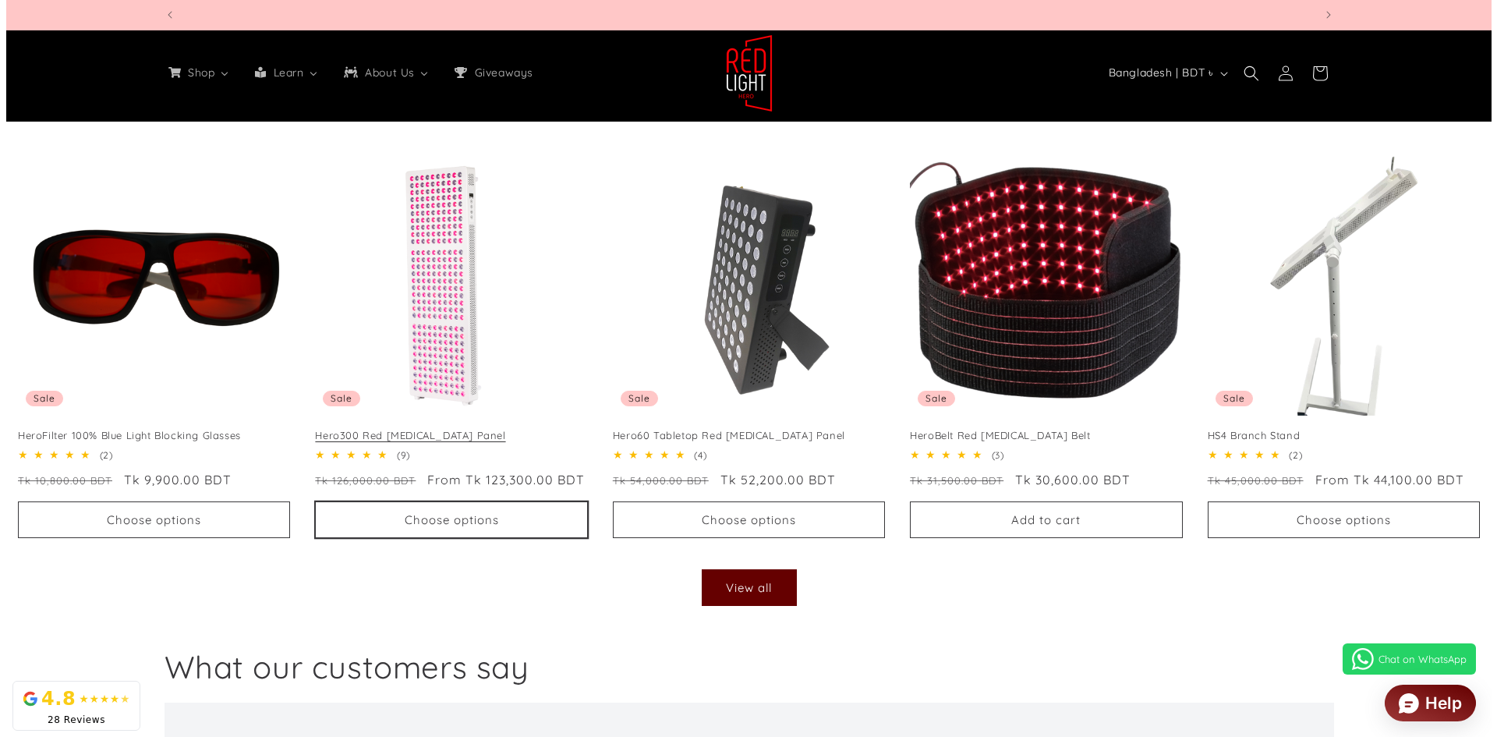
scroll to position [0, 1150]
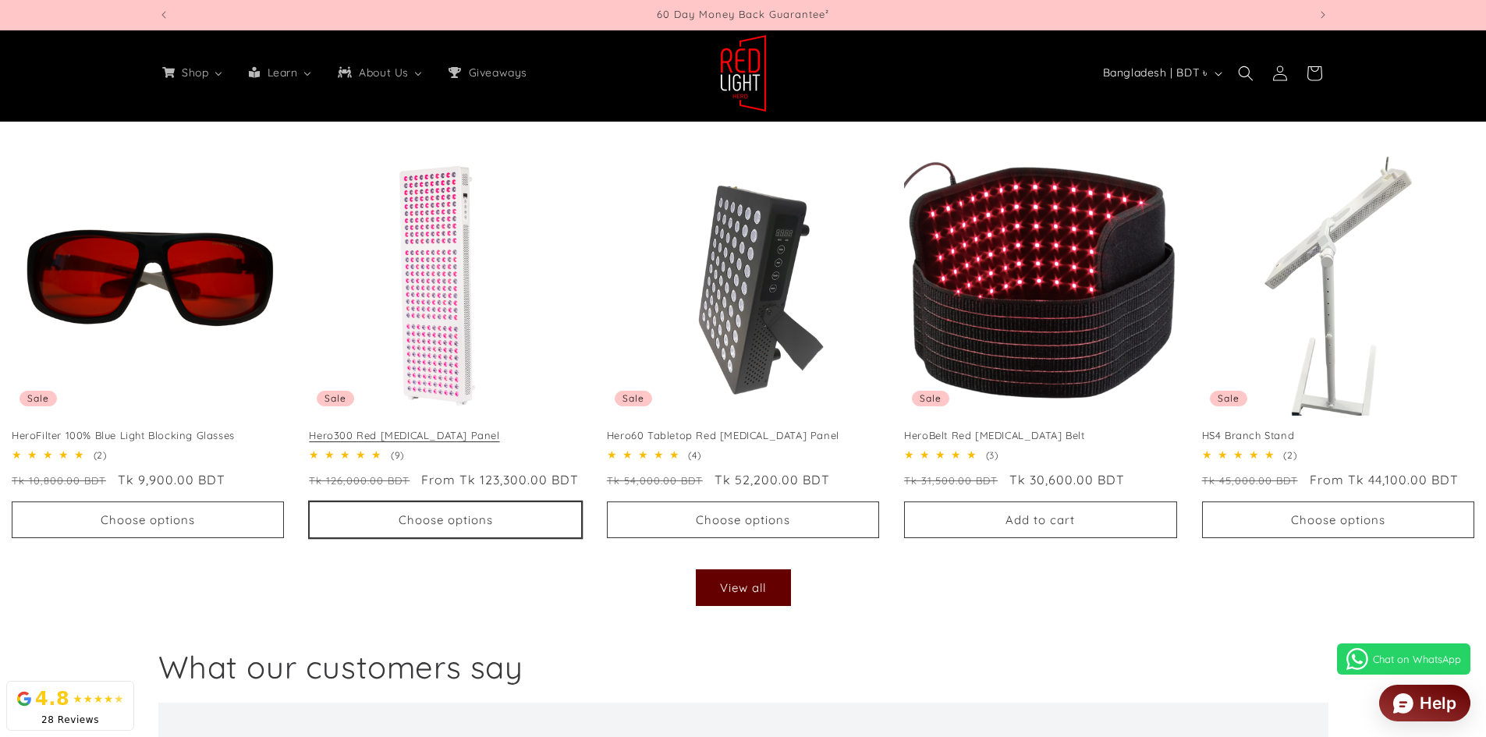
click at [461, 517] on button "Choose options" at bounding box center [445, 519] width 272 height 37
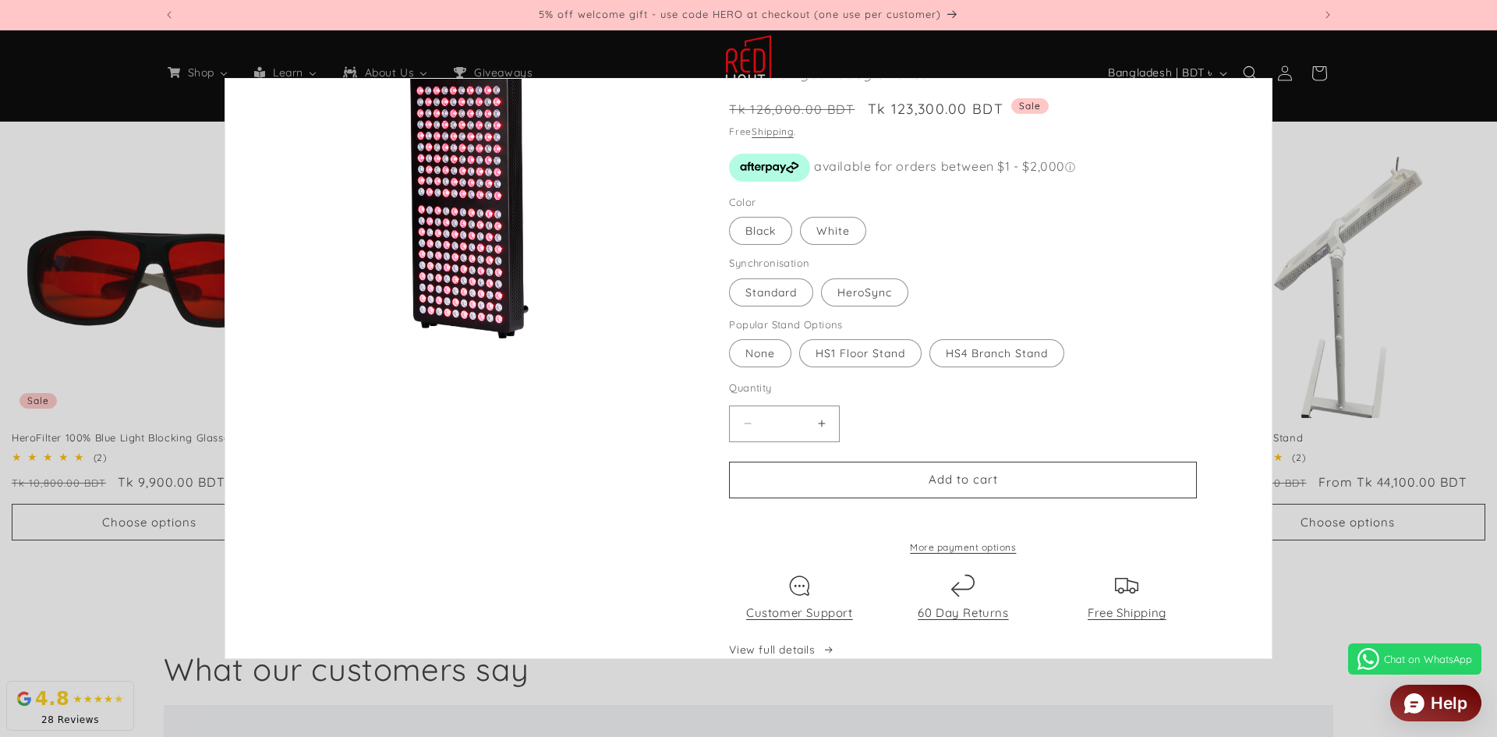
scroll to position [78, 0]
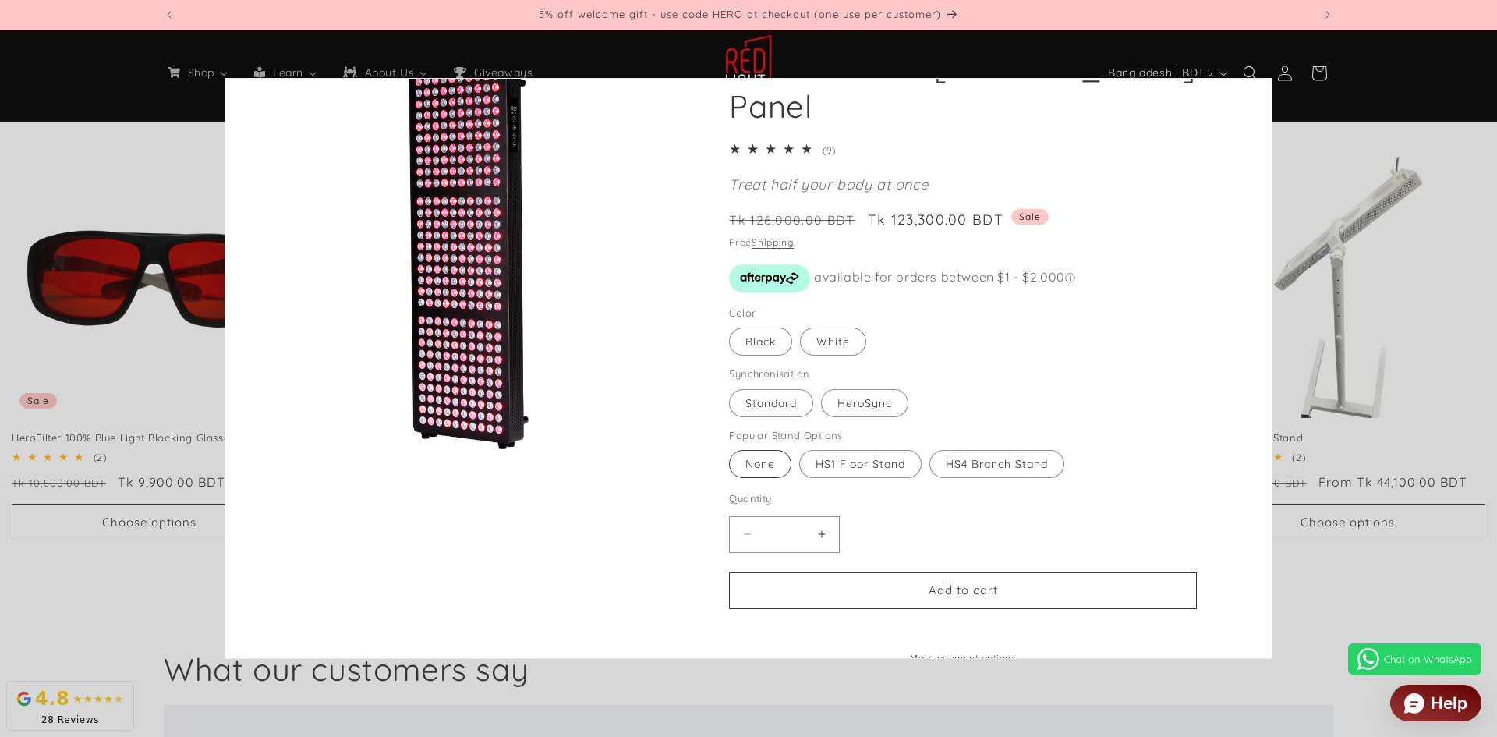
click at [760, 468] on label "None Variant sold out or unavailable" at bounding box center [760, 464] width 62 height 28
click at [832, 347] on label "White Variant sold out or unavailable" at bounding box center [833, 342] width 66 height 28
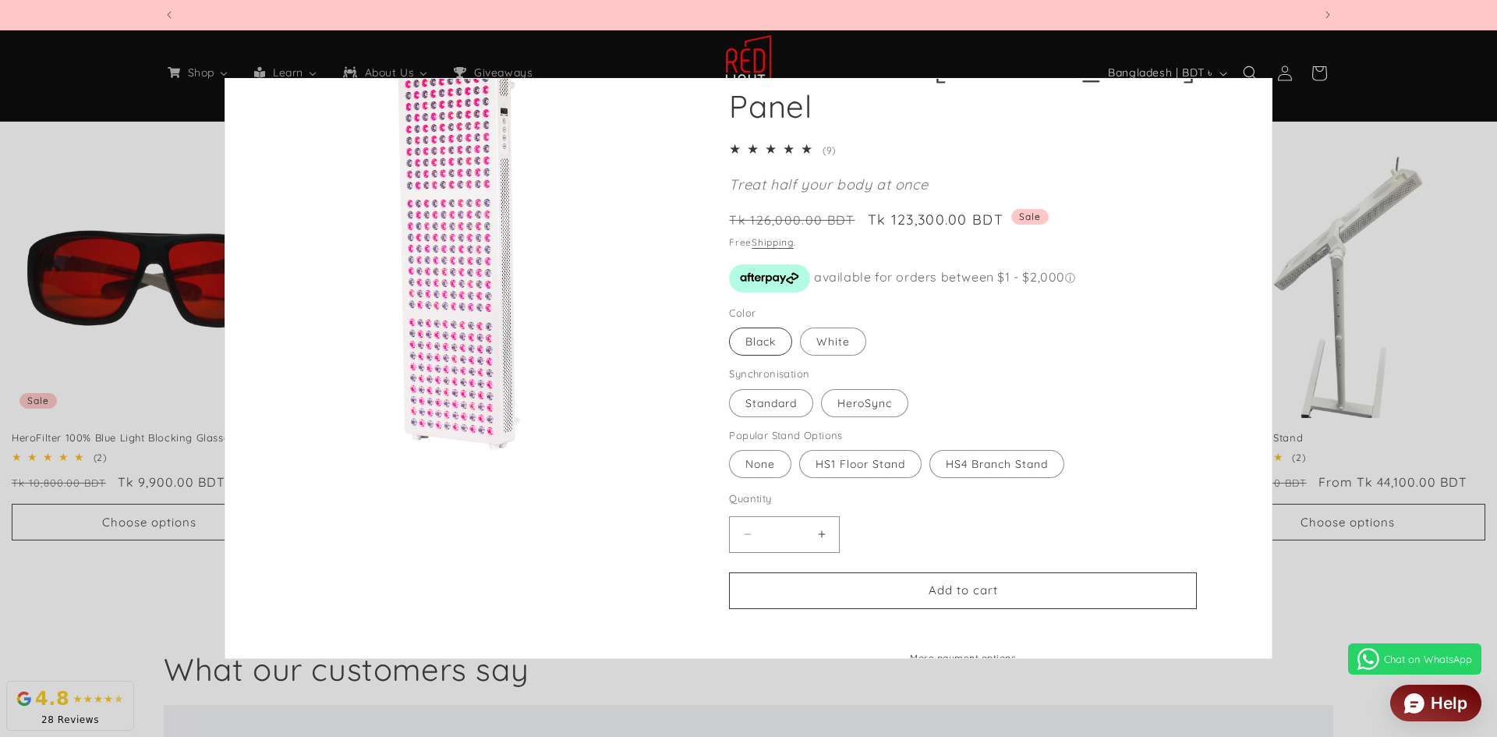
scroll to position [0, 0]
drag, startPoint x: 778, startPoint y: 344, endPoint x: 777, endPoint y: 353, distance: 9.4
click at [777, 353] on label "Black Variant sold out or unavailable" at bounding box center [760, 342] width 63 height 28
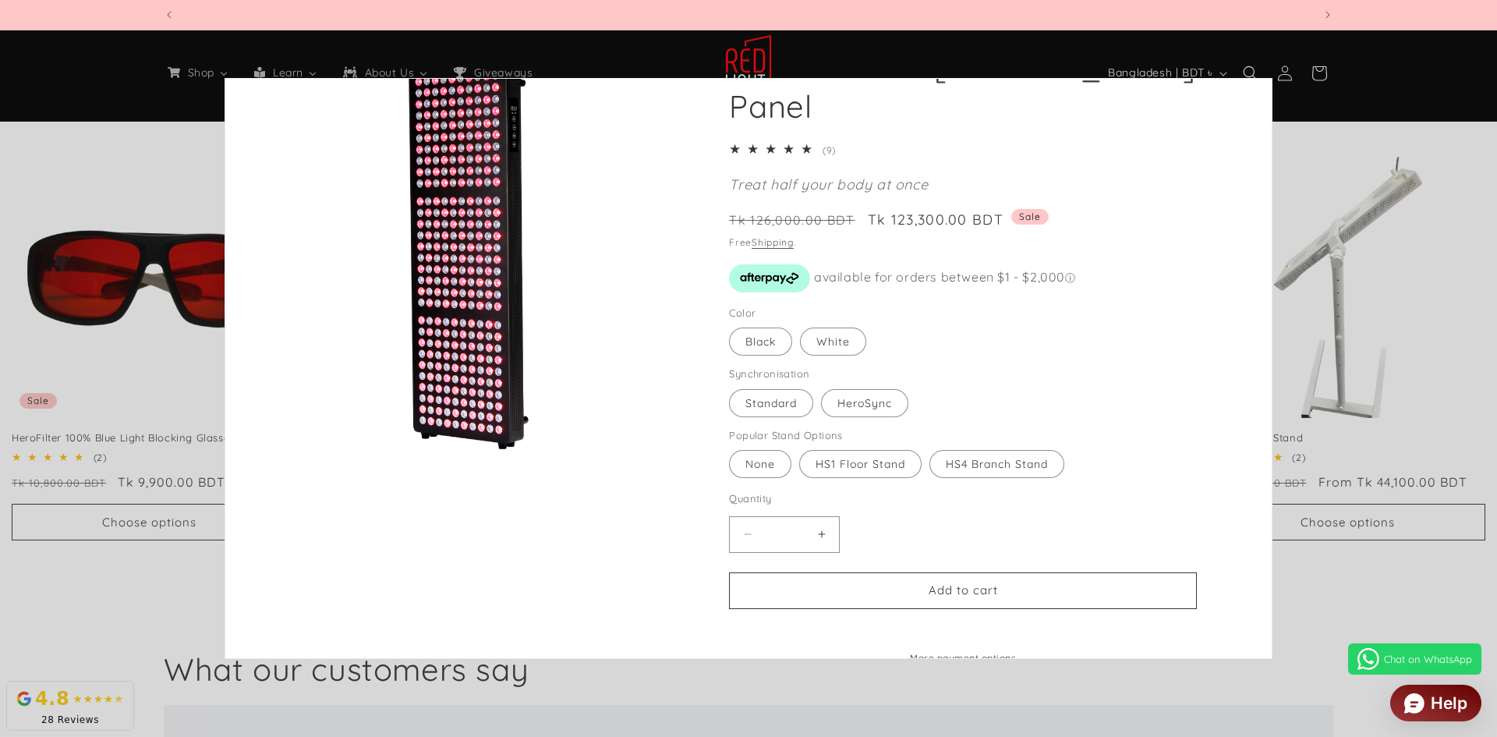
scroll to position [0, 1150]
click at [859, 394] on label "HeroSync Variant sold out or unavailable" at bounding box center [864, 403] width 87 height 28
click at [775, 401] on label "Standard Variant sold out or unavailable" at bounding box center [771, 403] width 84 height 28
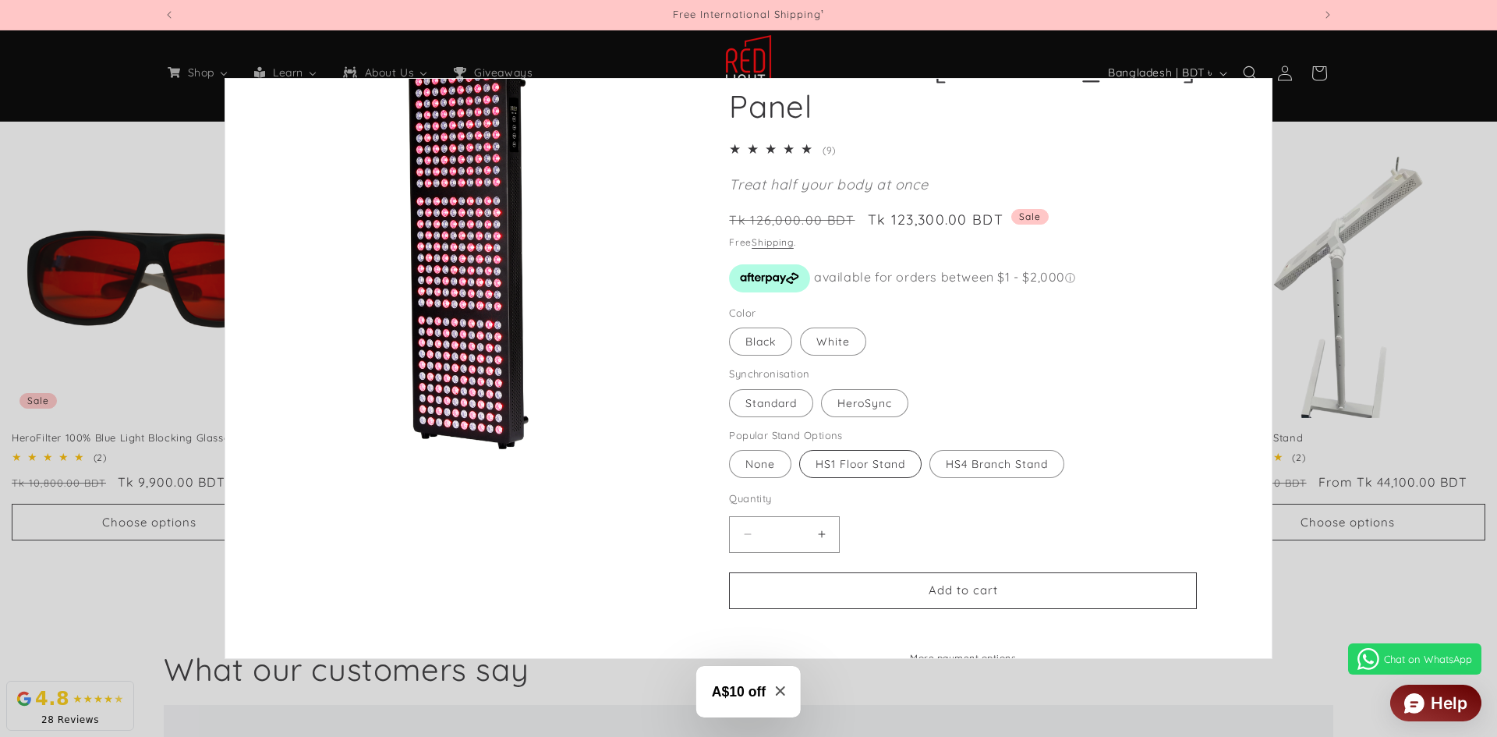
click at [861, 468] on label "HS1 Floor Stand Variant sold out or unavailable" at bounding box center [860, 464] width 122 height 28
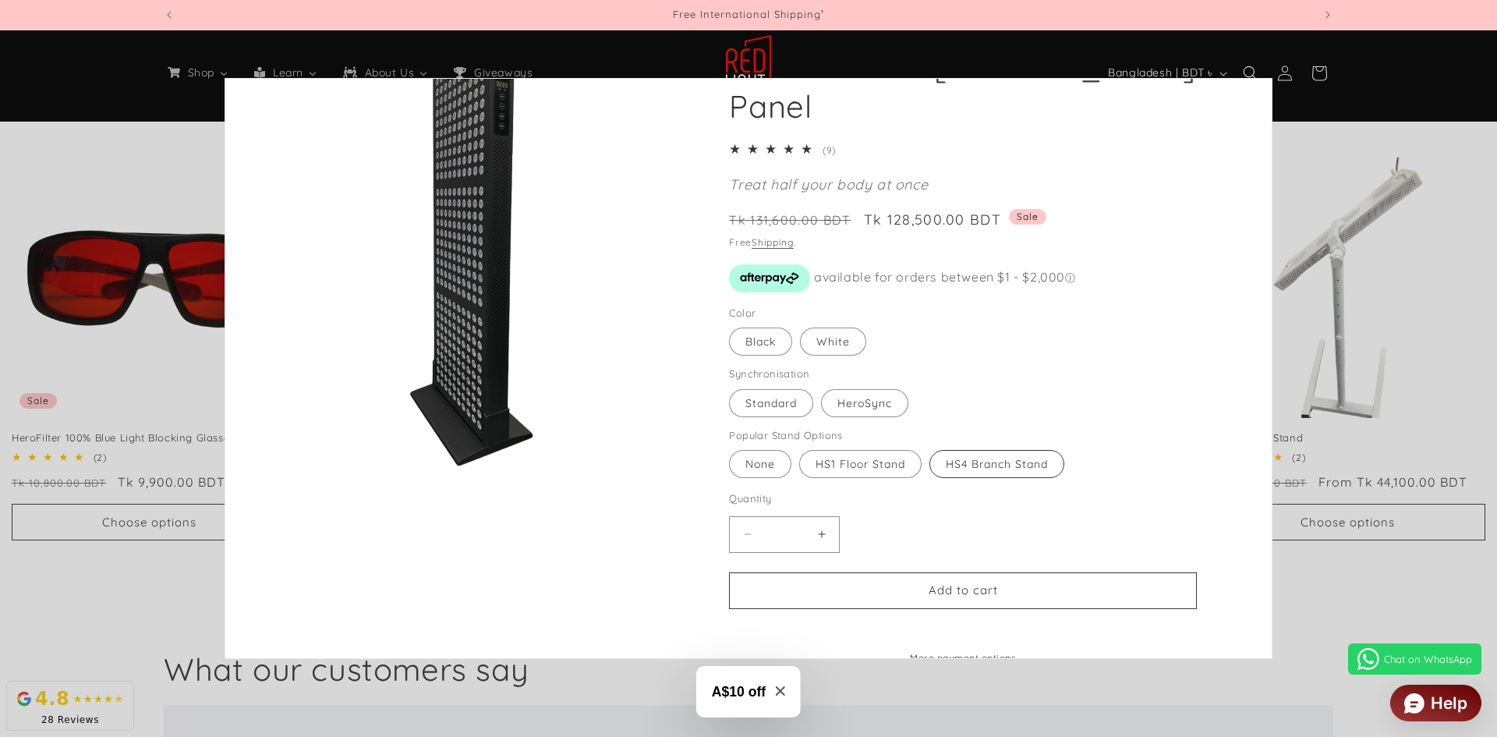
click at [1011, 459] on label "HS4 Branch Stand Variant sold out or unavailable" at bounding box center [997, 464] width 135 height 28
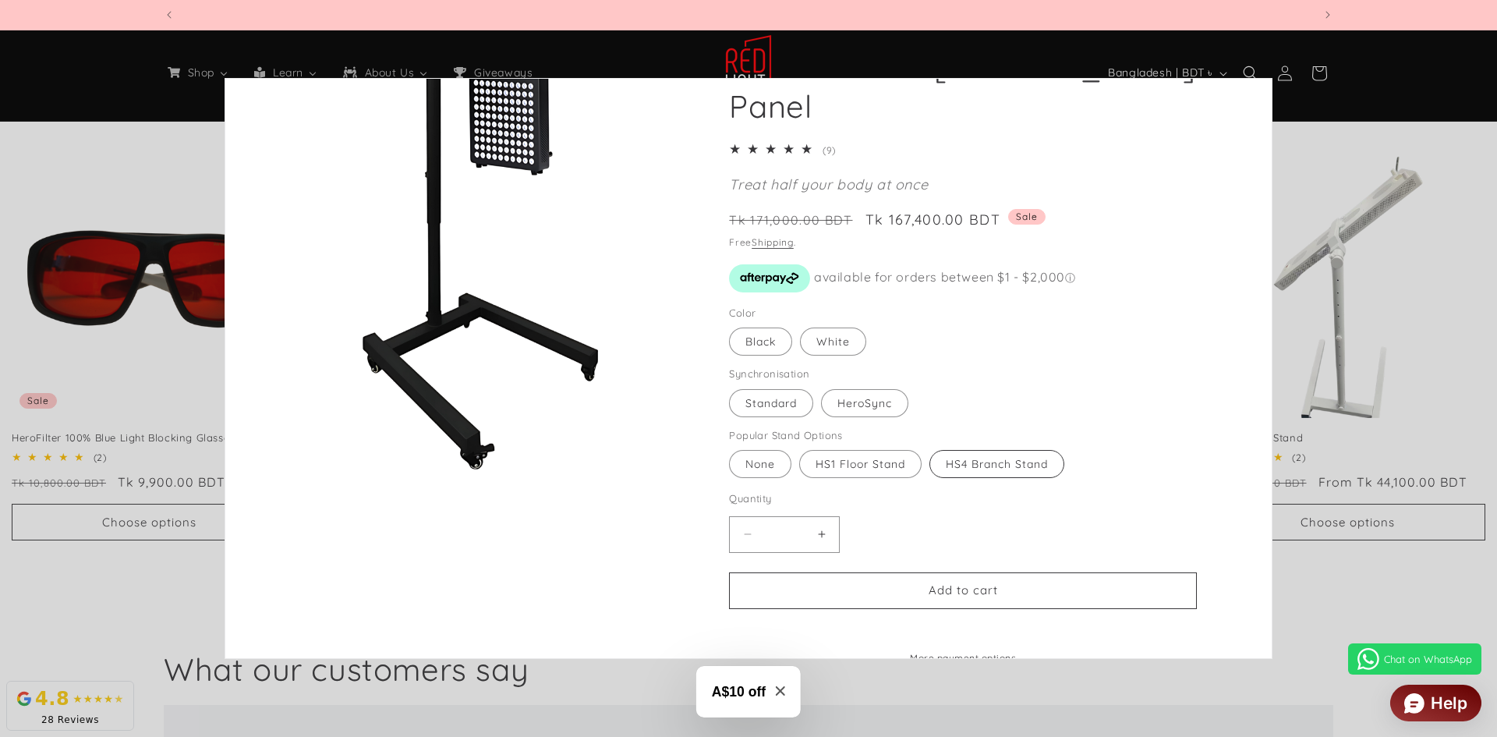
scroll to position [0, 1150]
click at [845, 472] on label "HS1 Floor Stand Variant sold out or unavailable" at bounding box center [860, 464] width 122 height 28
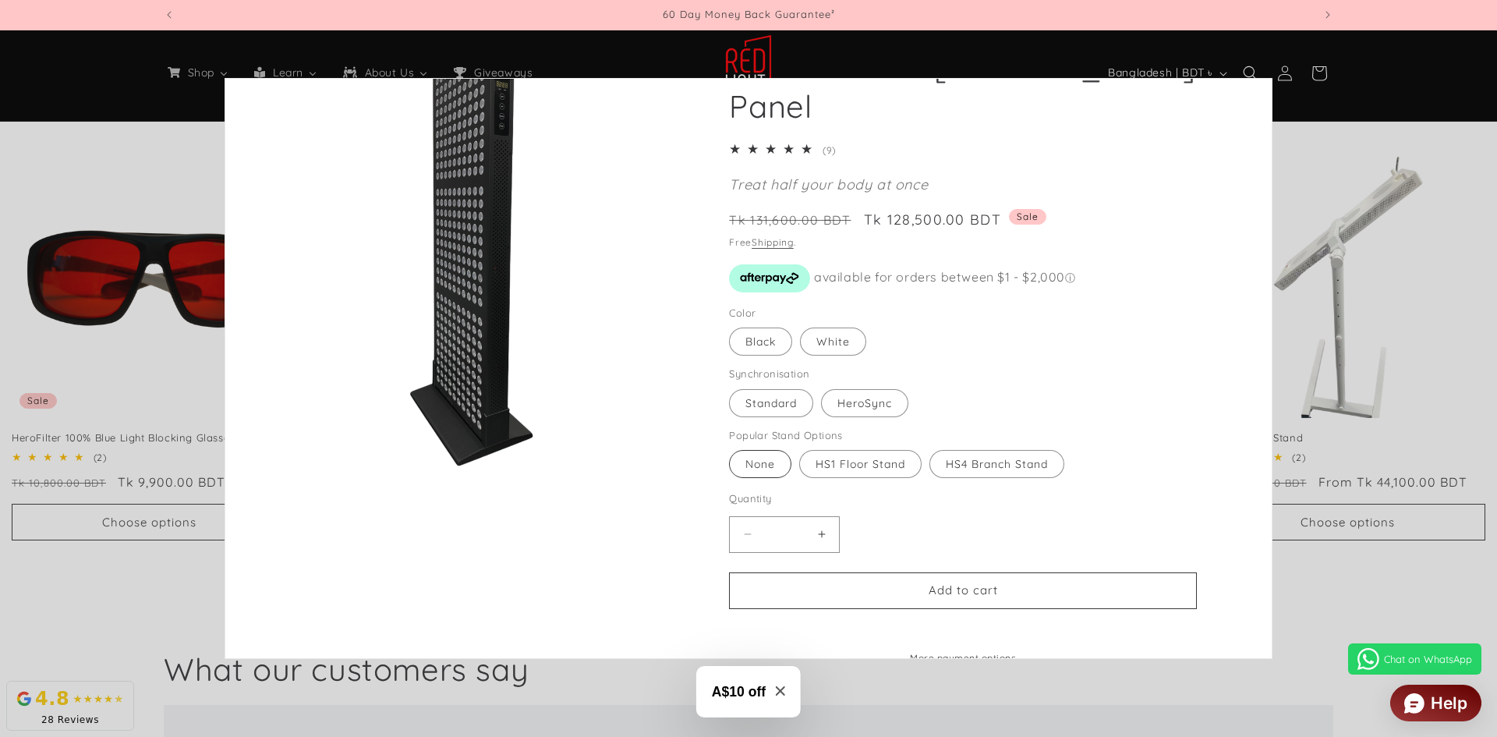
click at [750, 458] on label "None Variant sold out or unavailable" at bounding box center [760, 464] width 62 height 28
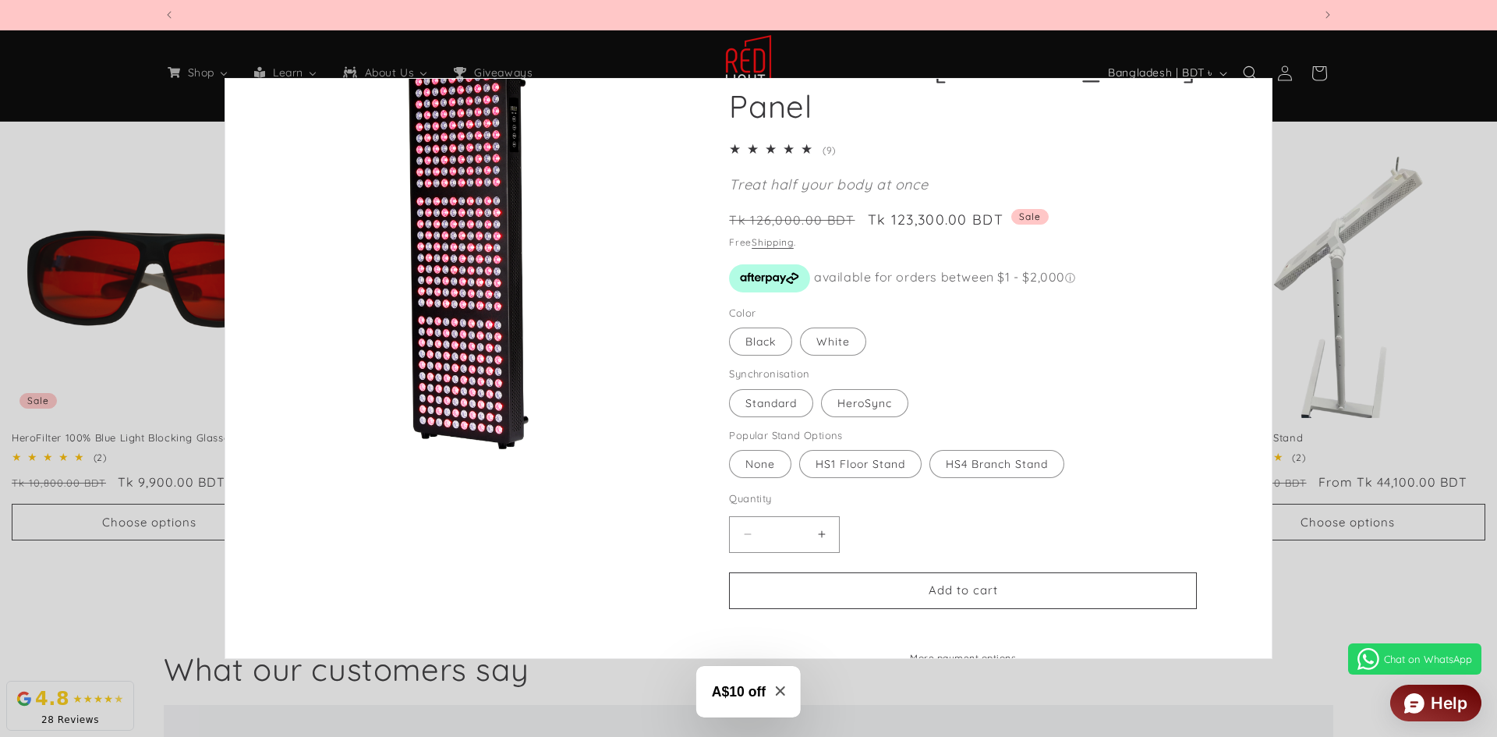
scroll to position [0, 4598]
click at [992, 392] on fieldset "Synchronisation Standard Variant sold out or unavailable HeroSync Variant sold …" at bounding box center [900, 393] width 343 height 52
click at [1099, 445] on variant-selects "Color Black Variant sold out or unavailable White Variant sold out or unavailab…" at bounding box center [963, 393] width 468 height 175
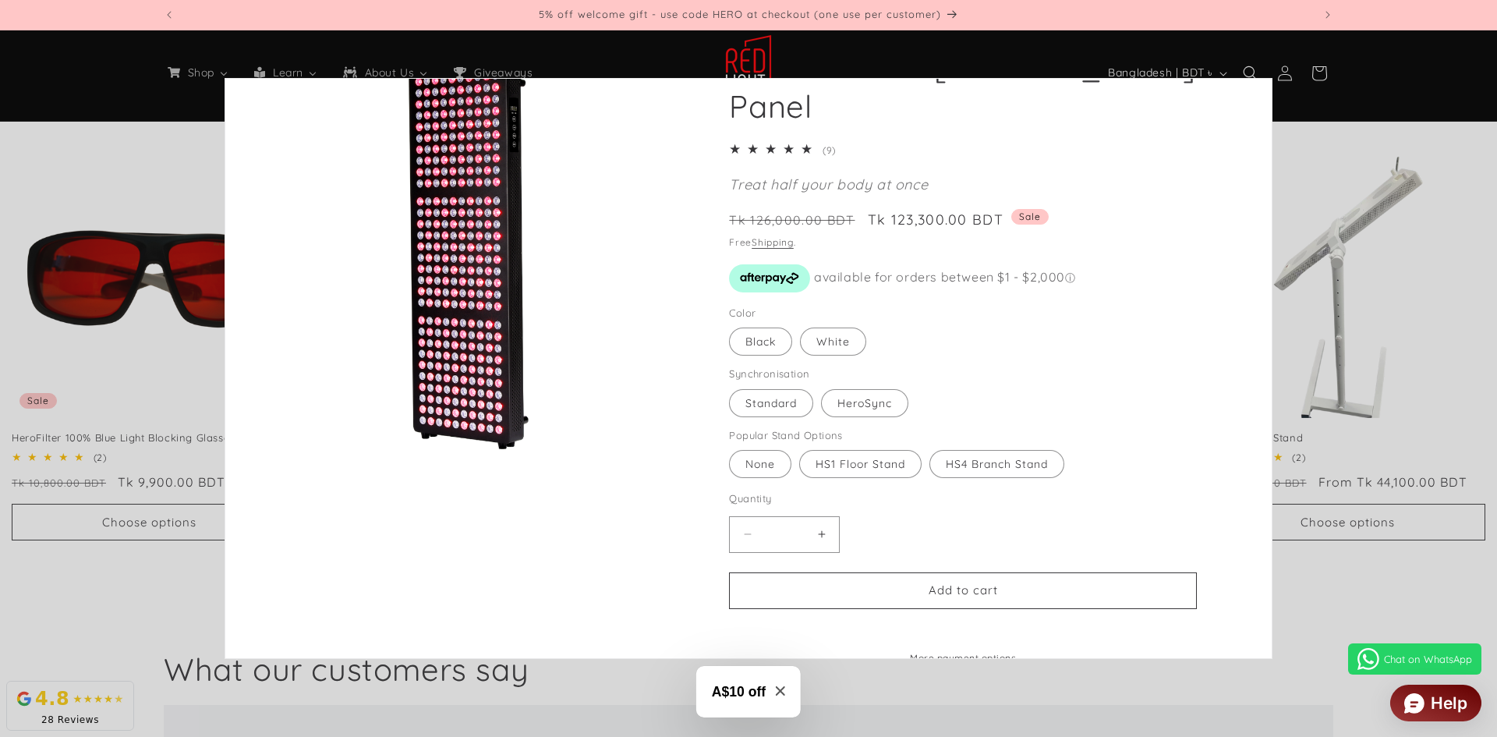
click at [784, 694] on icon "Close modal" at bounding box center [780, 690] width 9 height 9
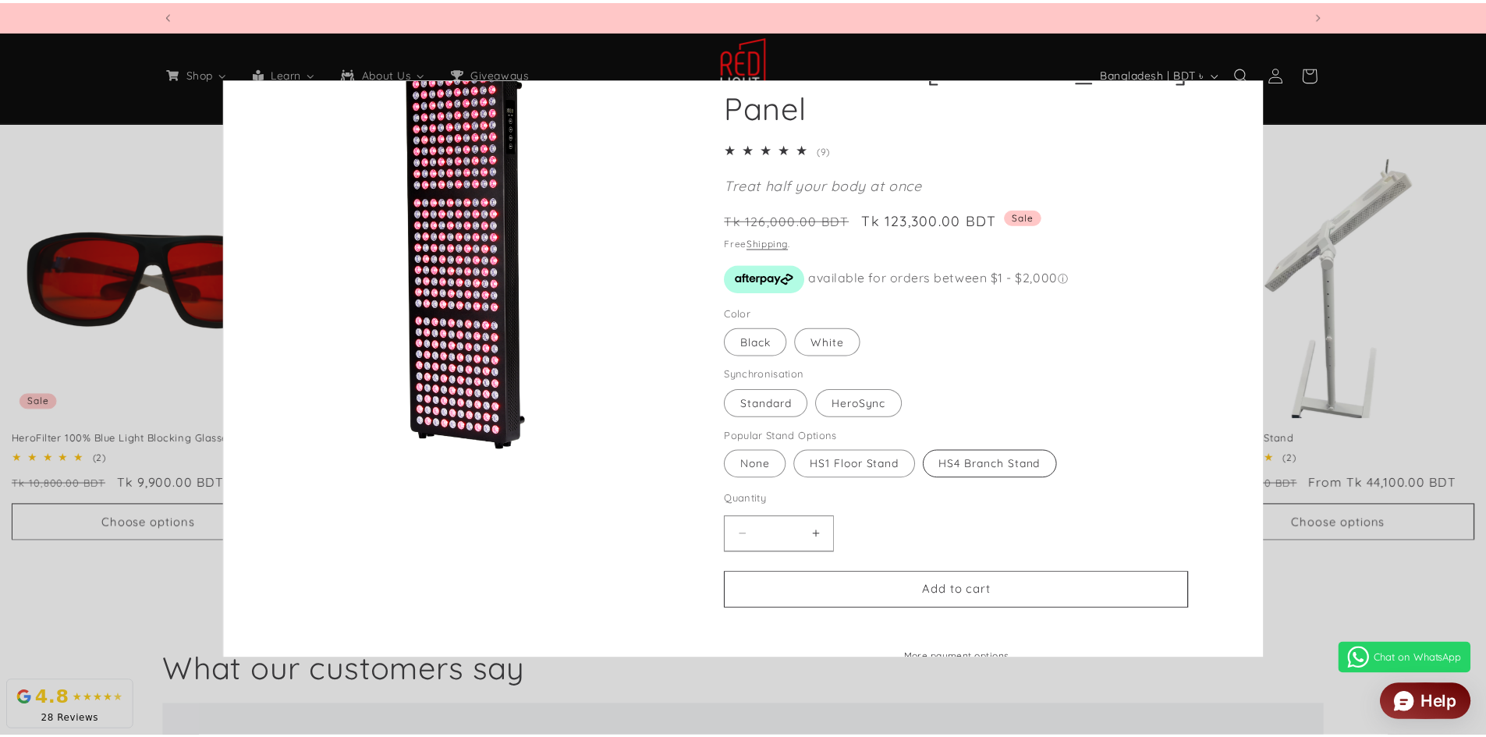
scroll to position [0, 0]
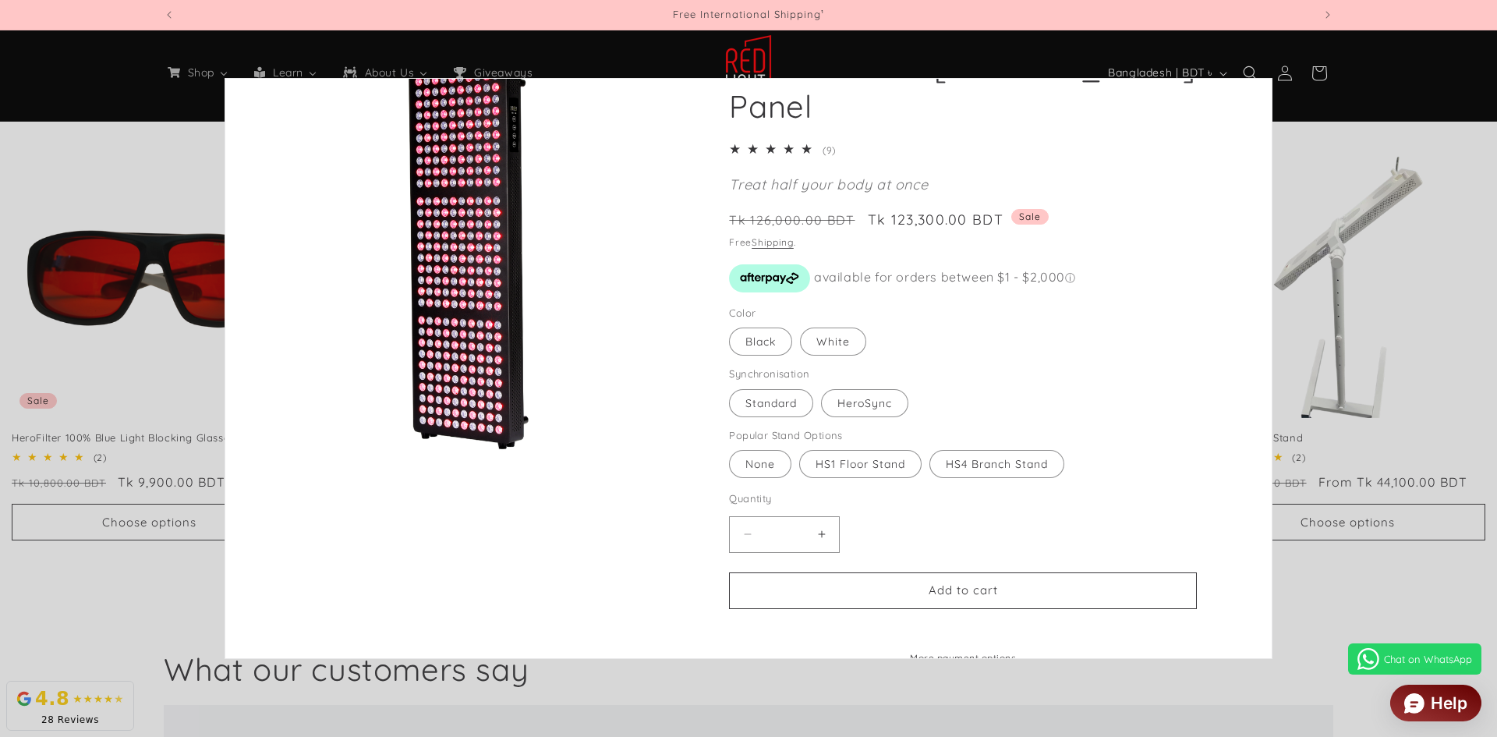
click at [1399, 132] on quick-add-modal "Skip to product information Open media 1 in modal Open media 2 in modal Open me…" at bounding box center [748, 368] width 1497 height 737
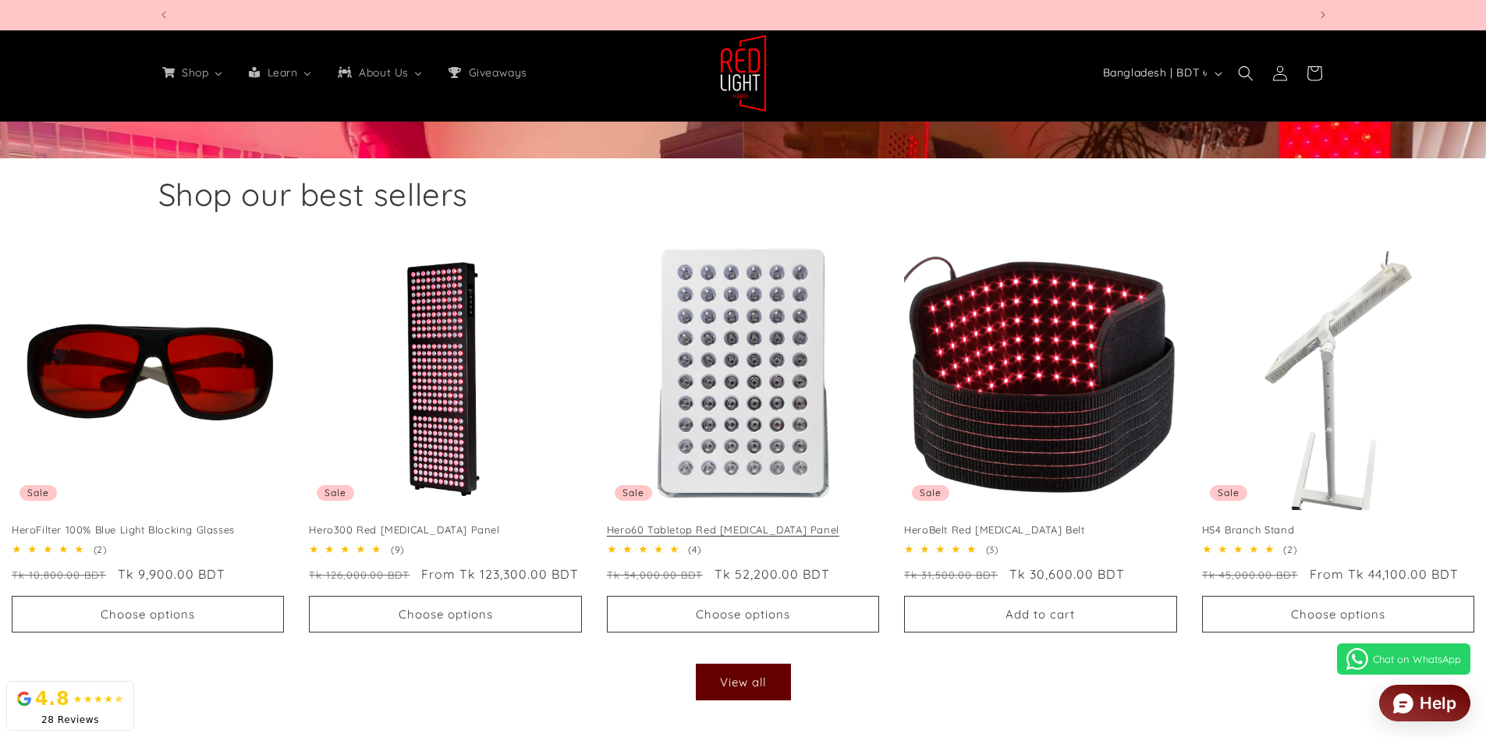
scroll to position [0, 2299]
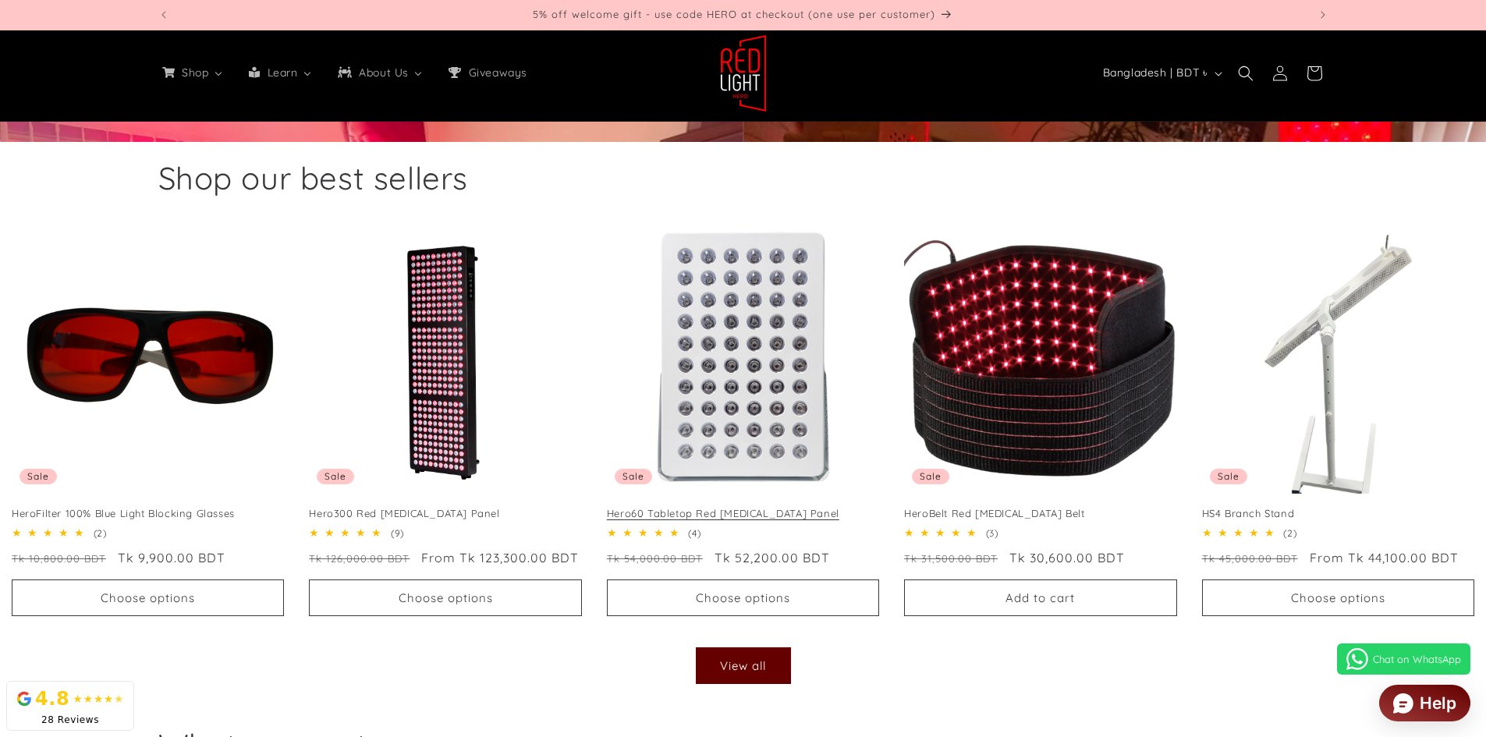
click at [742, 507] on link "Hero60 Tabletop Red [MEDICAL_DATA] Panel" at bounding box center [743, 513] width 272 height 13
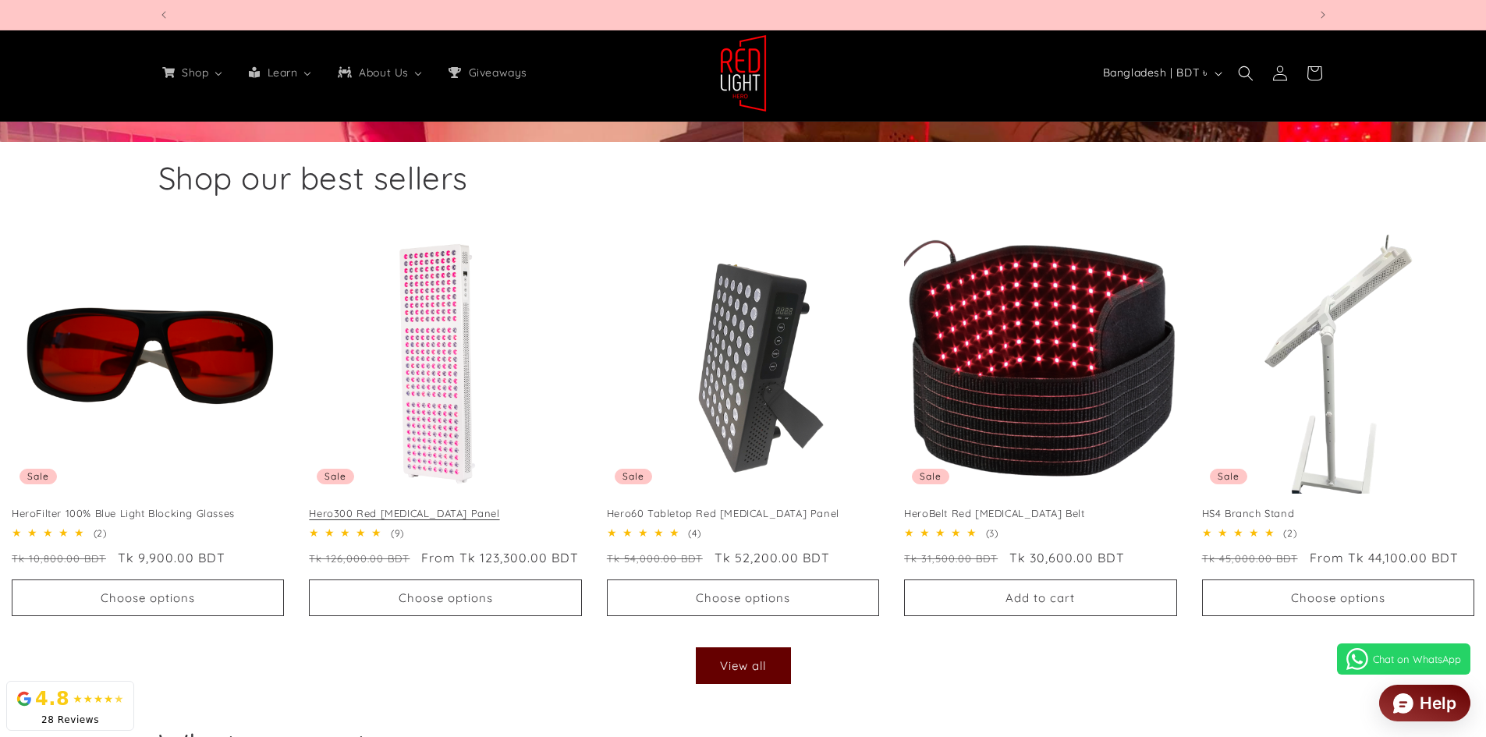
scroll to position [0, 0]
click at [451, 507] on link "Hero300 Red [MEDICAL_DATA] Panel" at bounding box center [445, 513] width 272 height 13
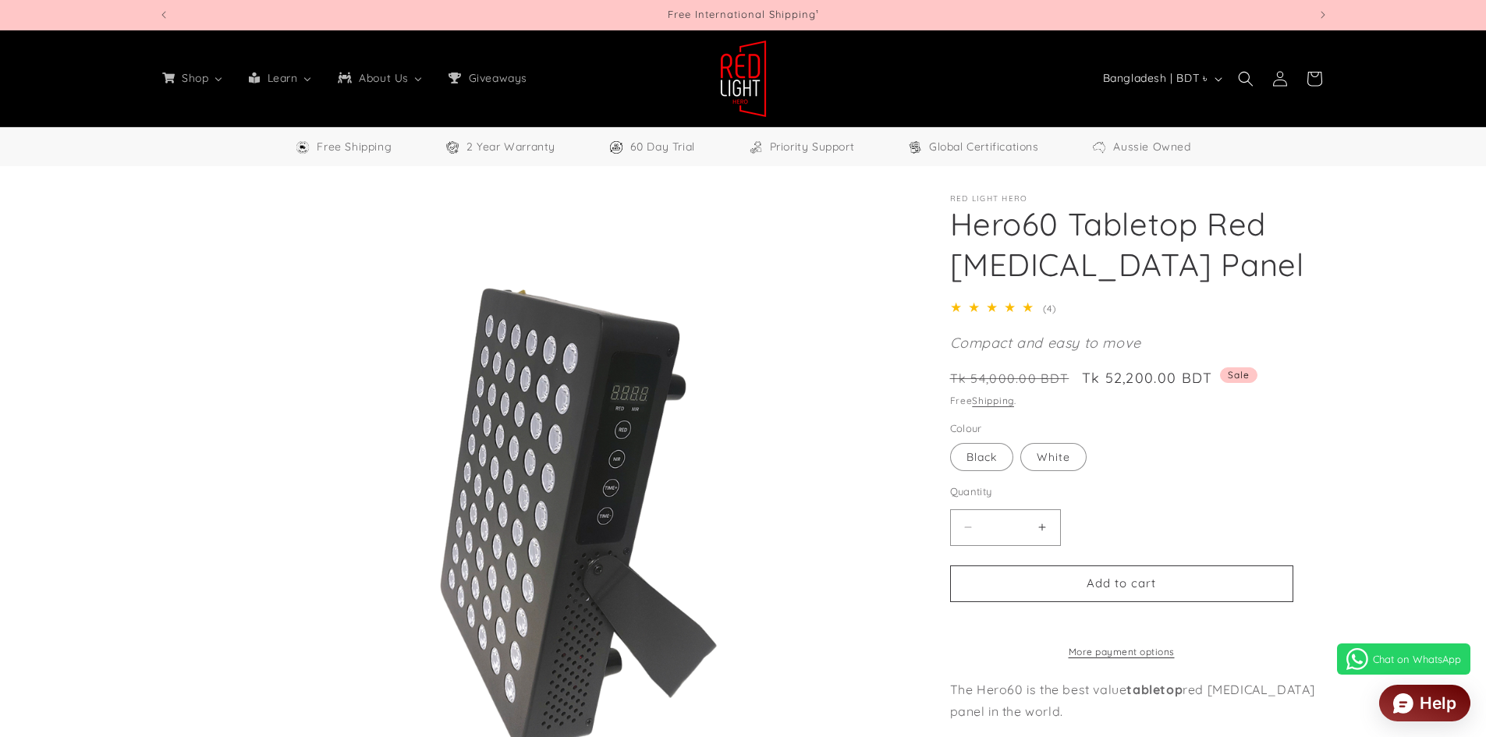
select select "**"
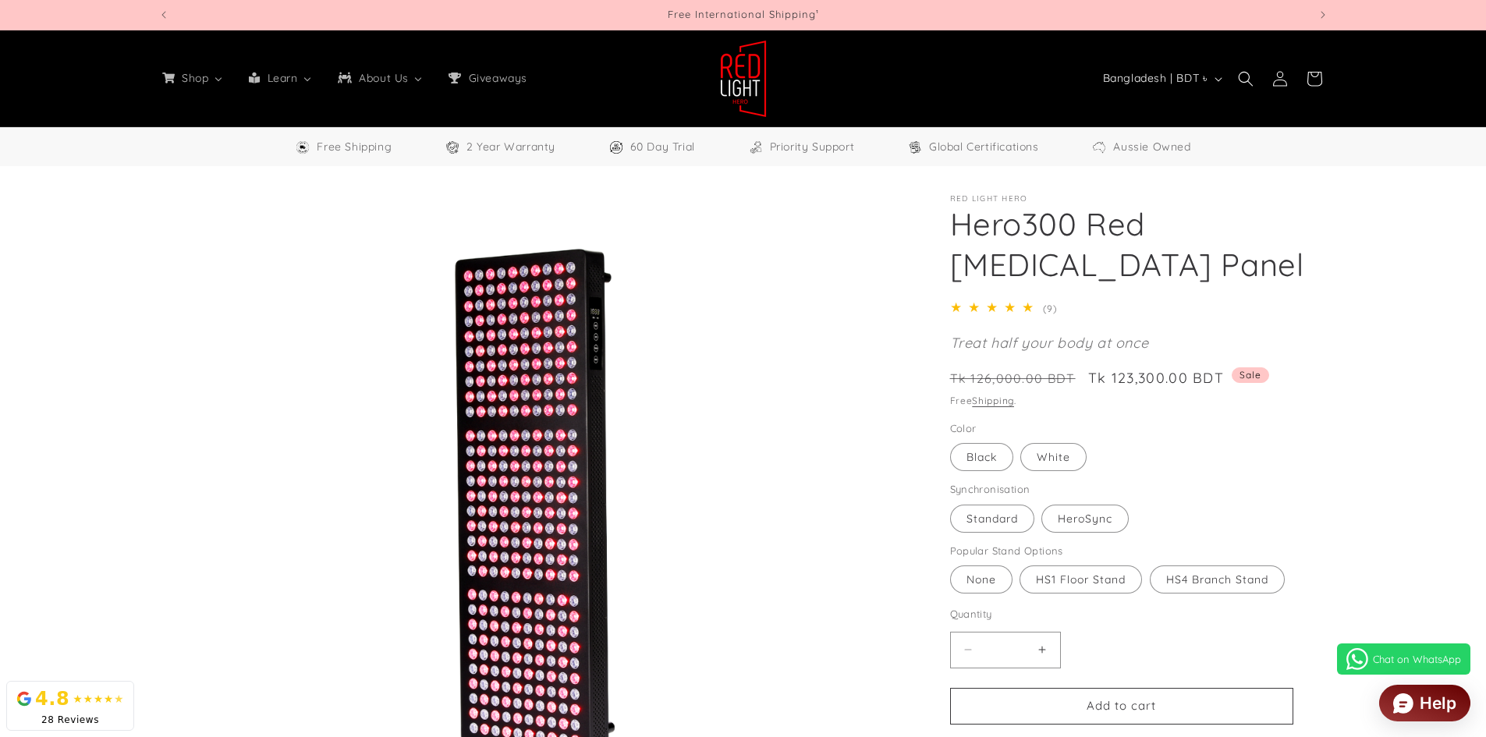
select select "**"
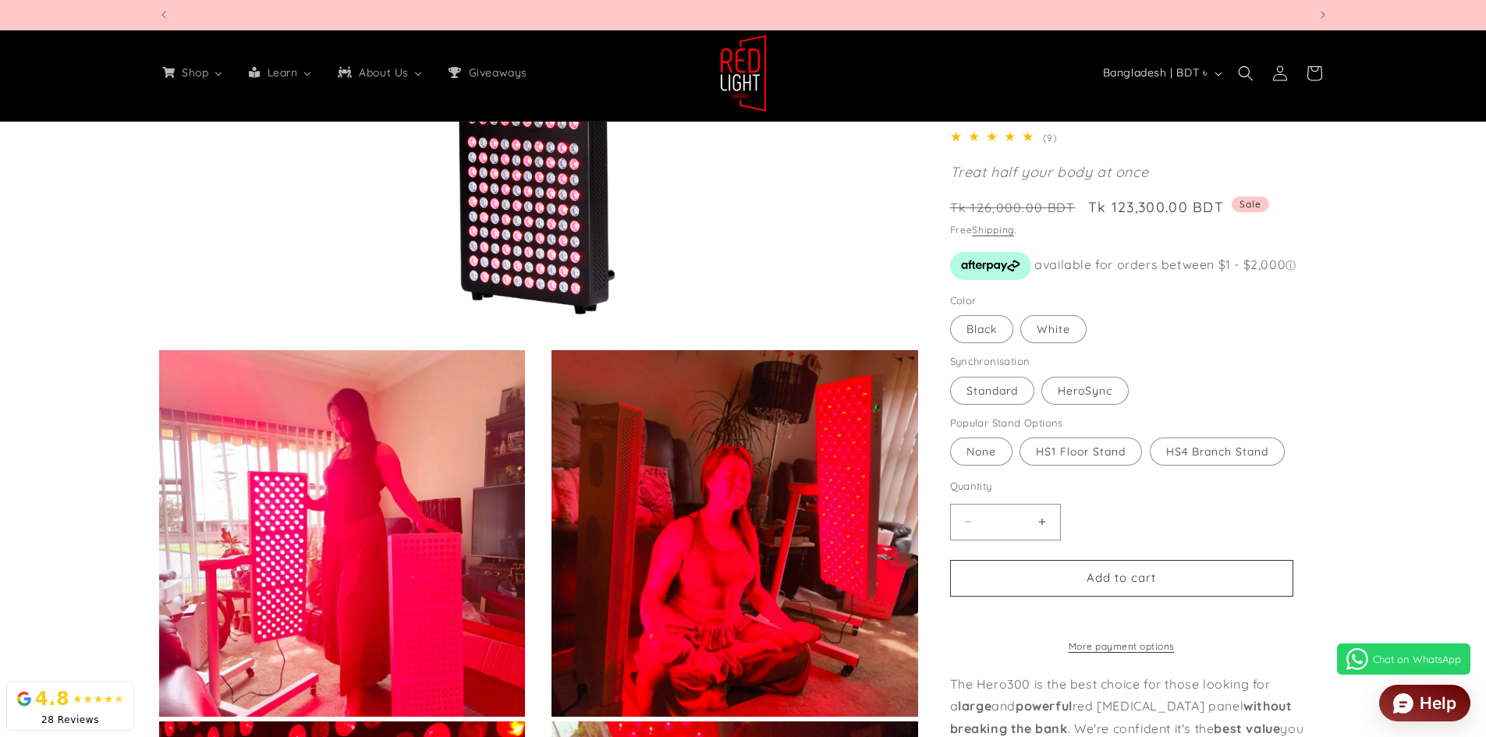
scroll to position [0, 3449]
click at [738, 70] on img at bounding box center [743, 73] width 47 height 78
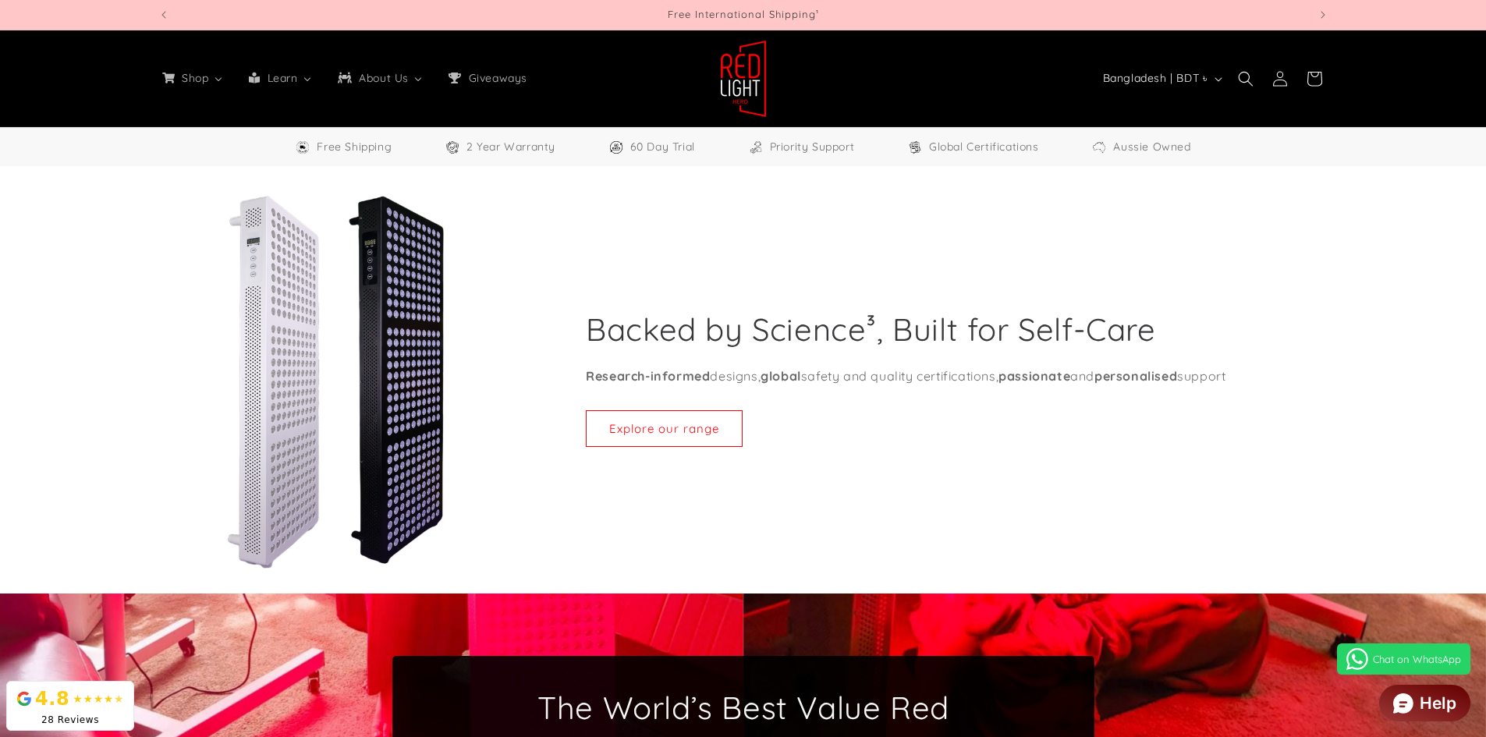
select select "**"
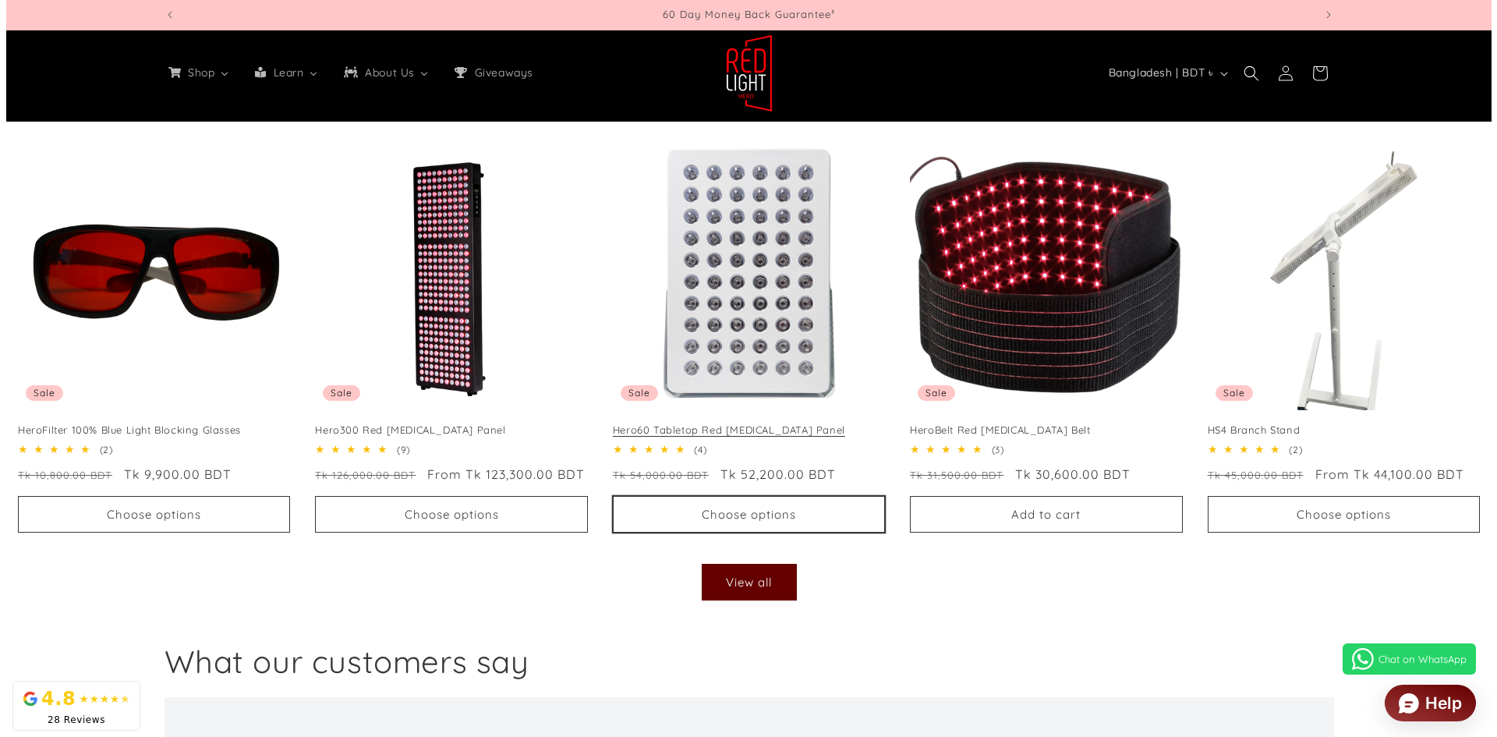
scroll to position [858, 0]
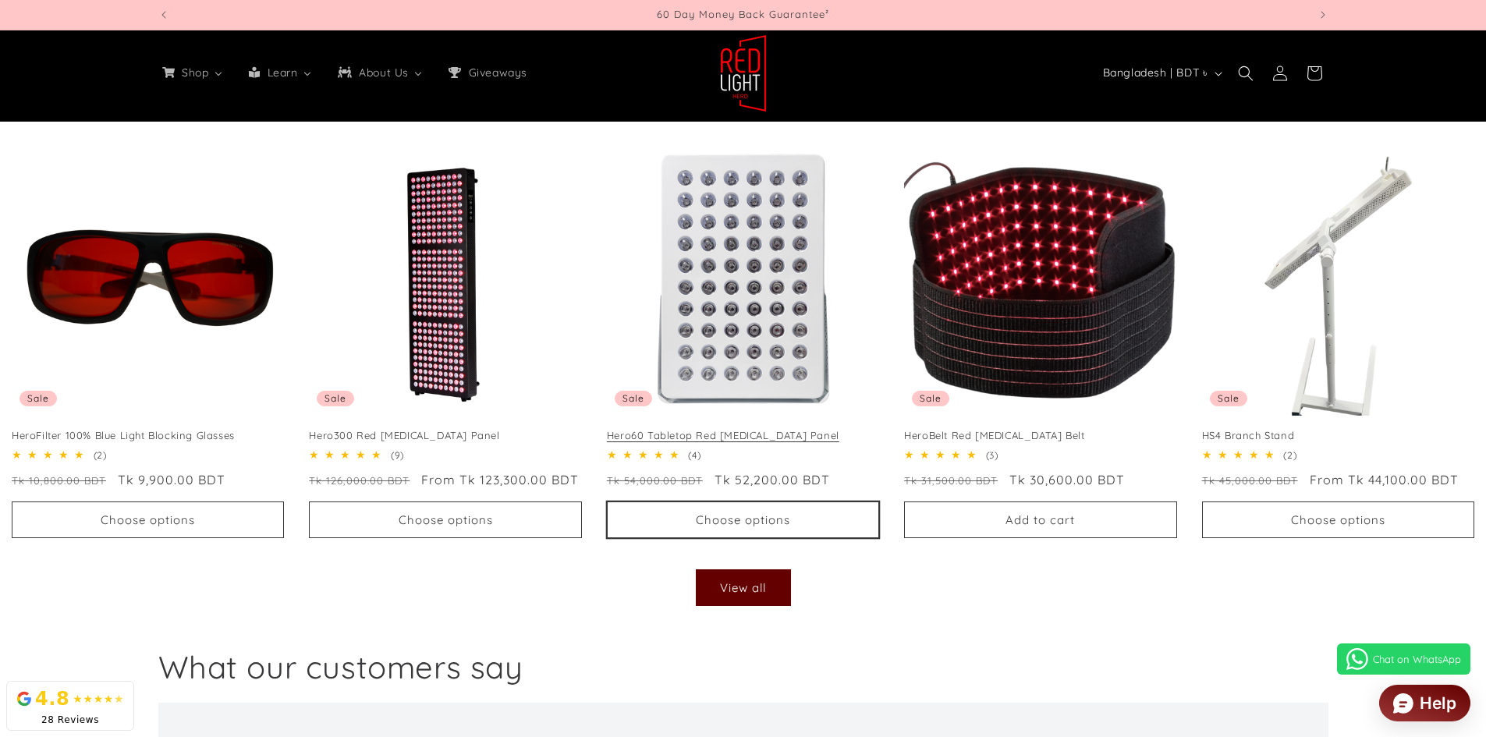
click at [752, 520] on button "Choose options" at bounding box center [743, 519] width 272 height 37
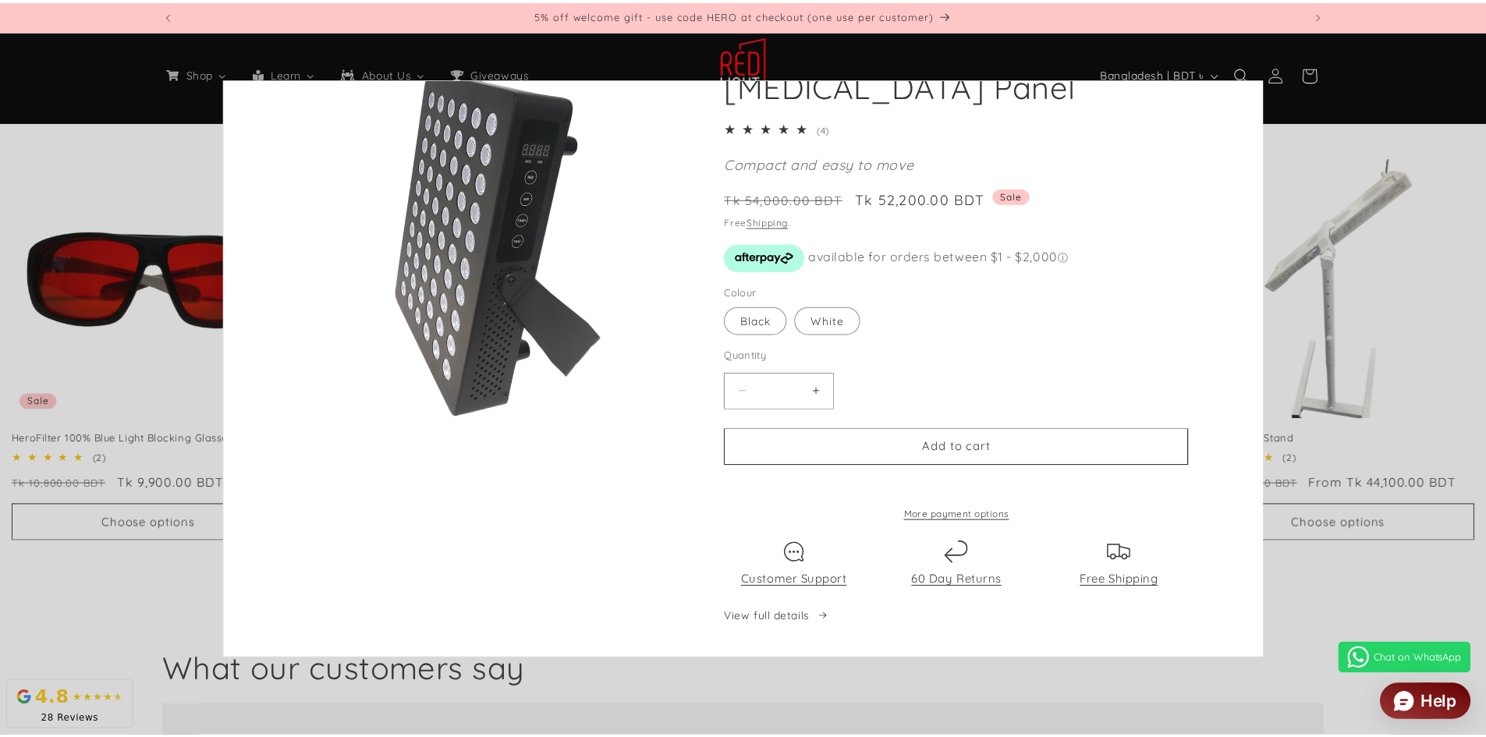
scroll to position [112, 0]
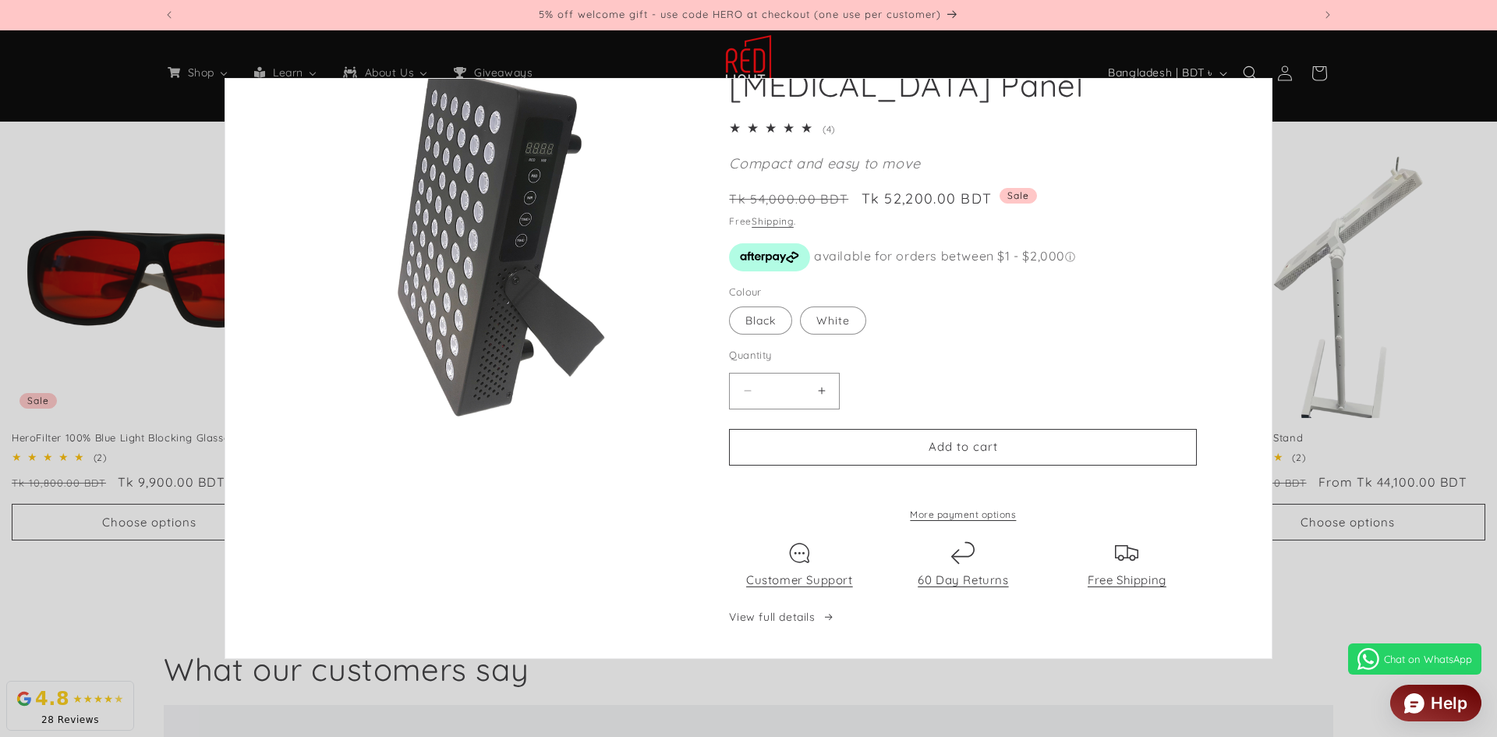
click at [1474, 259] on quick-add-modal "Skip to product information Open media 1 in modal Open media 2 in modal Open me…" at bounding box center [748, 368] width 1497 height 737
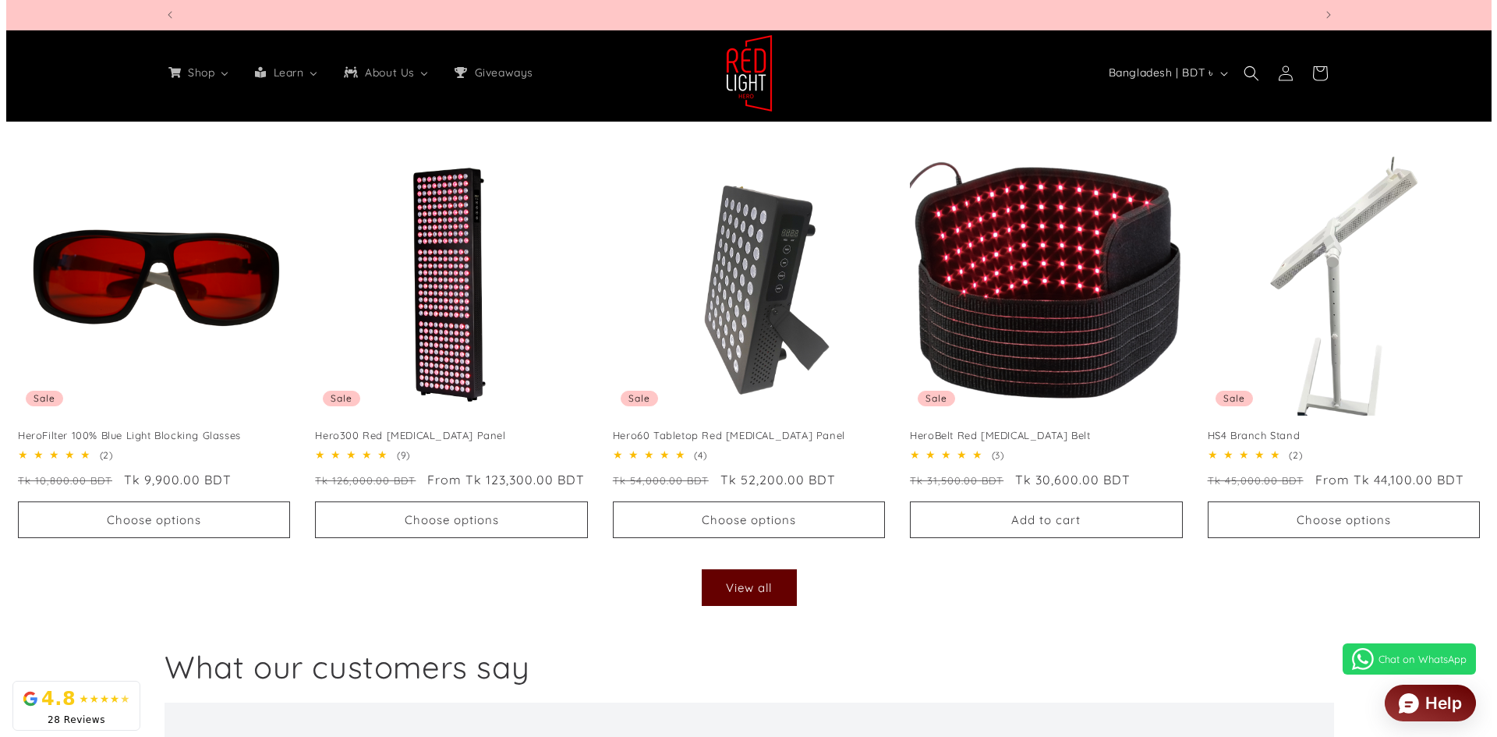
scroll to position [0, 3449]
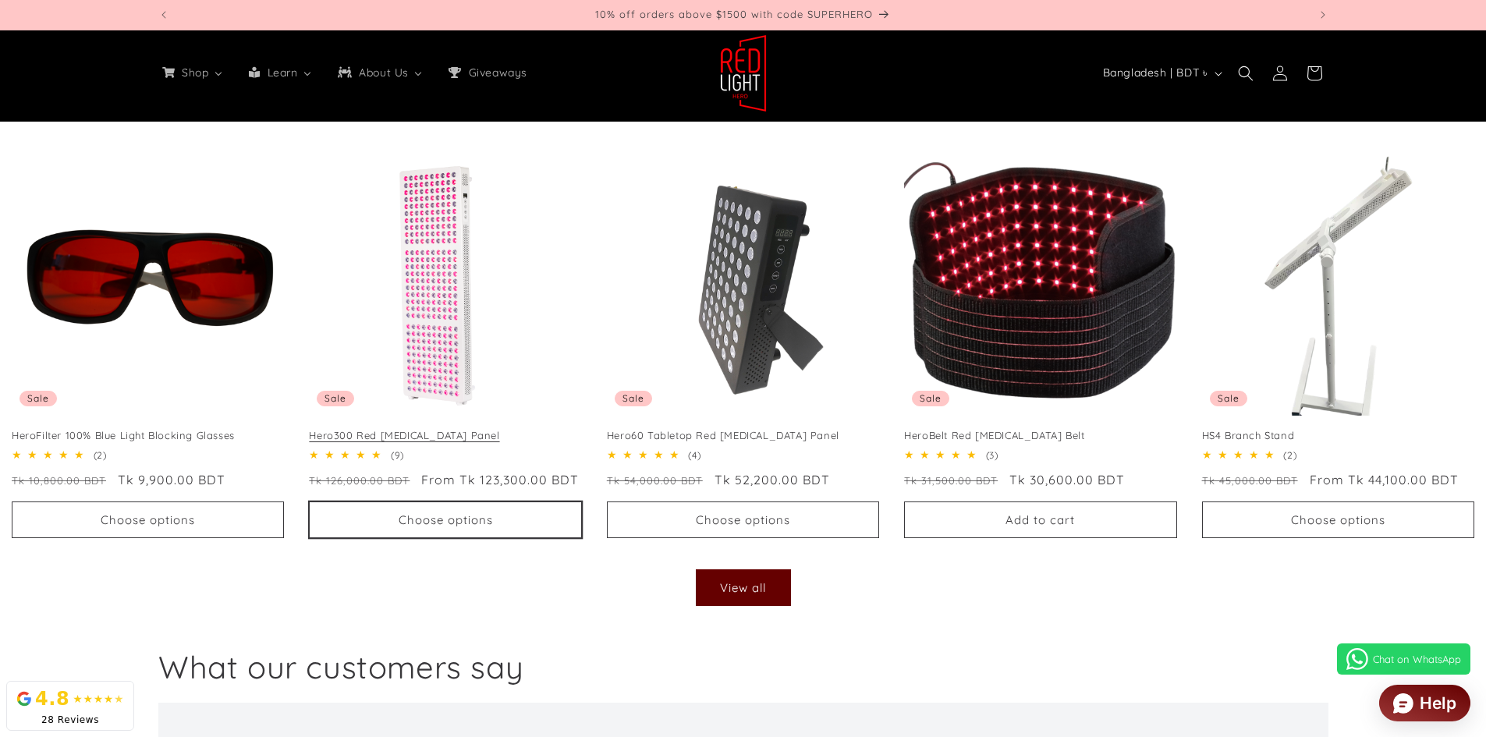
click at [470, 510] on button "Choose options" at bounding box center [445, 519] width 272 height 37
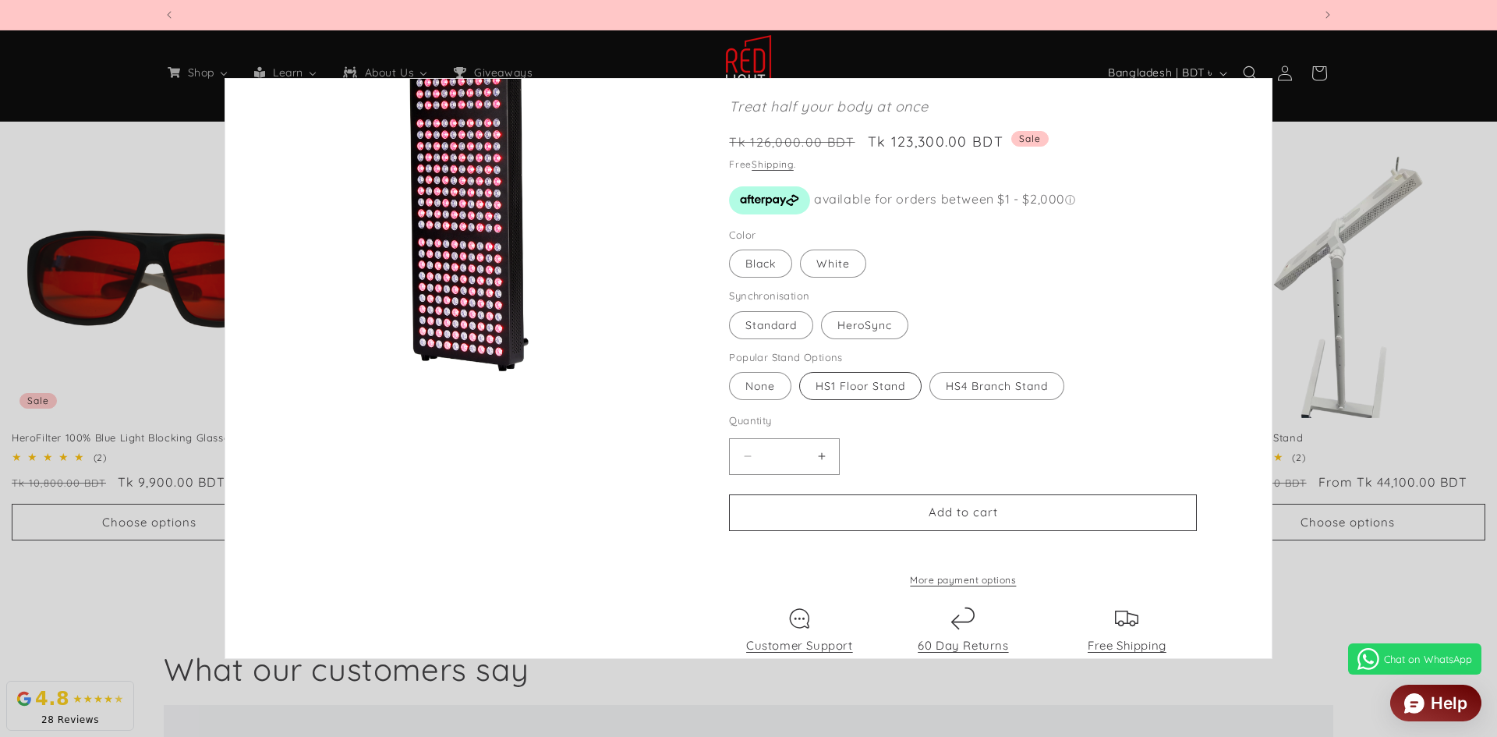
scroll to position [0, 0]
click at [896, 393] on label "HS1 Floor Stand Variant sold out or unavailable" at bounding box center [860, 386] width 122 height 28
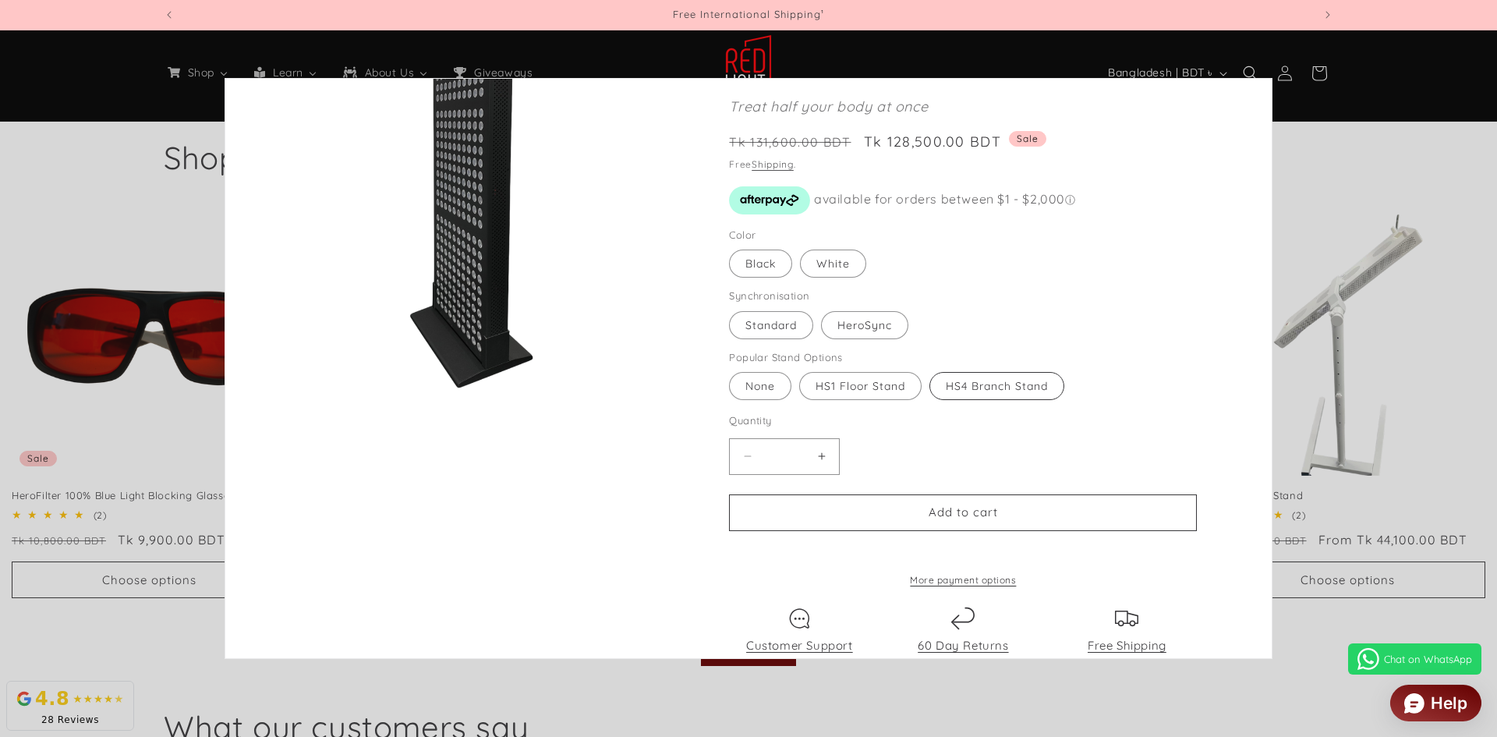
click at [977, 384] on label "HS4 Branch Stand Variant sold out or unavailable" at bounding box center [997, 386] width 135 height 28
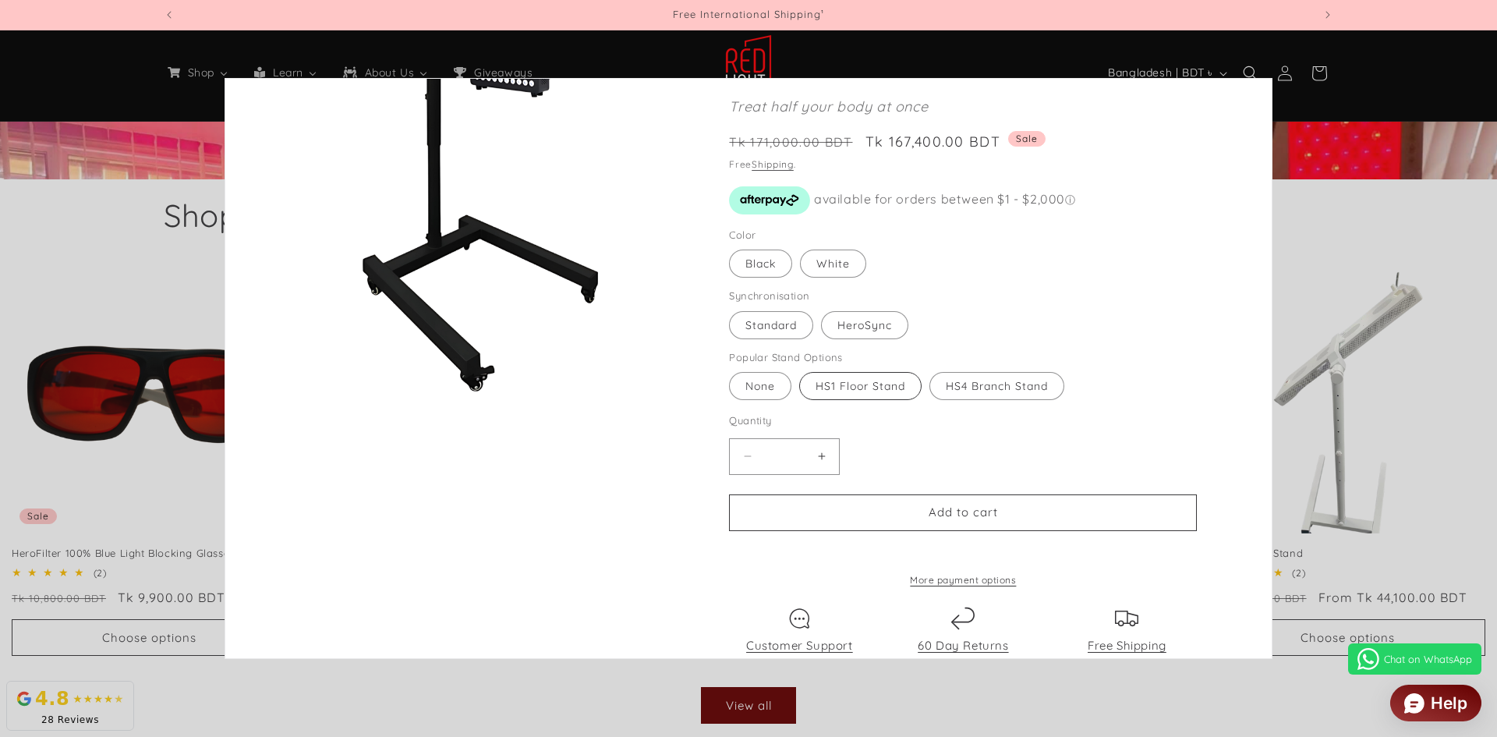
click at [848, 394] on label "HS1 Floor Stand Variant sold out or unavailable" at bounding box center [860, 386] width 122 height 28
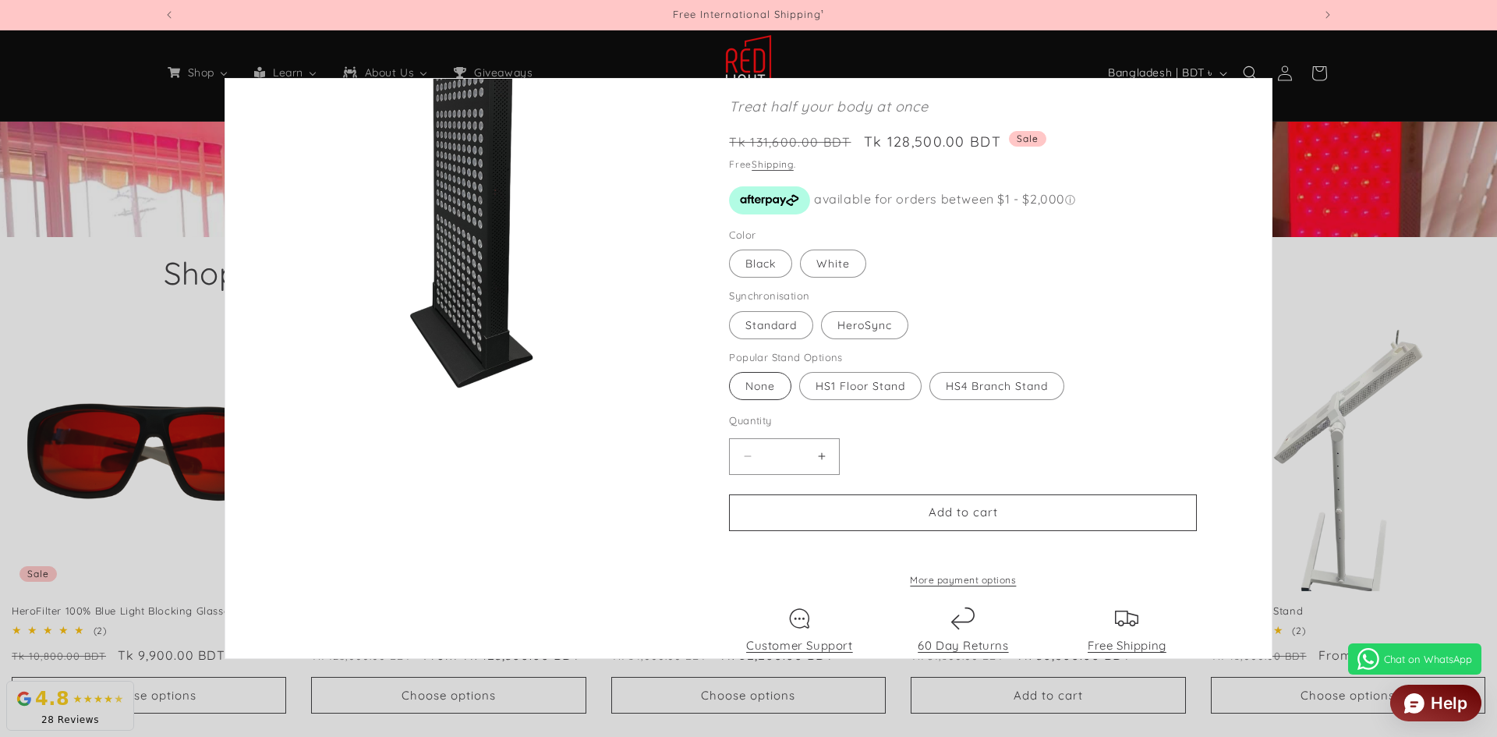
click at [747, 393] on label "None Variant sold out or unavailable" at bounding box center [760, 386] width 62 height 28
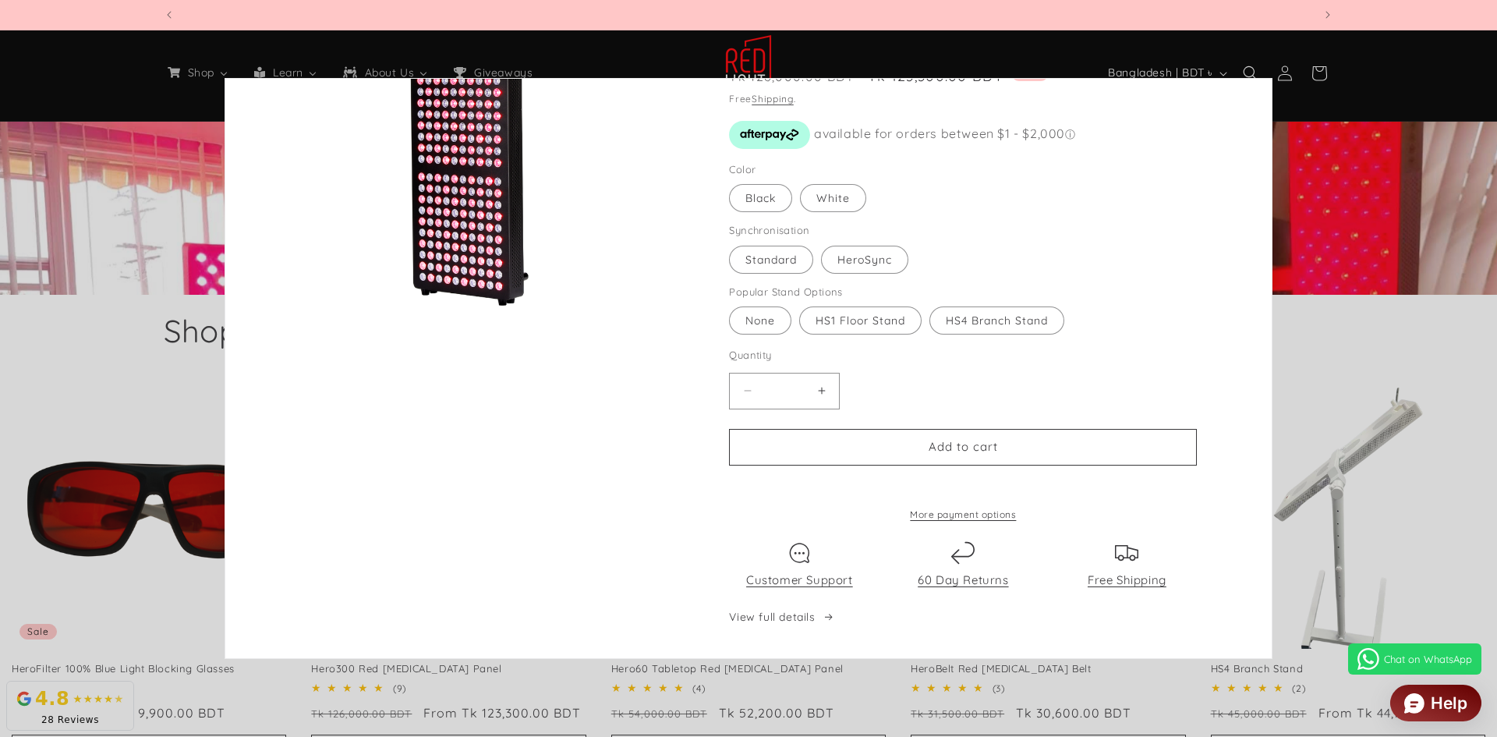
scroll to position [0, 1150]
click at [1454, 146] on quick-add-modal "Skip to product information Open media 1 in modal Open media 2 in modal Open me…" at bounding box center [748, 368] width 1497 height 737
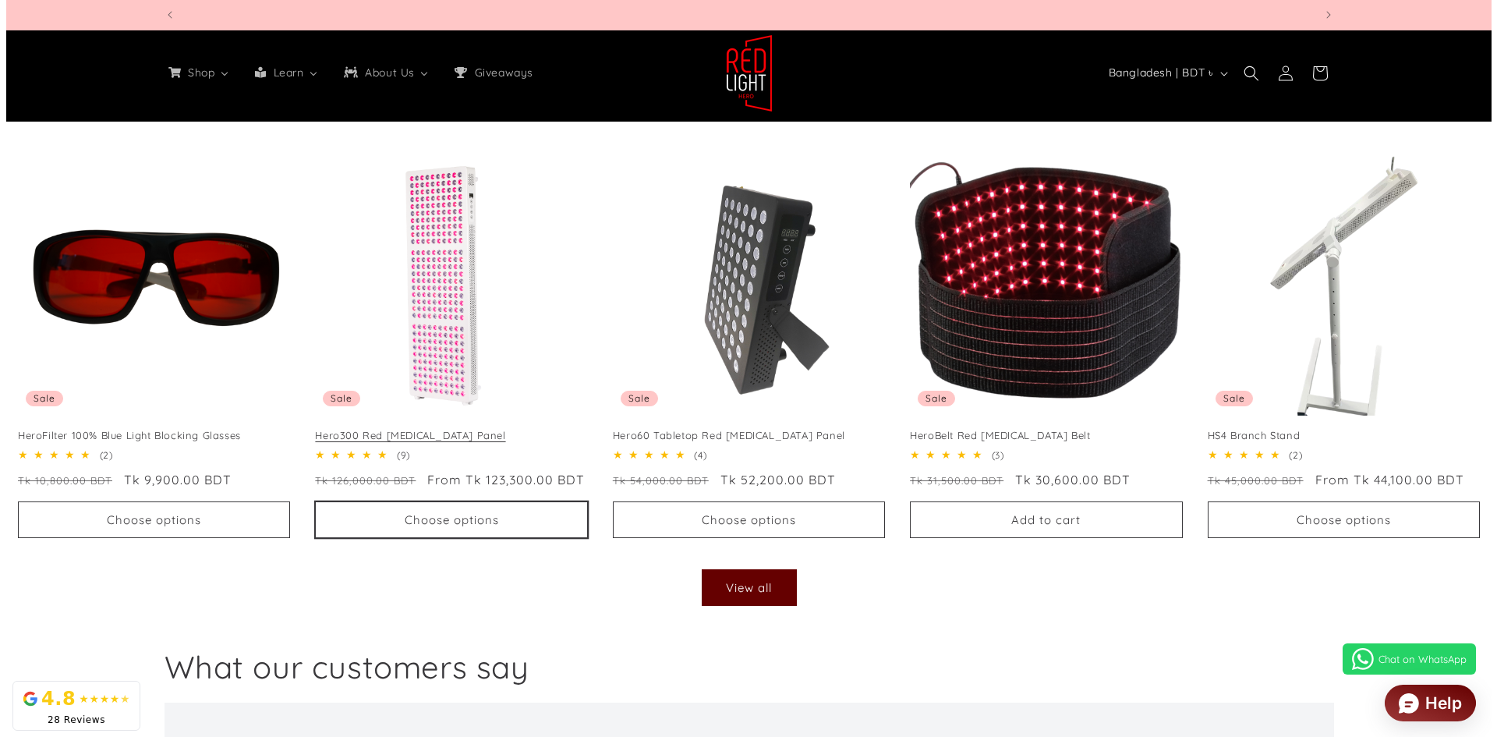
scroll to position [0, 3449]
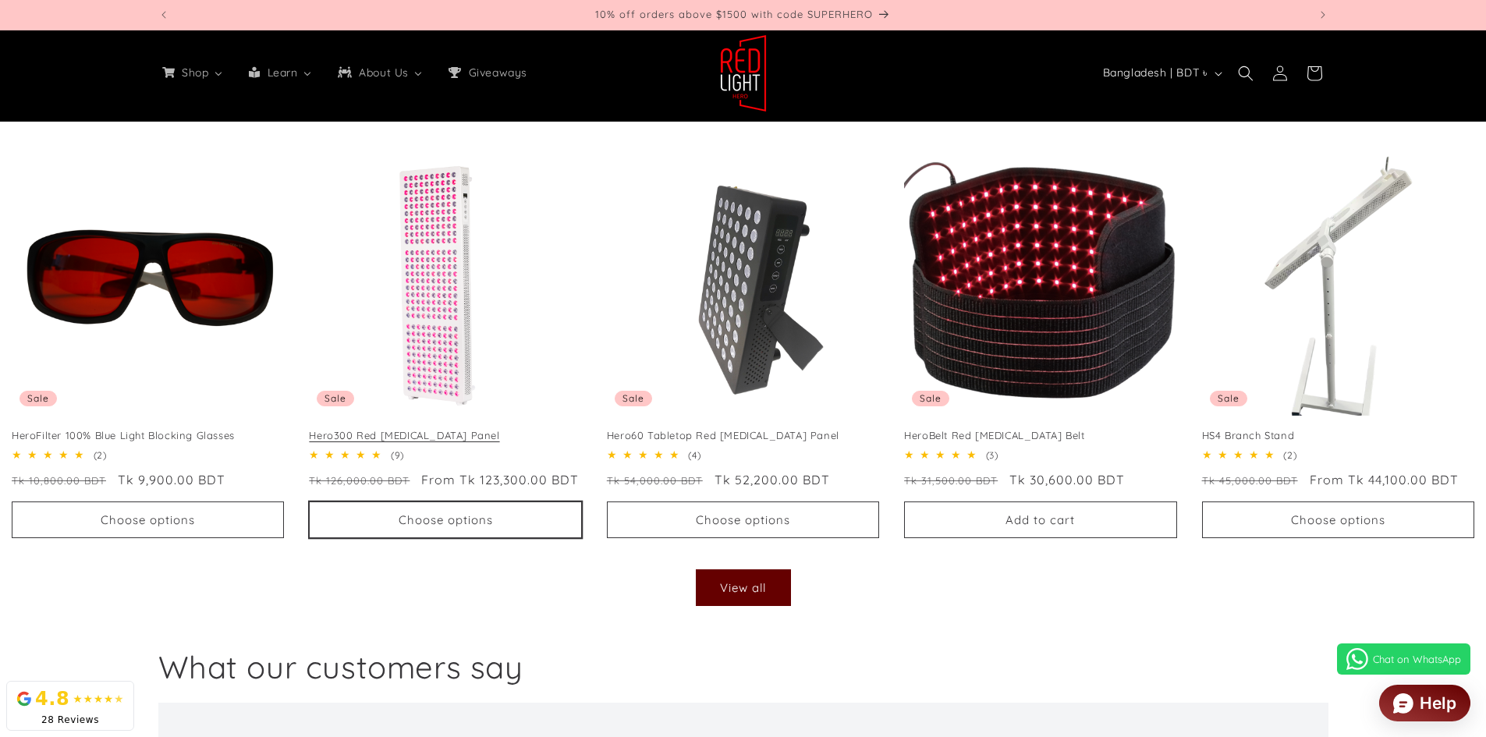
click at [445, 526] on button "Choose options" at bounding box center [445, 519] width 272 height 37
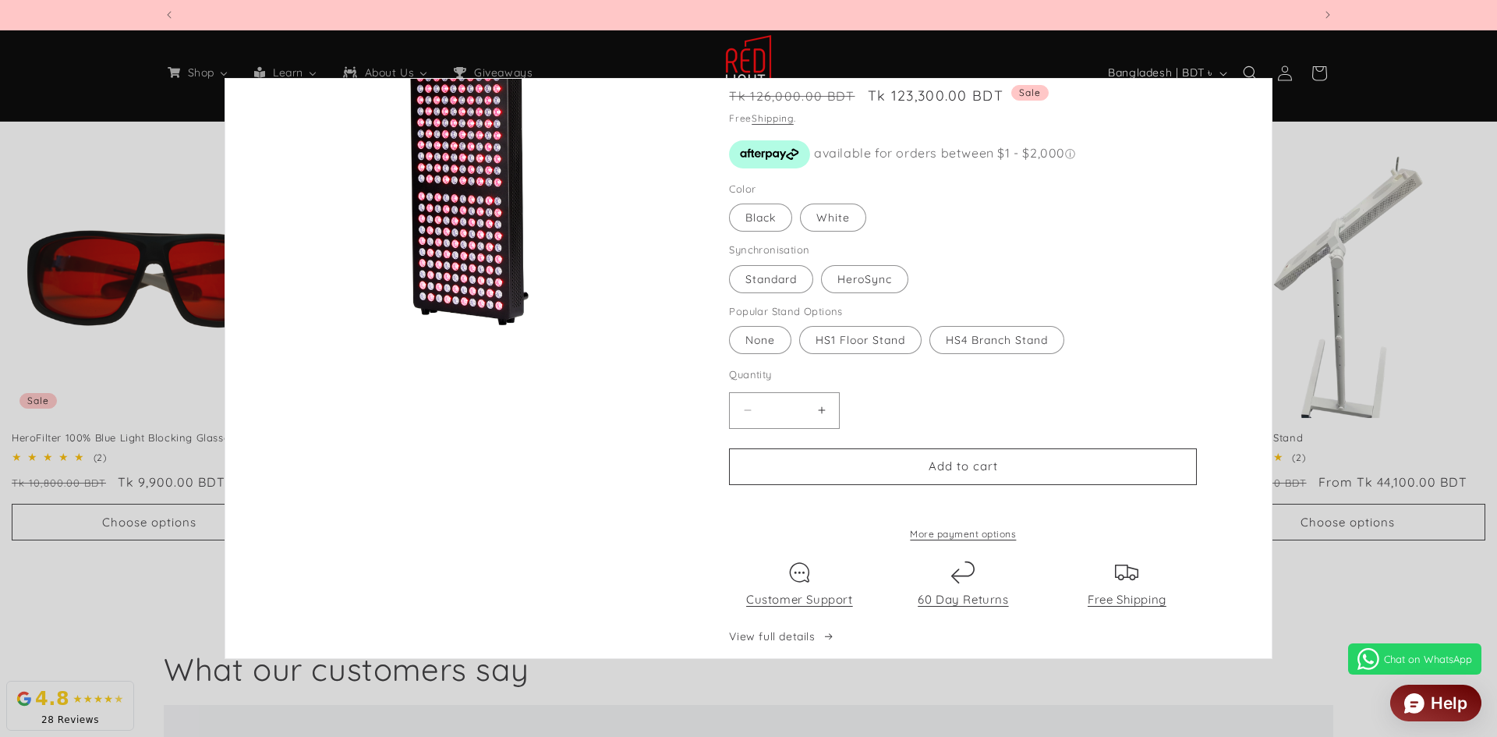
scroll to position [0, 4598]
click at [847, 341] on label "HS1 Floor Stand Variant sold out or unavailable" at bounding box center [860, 340] width 122 height 28
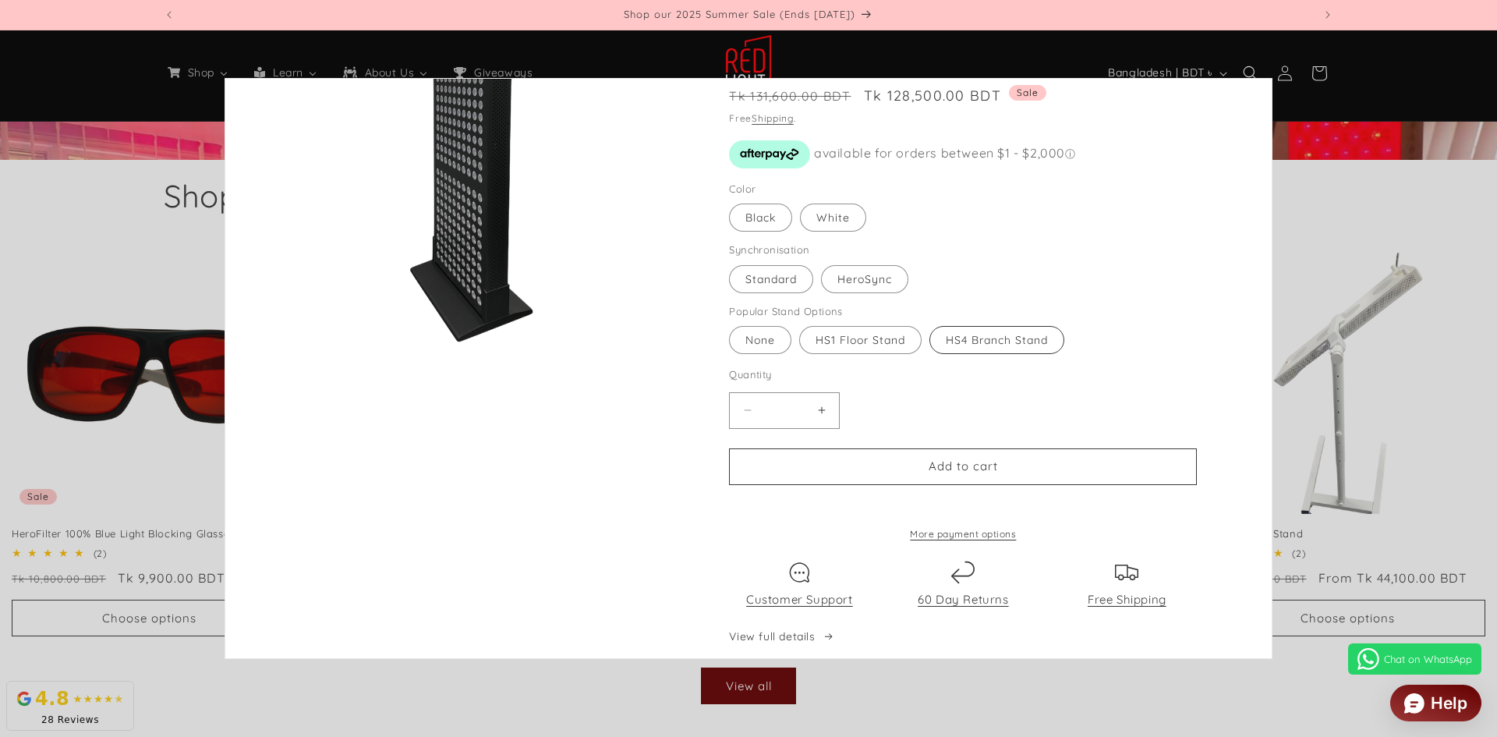
scroll to position [754, 0]
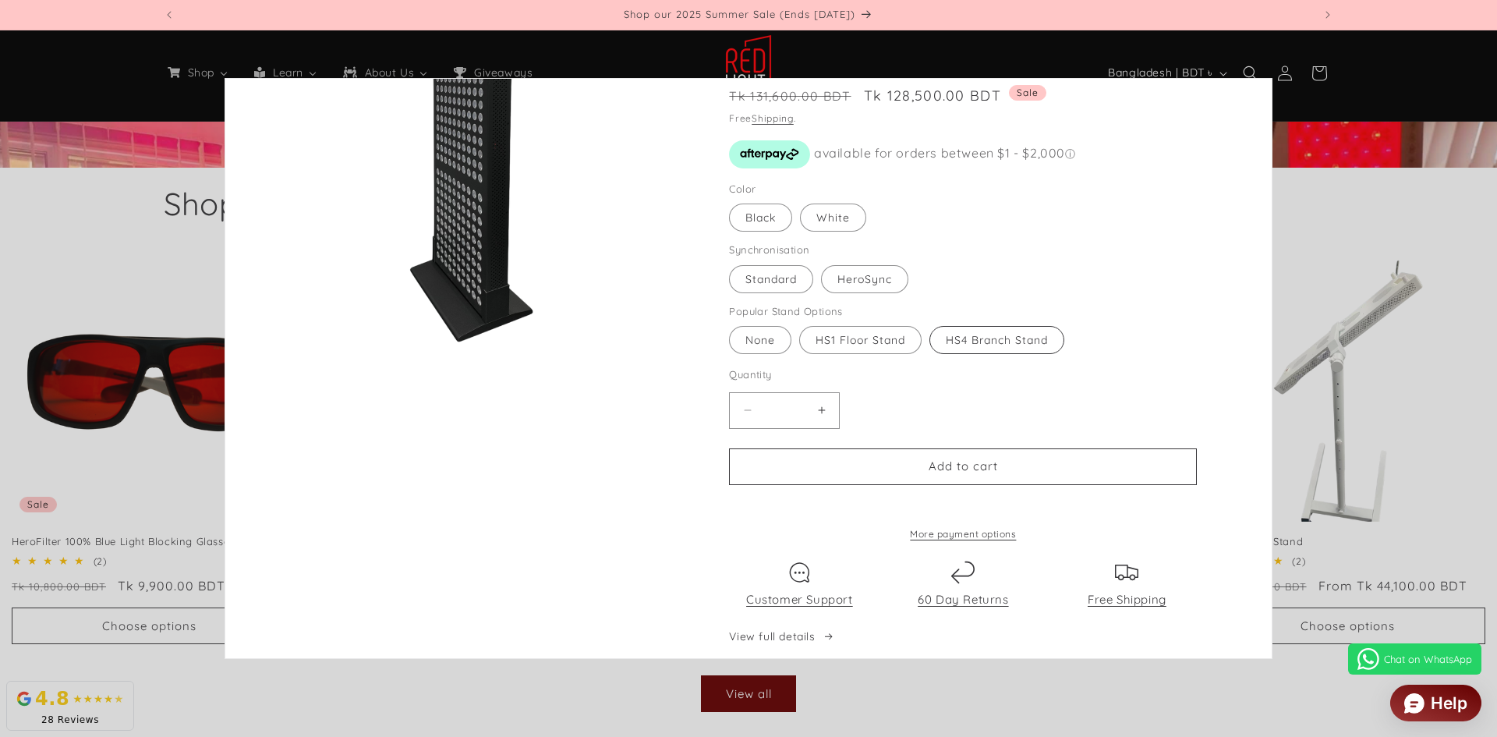
click at [962, 349] on label "HS4 Branch Stand Variant sold out or unavailable" at bounding box center [997, 340] width 135 height 28
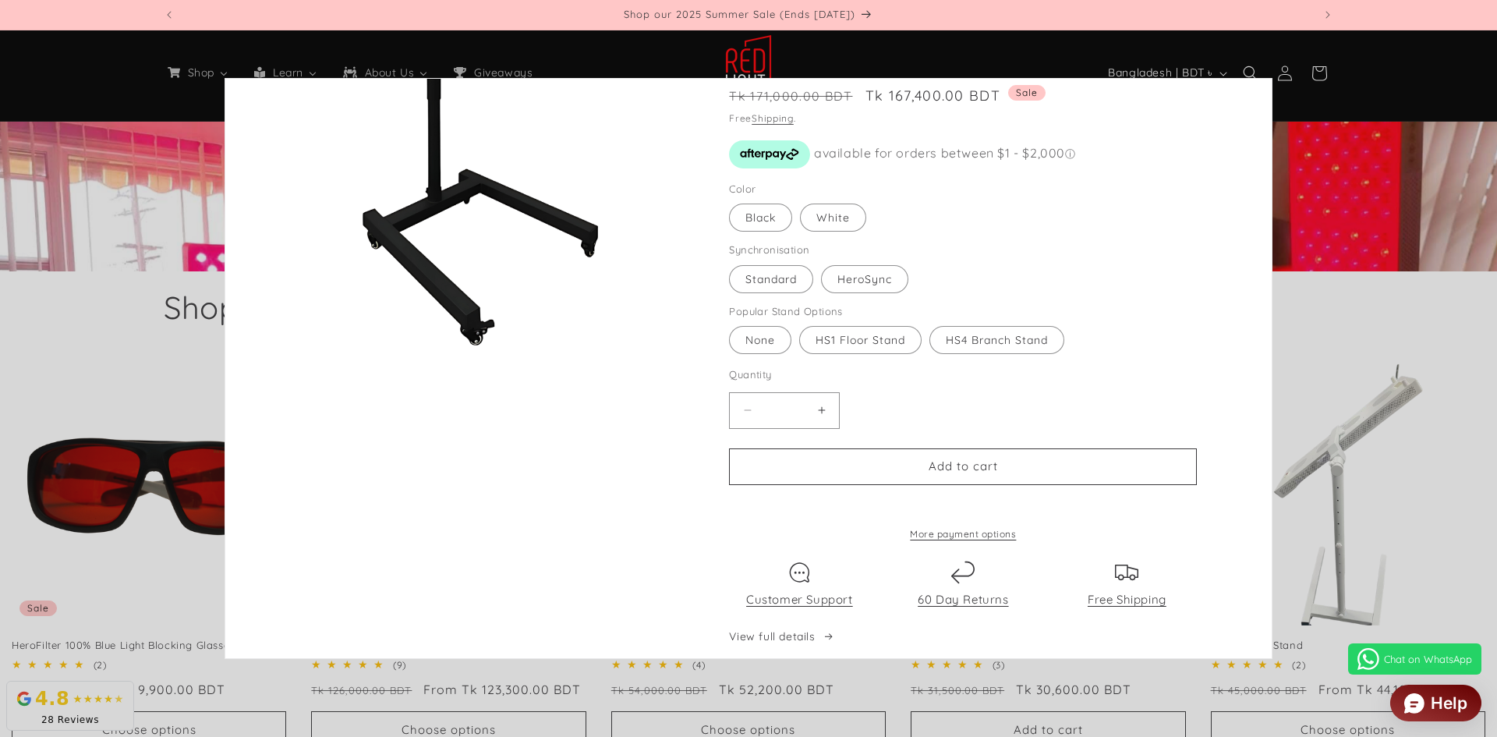
click at [870, 345] on label "HS1 Floor Stand Variant sold out or unavailable" at bounding box center [860, 340] width 122 height 28
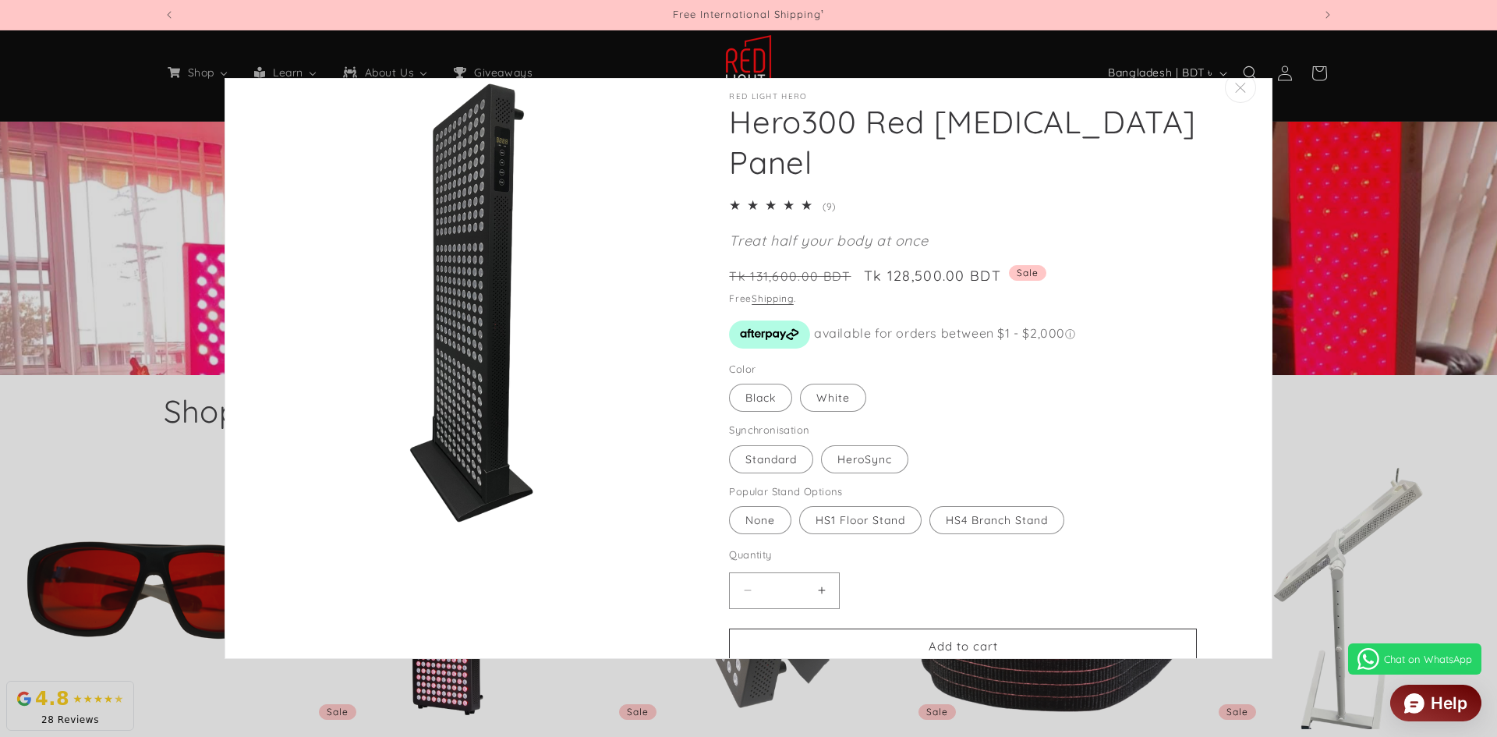
scroll to position [0, 0]
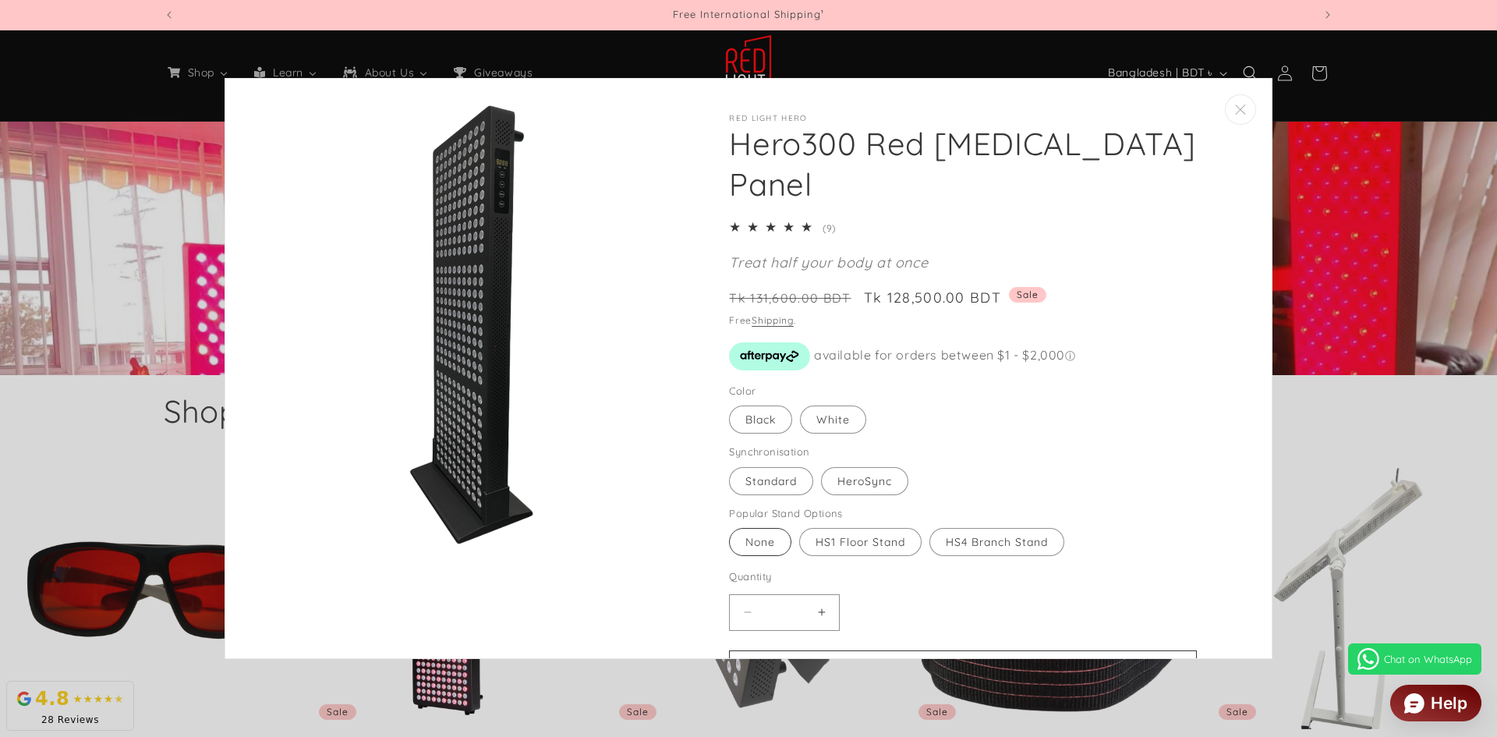
click at [754, 540] on label "None Variant sold out or unavailable" at bounding box center [760, 542] width 62 height 28
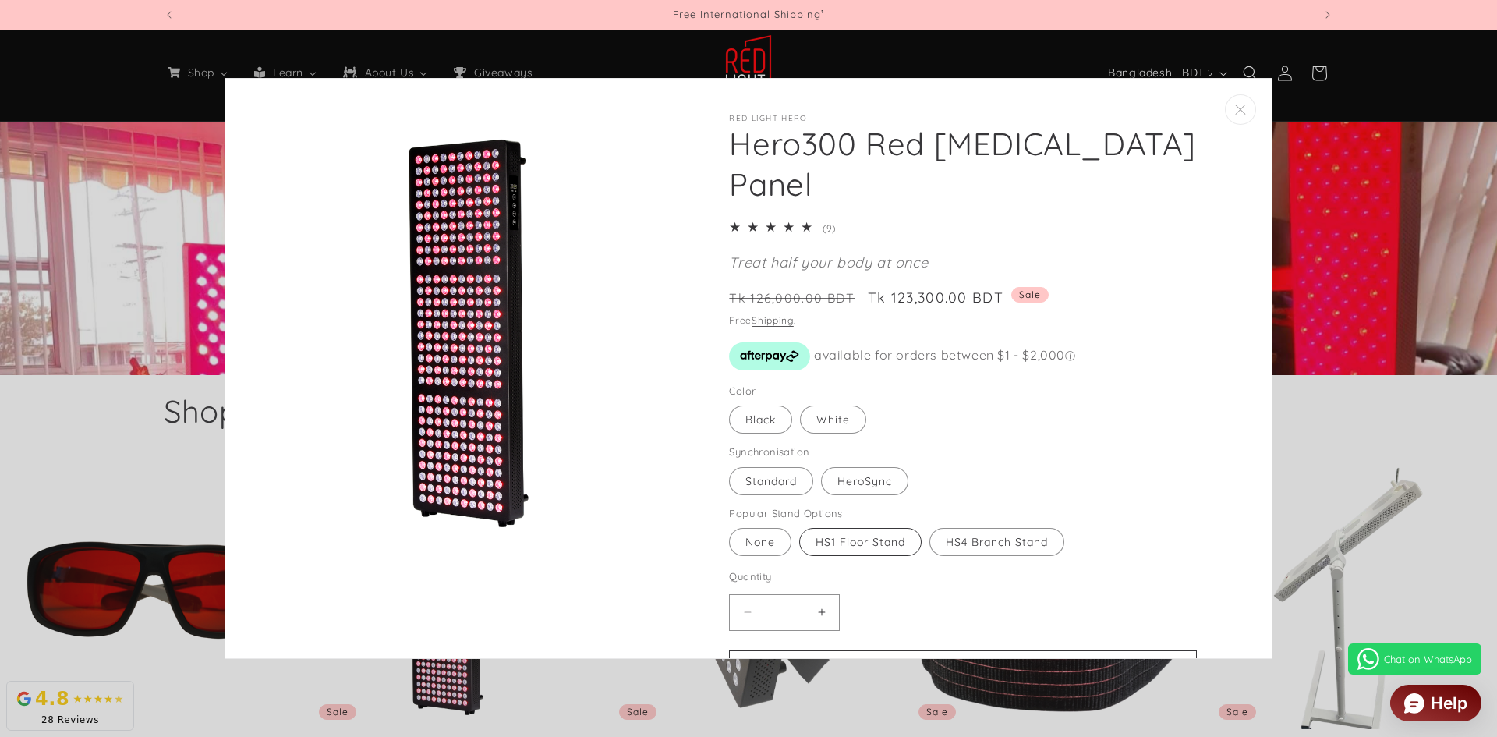
click at [847, 543] on label "HS1 Floor Stand Variant sold out or unavailable" at bounding box center [860, 542] width 122 height 28
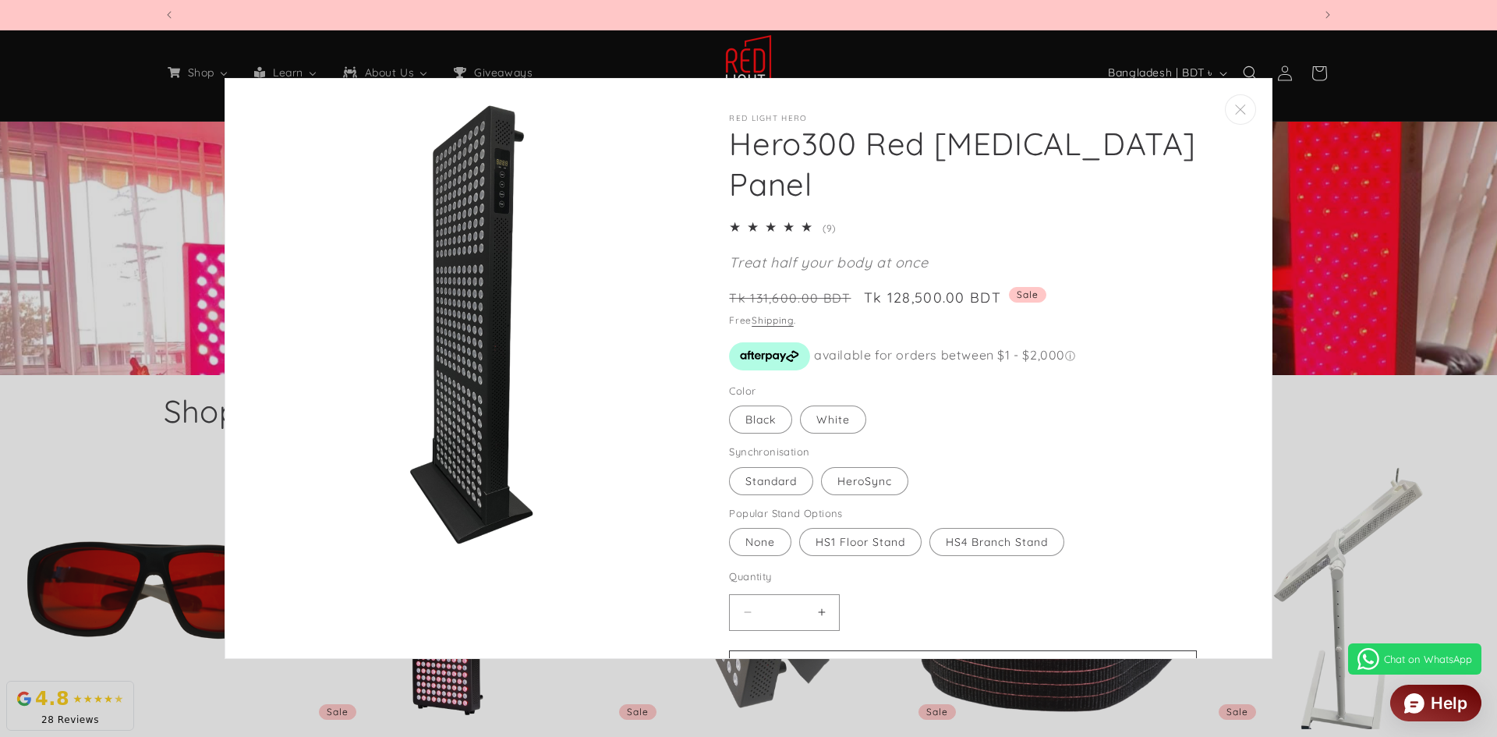
scroll to position [0, 1150]
click at [989, 539] on label "HS4 Branch Stand Variant sold out or unavailable" at bounding box center [997, 542] width 135 height 28
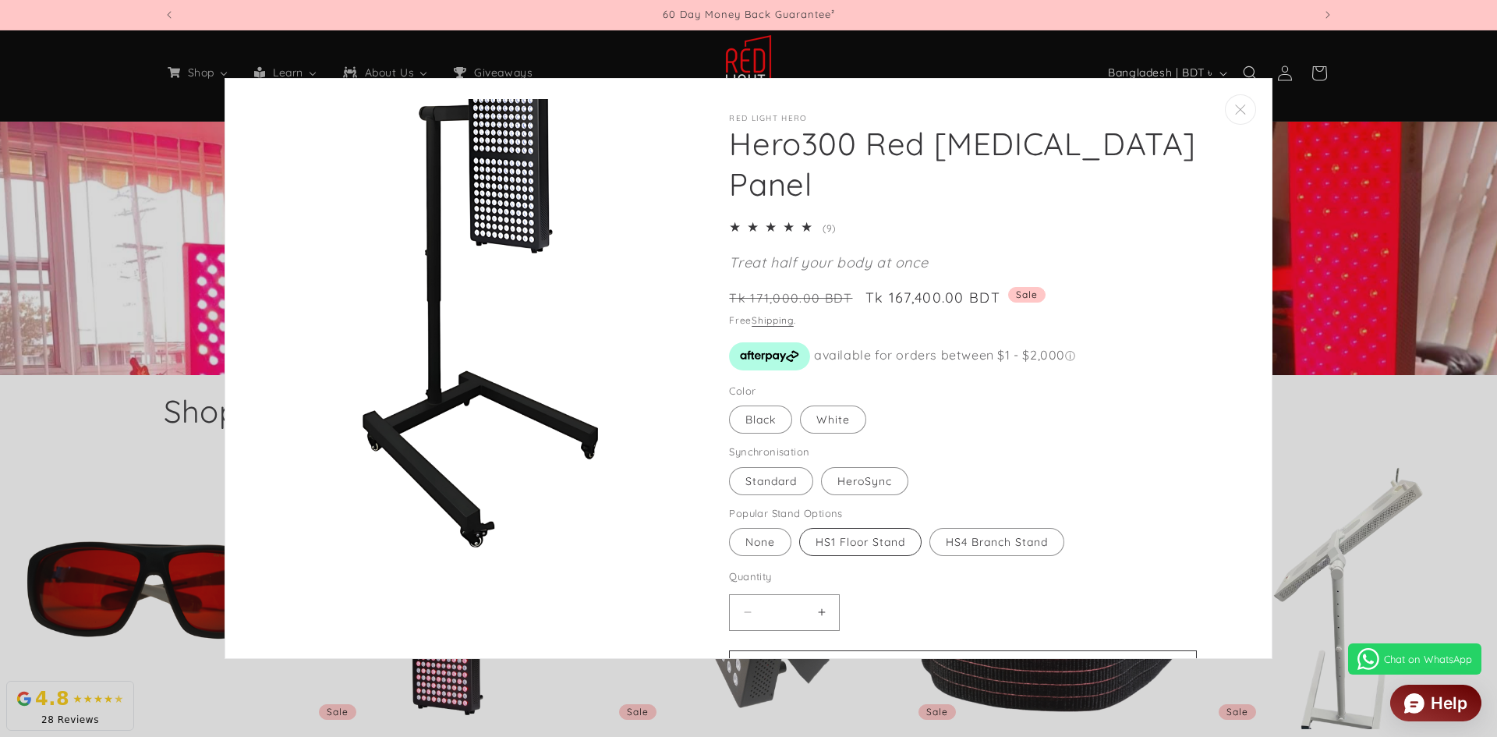
click at [861, 547] on label "HS1 Floor Stand Variant sold out or unavailable" at bounding box center [860, 542] width 122 height 28
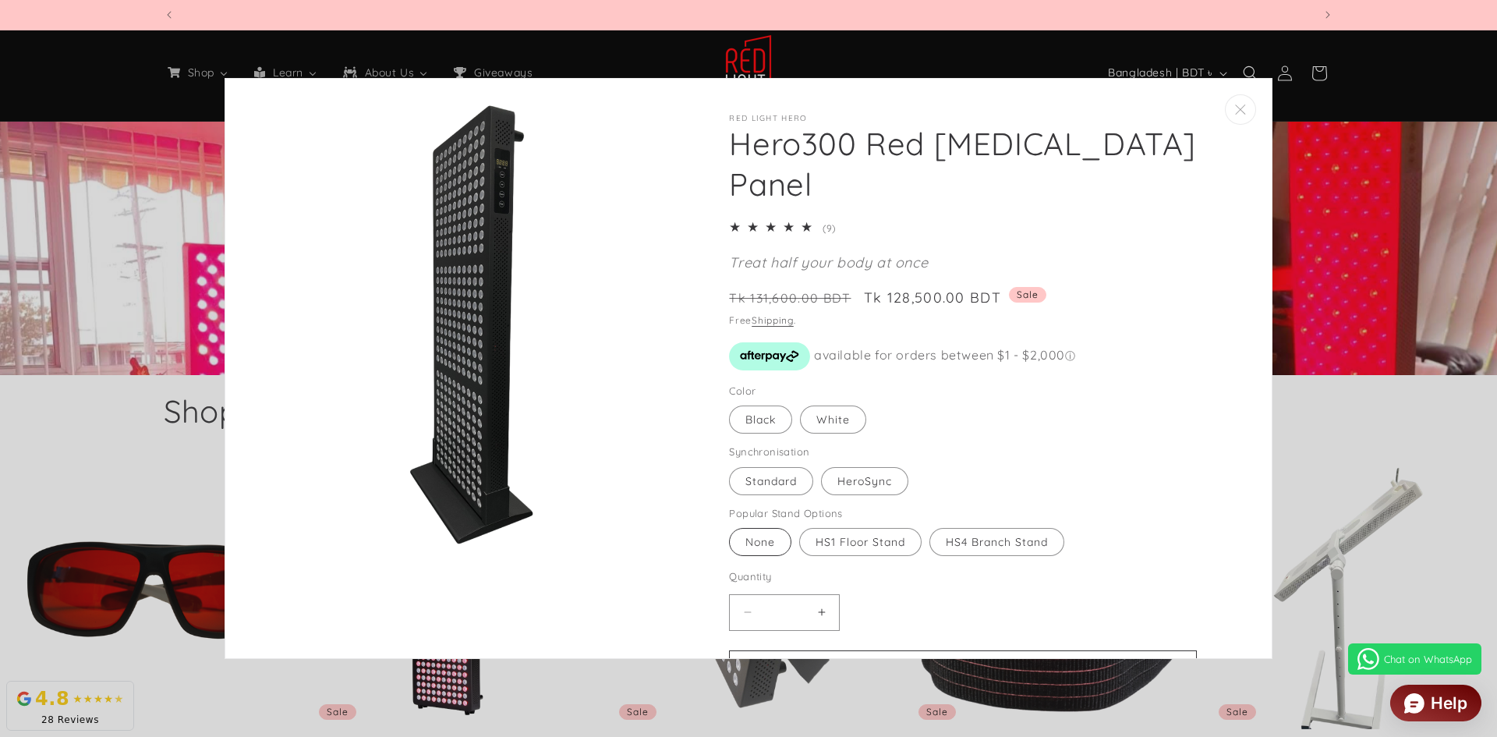
scroll to position [0, 2299]
click at [767, 538] on label "None Variant sold out or unavailable" at bounding box center [760, 542] width 62 height 28
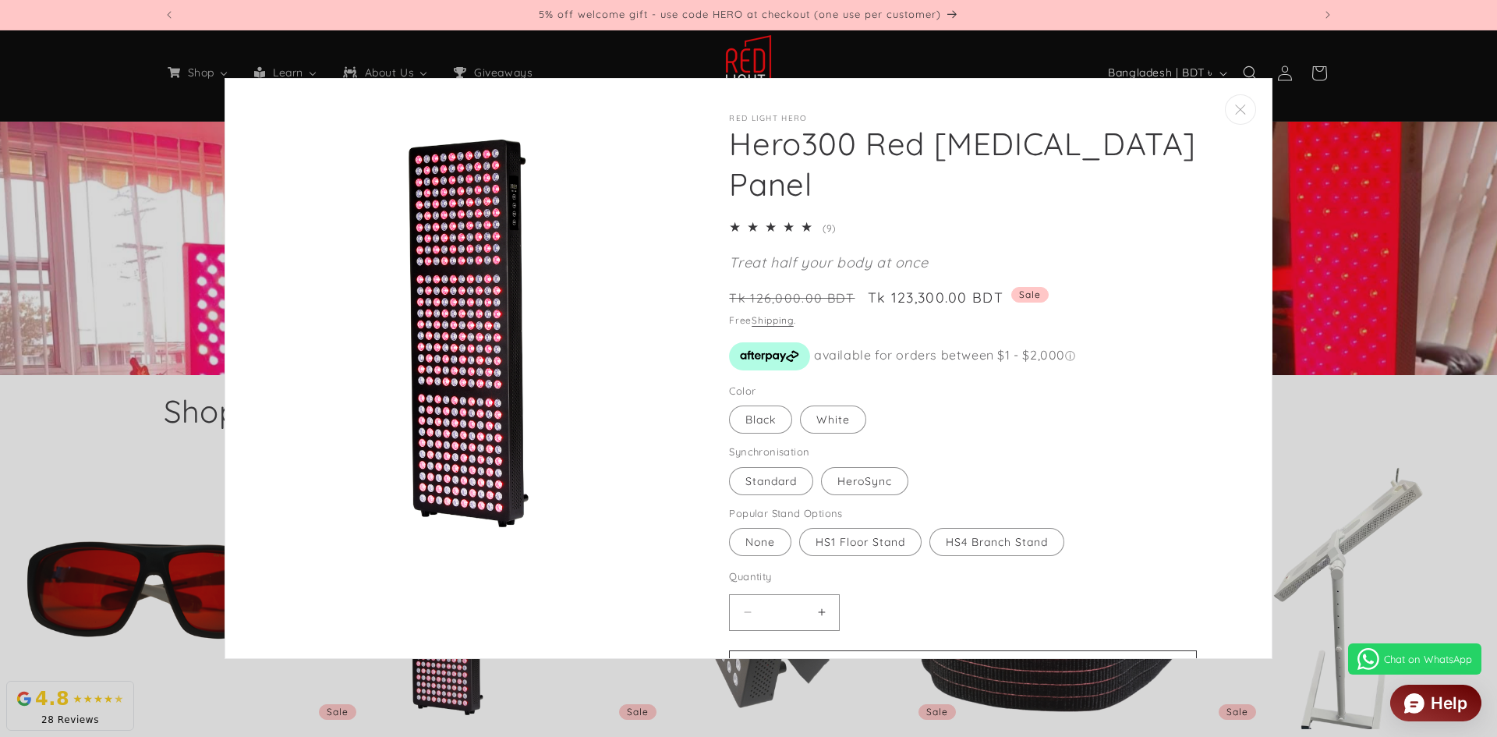
click at [1143, 469] on variant-selects "Color Black Variant sold out or unavailable White Variant sold out or unavailab…" at bounding box center [963, 471] width 468 height 175
click at [1236, 105] on button "Close" at bounding box center [1240, 109] width 31 height 30
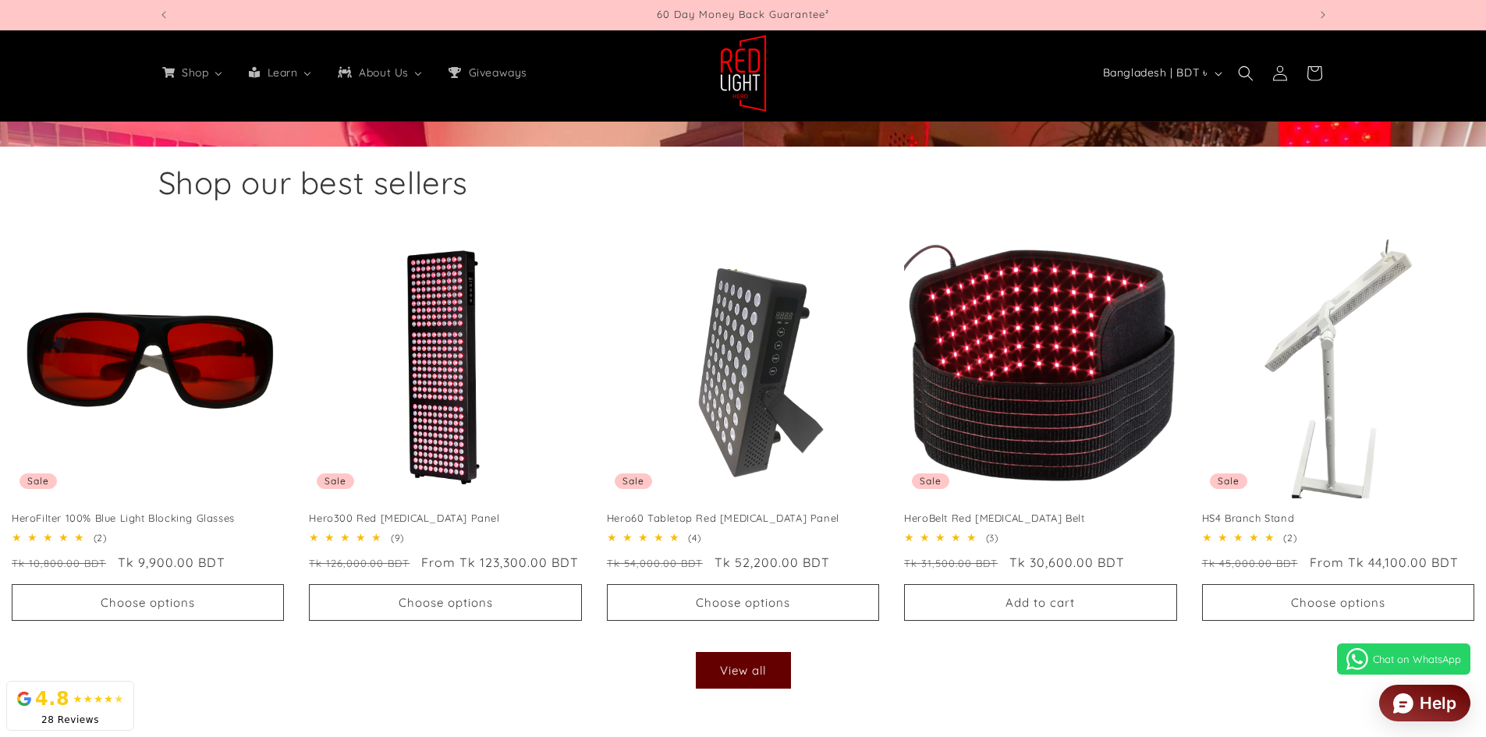
scroll to position [0, 4598]
